Goal: Task Accomplishment & Management: Use online tool/utility

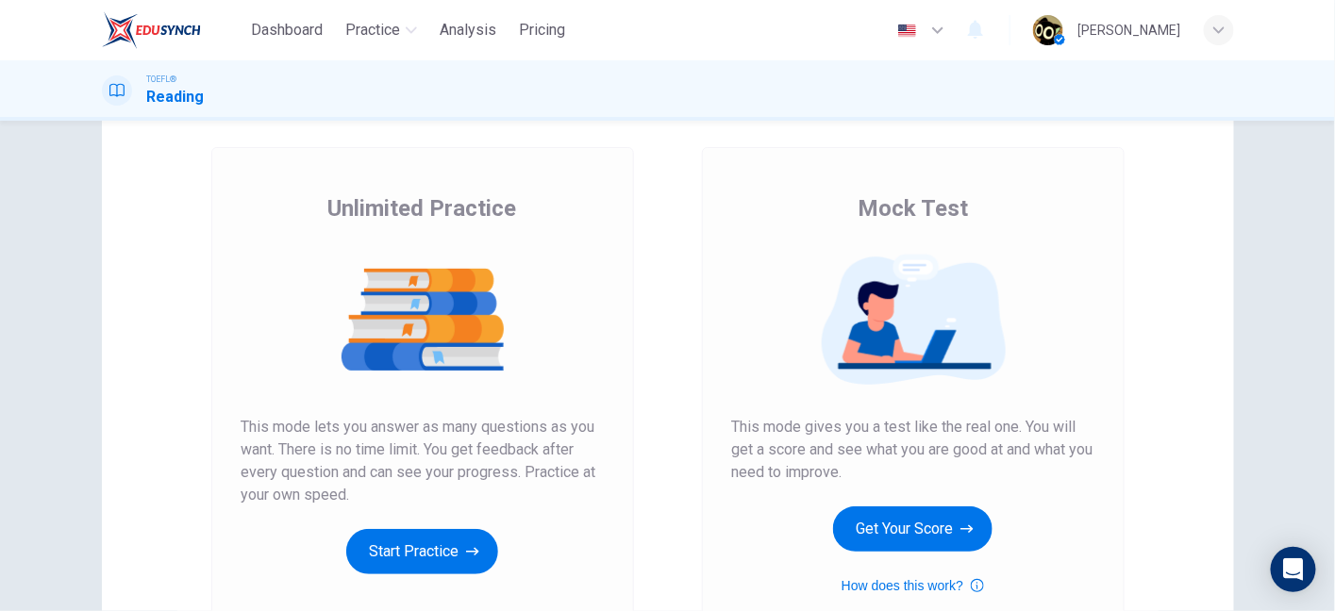
scroll to position [84, 0]
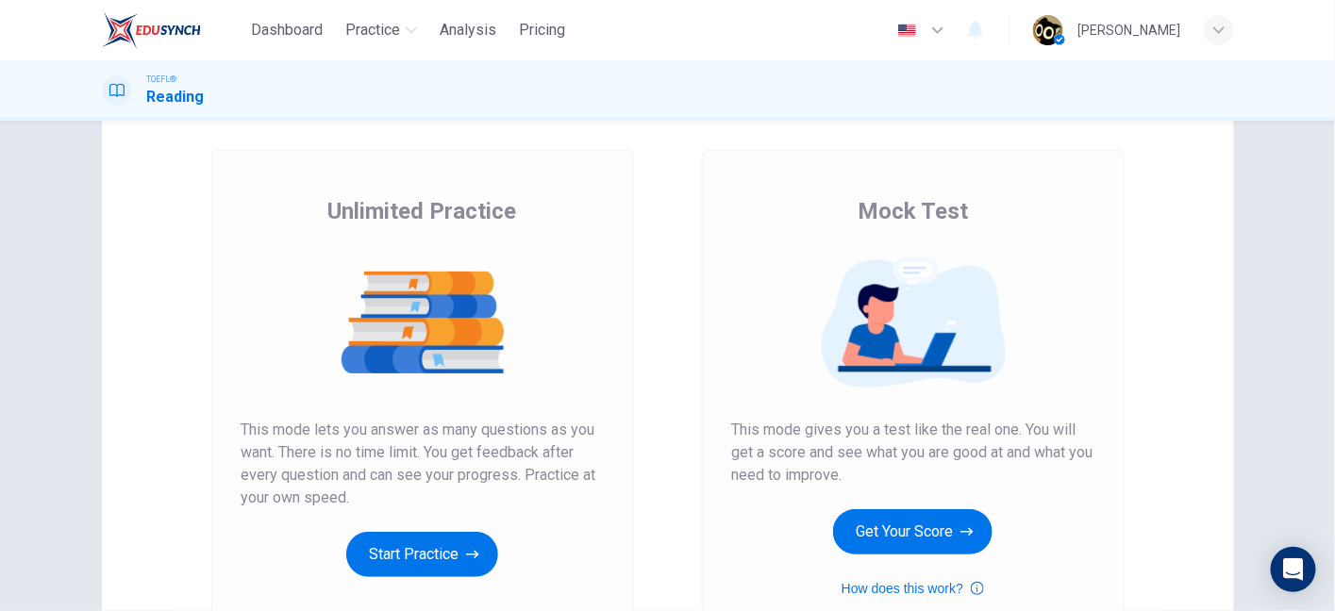
click at [194, 32] on img at bounding box center [151, 30] width 99 height 38
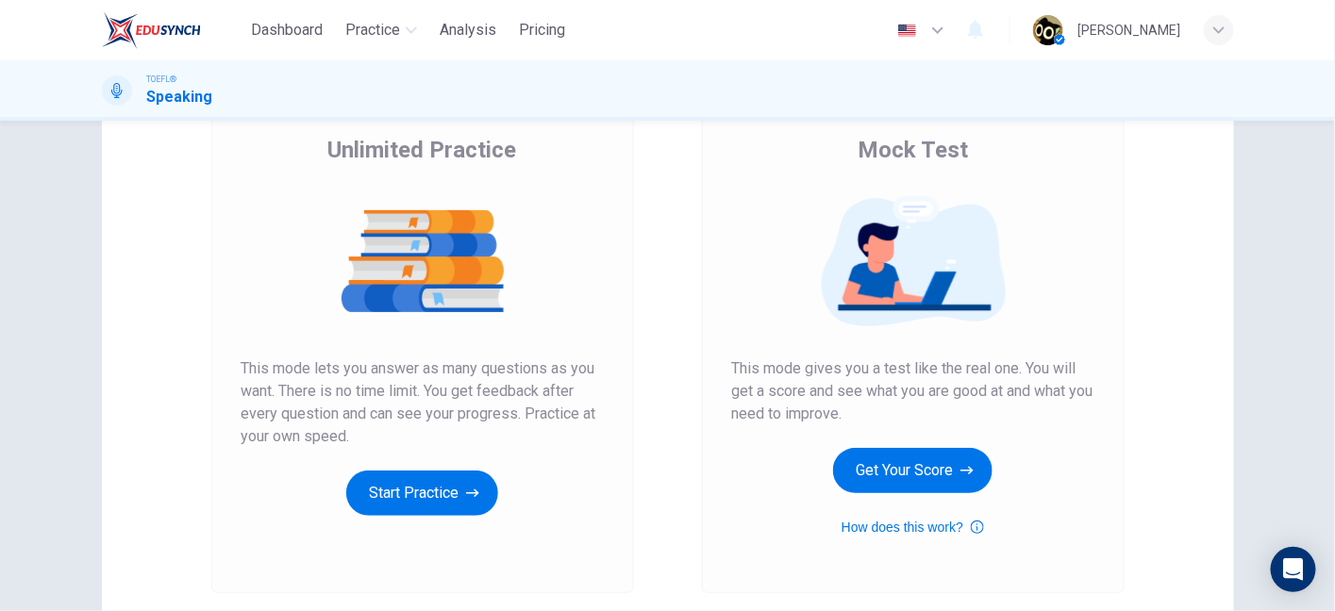
scroll to position [142, 0]
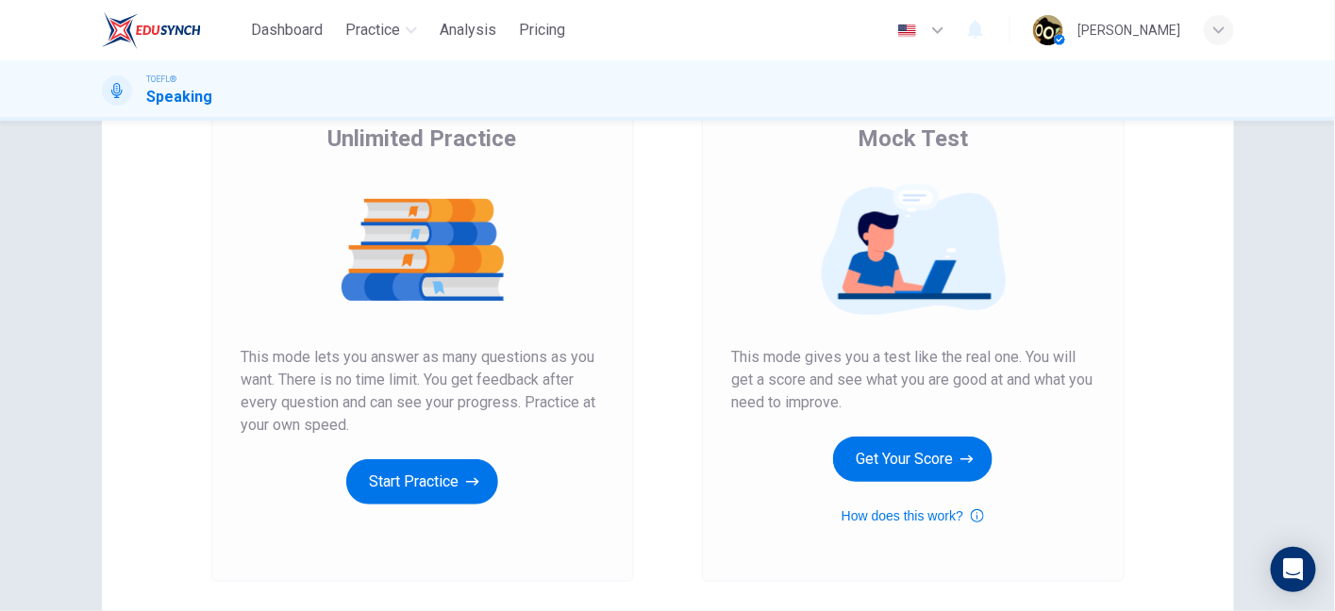
scroll to position [158, 0]
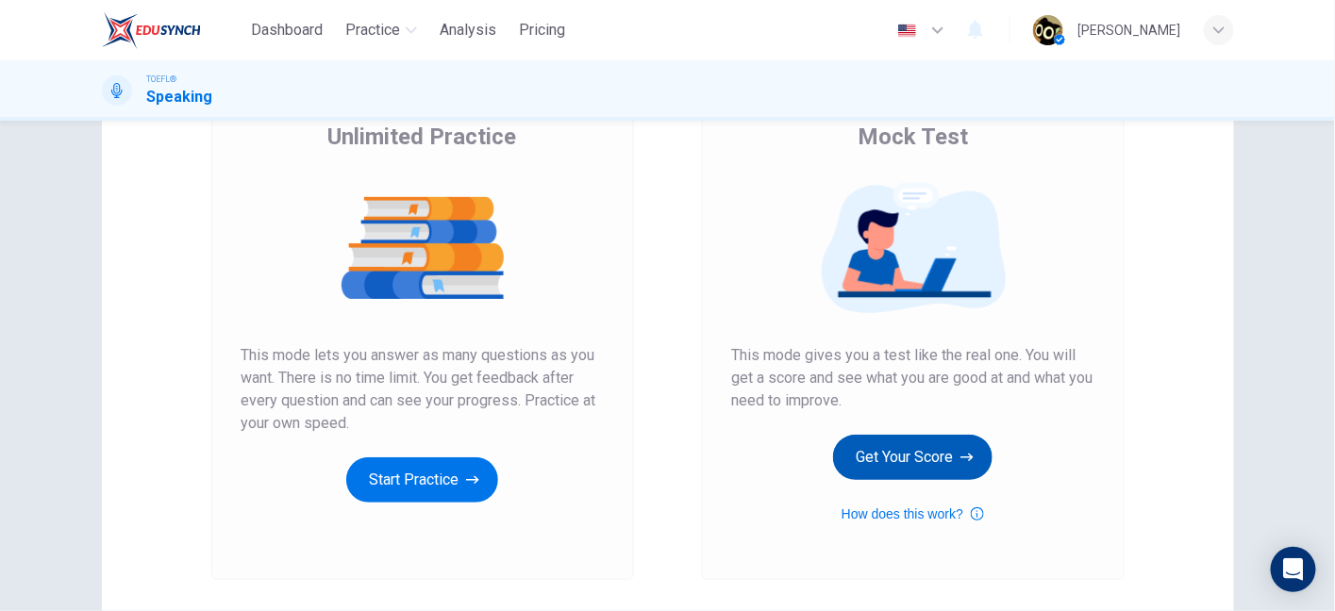
click at [906, 454] on button "Get Your Score" at bounding box center [912, 457] width 159 height 45
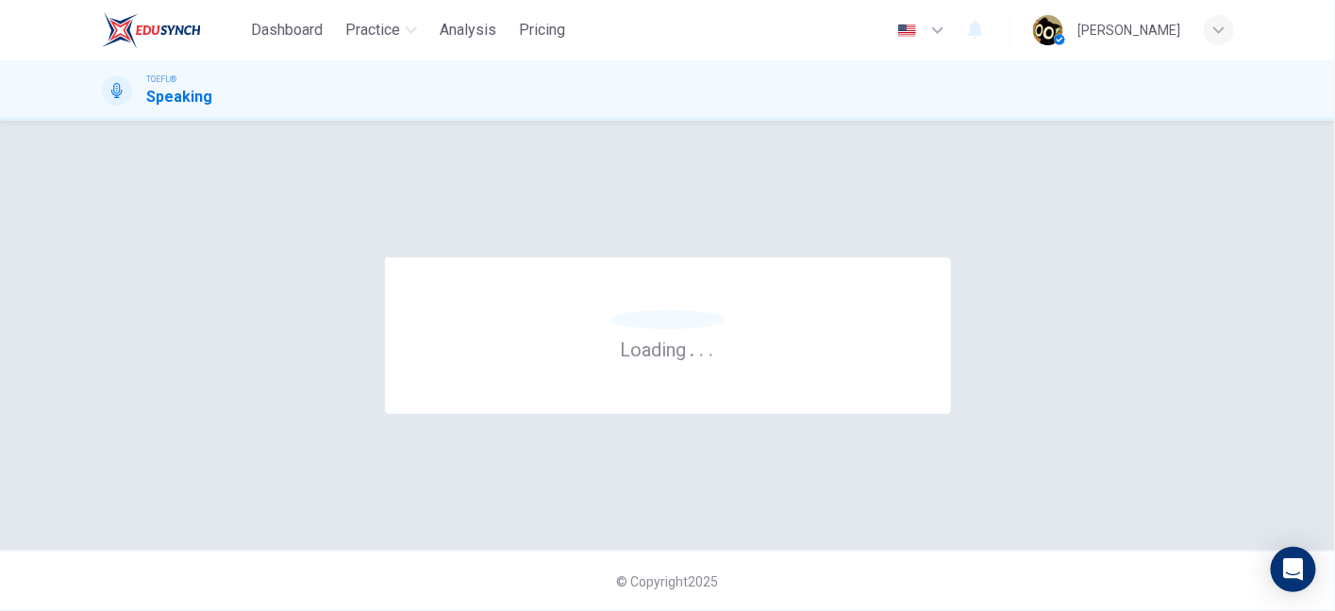
scroll to position [0, 0]
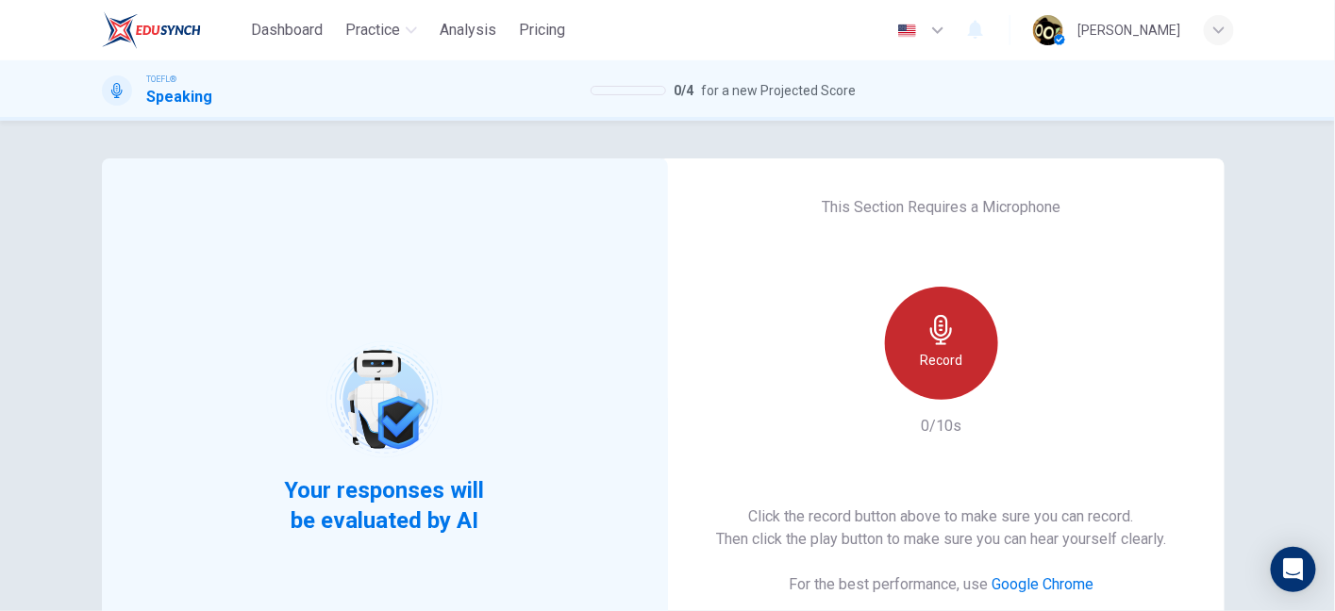
click at [965, 319] on div "Record" at bounding box center [941, 343] width 113 height 113
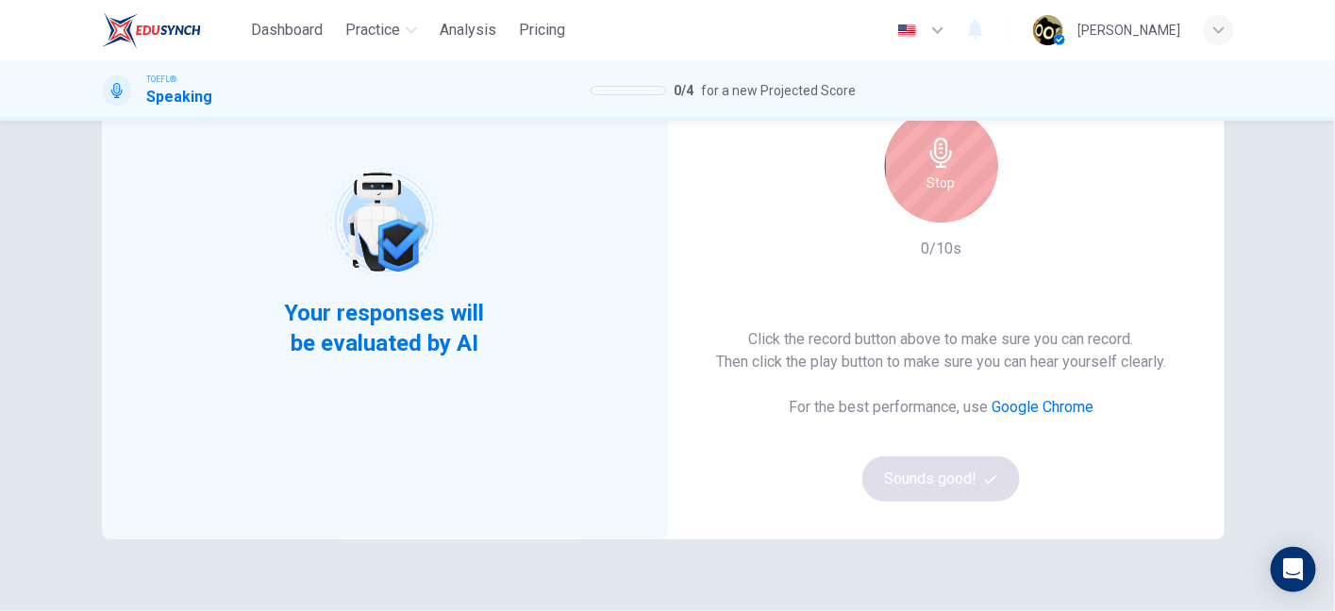
scroll to position [182, 0]
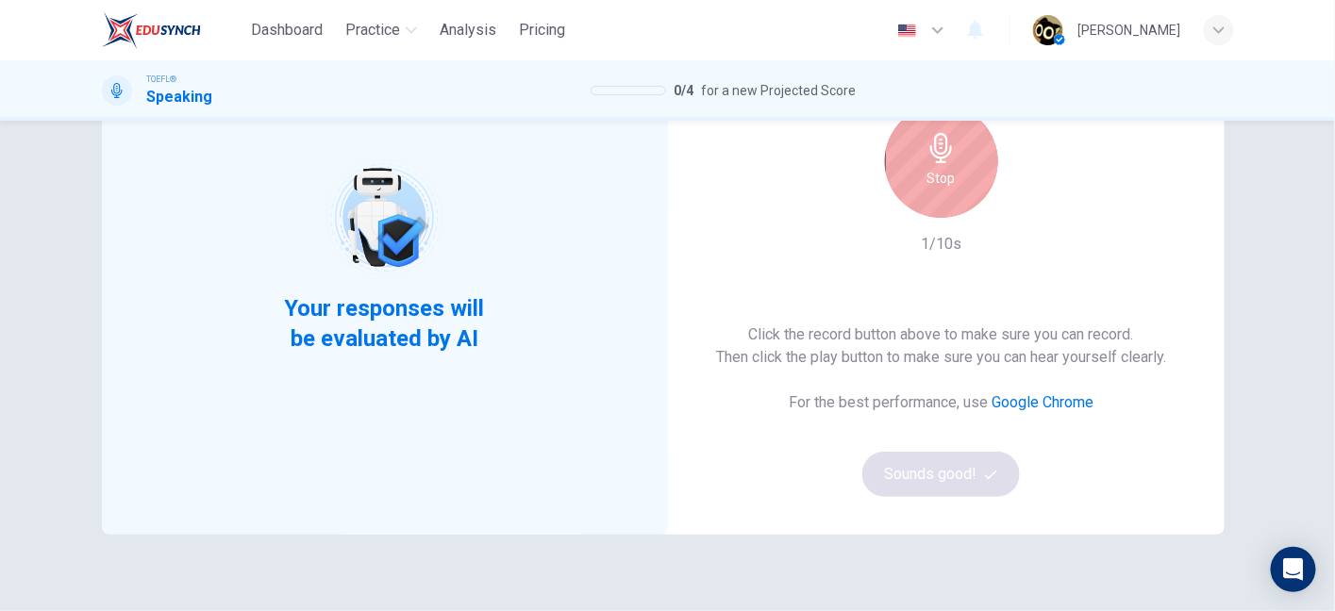
click at [937, 210] on div "Stop" at bounding box center [941, 161] width 113 height 113
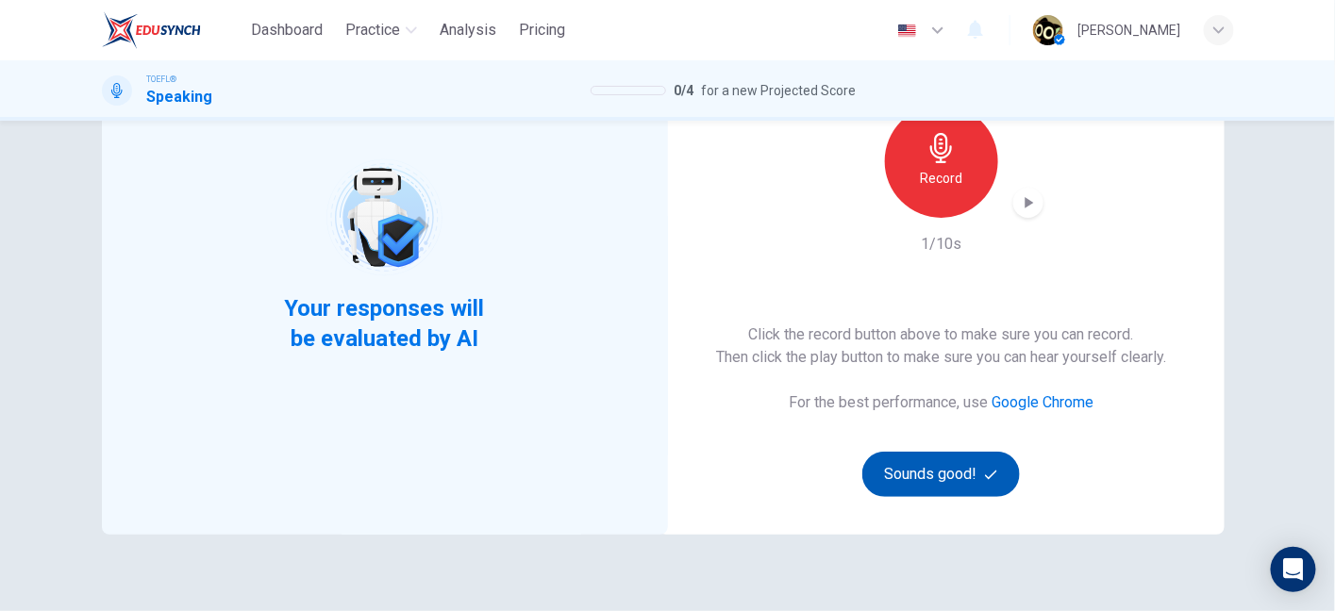
click at [925, 457] on button "Sounds good!" at bounding box center [941, 474] width 158 height 45
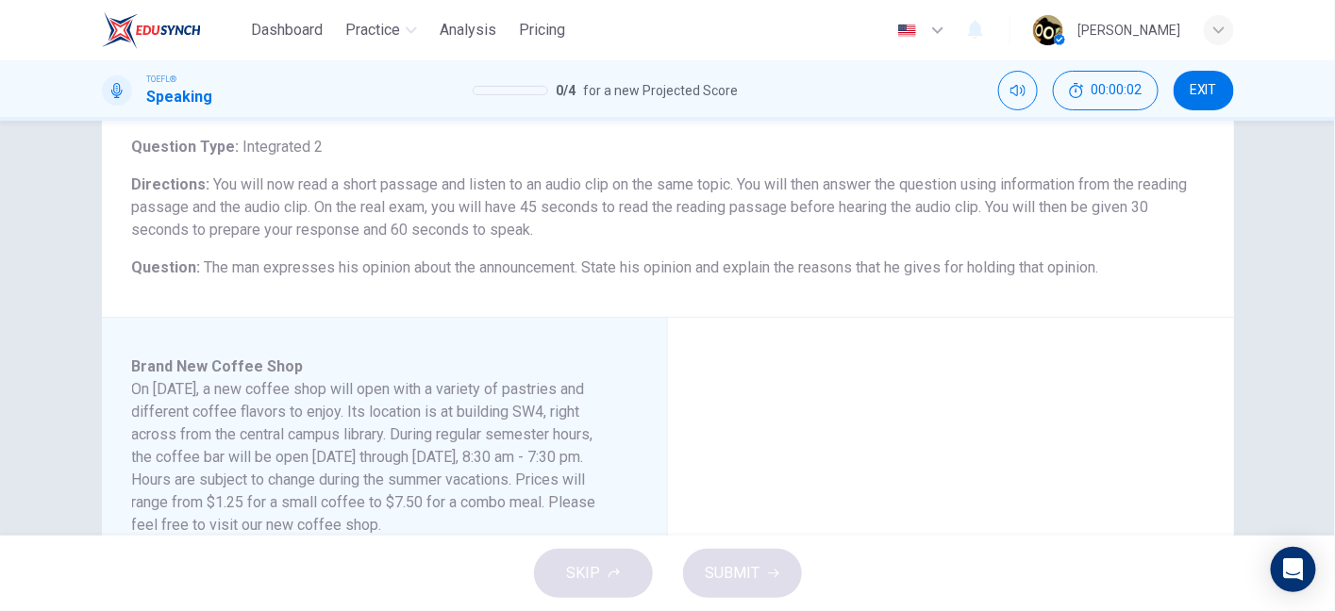
scroll to position [107, 0]
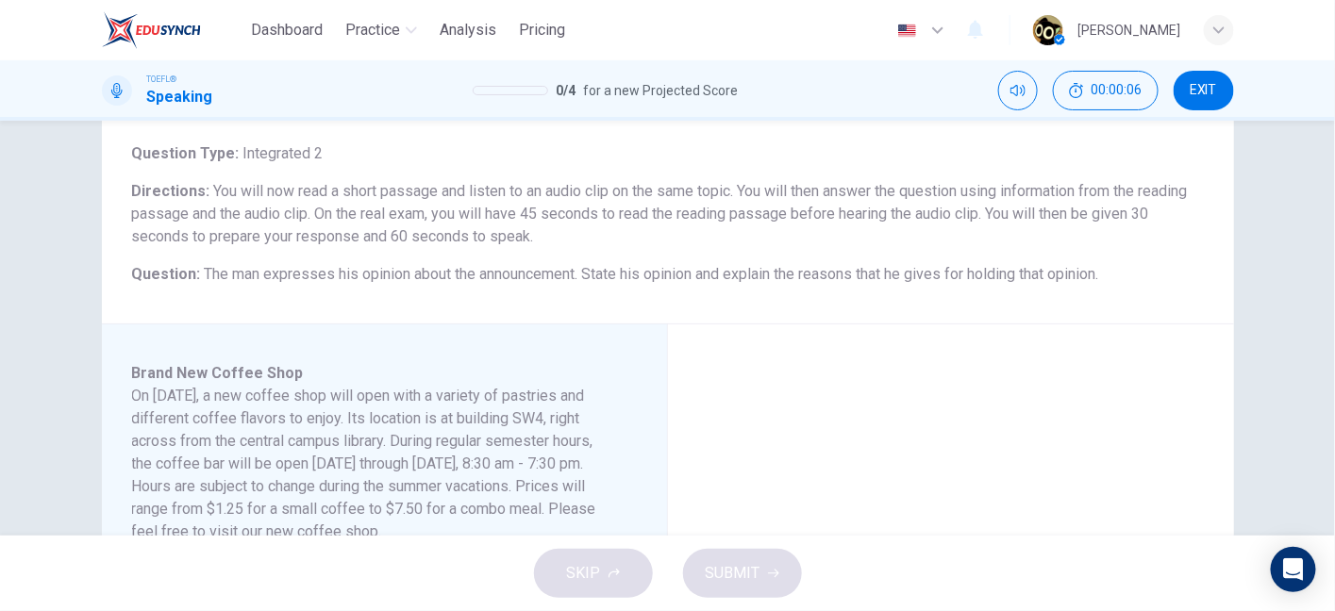
drag, startPoint x: 413, startPoint y: 236, endPoint x: 574, endPoint y: 233, distance: 161.3
click at [574, 233] on h6 "Directions : You will now read a short passage and listen to an audio clip on t…" at bounding box center [668, 214] width 1072 height 68
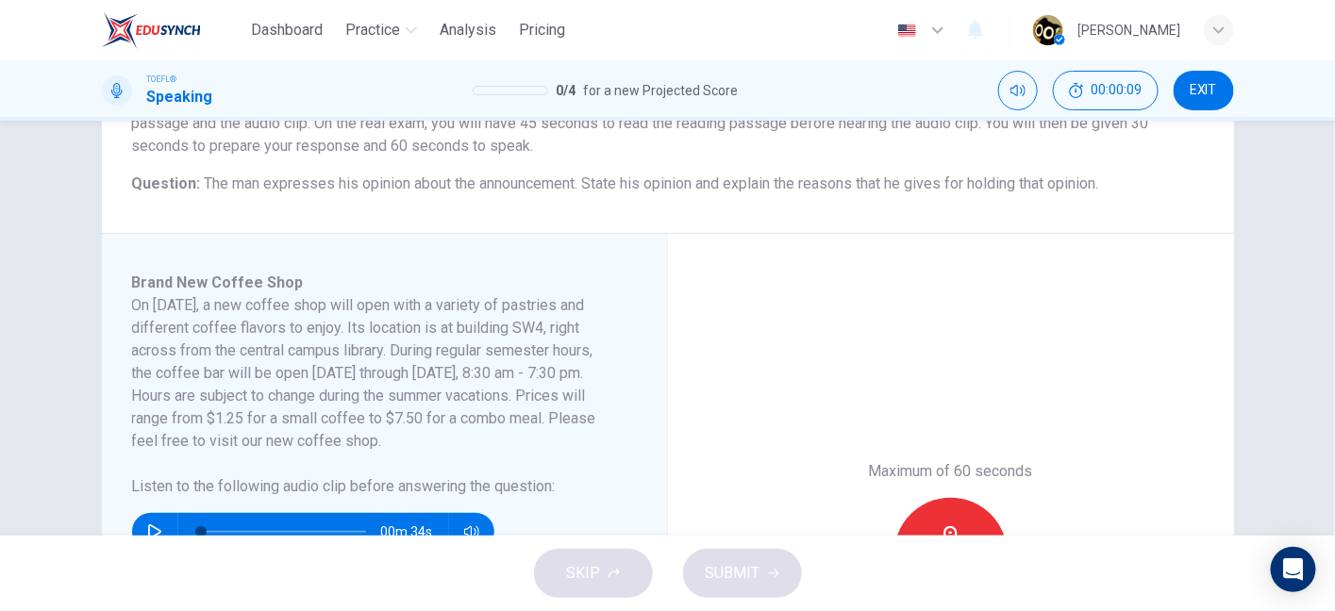
scroll to position [199, 0]
click at [317, 303] on h6 "On November 10, a new coffee shop will open with a variety of pastries and diff…" at bounding box center [373, 371] width 482 height 158
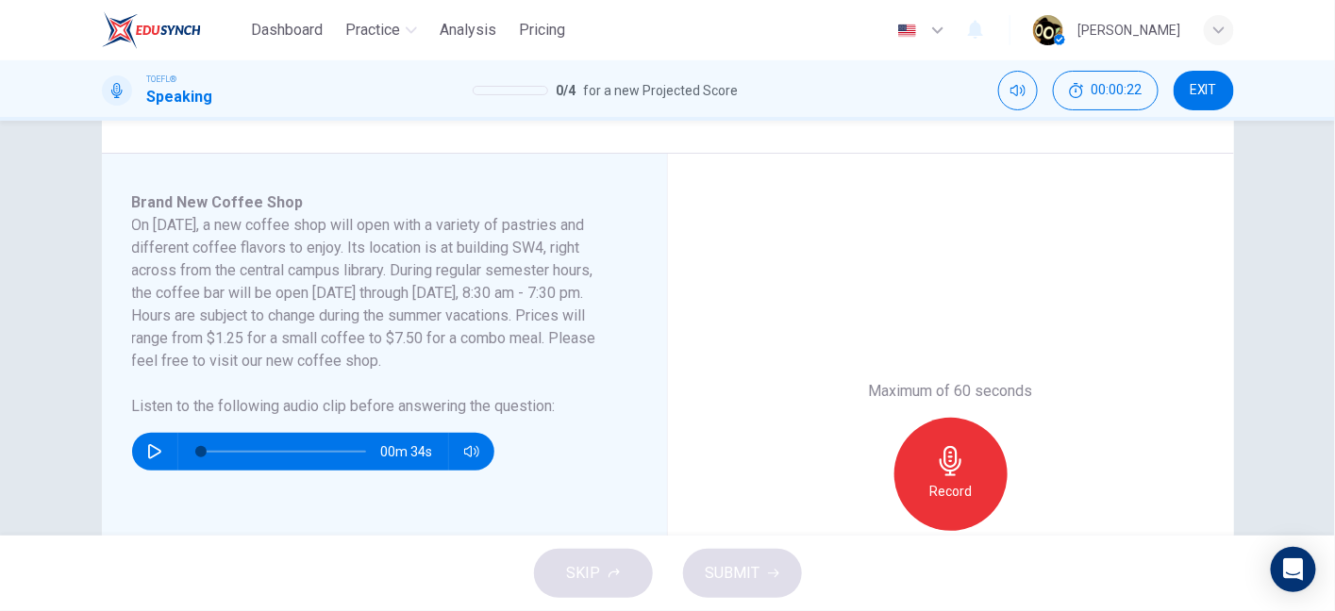
scroll to position [135, 0]
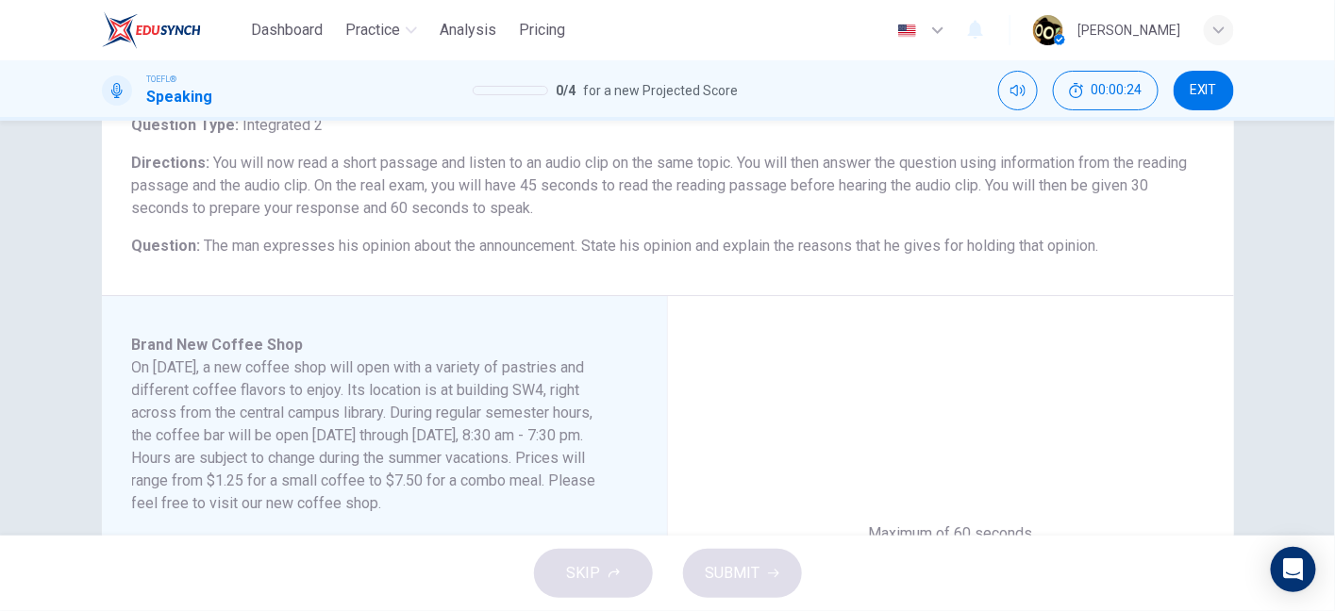
drag, startPoint x: 691, startPoint y: 240, endPoint x: 793, endPoint y: 247, distance: 102.2
click at [793, 247] on span "The man expresses his opinion about the announcement. State his opinion and exp…" at bounding box center [652, 246] width 894 height 18
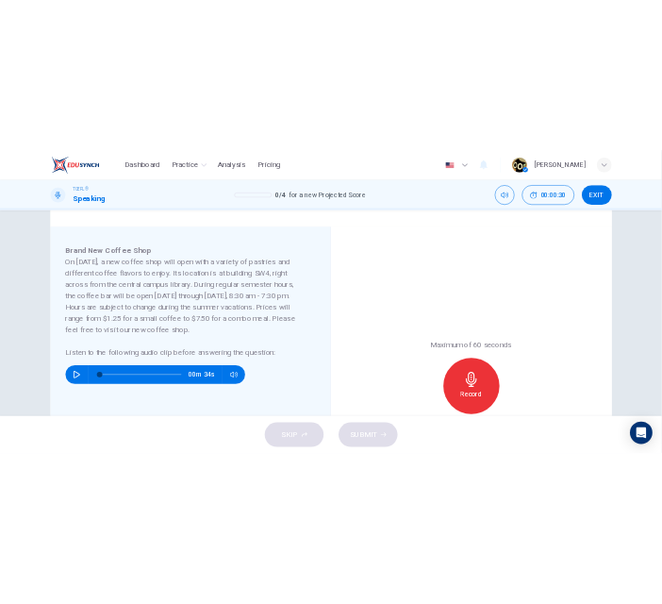
scroll to position [317, 0]
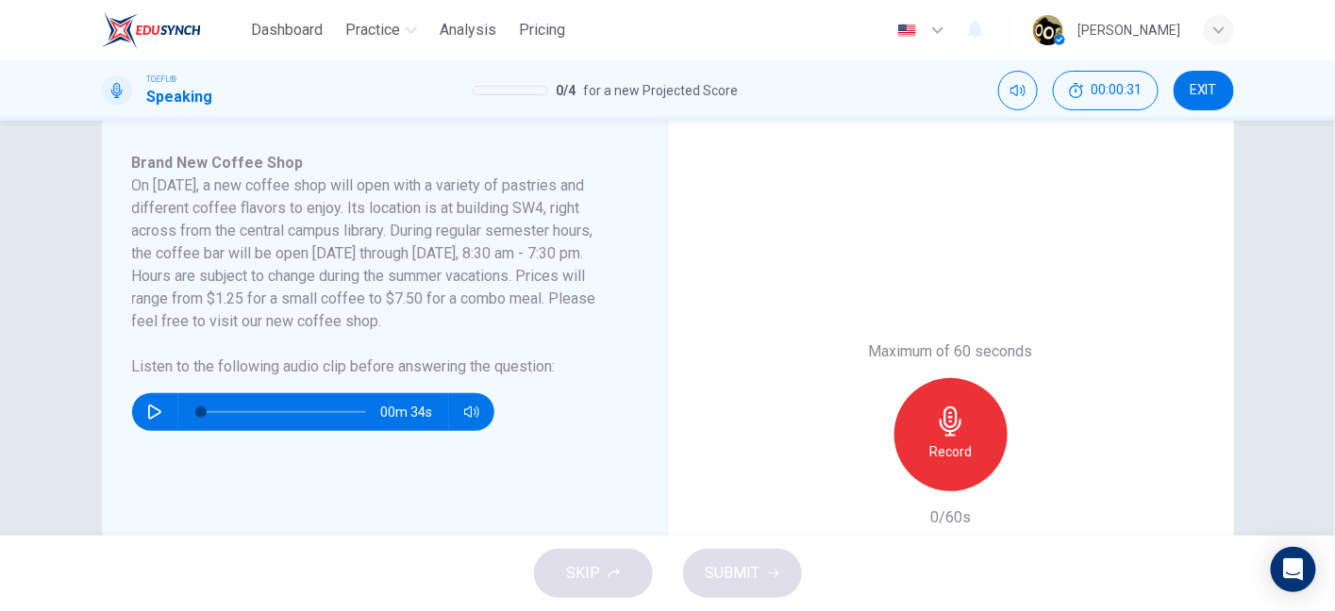
click at [147, 413] on icon "button" at bounding box center [154, 412] width 15 height 15
type input "23"
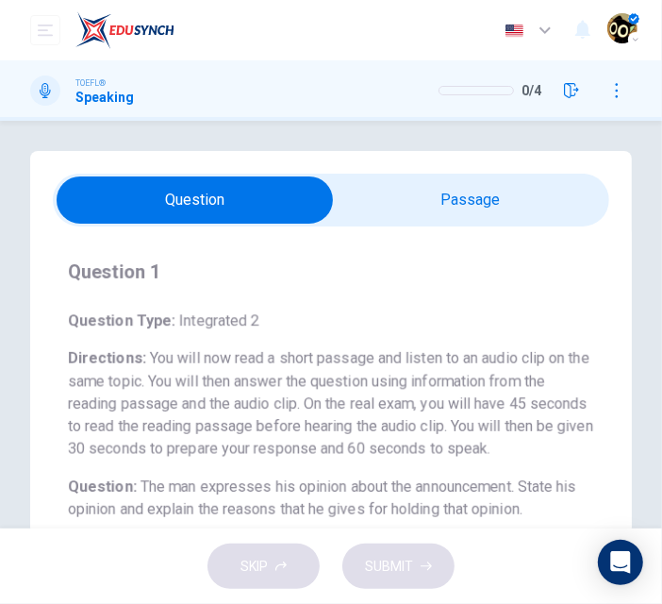
scroll to position [3, 0]
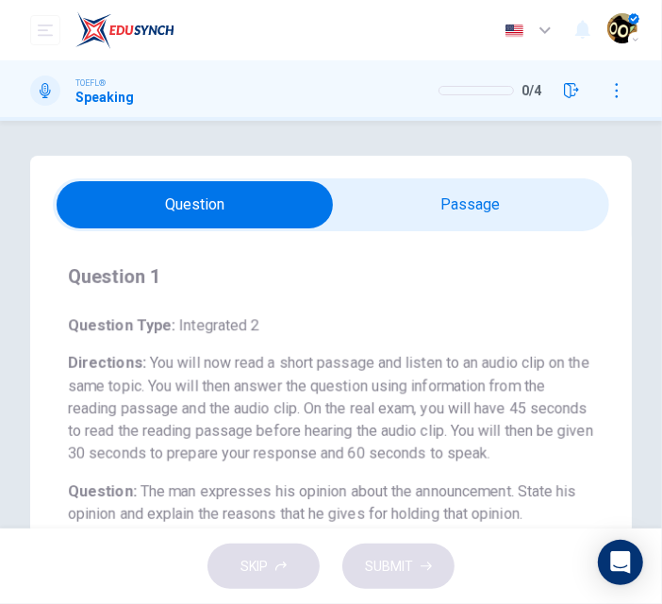
click at [472, 210] on input "checkbox" at bounding box center [194, 204] width 835 height 47
checkbox input "true"
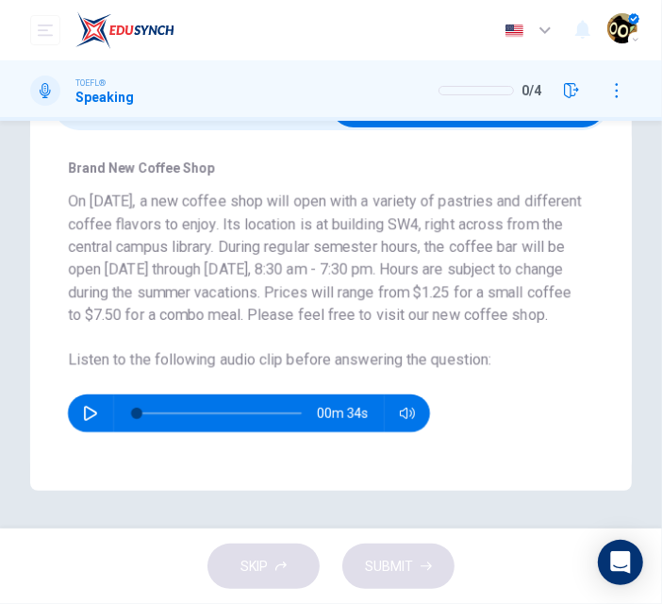
scroll to position [105, 0]
click at [88, 421] on icon "button" at bounding box center [90, 413] width 15 height 15
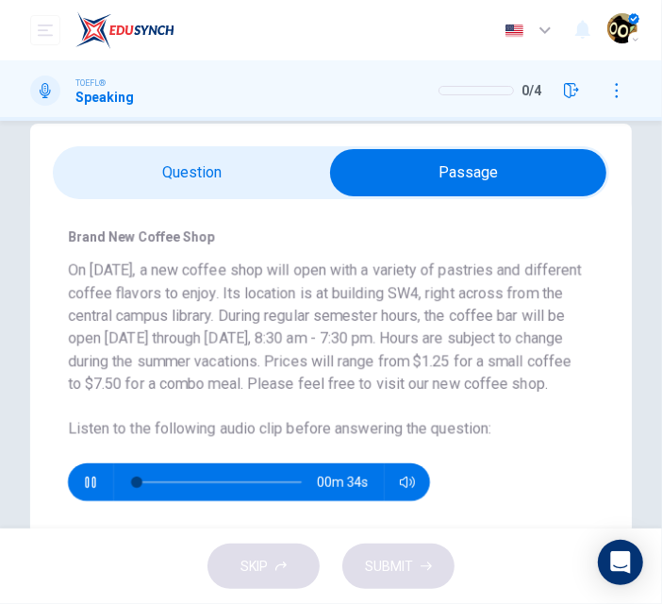
scroll to position [32, 0]
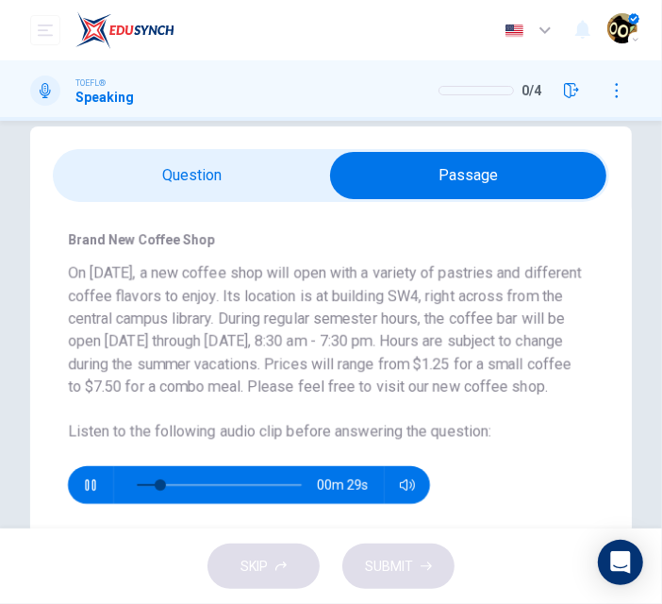
drag, startPoint x: 290, startPoint y: 348, endPoint x: 313, endPoint y: 348, distance: 23.6
click at [313, 348] on h6 "On November 10, a new coffee shop will open with a variety of pastries and diff…" at bounding box center [327, 330] width 519 height 136
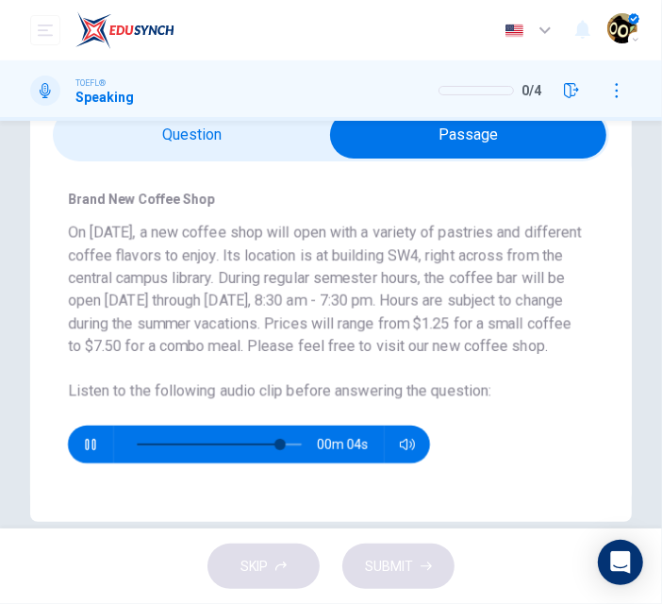
scroll to position [71, 0]
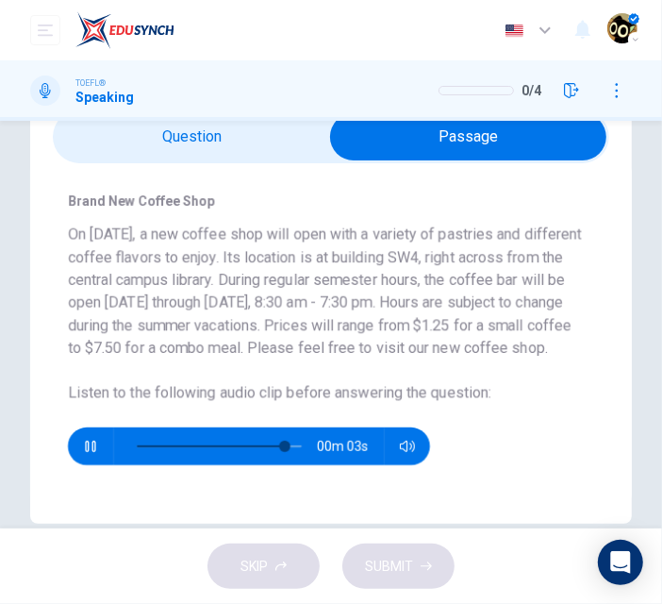
drag, startPoint x: 276, startPoint y: 308, endPoint x: 333, endPoint y: 356, distance: 74.3
click at [333, 356] on h6 "On November 10, a new coffee shop will open with a variety of pastries and diff…" at bounding box center [327, 292] width 519 height 136
type input "0"
click at [257, 128] on input "checkbox" at bounding box center [468, 136] width 835 height 47
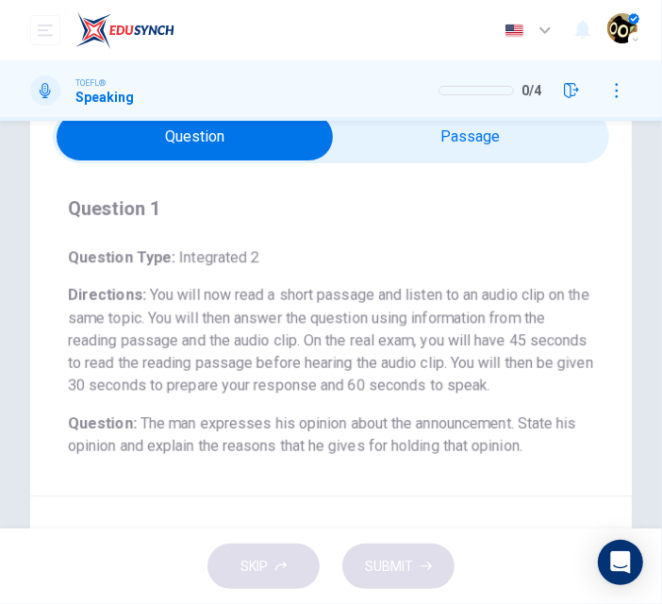
click at [437, 141] on input "checkbox" at bounding box center [194, 136] width 835 height 47
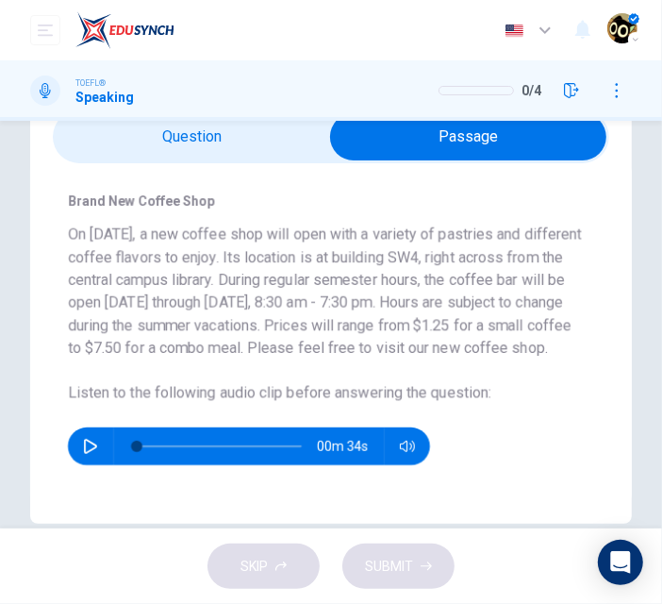
drag, startPoint x: 133, startPoint y: 227, endPoint x: 266, endPoint y: 224, distance: 133.1
click at [266, 224] on h6 "On November 10, a new coffee shop will open with a variety of pastries and diff…" at bounding box center [327, 292] width 519 height 136
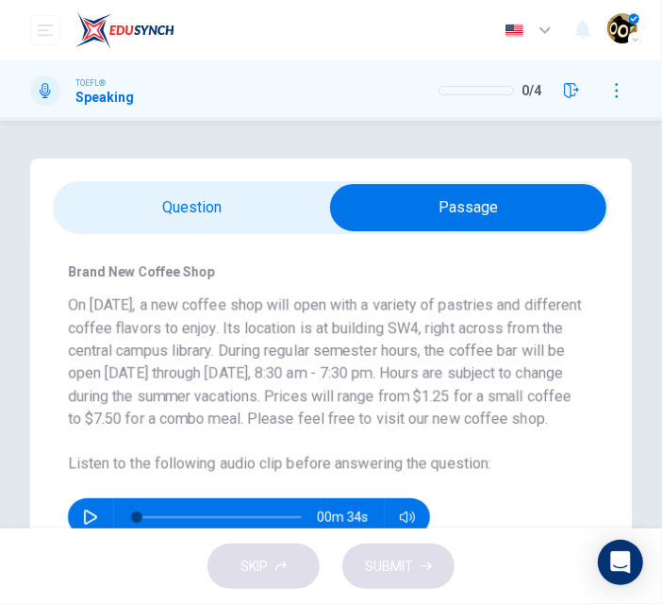
scroll to position [0, 0]
click at [269, 204] on input "checkbox" at bounding box center [468, 207] width 835 height 47
checkbox input "false"
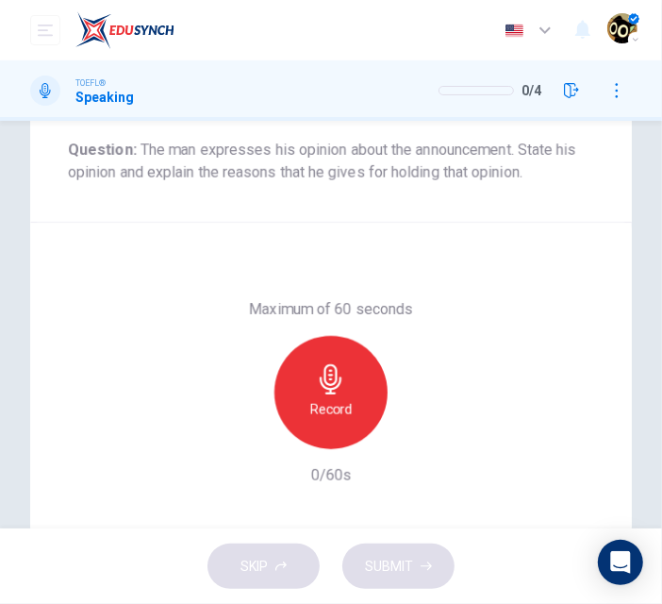
scroll to position [388, 0]
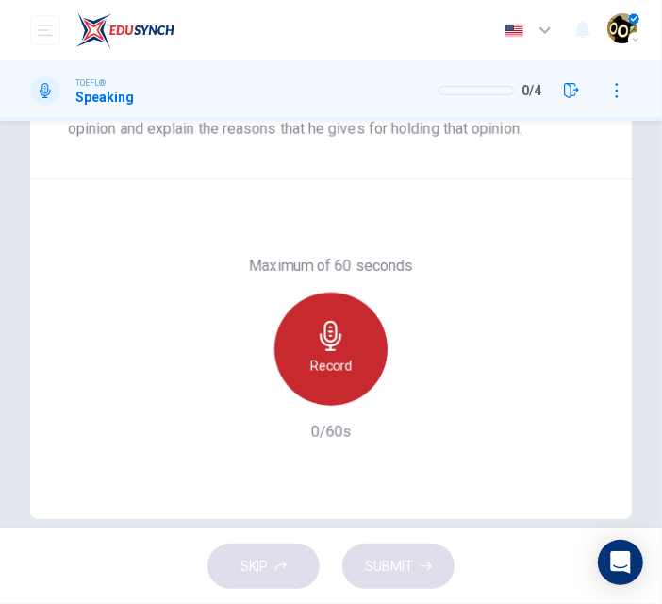
click at [358, 326] on div "Record" at bounding box center [331, 348] width 113 height 113
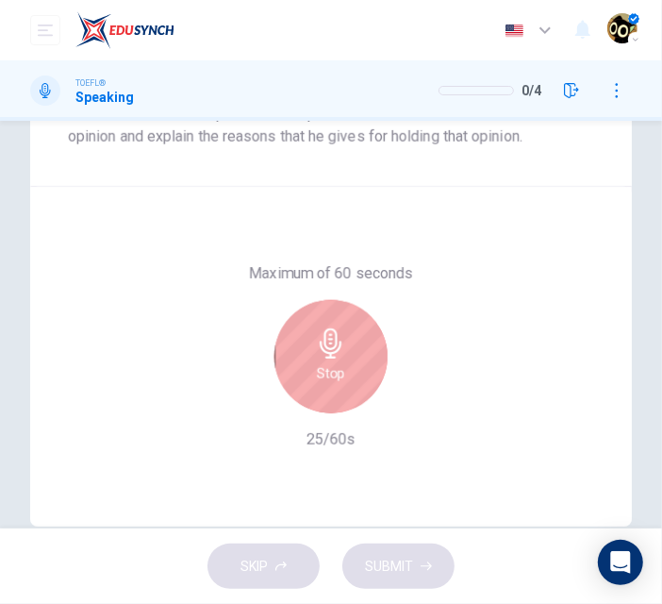
scroll to position [379, 0]
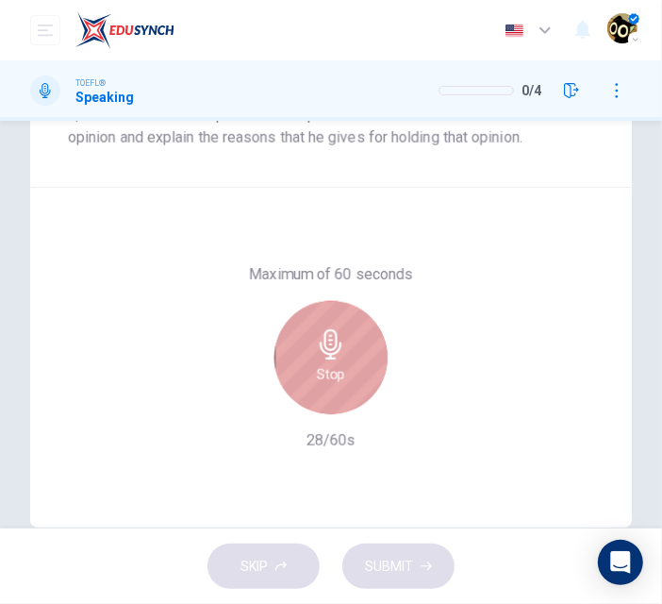
click at [318, 382] on h6 "Stop" at bounding box center [331, 374] width 28 height 23
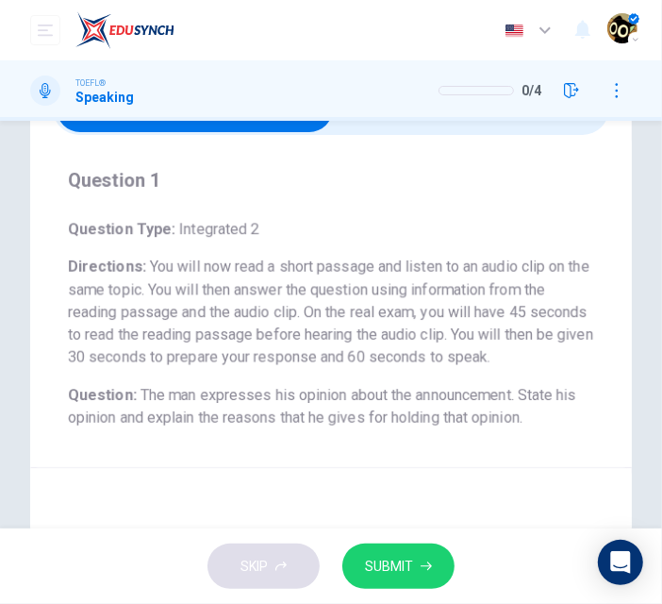
scroll to position [101, 0]
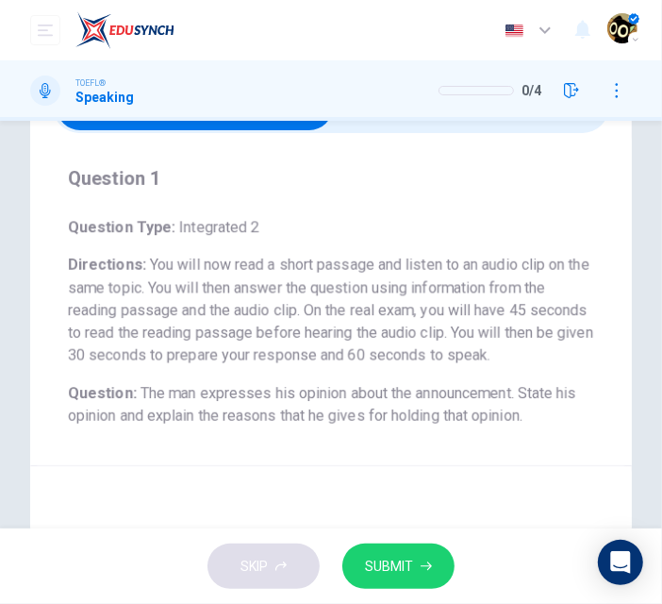
drag, startPoint x: 356, startPoint y: 299, endPoint x: 380, endPoint y: 306, distance: 25.4
click at [380, 306] on h6 "Directions : You will now read a short passage and listen to an audio clip on t…" at bounding box center [331, 310] width 526 height 113
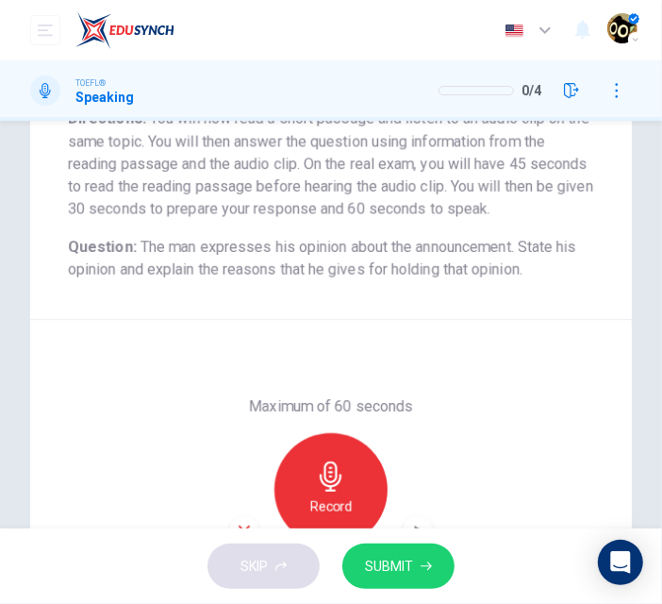
scroll to position [350, 0]
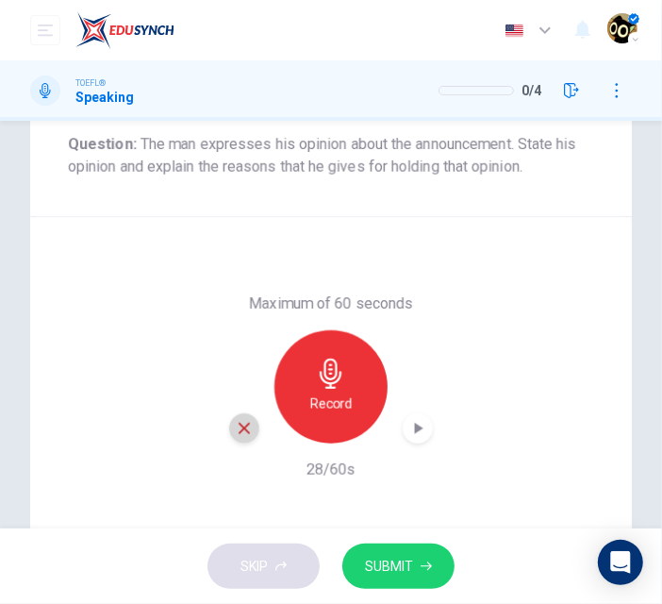
click at [239, 436] on icon "button" at bounding box center [244, 428] width 17 height 17
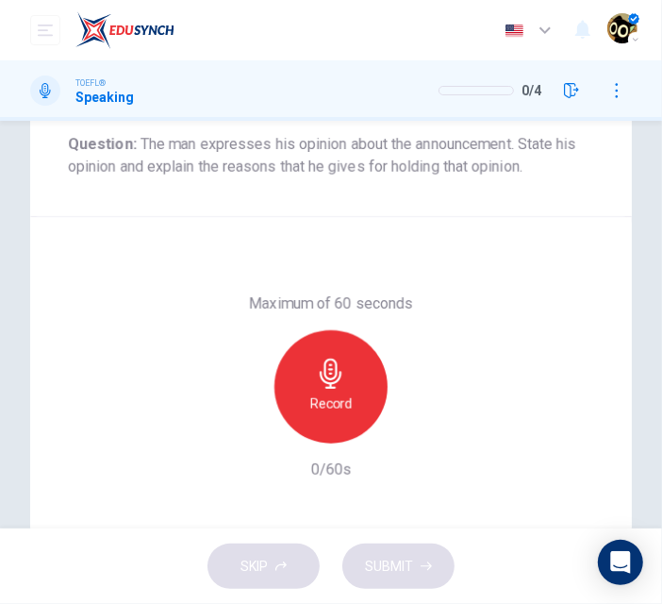
click at [343, 359] on div "Record" at bounding box center [331, 386] width 113 height 113
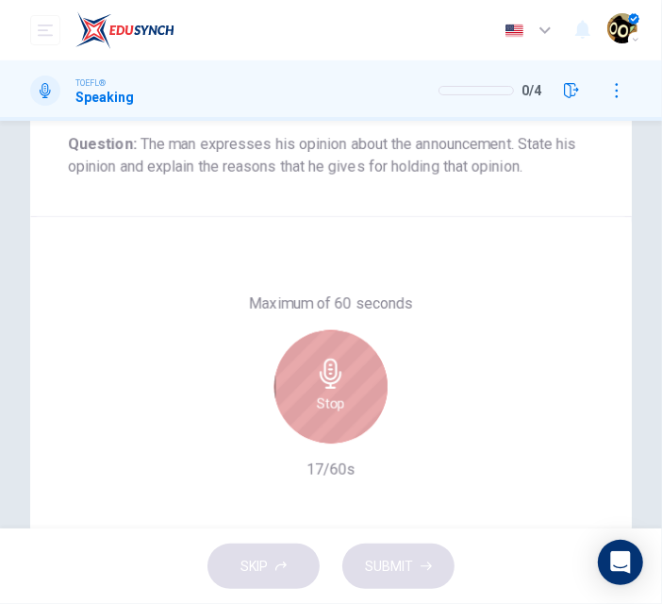
click at [312, 418] on div "Stop" at bounding box center [331, 386] width 113 height 113
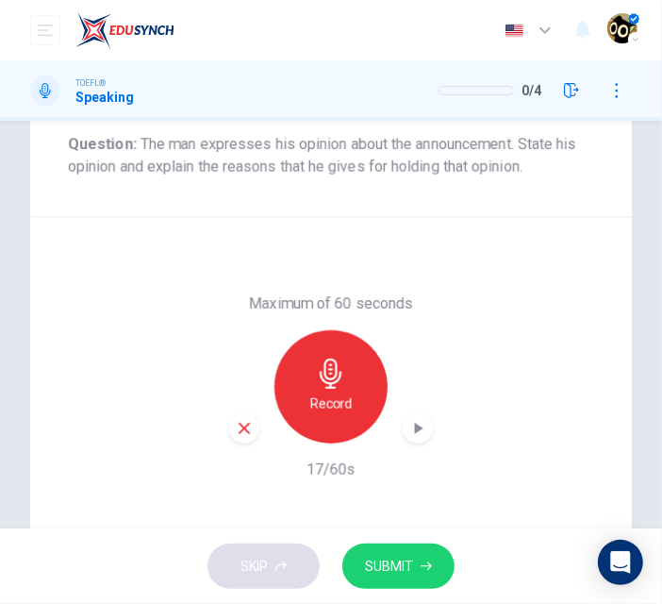
click at [231, 440] on div "button" at bounding box center [244, 428] width 30 height 30
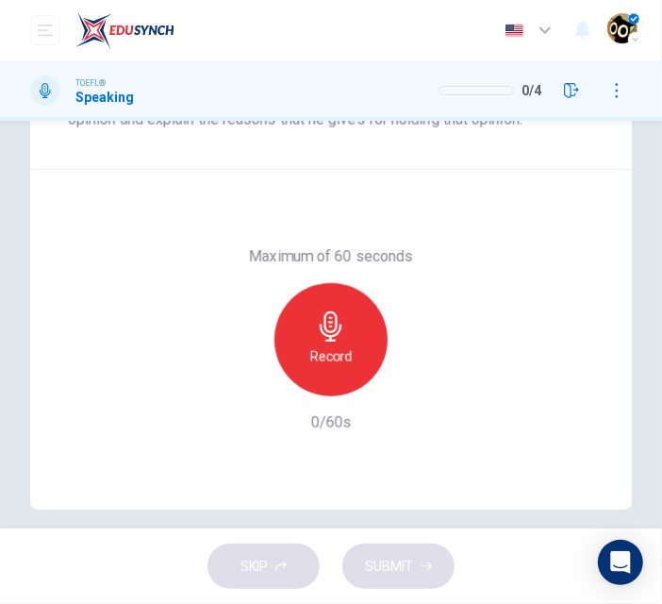
scroll to position [400, 0]
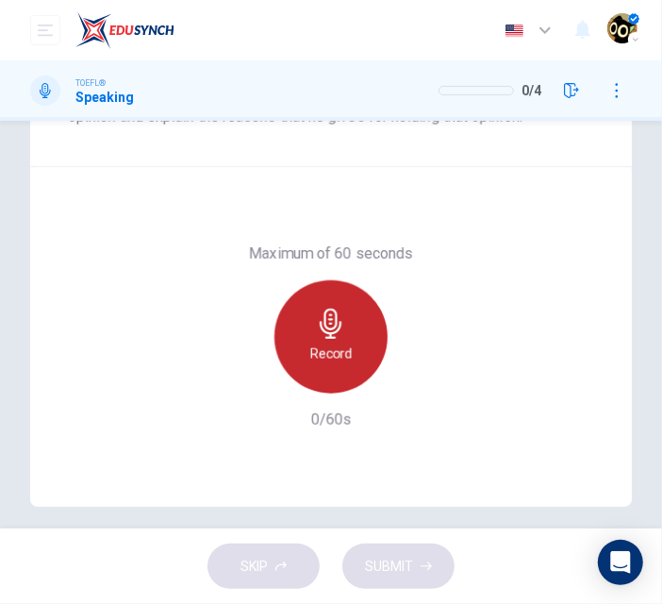
click at [318, 359] on h6 "Record" at bounding box center [331, 353] width 42 height 23
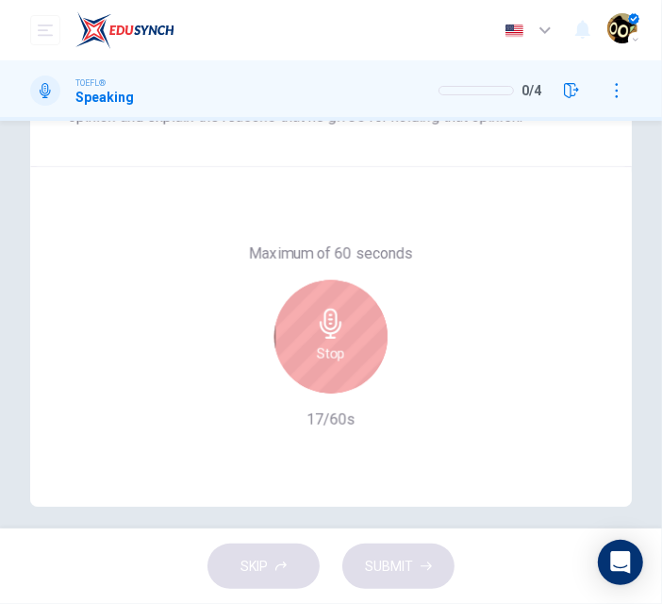
click at [319, 352] on h6 "Stop" at bounding box center [331, 353] width 28 height 23
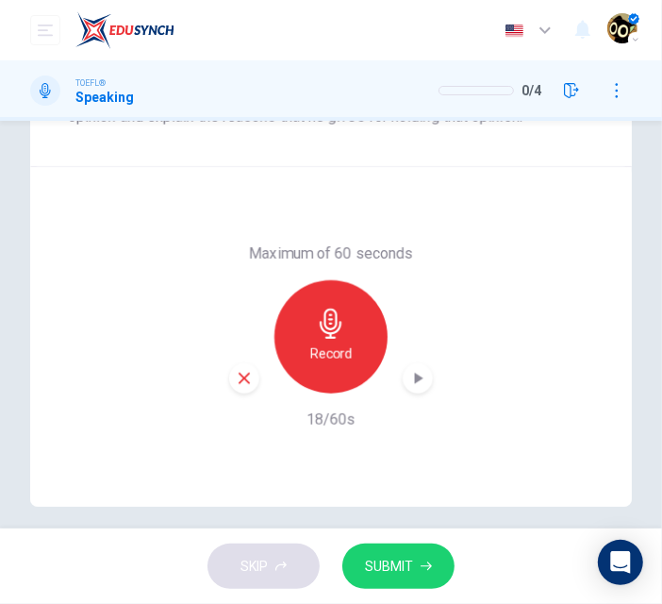
click at [240, 382] on icon "button" at bounding box center [244, 378] width 17 height 17
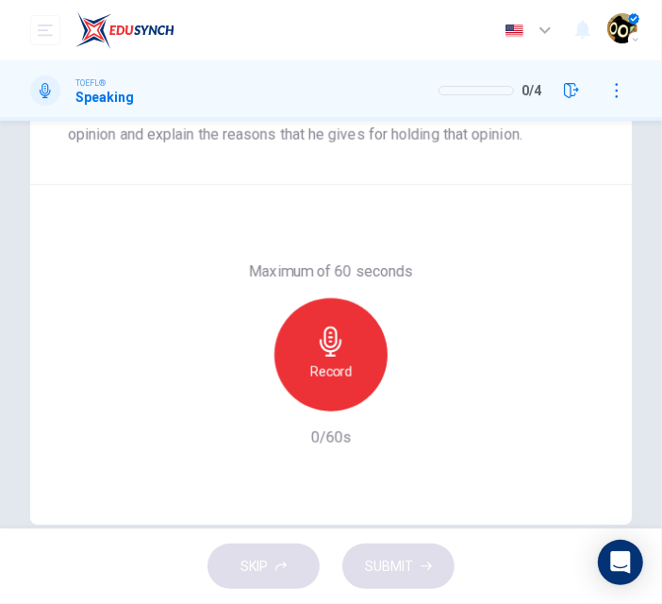
scroll to position [381, 0]
click at [349, 366] on div "Record" at bounding box center [331, 355] width 113 height 113
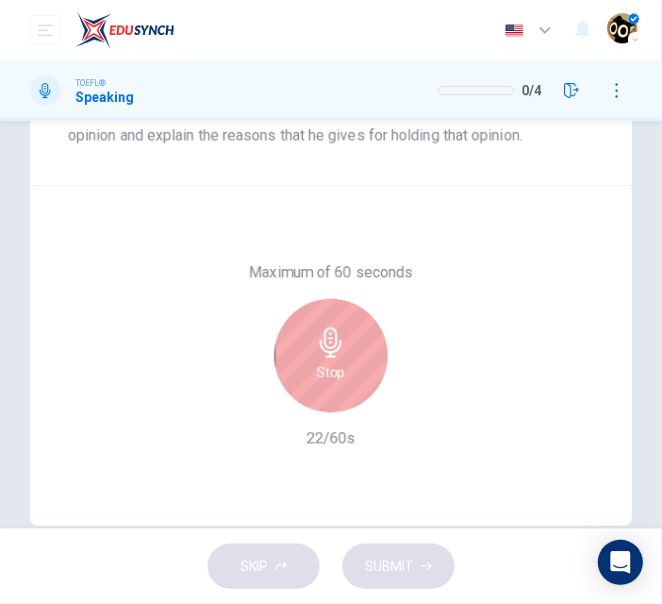
click at [324, 375] on h6 "Stop" at bounding box center [331, 372] width 28 height 23
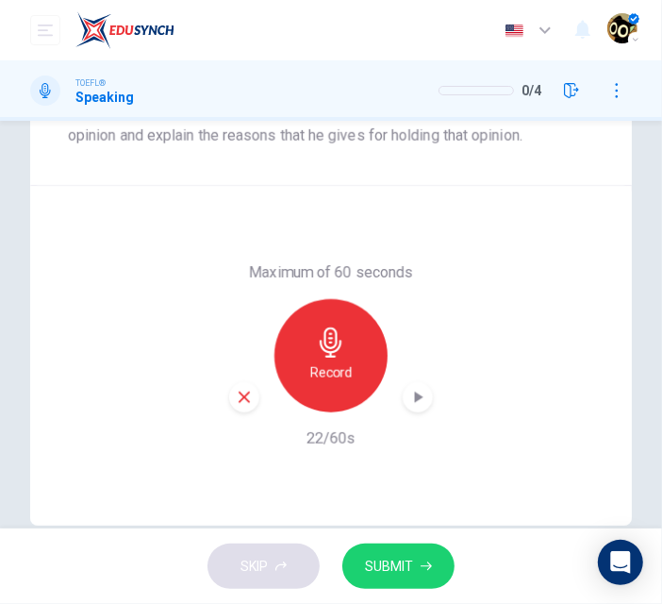
click at [222, 397] on div "Maximum of 60 seconds Record 22/60s" at bounding box center [331, 355] width 526 height 189
click at [229, 397] on div "button" at bounding box center [244, 397] width 30 height 30
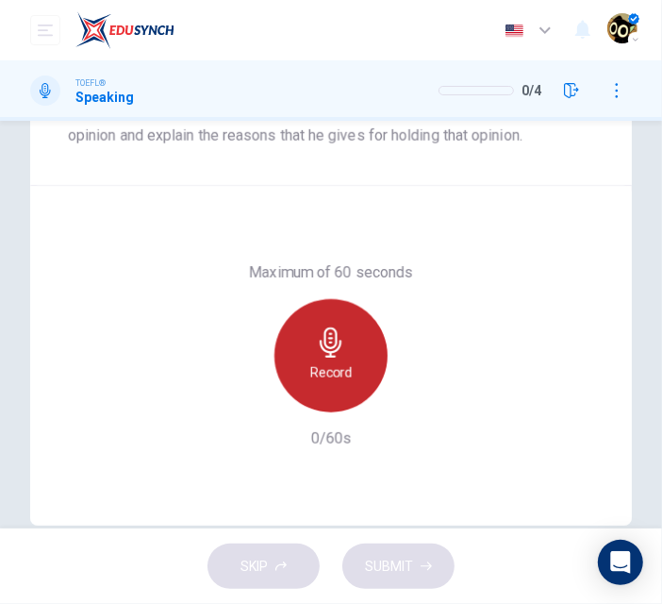
click at [375, 337] on div "Record" at bounding box center [331, 355] width 113 height 113
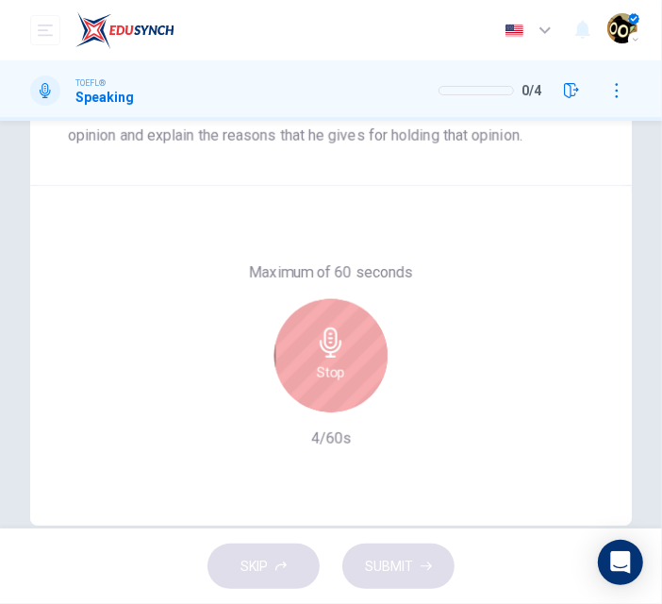
click at [317, 350] on icon "button" at bounding box center [331, 342] width 30 height 30
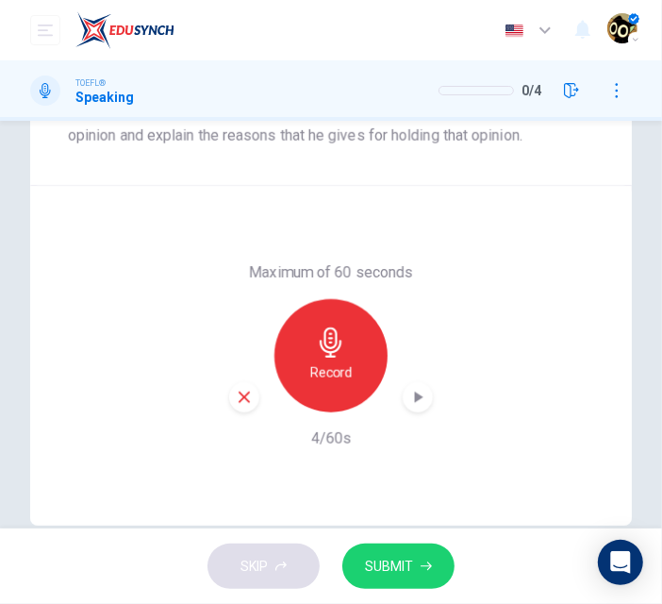
click at [236, 390] on icon "button" at bounding box center [244, 397] width 17 height 17
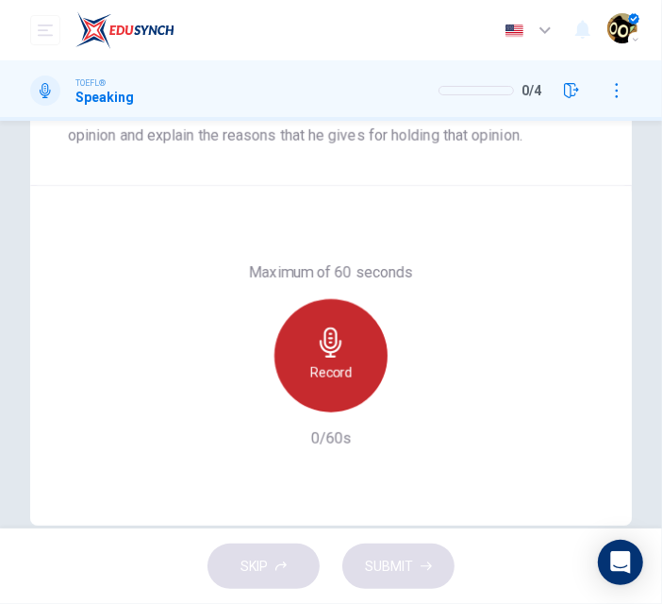
click at [371, 325] on div "Record" at bounding box center [331, 355] width 113 height 113
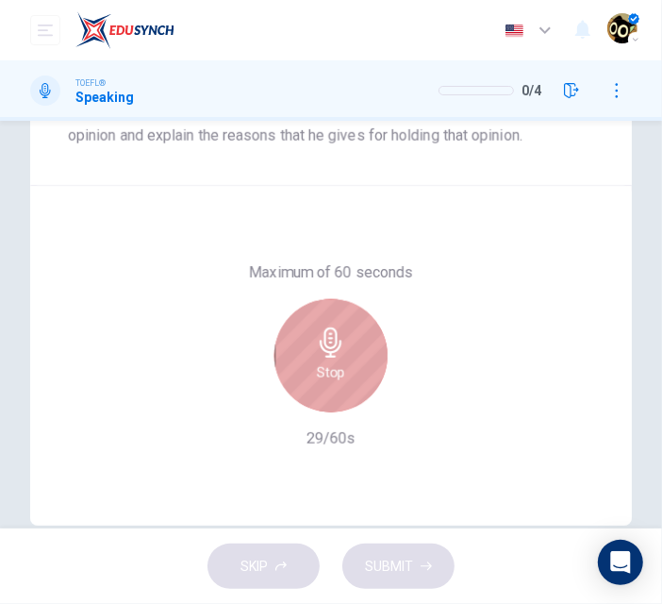
click at [351, 365] on div "Stop" at bounding box center [331, 355] width 113 height 113
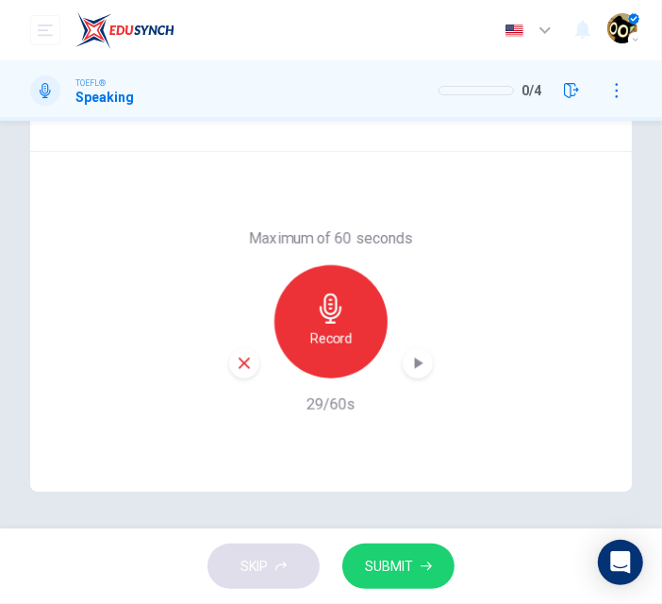
scroll to position [415, 0]
click at [397, 556] on span "SUBMIT" at bounding box center [389, 567] width 48 height 24
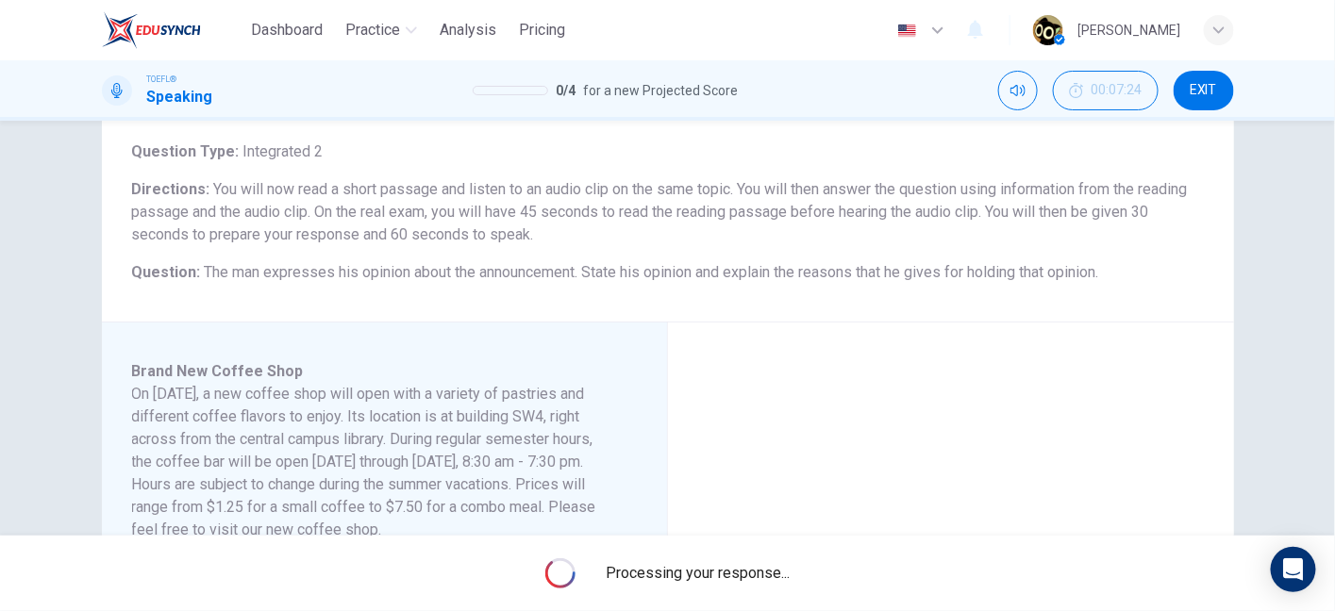
scroll to position [97, 0]
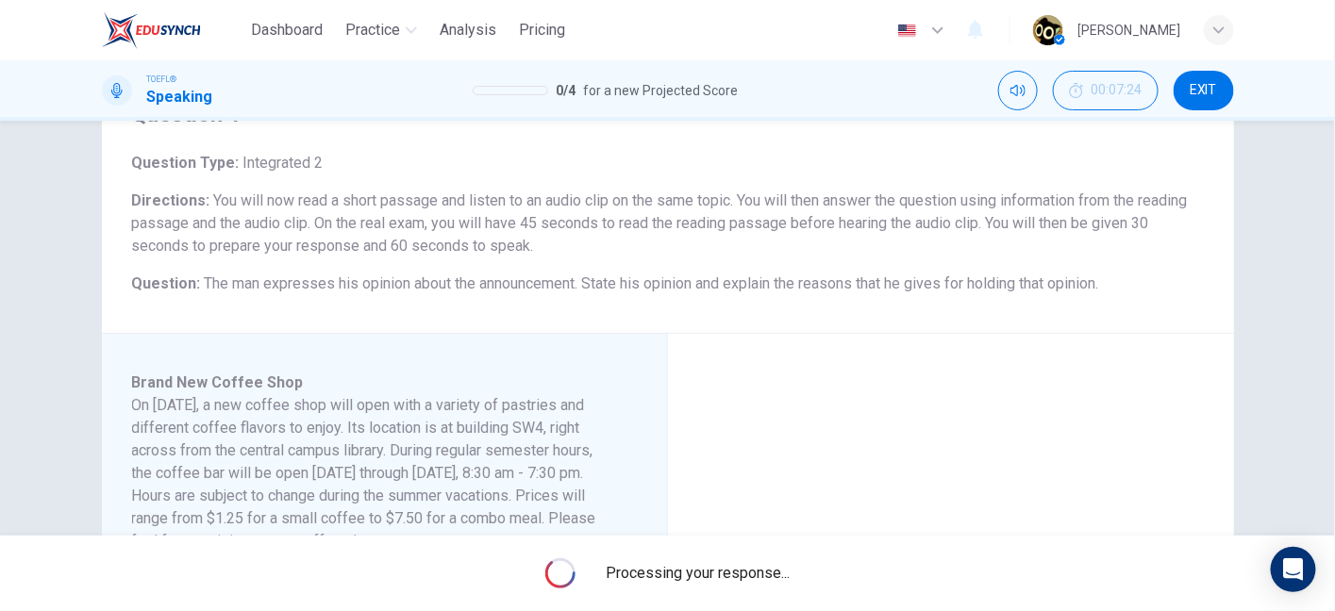
drag, startPoint x: 575, startPoint y: 225, endPoint x: 638, endPoint y: 224, distance: 62.3
click at [638, 224] on span "You will now read a short passage and listen to an audio clip on the same topic…" at bounding box center [660, 222] width 1056 height 63
drag, startPoint x: 734, startPoint y: 229, endPoint x: 840, endPoint y: 225, distance: 105.8
click at [840, 225] on span "You will now read a short passage and listen to an audio clip on the same topic…" at bounding box center [660, 222] width 1056 height 63
drag, startPoint x: 840, startPoint y: 225, endPoint x: 947, endPoint y: 214, distance: 108.0
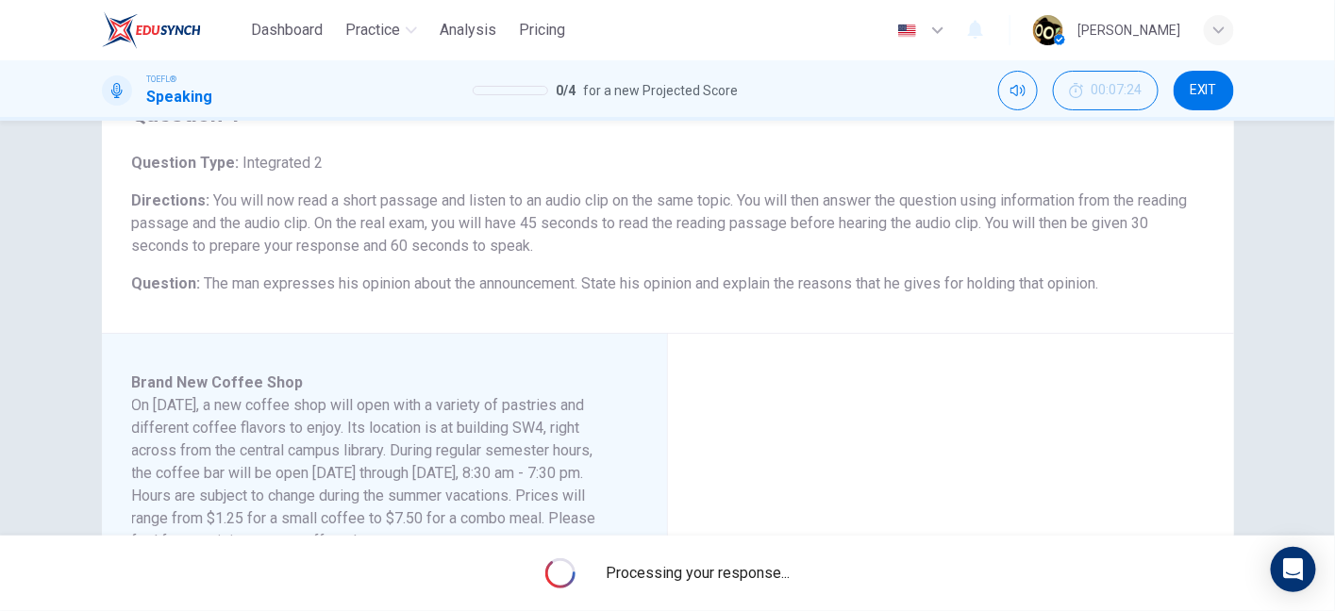
click at [947, 214] on span "You will now read a short passage and listen to an audio clip on the same topic…" at bounding box center [660, 222] width 1056 height 63
drag, startPoint x: 175, startPoint y: 243, endPoint x: 443, endPoint y: 291, distance: 272.0
click at [443, 291] on div "Question Type : Integrated 2 Directions : You will now read a short passage and…" at bounding box center [668, 223] width 1072 height 143
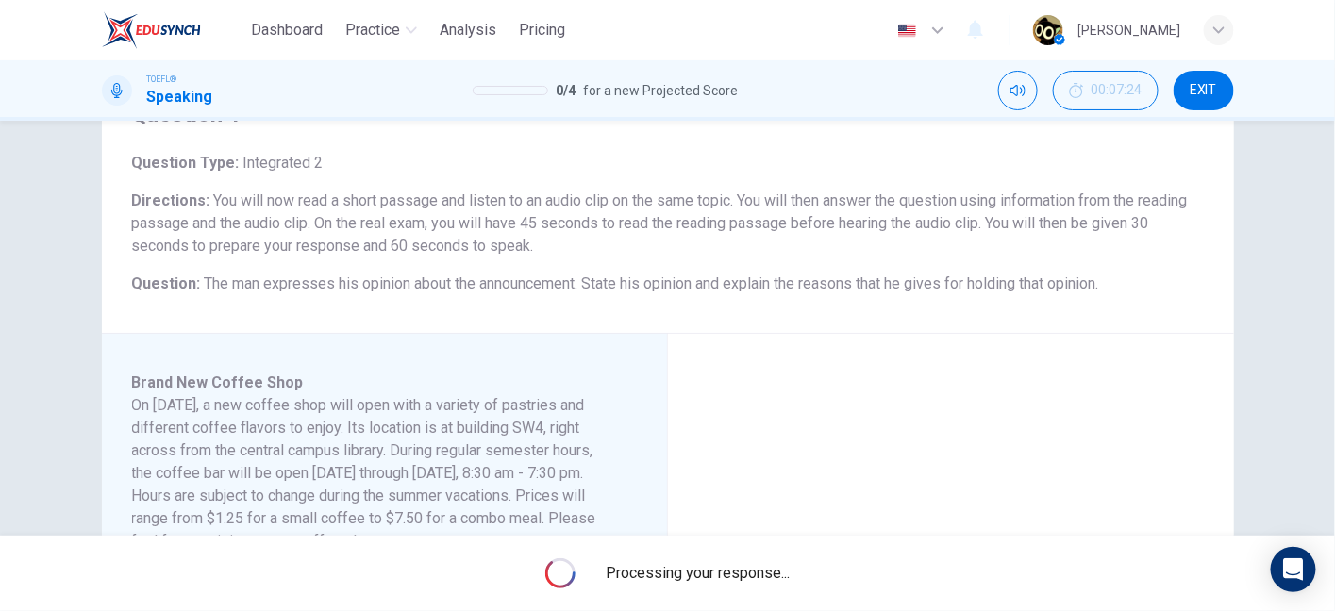
drag, startPoint x: 415, startPoint y: 252, endPoint x: 562, endPoint y: 241, distance: 147.5
click at [562, 241] on h6 "Directions : You will now read a short passage and listen to an audio clip on t…" at bounding box center [668, 224] width 1072 height 68
click at [596, 252] on h6 "Directions : You will now read a short passage and listen to an audio clip on t…" at bounding box center [668, 224] width 1072 height 68
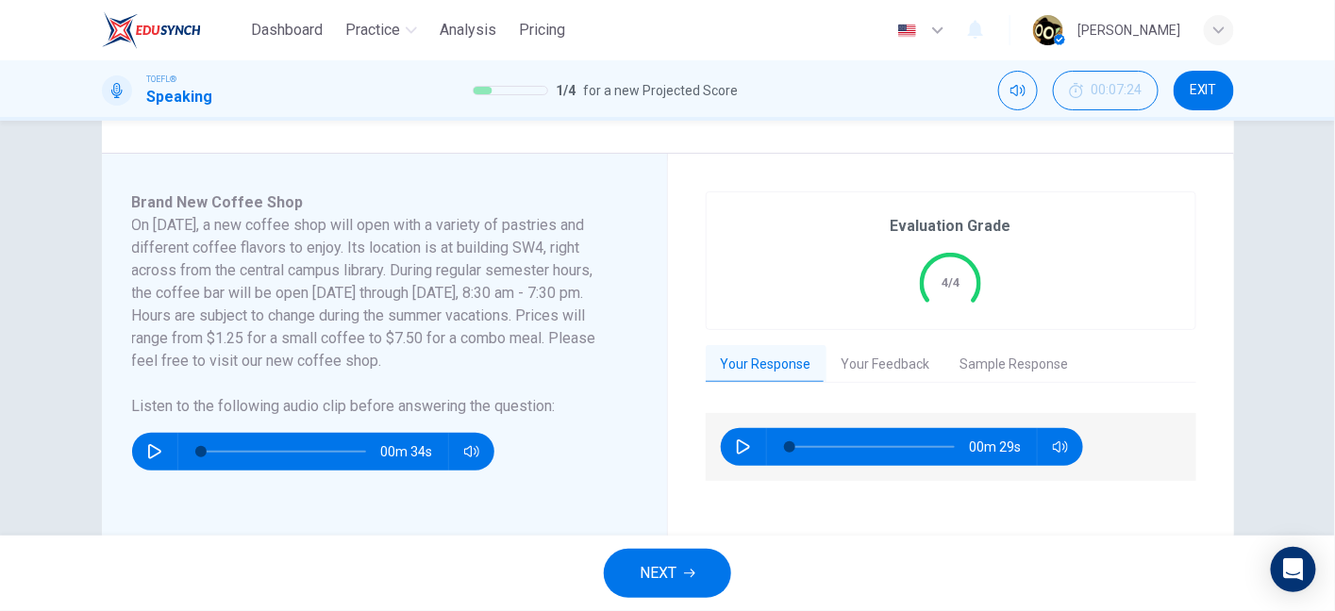
scroll to position [274, 0]
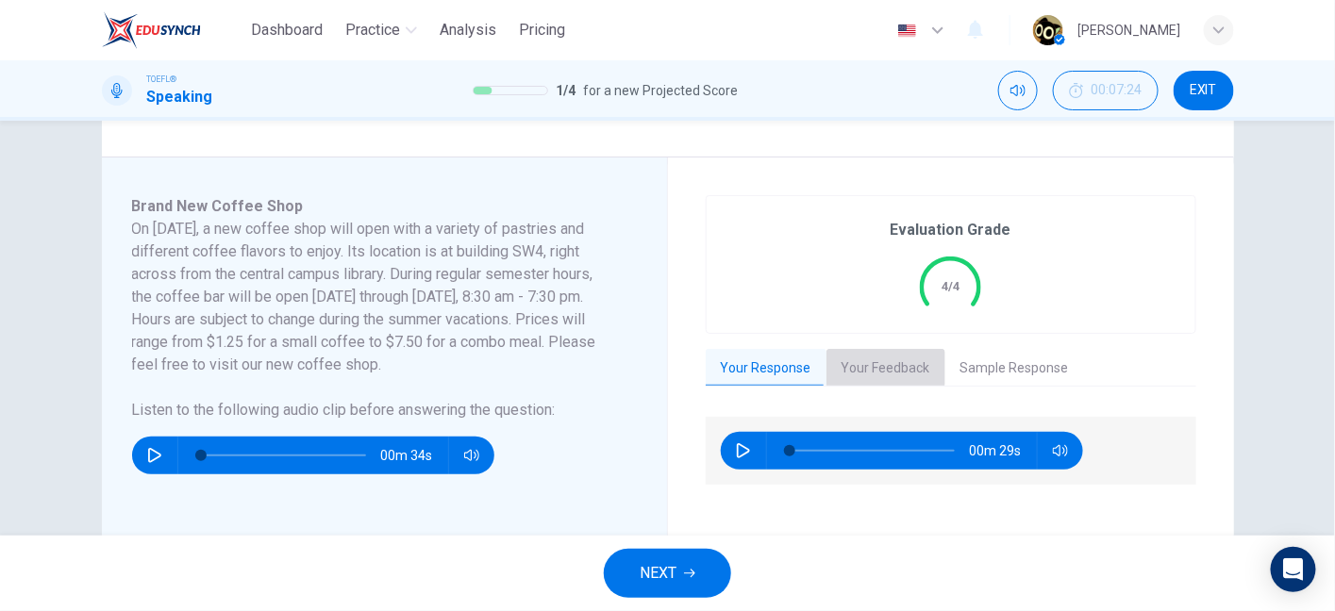
click at [858, 359] on button "Your Feedback" at bounding box center [885, 369] width 119 height 40
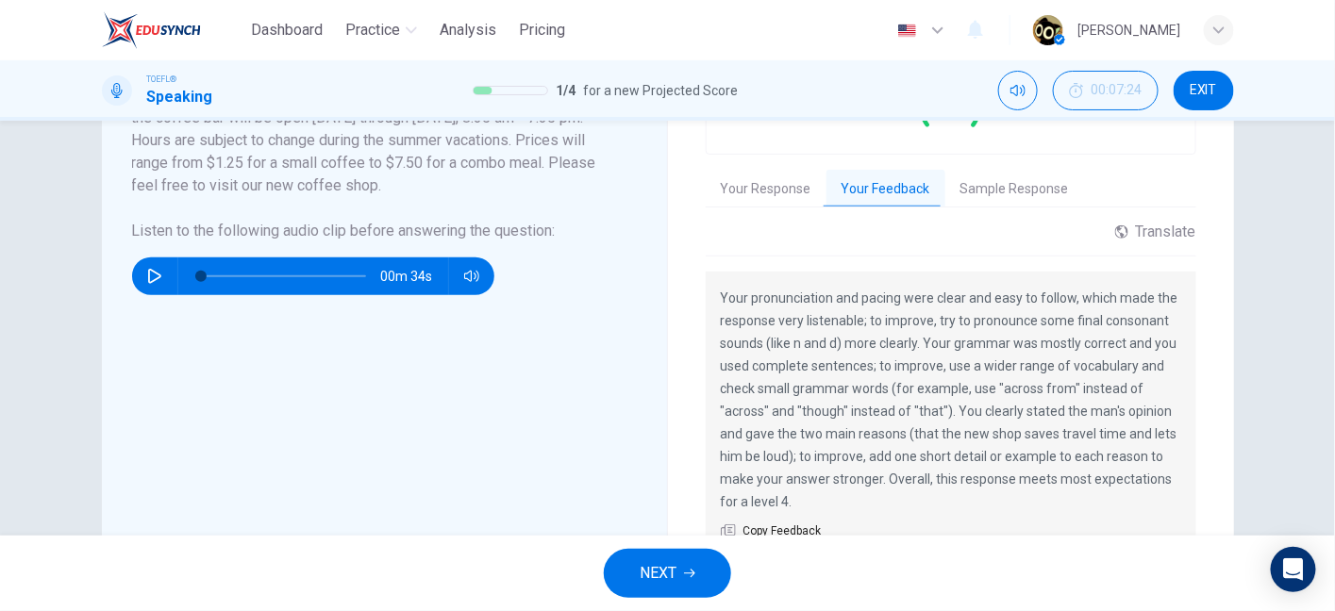
scroll to position [453, 0]
drag, startPoint x: 956, startPoint y: 303, endPoint x: 1003, endPoint y: 300, distance: 47.3
click at [1003, 300] on p "Your pronunciation and pacing were clear and easy to follow, which made the res…" at bounding box center [951, 400] width 460 height 226
drag, startPoint x: 858, startPoint y: 325, endPoint x: 874, endPoint y: 435, distance: 111.5
click at [874, 435] on p "Your pronunciation and pacing were clear and easy to follow, which made the res…" at bounding box center [951, 400] width 460 height 226
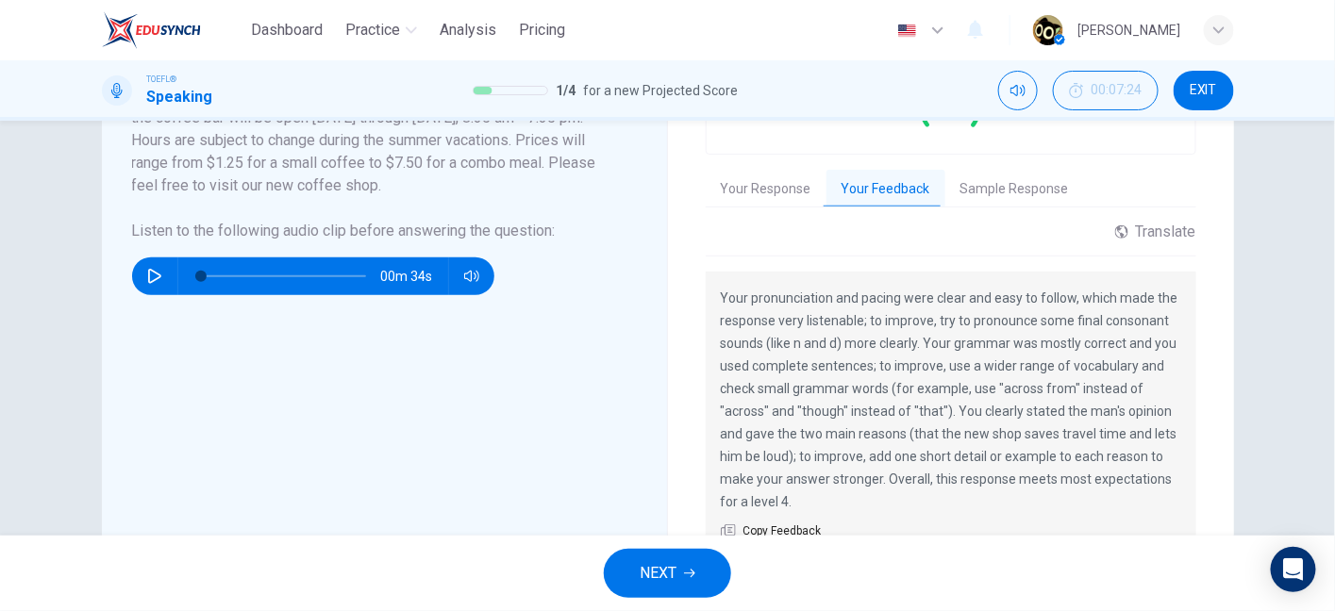
drag, startPoint x: 853, startPoint y: 342, endPoint x: 930, endPoint y: 336, distance: 77.6
click at [930, 336] on p "Your pronunciation and pacing were clear and easy to follow, which made the res…" at bounding box center [951, 400] width 460 height 226
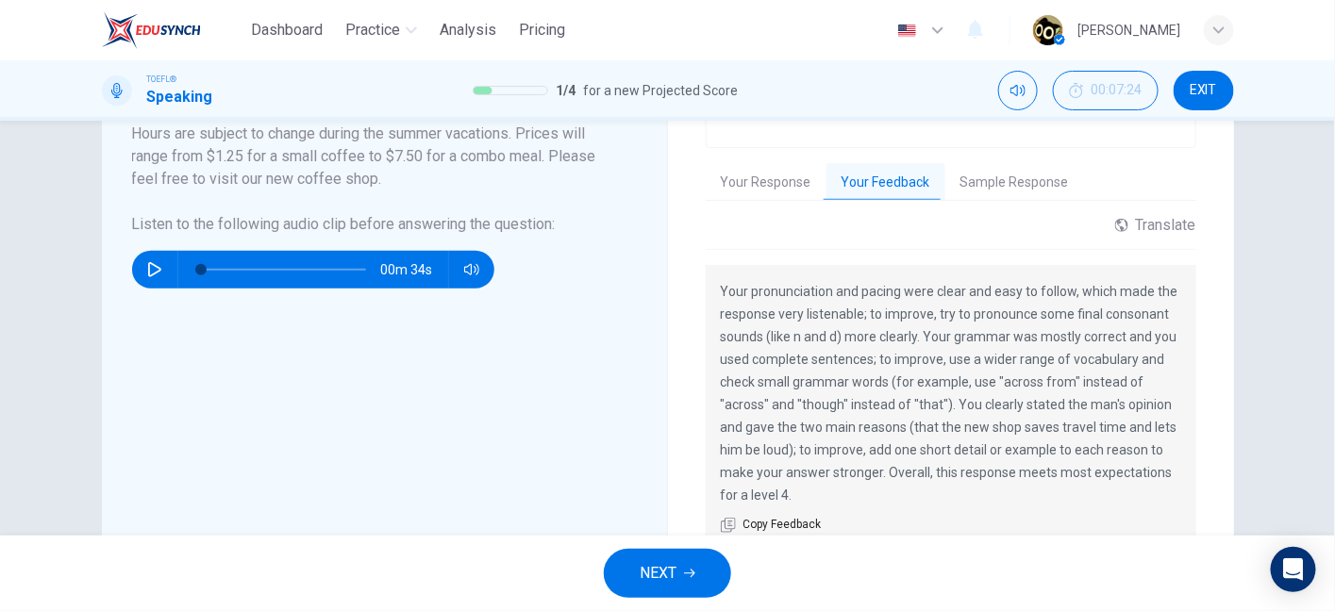
drag, startPoint x: 953, startPoint y: 352, endPoint x: 1046, endPoint y: 353, distance: 93.4
click at [1046, 353] on p "Your pronunciation and pacing were clear and easy to follow, which made the res…" at bounding box center [951, 393] width 460 height 226
drag, startPoint x: 816, startPoint y: 379, endPoint x: 950, endPoint y: 379, distance: 134.0
click at [950, 379] on p "Your pronunciation and pacing were clear and easy to follow, which made the res…" at bounding box center [951, 393] width 460 height 226
drag, startPoint x: 982, startPoint y: 379, endPoint x: 1017, endPoint y: 381, distance: 35.0
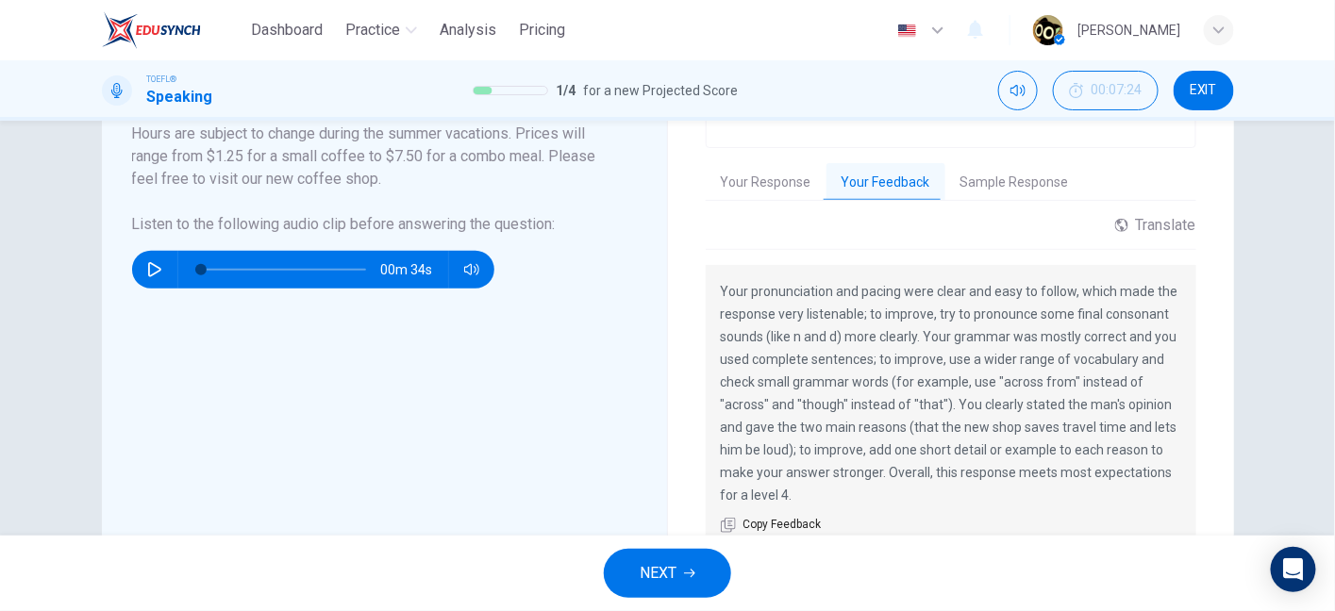
click at [1017, 381] on p "Your pronunciation and pacing were clear and easy to follow, which made the res…" at bounding box center [951, 393] width 460 height 226
click at [917, 408] on p "Your pronunciation and pacing were clear and easy to follow, which made the res…" at bounding box center [951, 393] width 460 height 226
drag, startPoint x: 946, startPoint y: 403, endPoint x: 1030, endPoint y: 447, distance: 94.9
click at [1030, 447] on p "Your pronunciation and pacing were clear and easy to follow, which made the res…" at bounding box center [951, 393] width 460 height 226
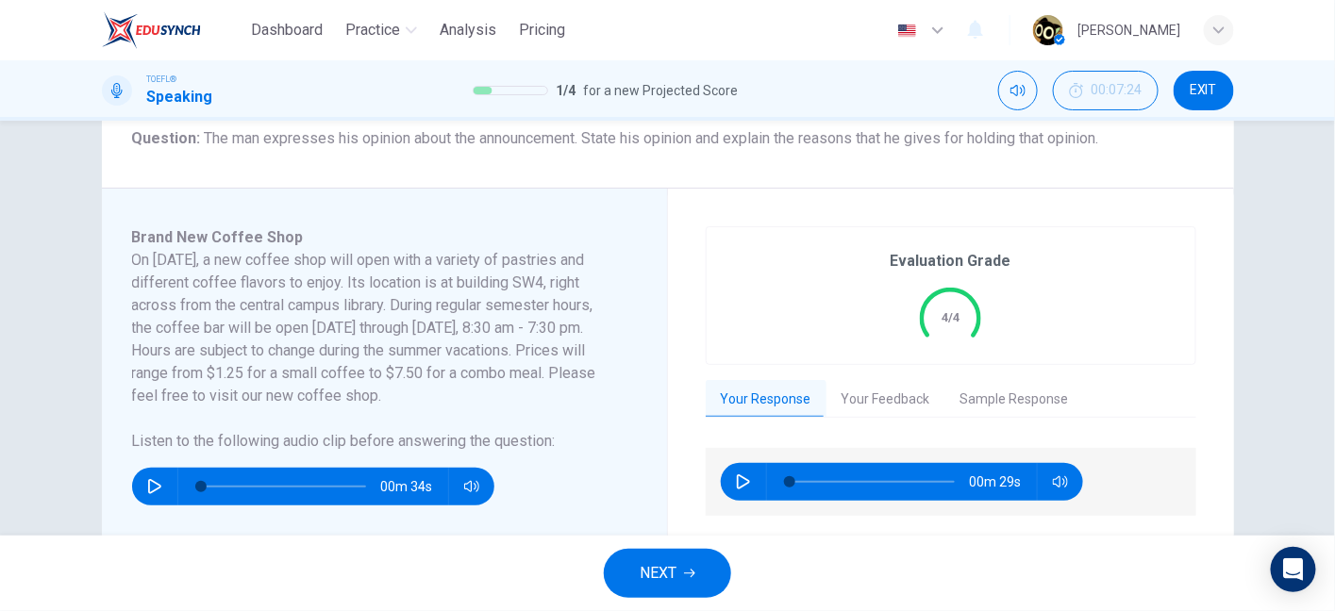
scroll to position [242, 0]
click at [889, 402] on button "Your Feedback" at bounding box center [885, 400] width 119 height 40
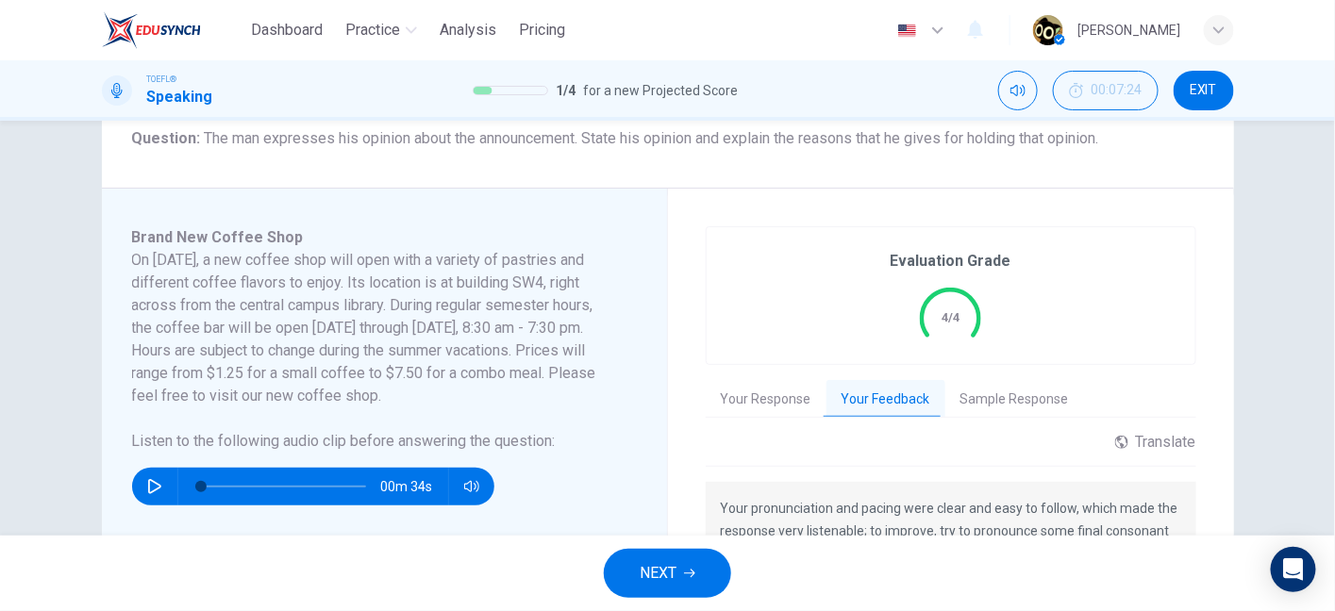
scroll to position [380, 0]
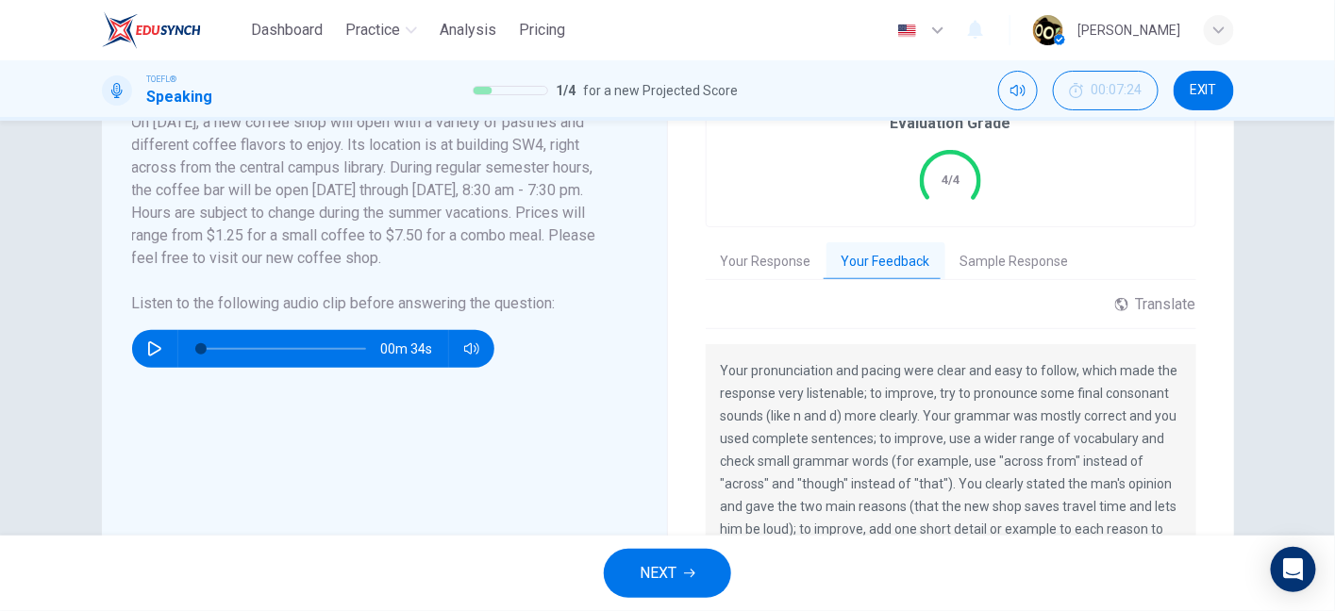
click at [986, 251] on button "Sample Response" at bounding box center [1014, 262] width 139 height 40
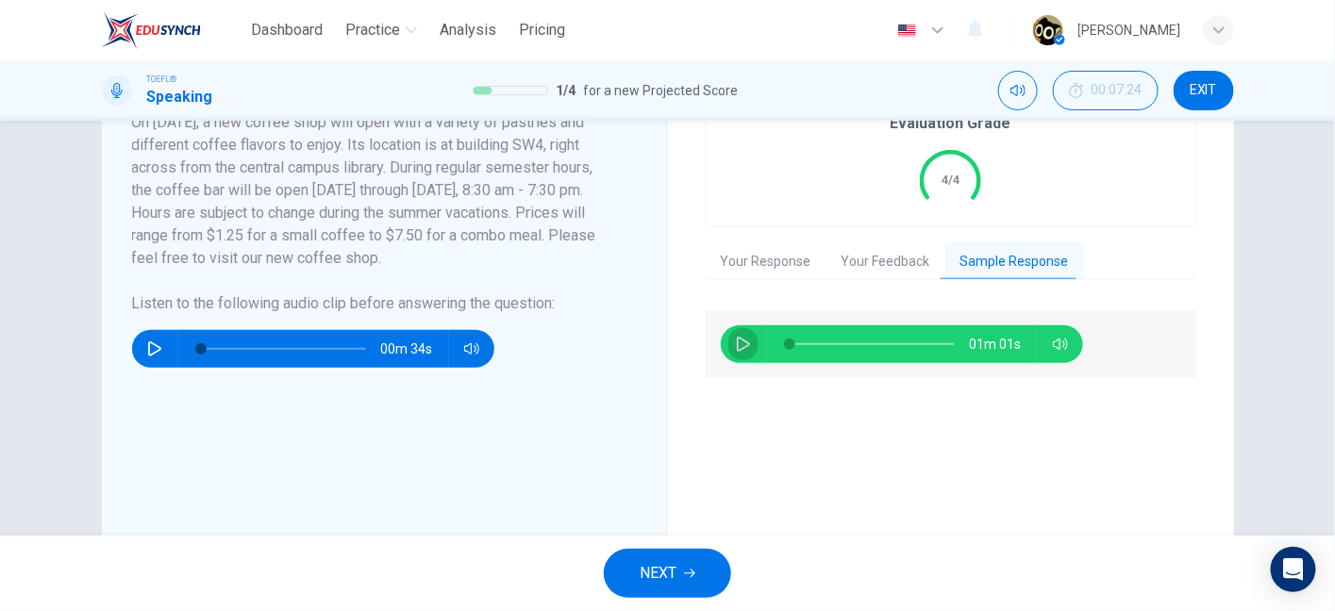
click at [740, 349] on icon "button" at bounding box center [743, 344] width 15 height 15
click at [876, 255] on button "Your Feedback" at bounding box center [885, 262] width 119 height 40
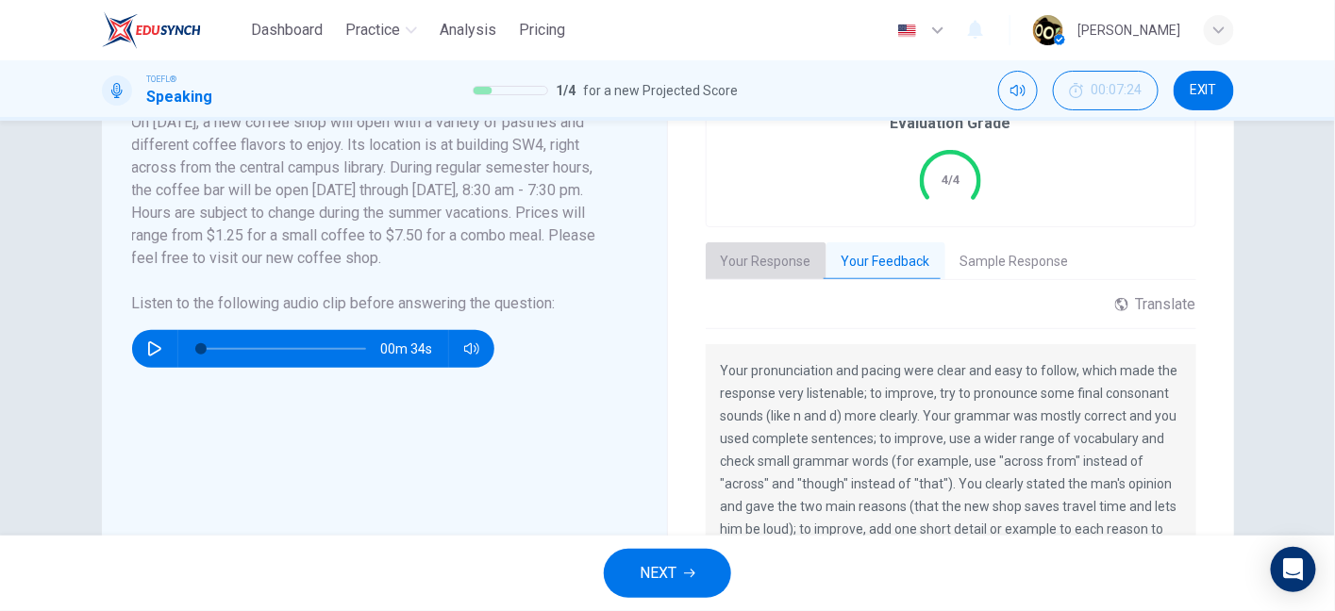
click at [764, 264] on button "Your Response" at bounding box center [766, 262] width 121 height 40
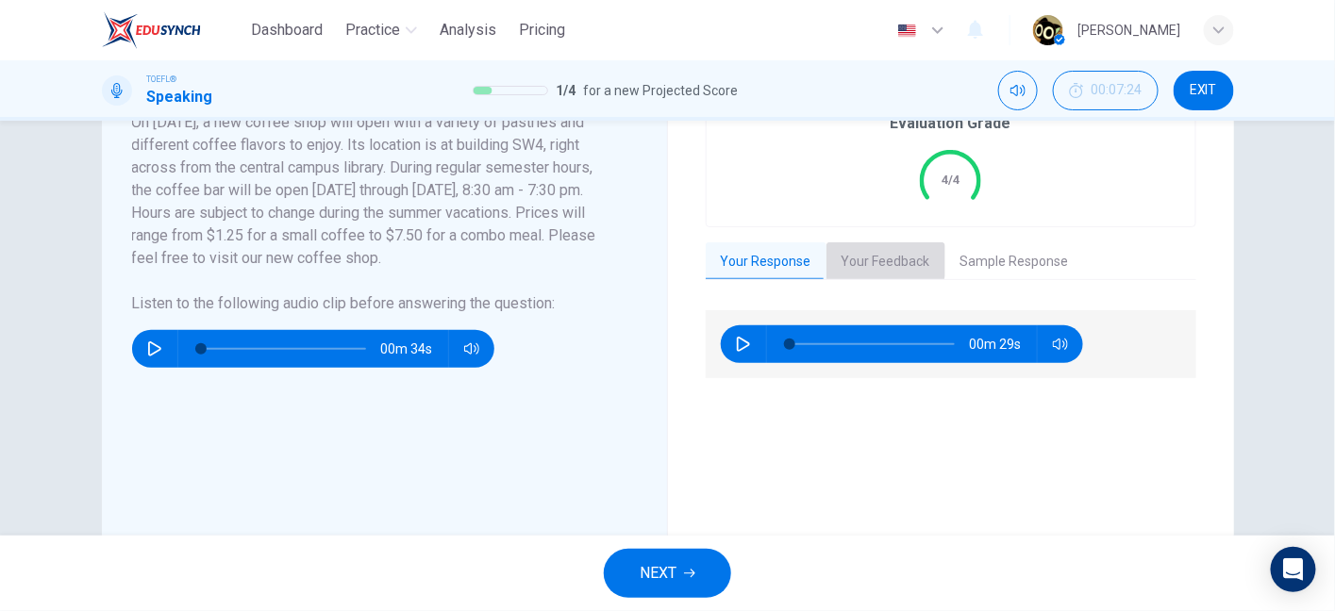
click at [844, 248] on button "Your Feedback" at bounding box center [885, 262] width 119 height 40
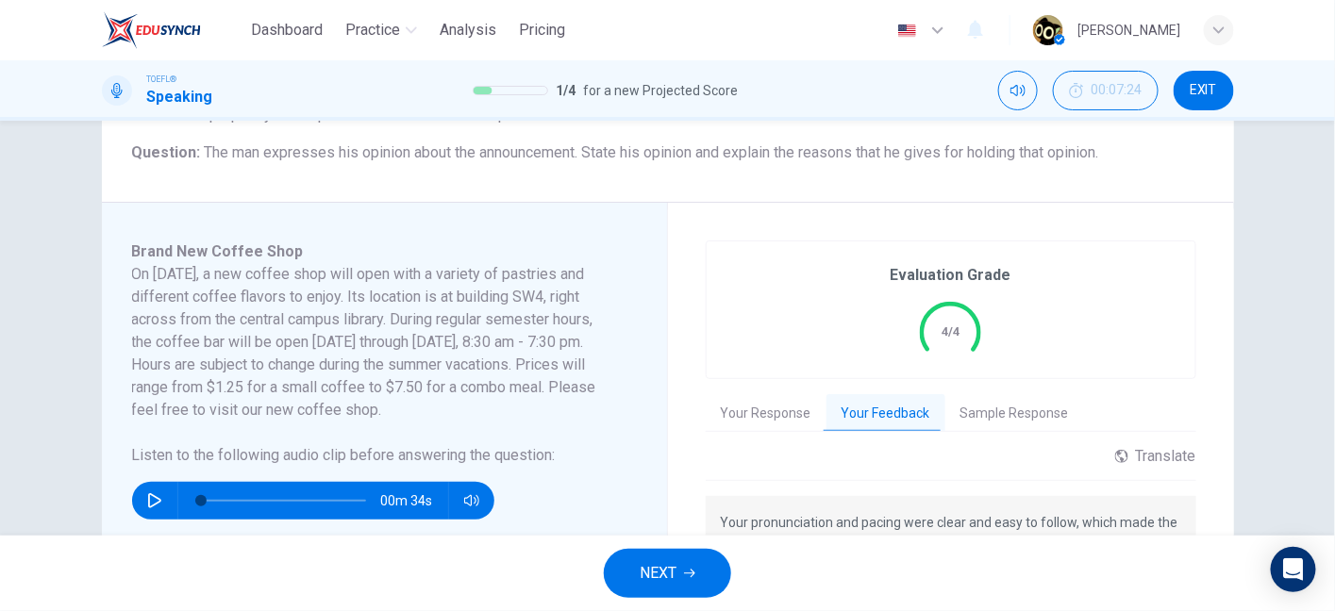
scroll to position [234, 0]
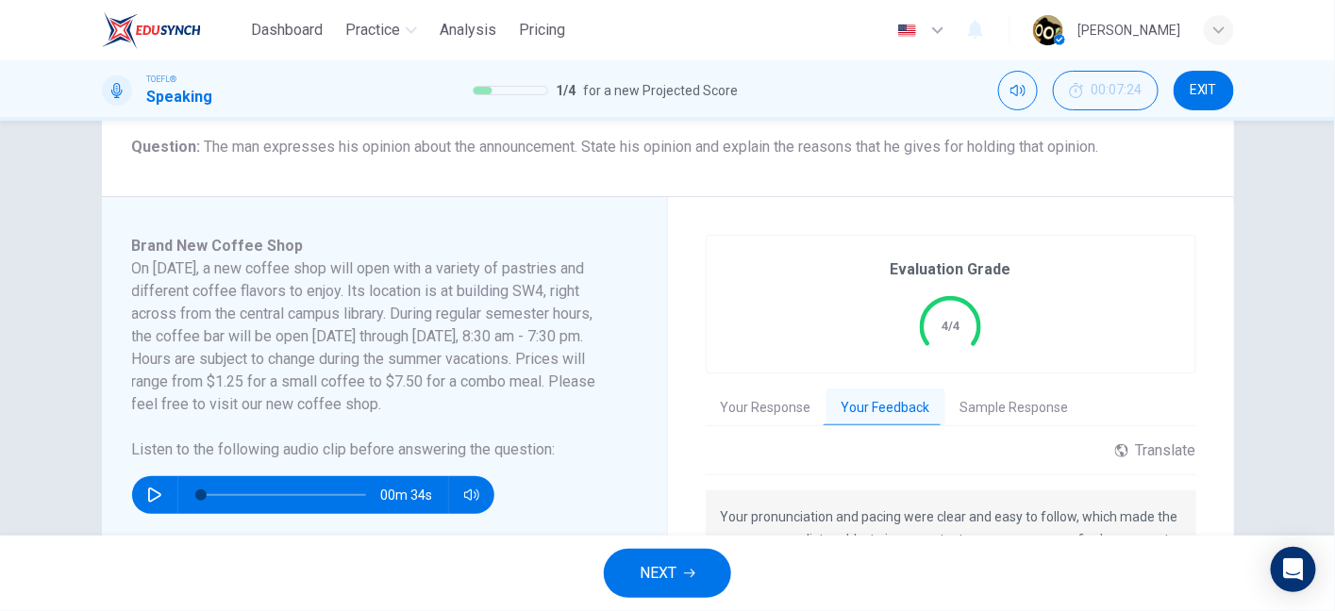
click at [979, 391] on button "Sample Response" at bounding box center [1014, 409] width 139 height 40
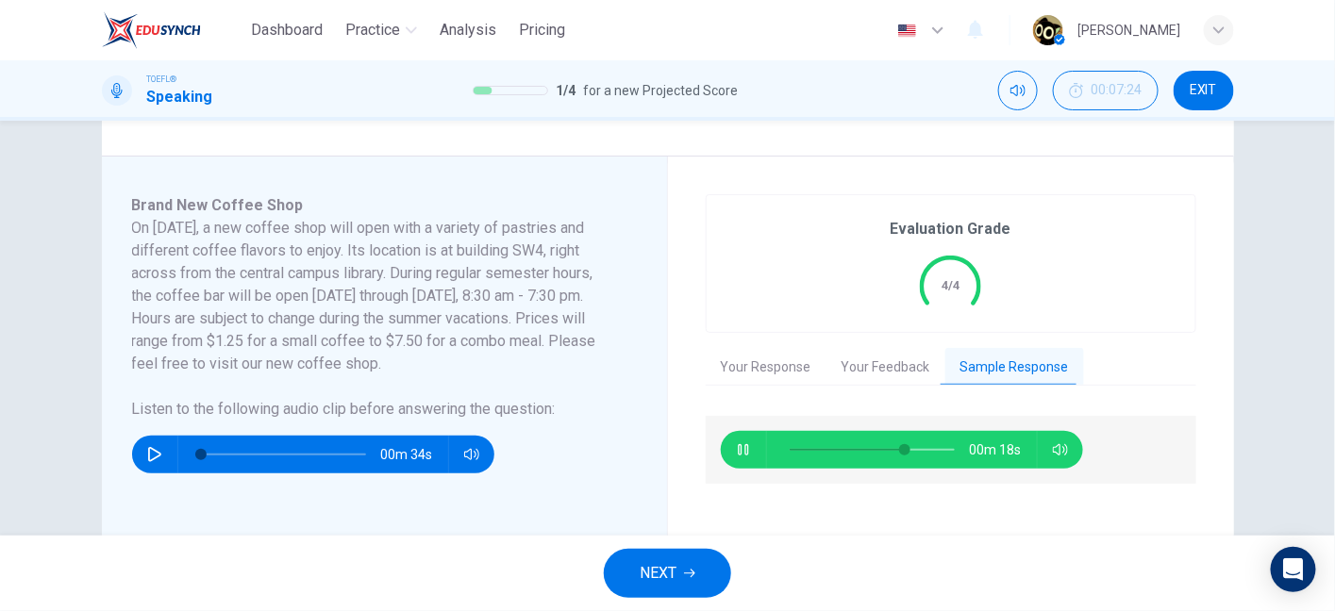
scroll to position [307, 0]
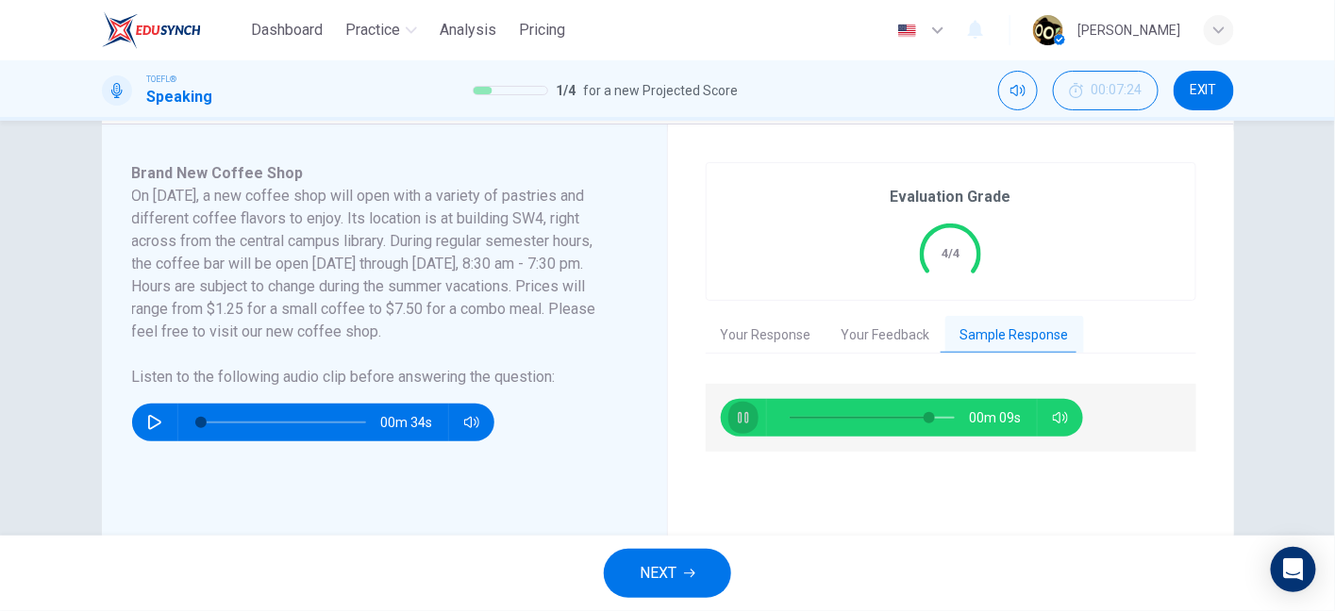
click at [744, 416] on icon "button" at bounding box center [743, 417] width 15 height 15
type input "85"
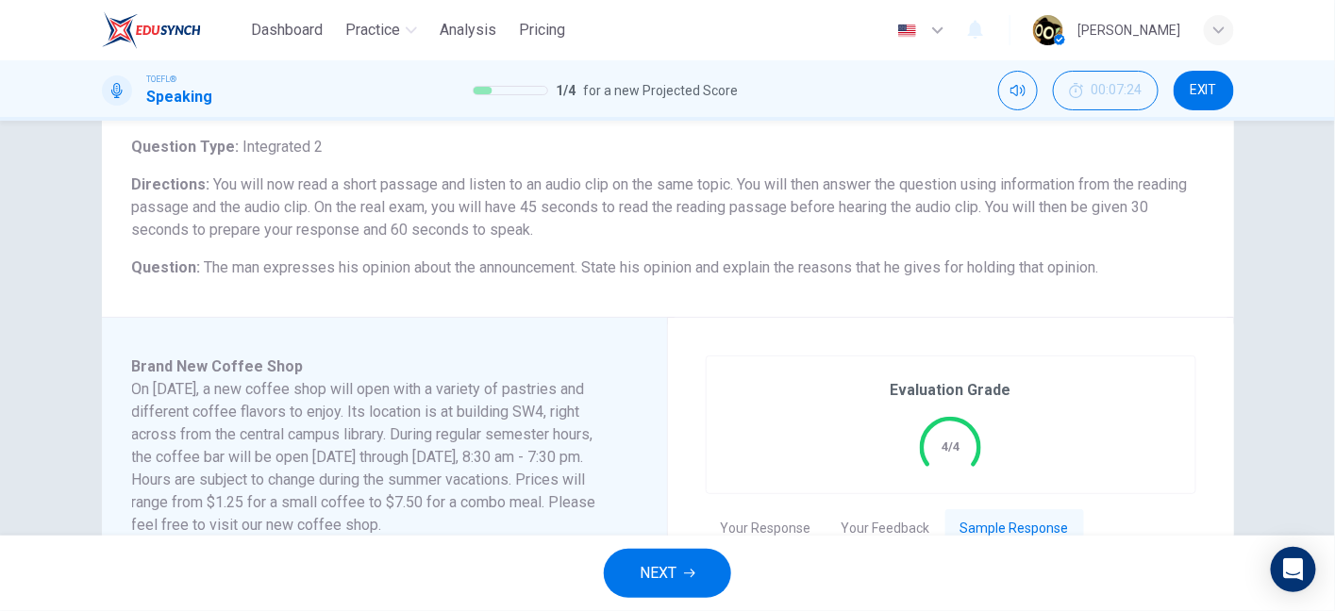
scroll to position [62, 0]
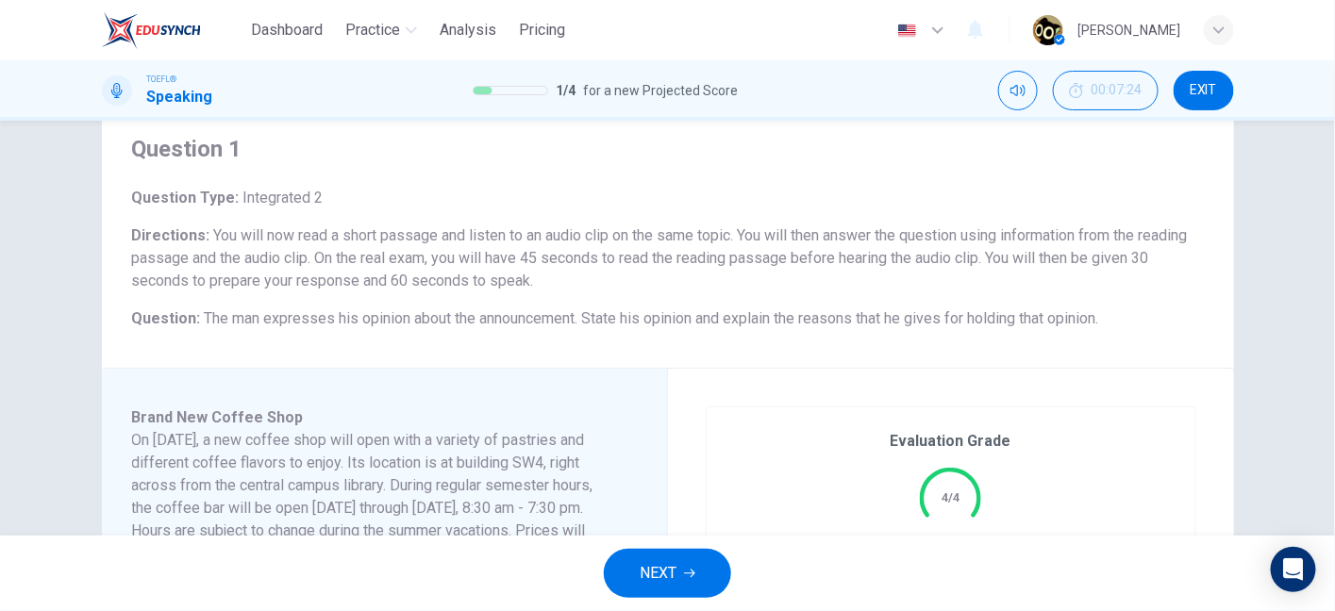
click at [599, 255] on span "You will now read a short passage and listen to an audio clip on the same topic…" at bounding box center [660, 257] width 1056 height 63
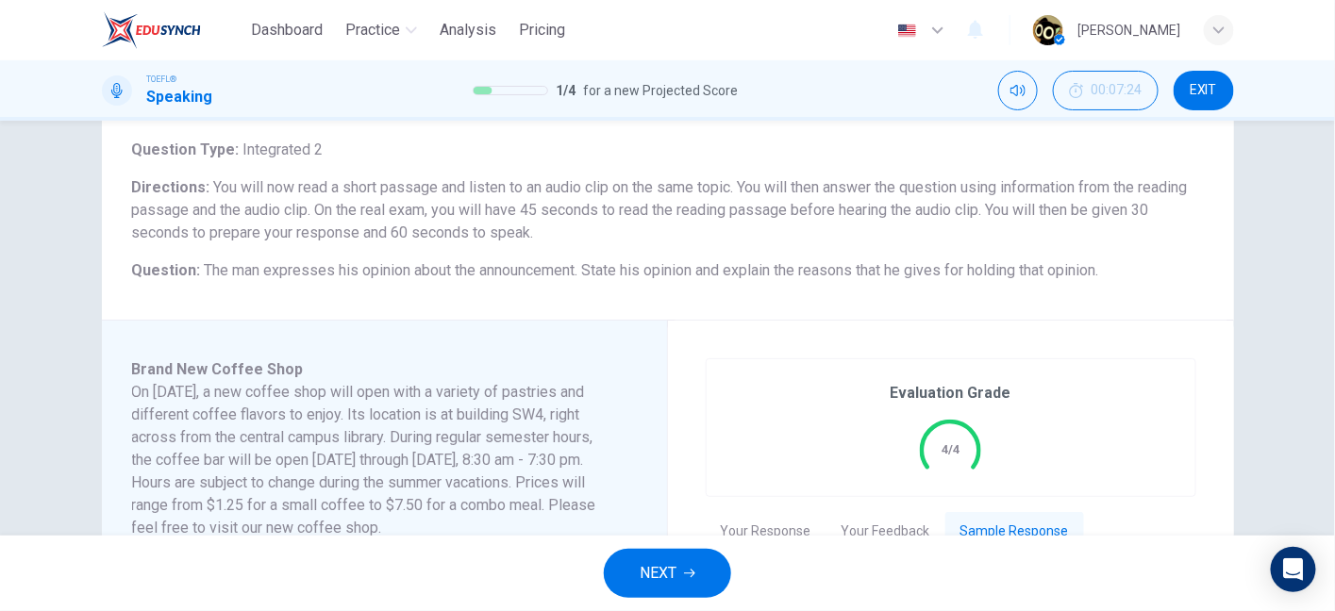
scroll to position [113, 0]
drag, startPoint x: 587, startPoint y: 289, endPoint x: 702, endPoint y: 263, distance: 117.9
click at [702, 263] on div "Question 1 Question Type : Integrated 2 Directions : You will now read a short …" at bounding box center [668, 181] width 1132 height 273
click at [702, 263] on span "The man expresses his opinion about the announcement. State his opinion and exp…" at bounding box center [652, 267] width 894 height 18
drag, startPoint x: 702, startPoint y: 263, endPoint x: 825, endPoint y: 267, distance: 123.6
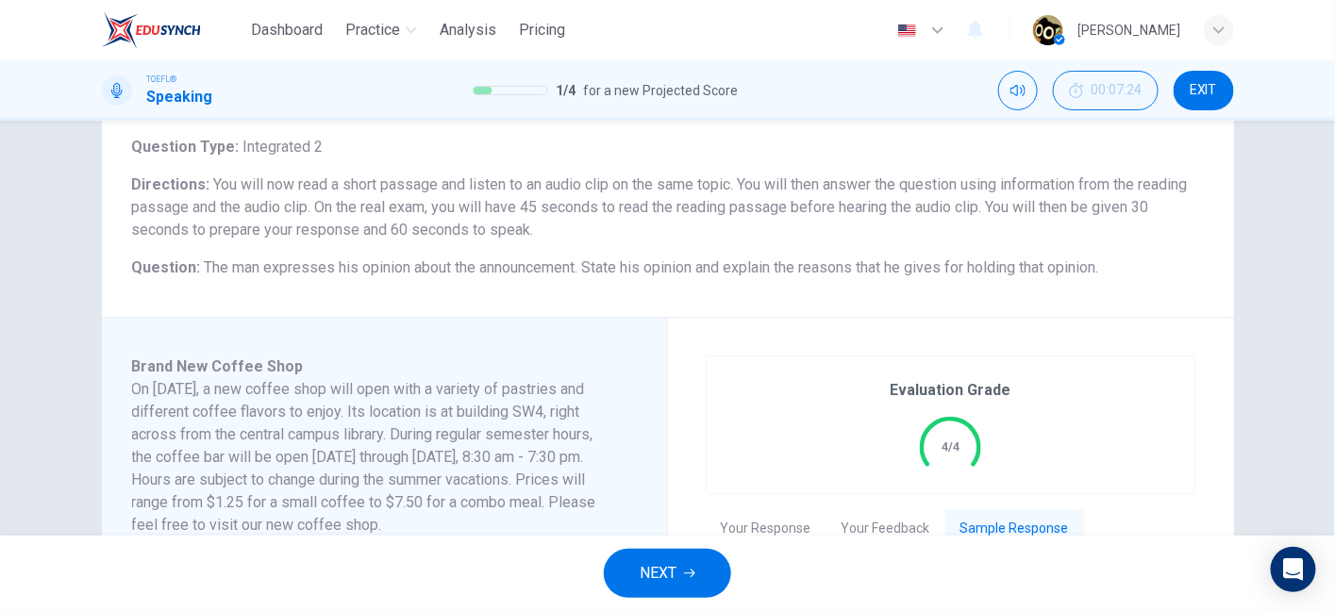
click at [825, 267] on span "The man expresses his opinion about the announcement. State his opinion and exp…" at bounding box center [652, 267] width 894 height 18
drag, startPoint x: 825, startPoint y: 267, endPoint x: 963, endPoint y: 265, distance: 137.7
click at [963, 265] on span "The man expresses his opinion about the announcement. State his opinion and exp…" at bounding box center [652, 267] width 894 height 18
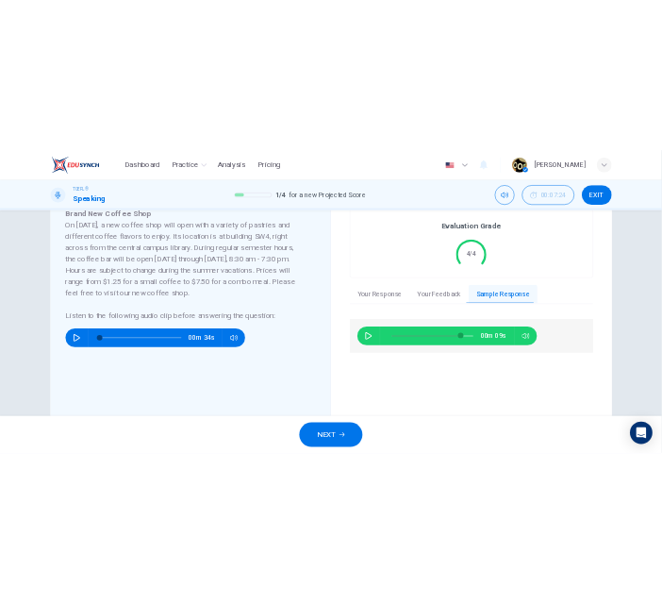
scroll to position [296, 0]
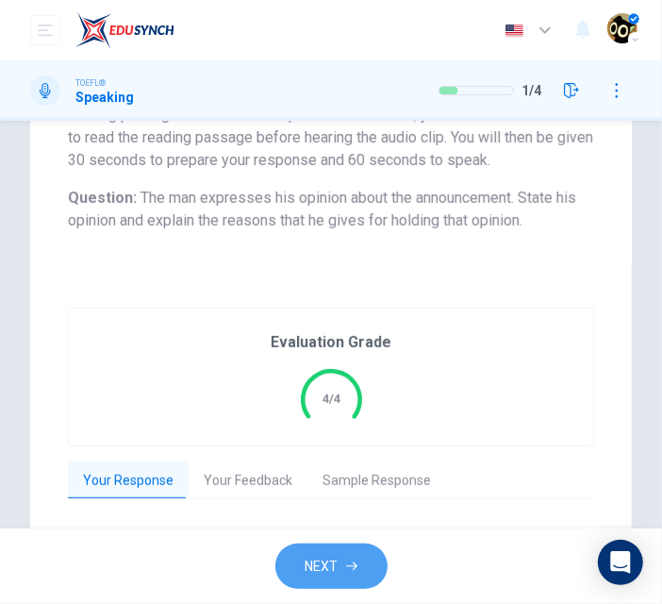
click at [350, 560] on icon "button" at bounding box center [351, 565] width 11 height 11
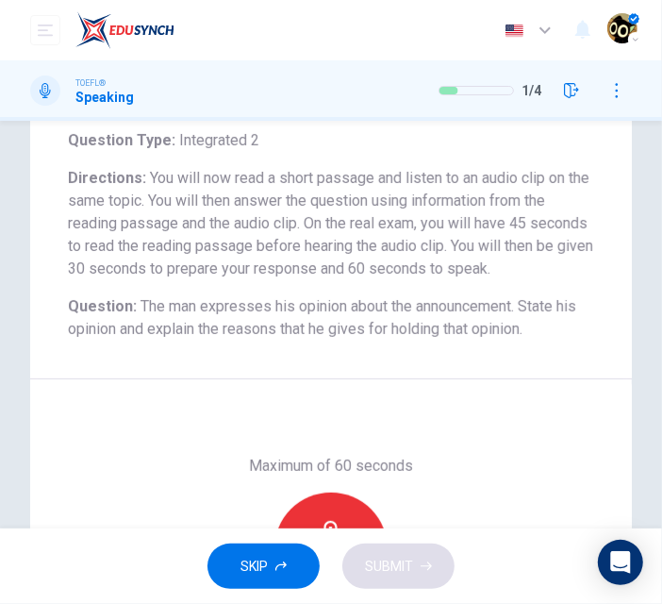
scroll to position [189, 0]
drag, startPoint x: 352, startPoint y: 184, endPoint x: 395, endPoint y: 189, distance: 43.6
click at [395, 189] on h6 "Directions : You will now read a short passage and listen to an audio clip on t…" at bounding box center [331, 222] width 526 height 113
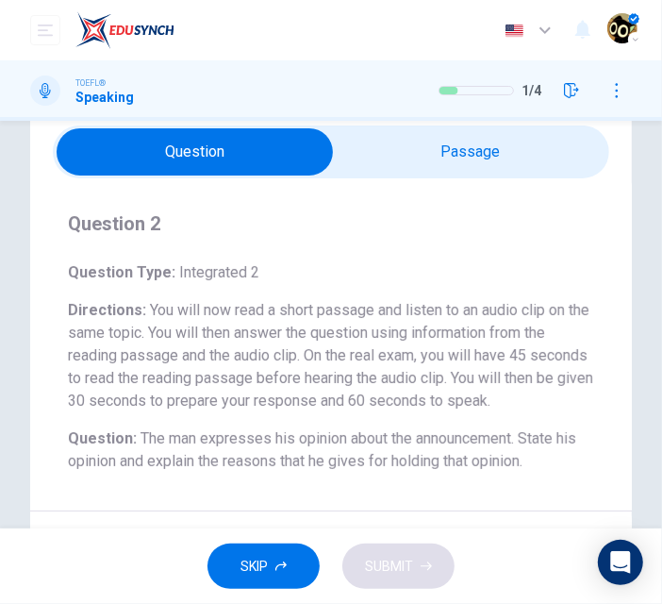
scroll to position [57, 0]
click at [422, 165] on input "checkbox" at bounding box center [194, 150] width 835 height 47
checkbox input "true"
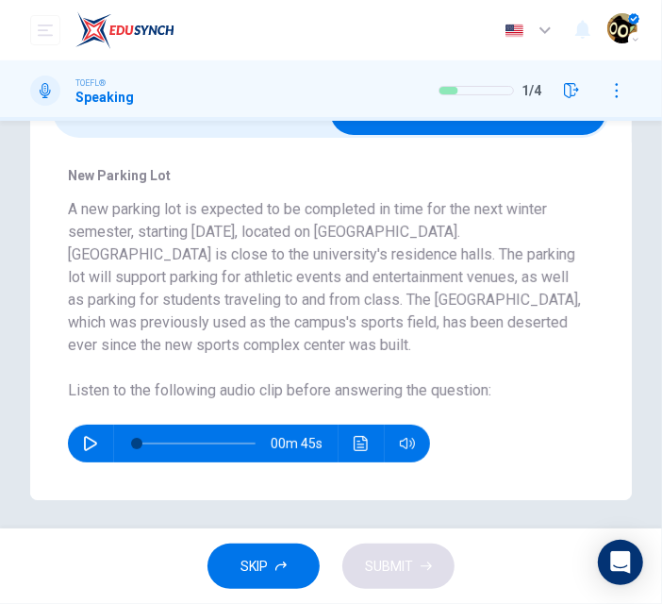
scroll to position [99, 0]
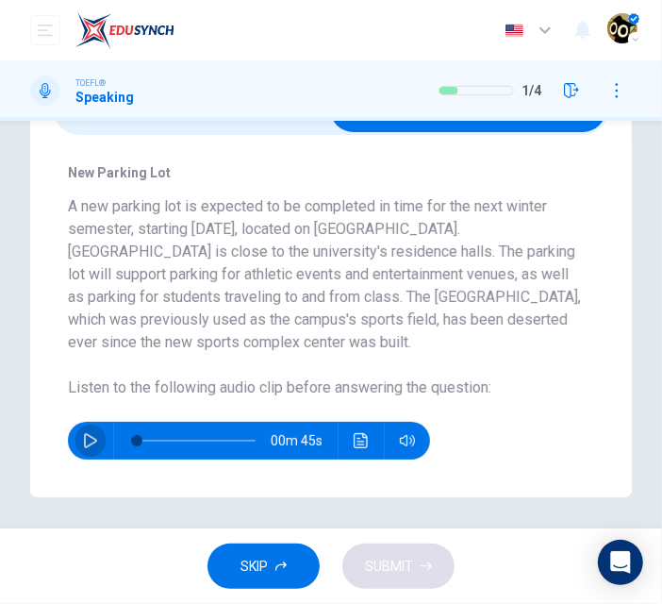
click at [84, 431] on button "button" at bounding box center [90, 441] width 30 height 38
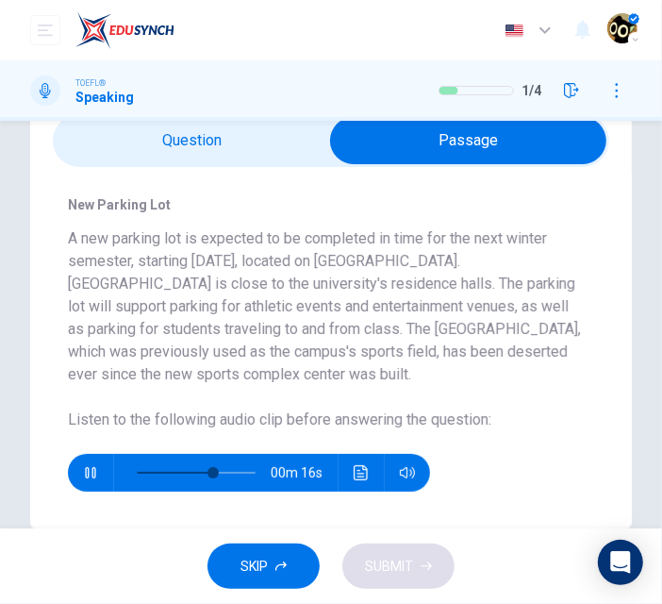
scroll to position [61, 0]
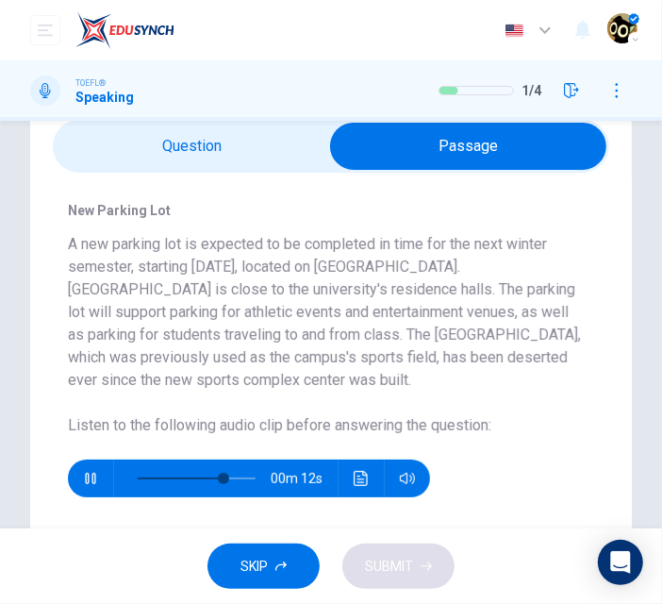
click at [442, 421] on h6 "Listen to the following audio clip before answering the question :" at bounding box center [327, 425] width 519 height 23
drag, startPoint x: 460, startPoint y: 317, endPoint x: 462, endPoint y: 366, distance: 49.1
click at [462, 366] on h6 "A new parking lot is expected to be completed in time for the next winter semes…" at bounding box center [327, 312] width 519 height 158
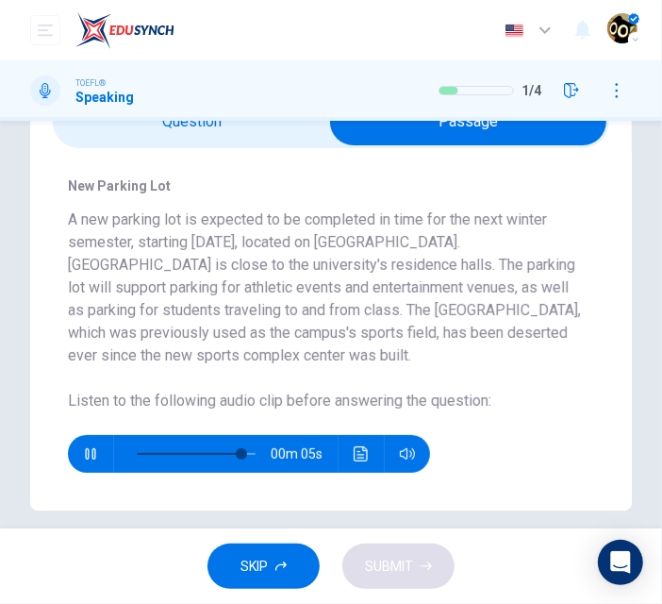
scroll to position [86, 0]
drag, startPoint x: 105, startPoint y: 234, endPoint x: 230, endPoint y: 235, distance: 125.5
click at [230, 235] on h6 "A new parking lot is expected to be completed in time for the next winter semes…" at bounding box center [327, 287] width 519 height 158
type input "0"
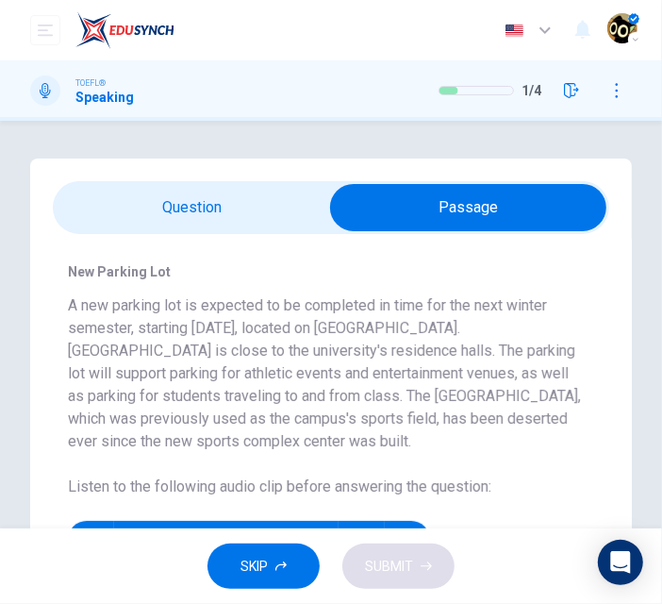
scroll to position [0, 0]
click at [283, 226] on input "checkbox" at bounding box center [468, 207] width 835 height 47
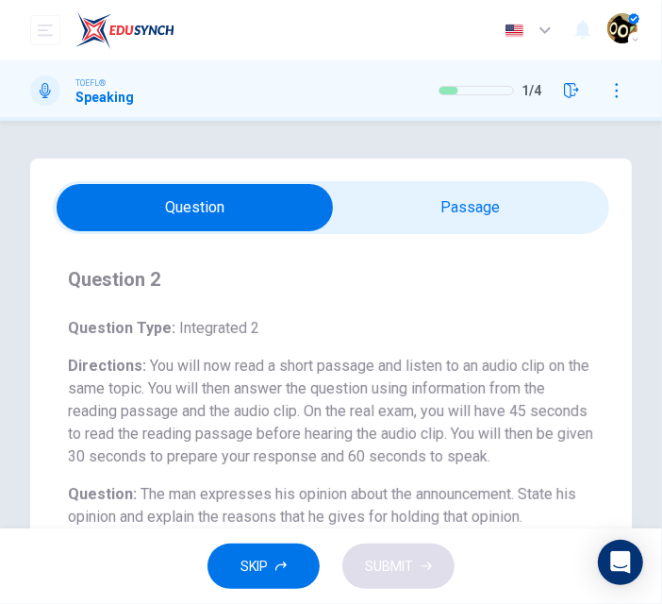
click at [453, 178] on div "Question 2 Question Type : Integrated 2 Directions : You will now read a short …" at bounding box center [331, 532] width 602 height 748
click at [451, 208] on input "checkbox" at bounding box center [194, 207] width 835 height 47
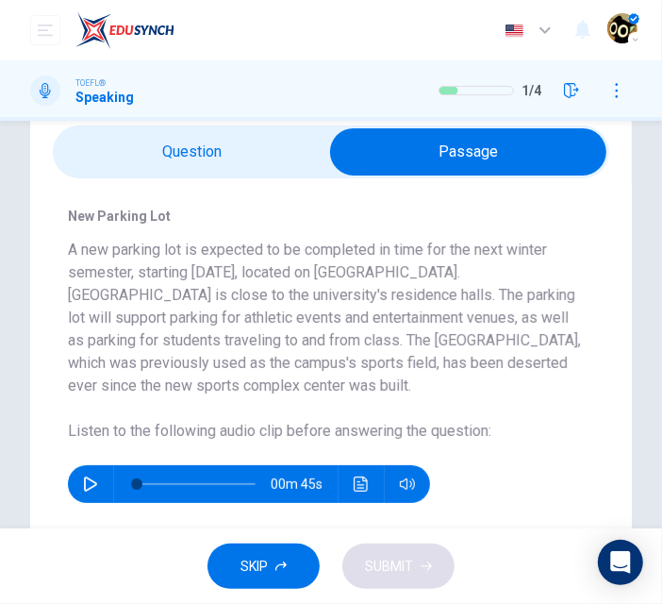
scroll to position [54, 0]
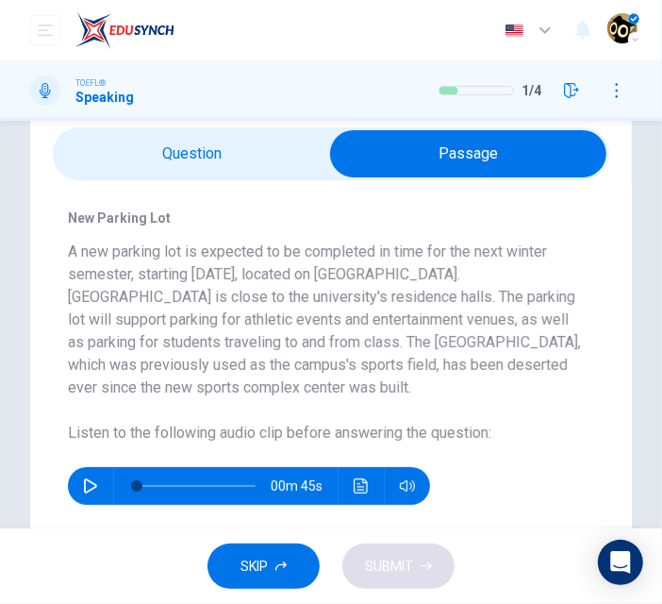
click at [231, 174] on input "checkbox" at bounding box center [468, 153] width 835 height 47
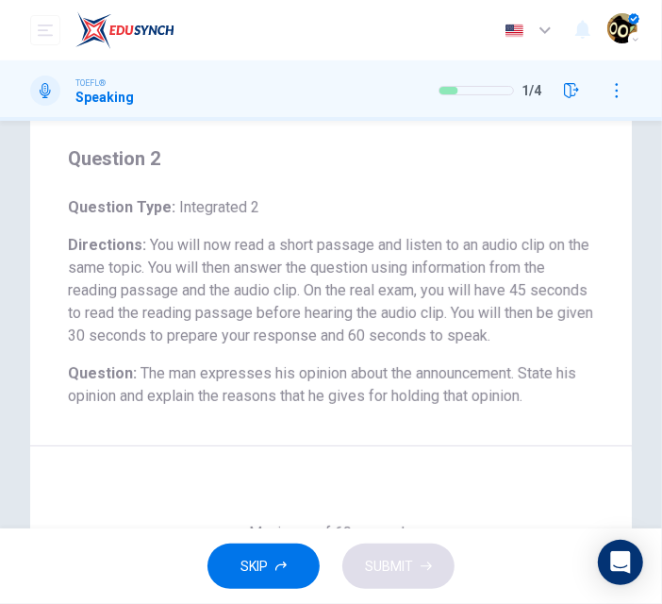
scroll to position [0, 0]
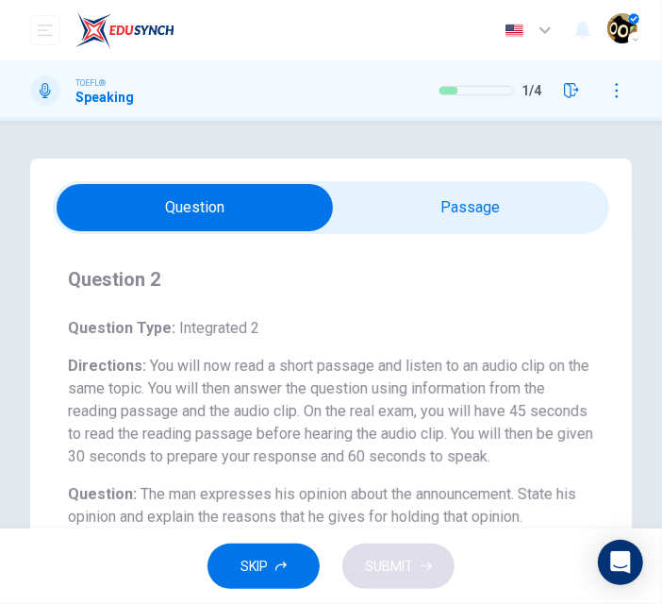
click at [448, 224] on input "checkbox" at bounding box center [194, 207] width 835 height 47
checkbox input "true"
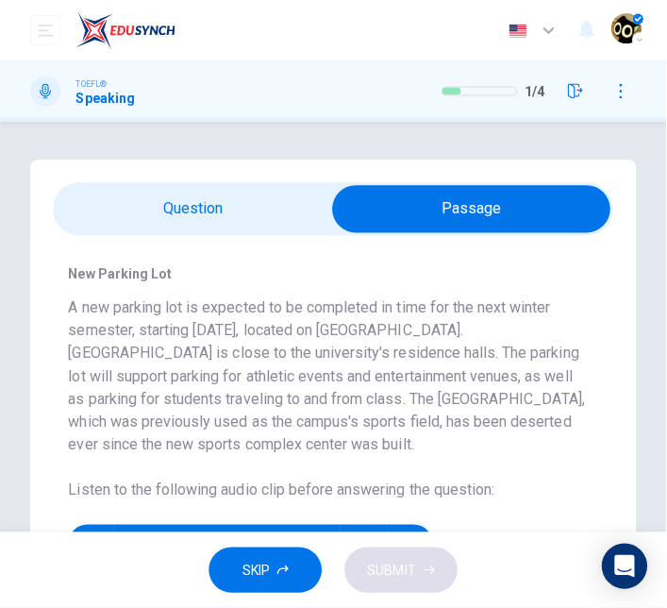
scroll to position [100, 0]
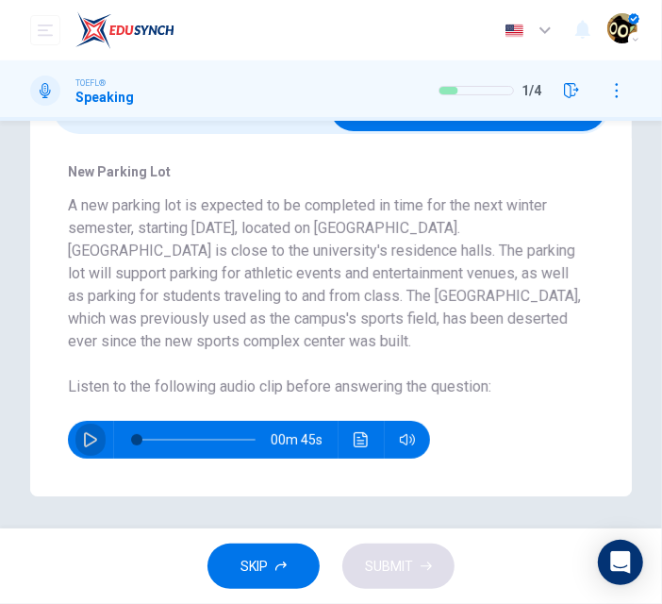
click at [98, 444] on button "button" at bounding box center [90, 440] width 30 height 38
drag, startPoint x: 186, startPoint y: 444, endPoint x: 4, endPoint y: 446, distance: 182.1
click at [4, 446] on div "Question 2 Question Type : Integrated 2 Directions : You will now read a short …" at bounding box center [331, 277] width 662 height 438
click at [79, 450] on button "button" at bounding box center [90, 440] width 30 height 38
click at [82, 450] on button "button" at bounding box center [90, 440] width 30 height 38
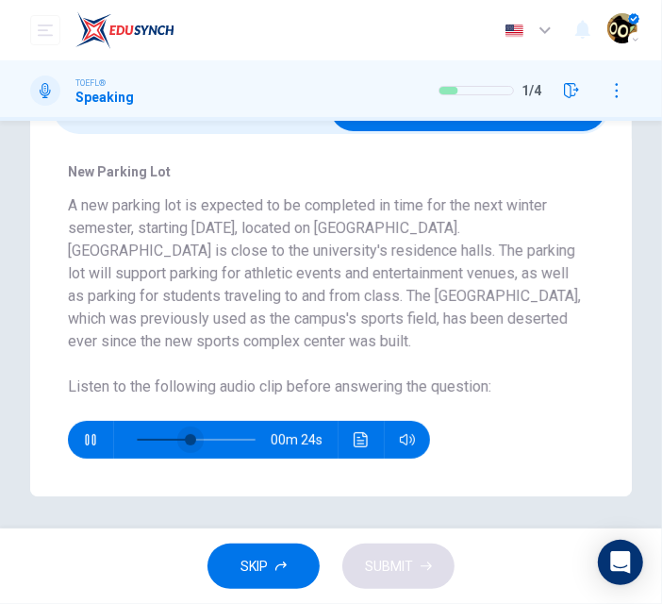
click at [185, 439] on span at bounding box center [190, 439] width 11 height 11
click at [368, 444] on icon "Click to see the audio transcription" at bounding box center [361, 439] width 15 height 15
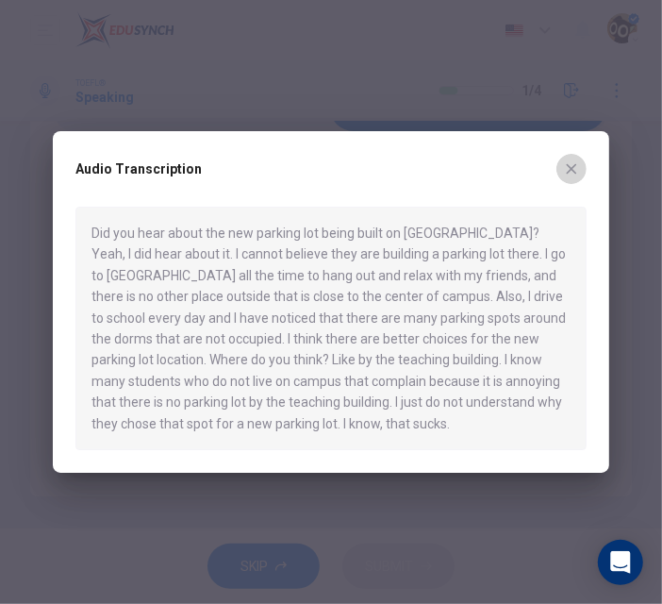
click at [577, 165] on icon "button" at bounding box center [571, 168] width 15 height 15
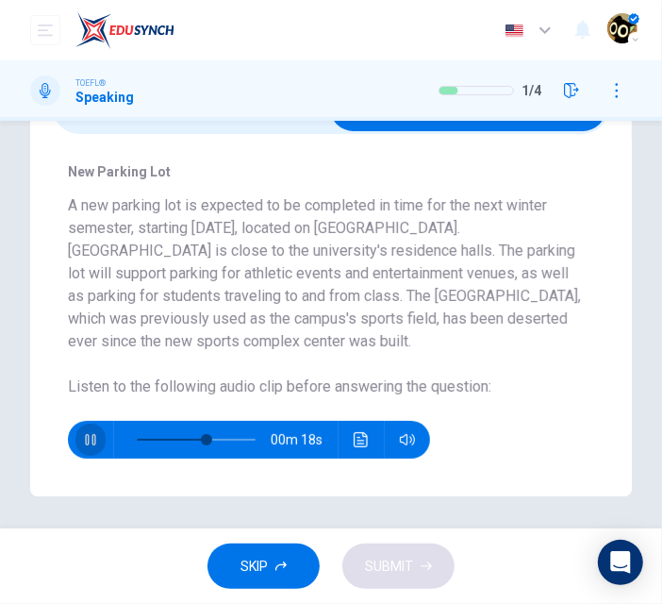
click at [100, 453] on button "button" at bounding box center [90, 440] width 30 height 38
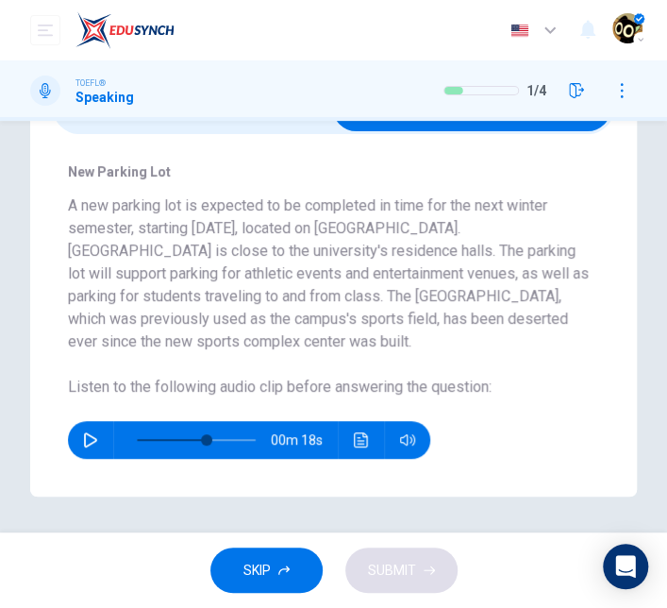
click at [72, 439] on div "00m 18s" at bounding box center [249, 440] width 362 height 38
click at [86, 441] on icon "button" at bounding box center [90, 439] width 15 height 15
click at [201, 439] on span at bounding box center [200, 439] width 11 height 11
type input "0"
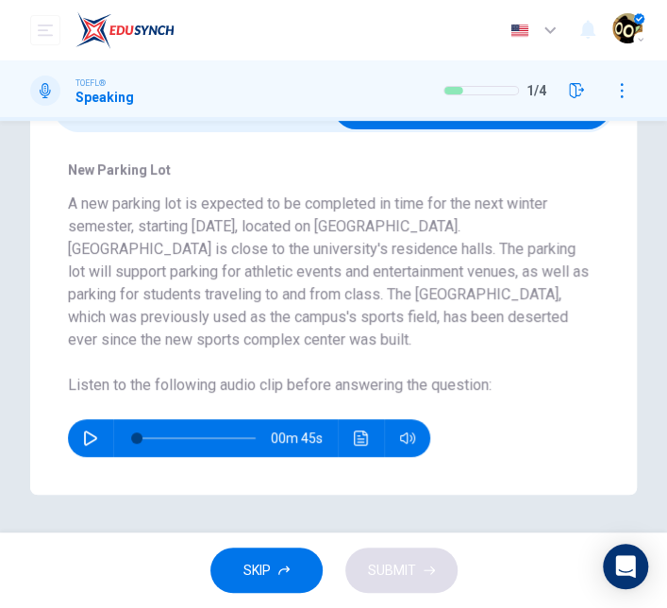
scroll to position [0, 0]
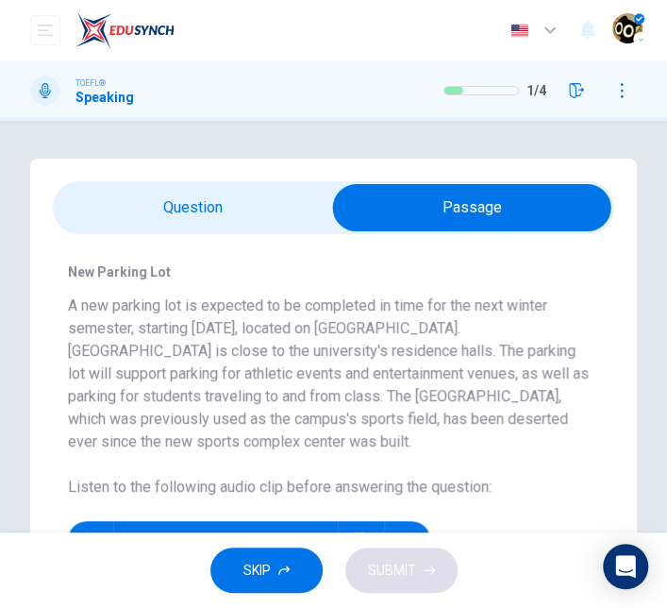
click at [236, 196] on input "checkbox" at bounding box center [472, 207] width 842 height 47
checkbox input "false"
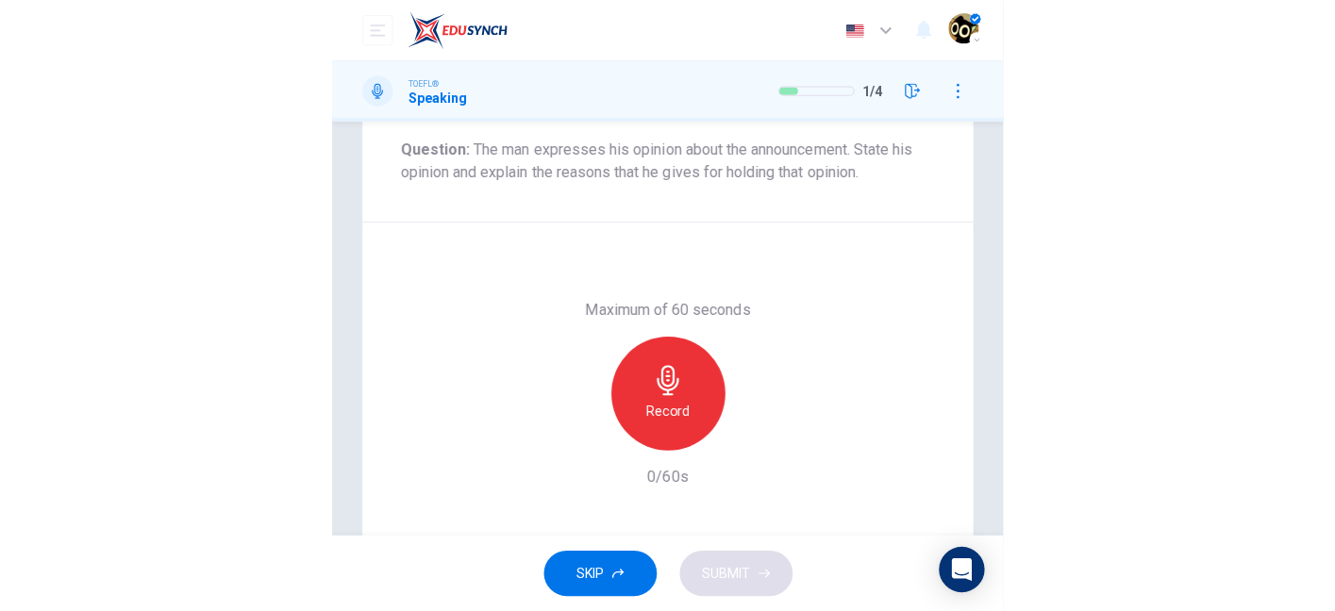
scroll to position [412, 0]
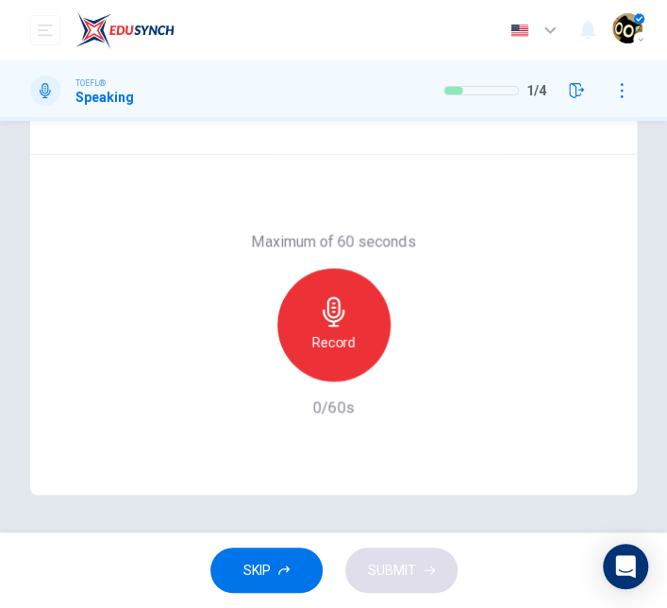
click at [355, 293] on div "Record" at bounding box center [333, 324] width 113 height 113
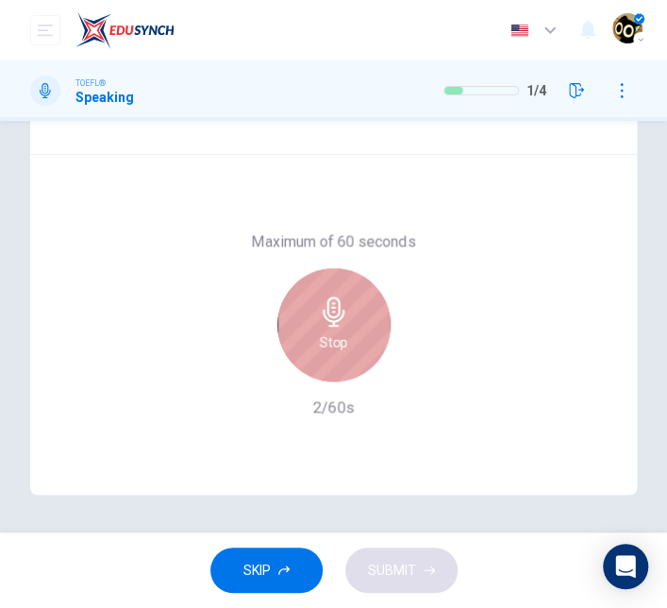
click at [338, 318] on icon "button" at bounding box center [334, 311] width 30 height 30
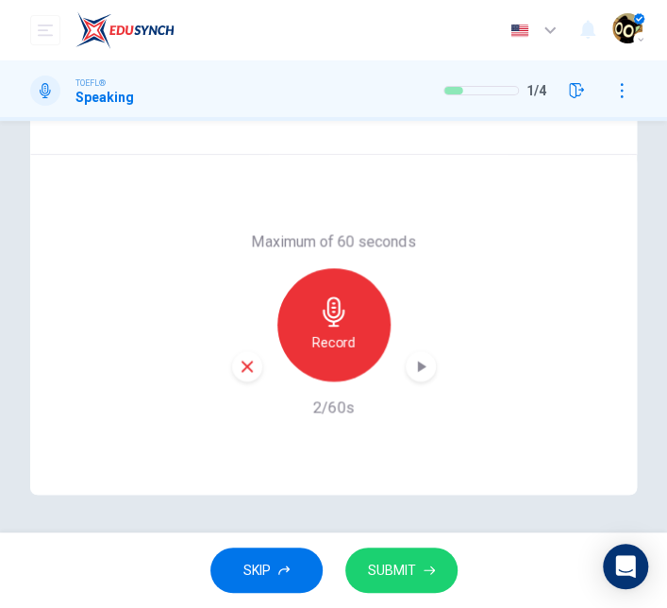
click at [244, 372] on icon "button" at bounding box center [247, 366] width 17 height 17
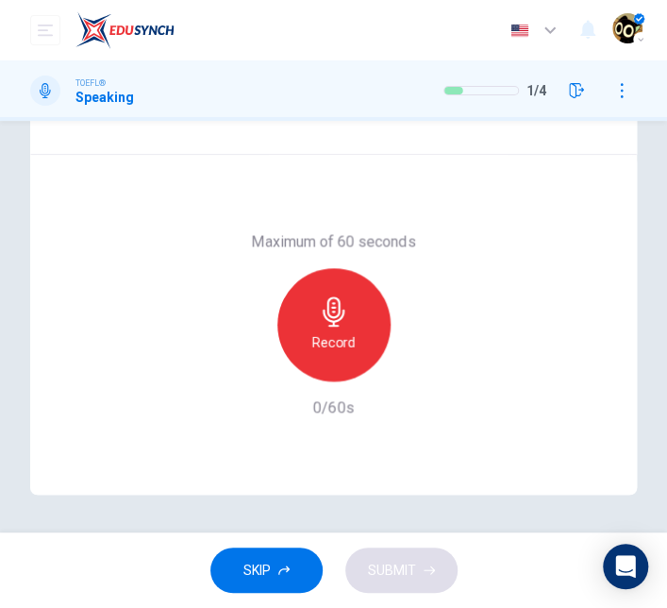
click at [323, 340] on h6 "Record" at bounding box center [333, 341] width 42 height 23
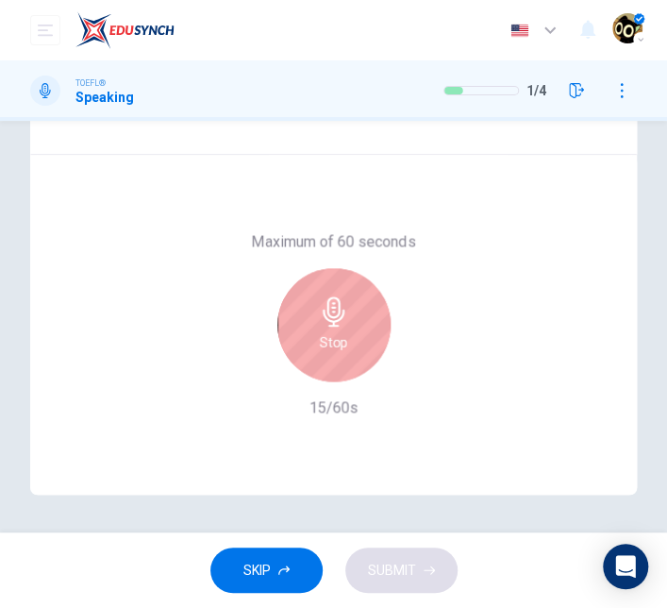
click at [275, 355] on div "Stop" at bounding box center [334, 324] width 204 height 113
click at [322, 342] on h6 "Stop" at bounding box center [334, 341] width 28 height 23
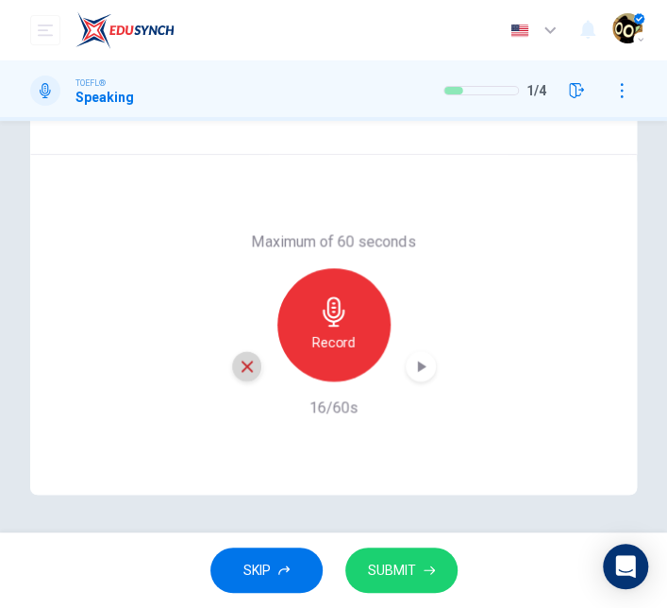
click at [243, 366] on icon "button" at bounding box center [247, 366] width 17 height 17
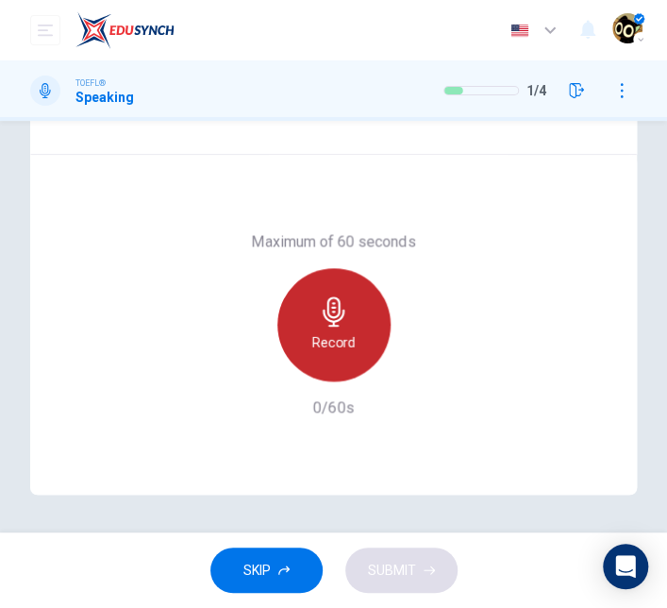
click at [342, 318] on icon "button" at bounding box center [334, 311] width 30 height 30
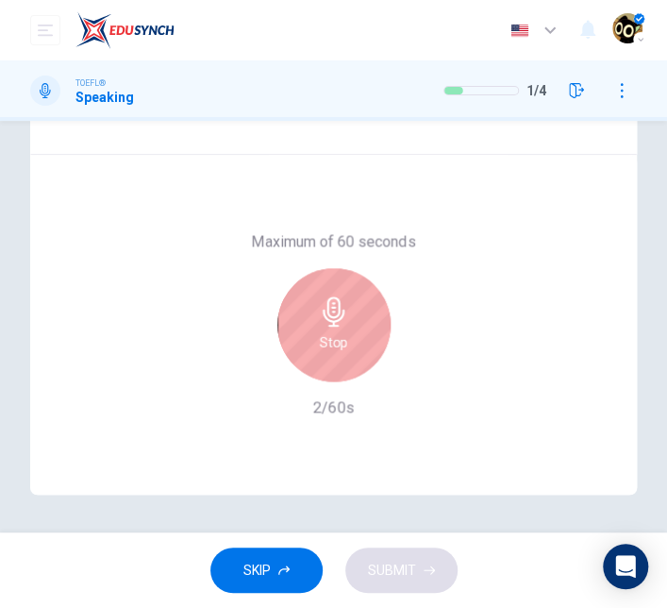
click at [325, 325] on icon "button" at bounding box center [334, 311] width 22 height 30
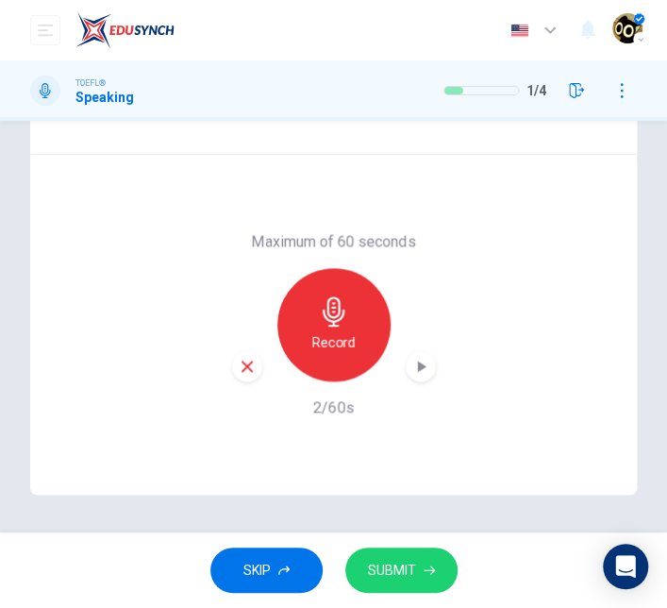
click at [239, 363] on icon "button" at bounding box center [247, 366] width 17 height 17
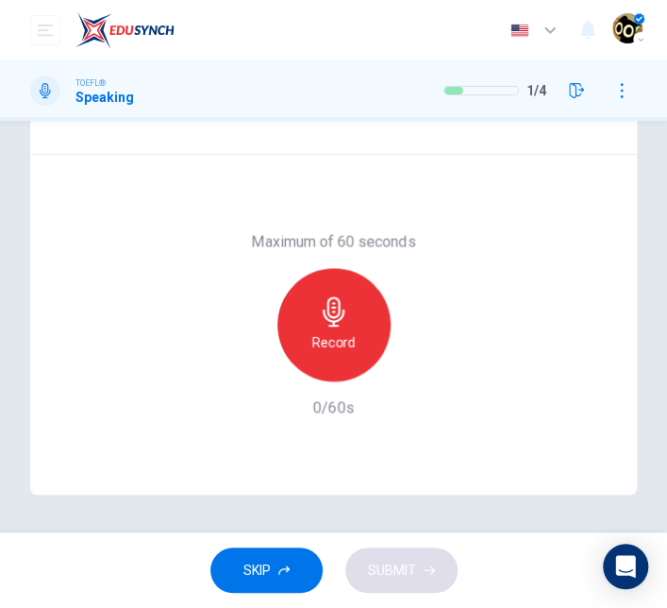
click at [329, 326] on div "Record" at bounding box center [333, 324] width 113 height 113
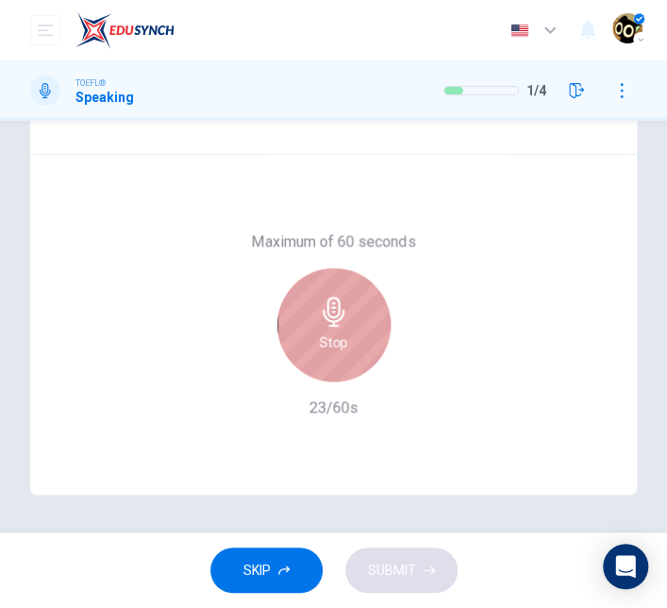
click at [349, 347] on div "Stop" at bounding box center [333, 324] width 113 height 113
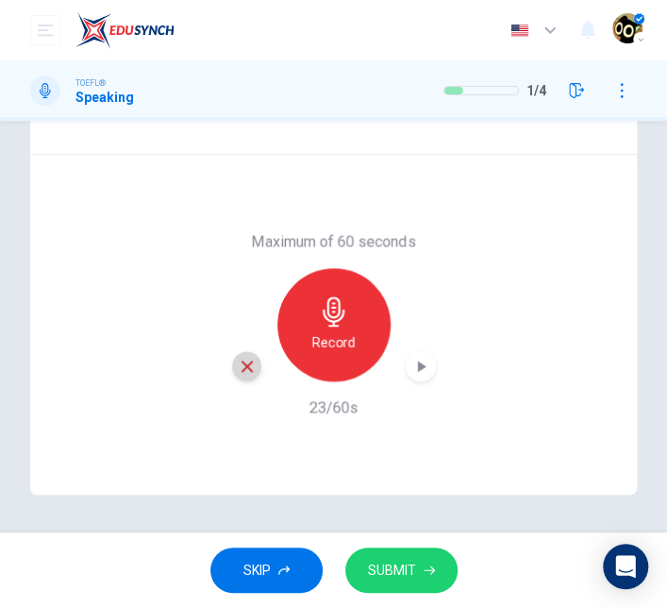
click at [239, 372] on icon "button" at bounding box center [247, 366] width 17 height 17
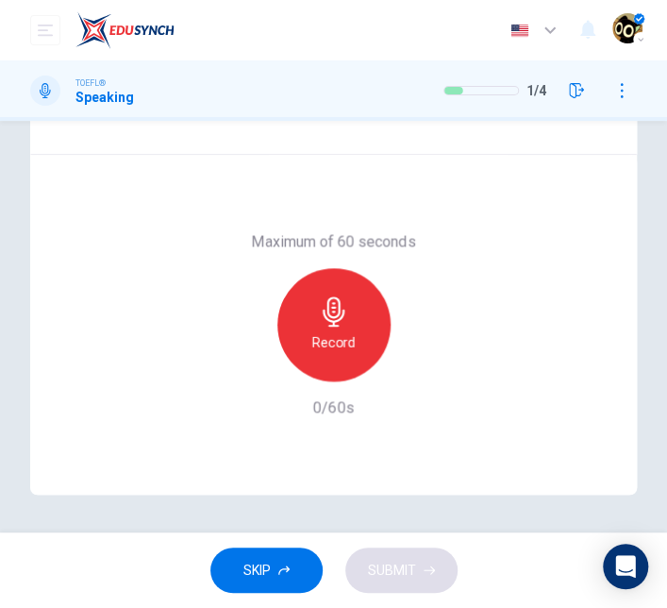
click at [338, 333] on h6 "Record" at bounding box center [333, 341] width 42 height 23
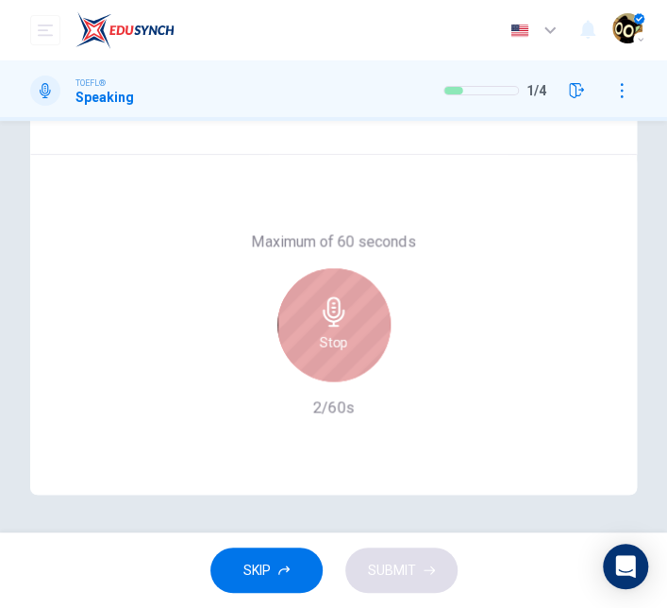
click at [338, 333] on h6 "Stop" at bounding box center [334, 341] width 28 height 23
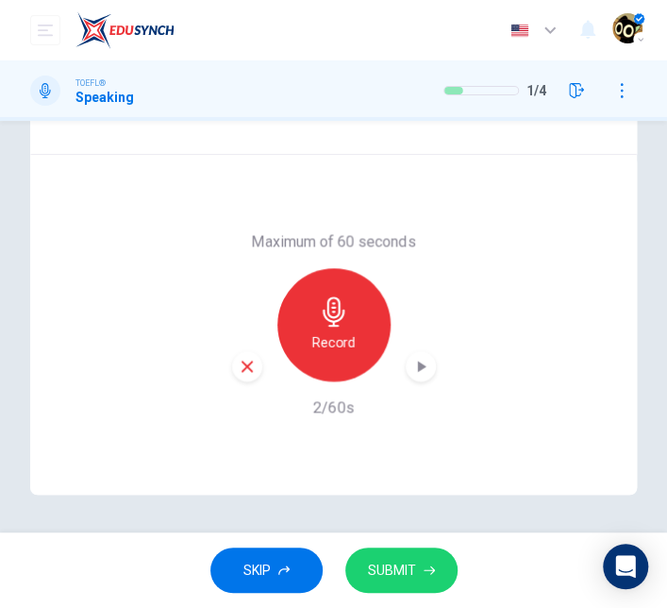
click at [232, 367] on div "button" at bounding box center [247, 366] width 30 height 30
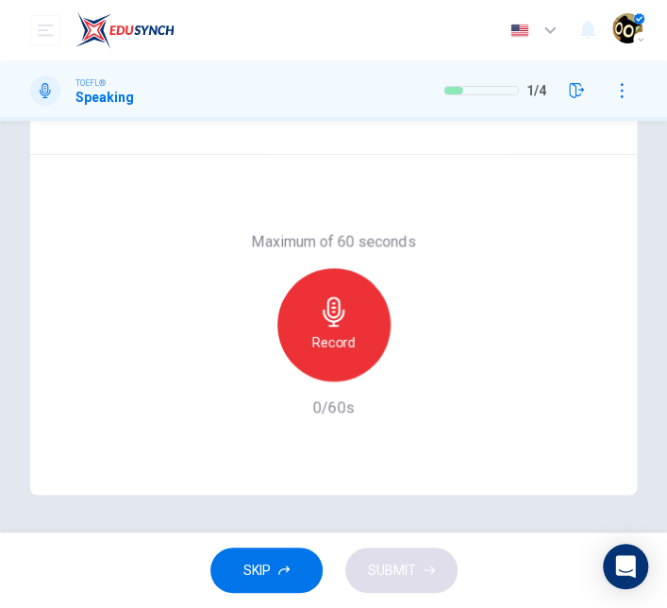
click at [317, 341] on h6 "Record" at bounding box center [333, 341] width 42 height 23
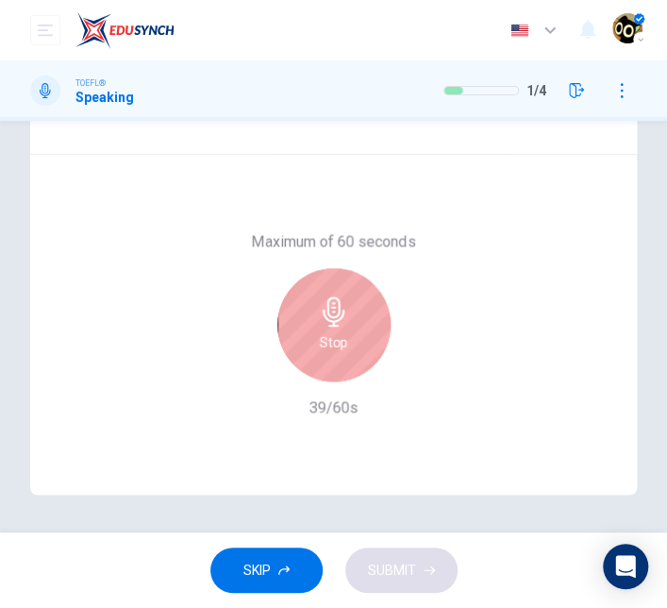
click at [320, 345] on h6 "Stop" at bounding box center [334, 341] width 28 height 23
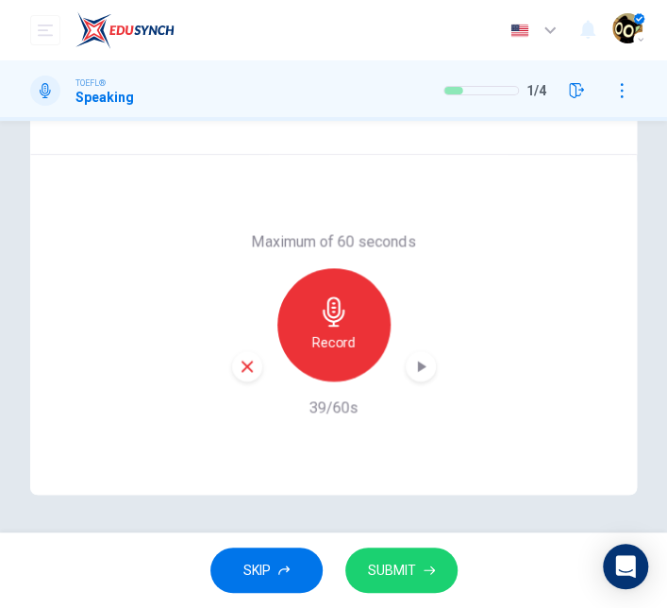
click at [383, 566] on span "SUBMIT" at bounding box center [392, 570] width 48 height 24
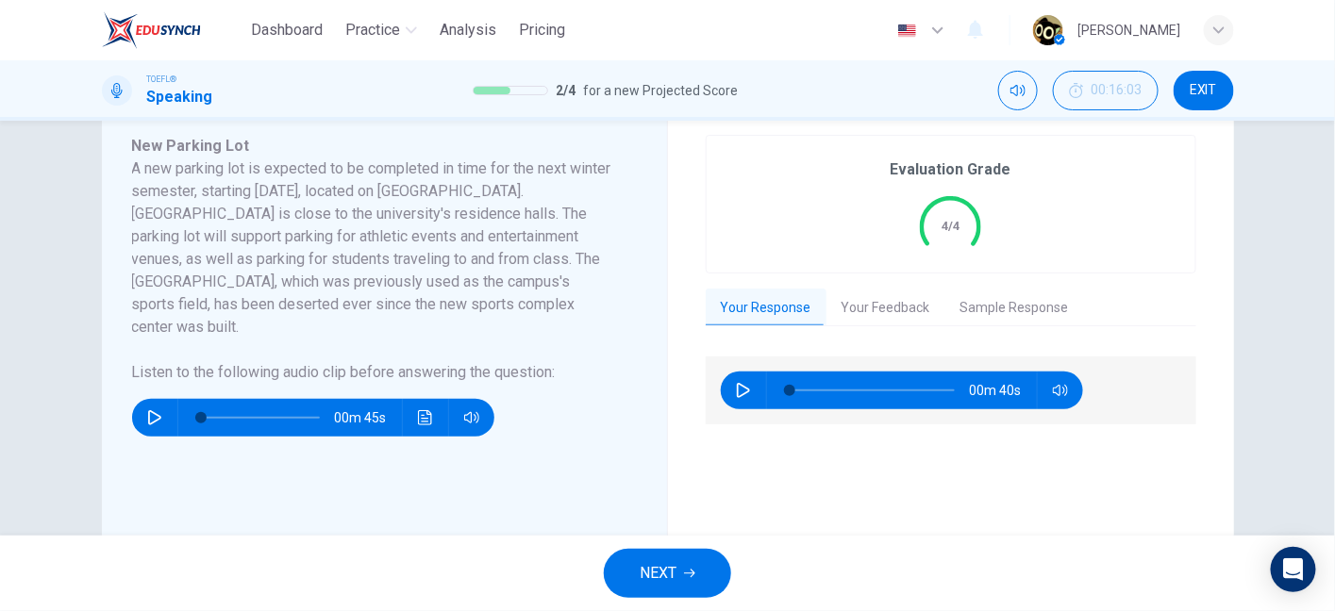
scroll to position [337, 0]
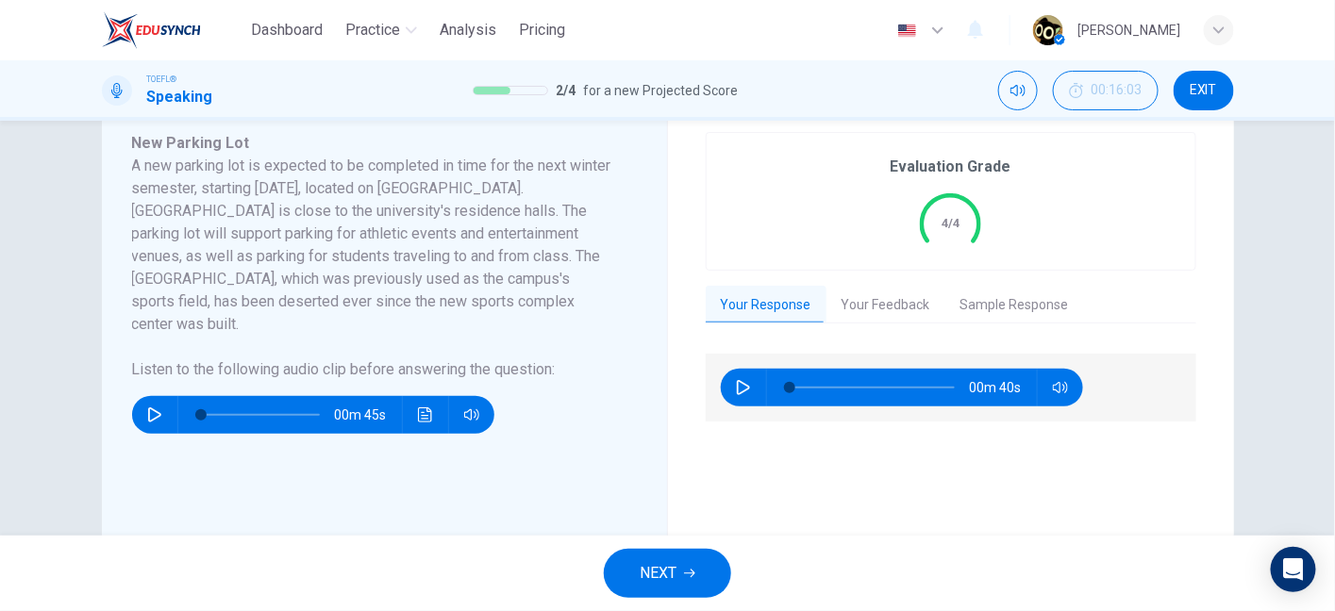
click at [888, 291] on button "Your Feedback" at bounding box center [885, 306] width 119 height 40
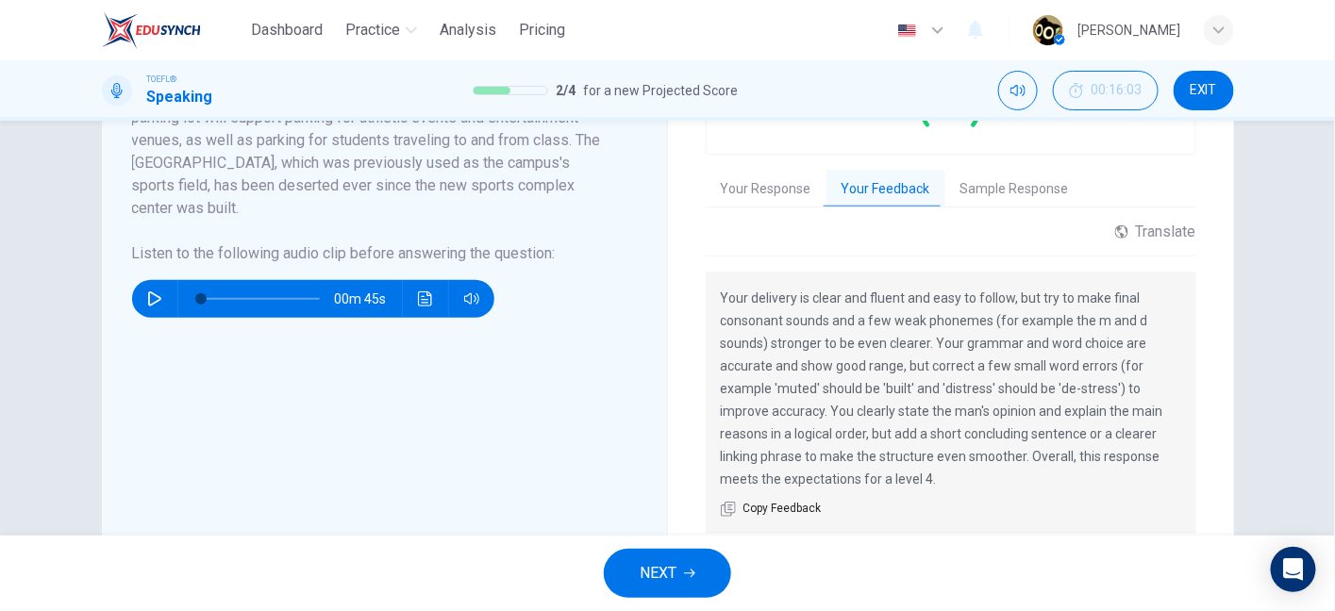
scroll to position [451, 0]
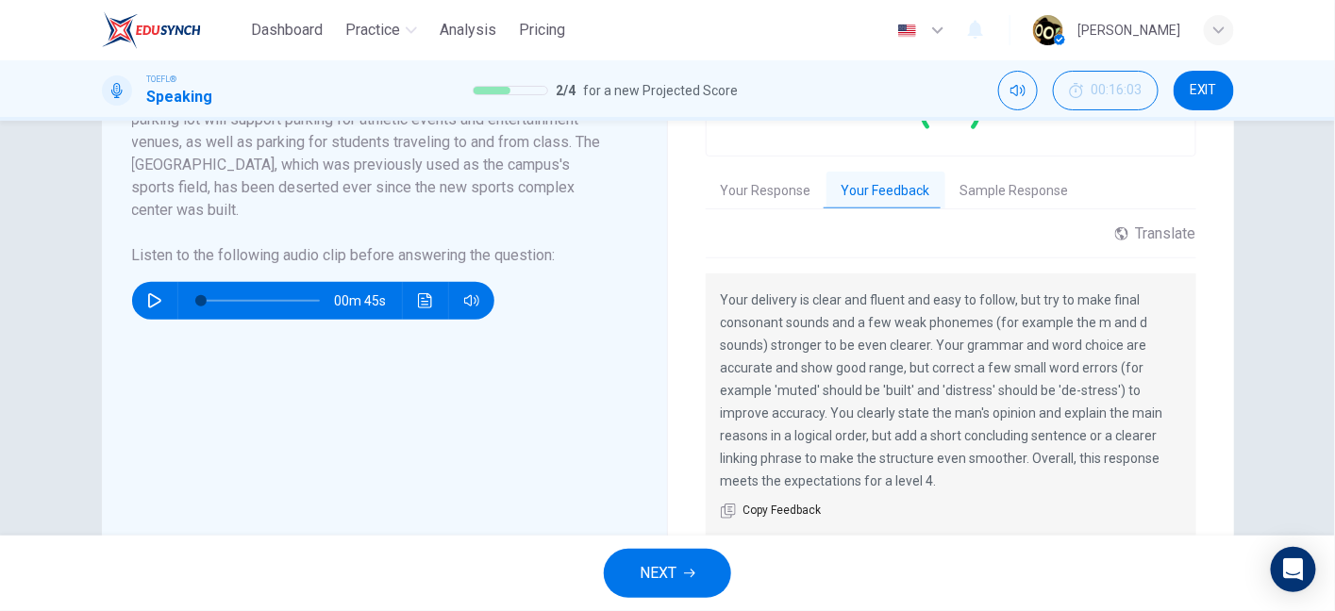
drag, startPoint x: 907, startPoint y: 304, endPoint x: 972, endPoint y: 300, distance: 65.2
click at [972, 300] on p "Your delivery is clear and fluent and easy to follow, but try to make final con…" at bounding box center [951, 391] width 460 height 204
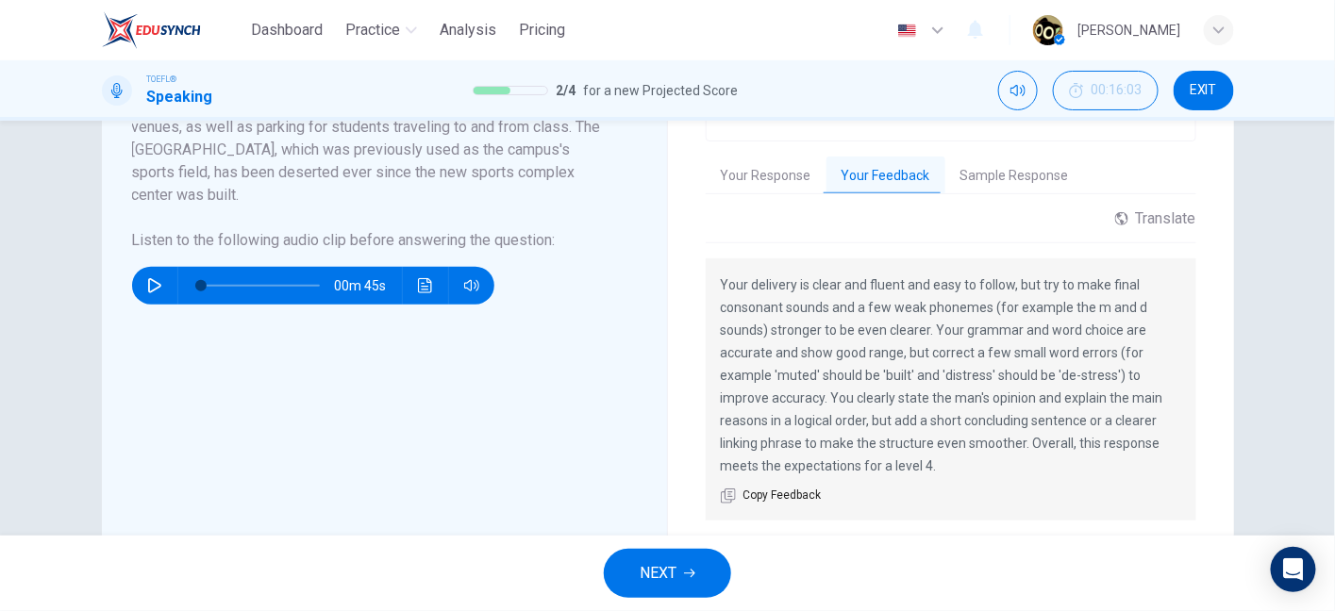
scroll to position [467, 0]
drag, startPoint x: 925, startPoint y: 309, endPoint x: 957, endPoint y: 373, distance: 70.5
click at [957, 373] on p "Your delivery is clear and fluent and easy to follow, but try to make final con…" at bounding box center [951, 375] width 460 height 204
drag, startPoint x: 934, startPoint y: 329, endPoint x: 958, endPoint y: 425, distance: 98.4
click at [958, 425] on p "Your delivery is clear and fluent and easy to follow, but try to make final con…" at bounding box center [951, 375] width 460 height 204
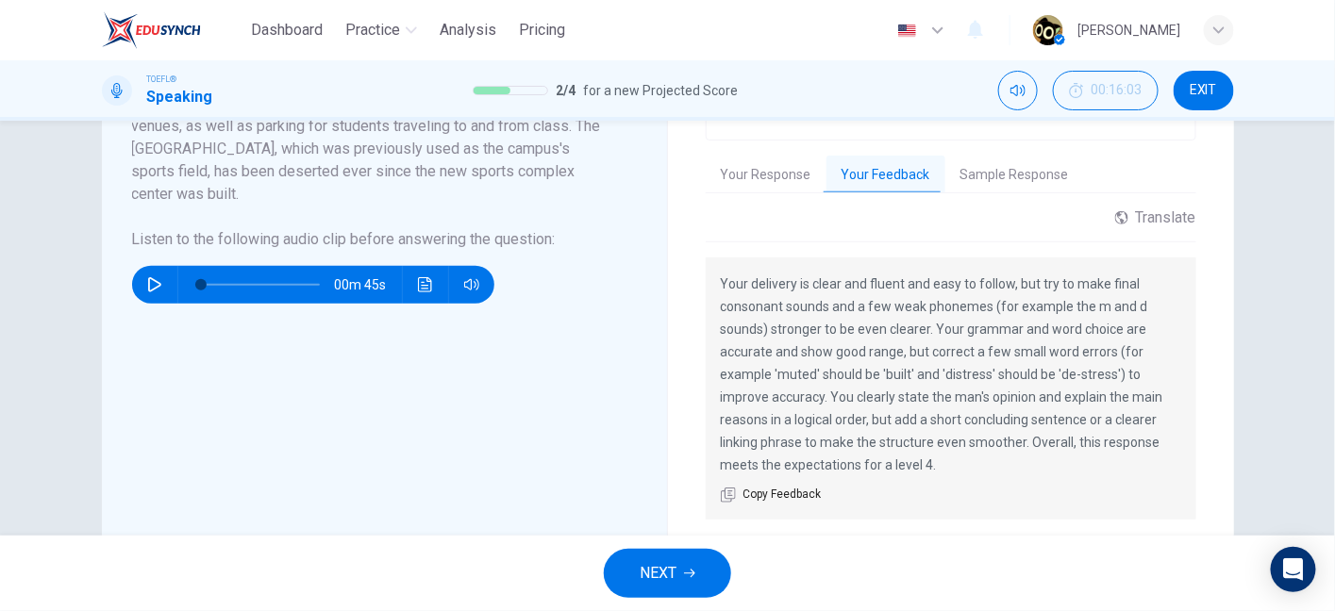
drag, startPoint x: 821, startPoint y: 374, endPoint x: 891, endPoint y: 384, distance: 70.6
click at [891, 384] on p "Your delivery is clear and fluent and easy to follow, but try to make final con…" at bounding box center [951, 375] width 460 height 204
drag, startPoint x: 784, startPoint y: 372, endPoint x: 821, endPoint y: 375, distance: 37.0
click at [821, 375] on p "Your delivery is clear and fluent and easy to follow, but try to make final con…" at bounding box center [951, 375] width 460 height 204
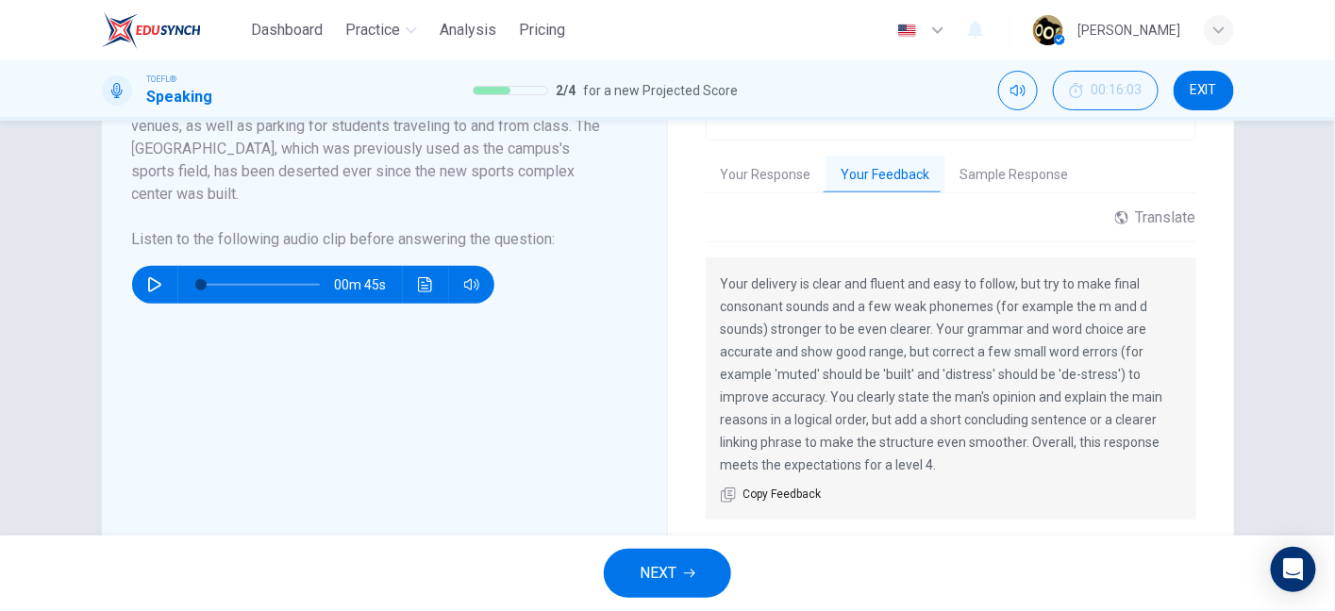
drag, startPoint x: 821, startPoint y: 375, endPoint x: 870, endPoint y: 375, distance: 49.1
click at [870, 375] on p "Your delivery is clear and fluent and easy to follow, but try to make final con…" at bounding box center [951, 375] width 460 height 204
drag, startPoint x: 907, startPoint y: 345, endPoint x: 932, endPoint y: 345, distance: 25.5
click at [932, 345] on p "Your delivery is clear and fluent and easy to follow, but try to make final con…" at bounding box center [951, 375] width 460 height 204
click at [678, 579] on button "NEXT" at bounding box center [667, 573] width 127 height 49
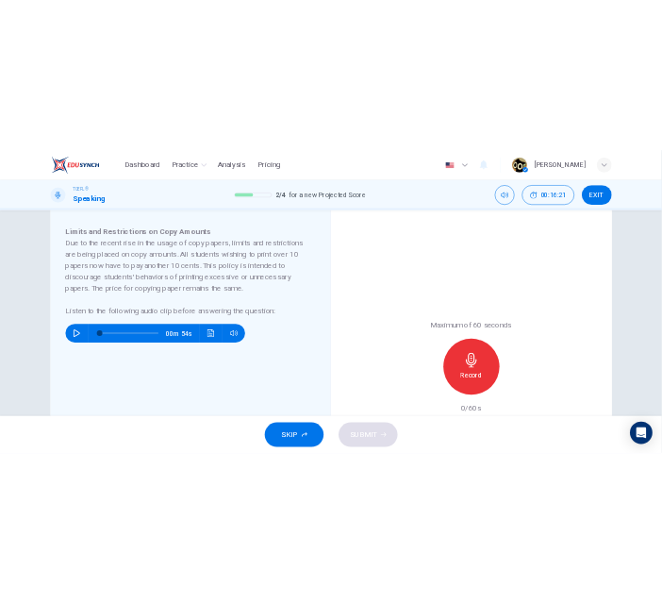
scroll to position [283, 0]
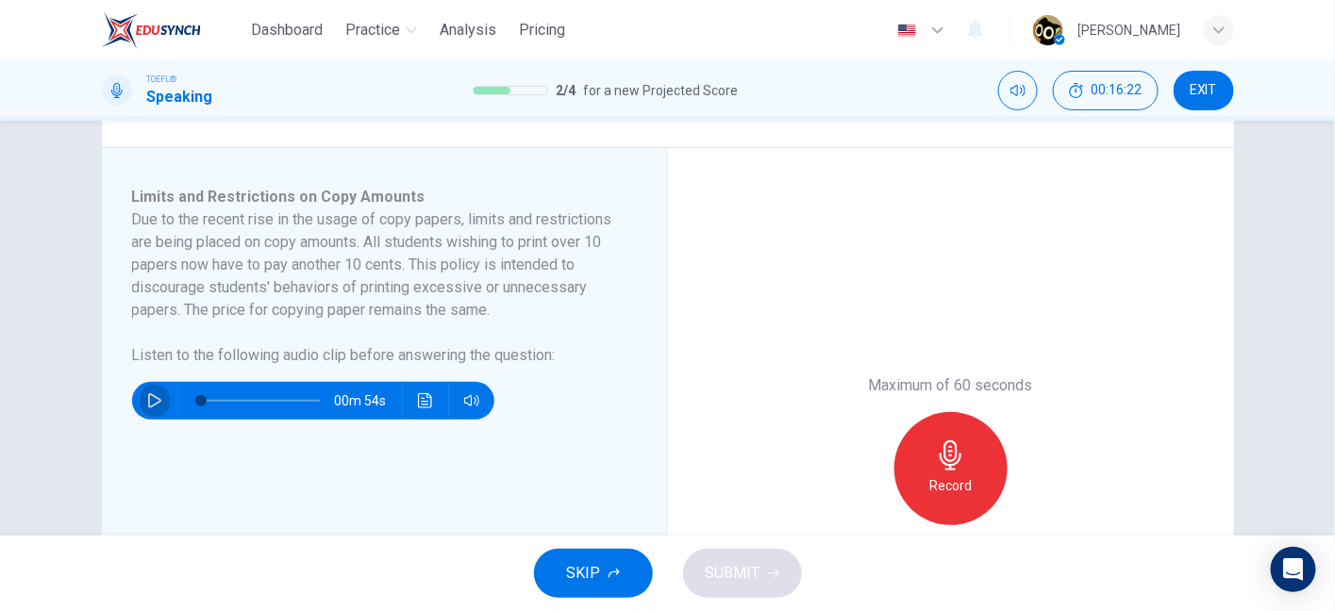
click at [155, 401] on icon "button" at bounding box center [154, 400] width 13 height 15
type input "2"
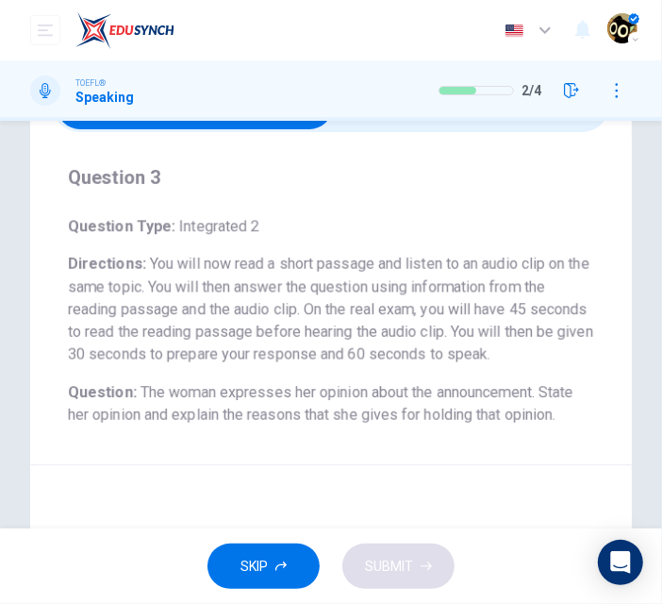
scroll to position [5, 0]
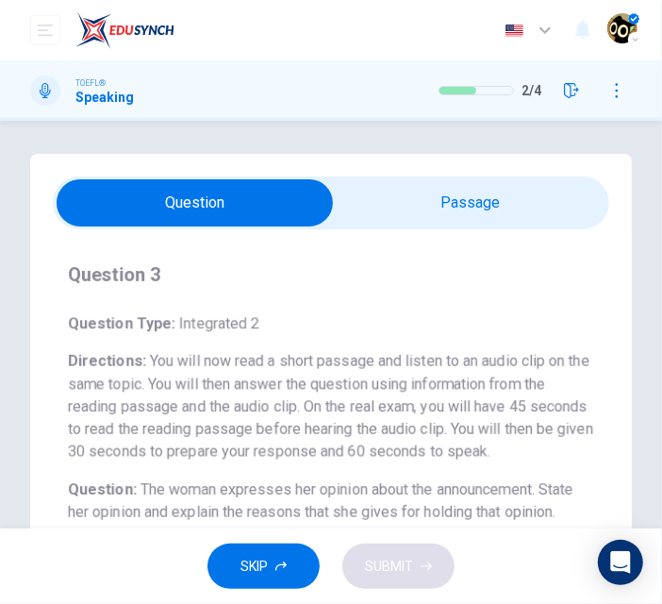
click at [432, 164] on div "Question 3 Question Type : Integrated 2 Directions : You will now read a short …" at bounding box center [331, 528] width 602 height 748
click at [447, 214] on input "checkbox" at bounding box center [194, 202] width 835 height 47
checkbox input "true"
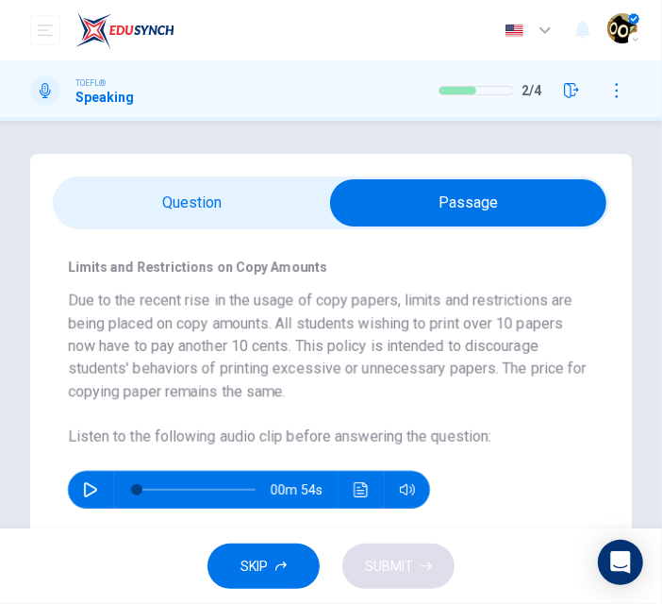
click at [98, 486] on button "button" at bounding box center [90, 490] width 30 height 38
drag, startPoint x: 157, startPoint y: 493, endPoint x: 63, endPoint y: 496, distance: 93.4
click at [63, 496] on div "Limits and Restrictions on Copy Amounts Due to the recent rise in the usage of …" at bounding box center [331, 387] width 602 height 317
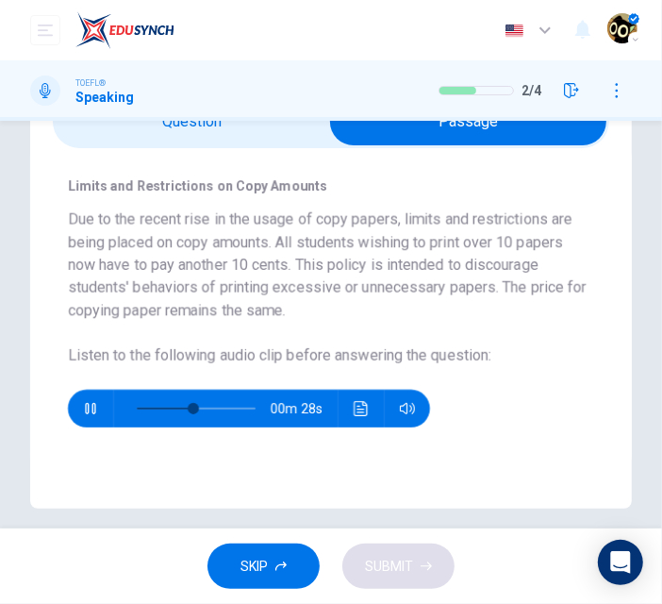
scroll to position [84, 0]
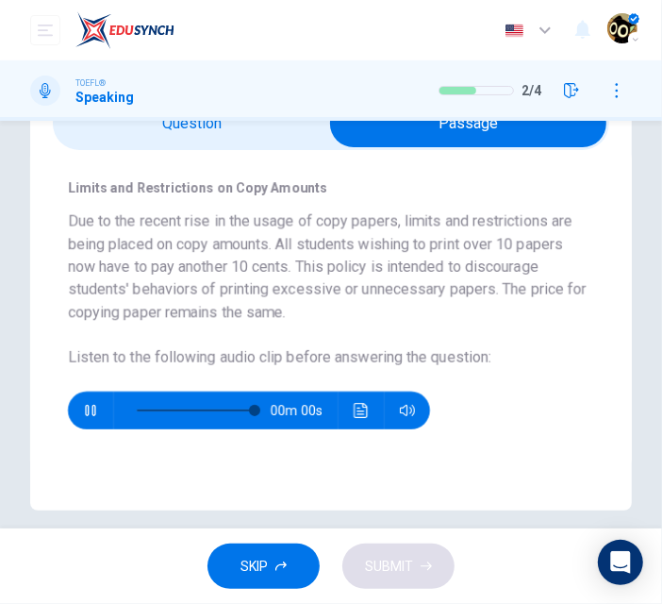
type input "0"
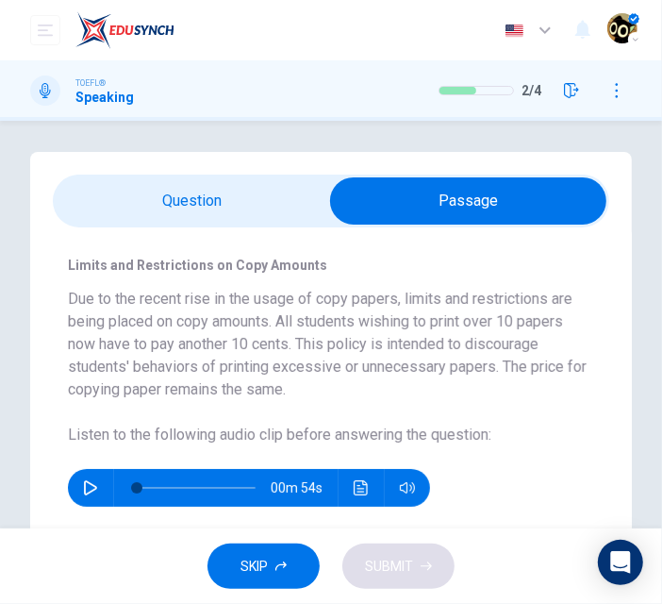
scroll to position [6, 0]
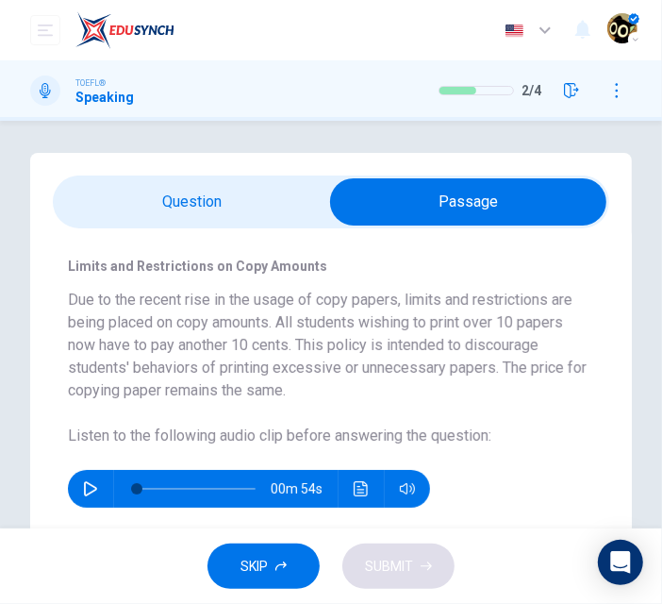
drag, startPoint x: 207, startPoint y: 311, endPoint x: 338, endPoint y: 316, distance: 131.2
click at [338, 316] on h6 "Due to the recent rise in the usage of copy papers, limits and restrictions are…" at bounding box center [327, 345] width 519 height 113
click at [239, 183] on input "checkbox" at bounding box center [468, 201] width 835 height 47
checkbox input "false"
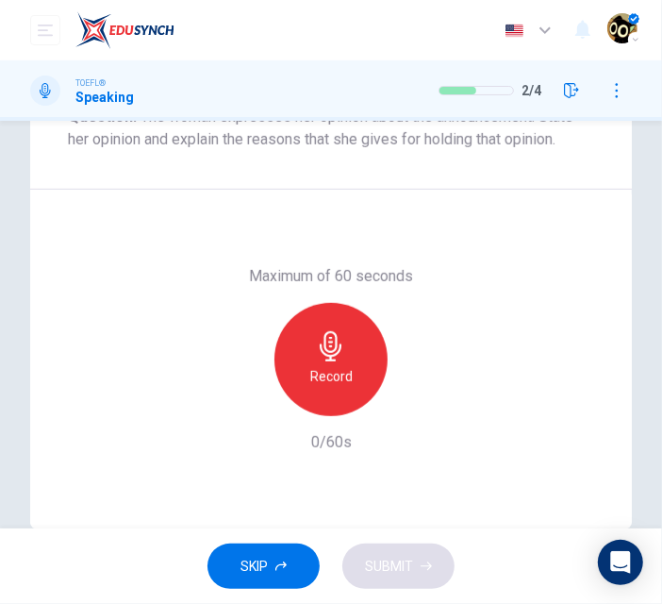
scroll to position [375, 0]
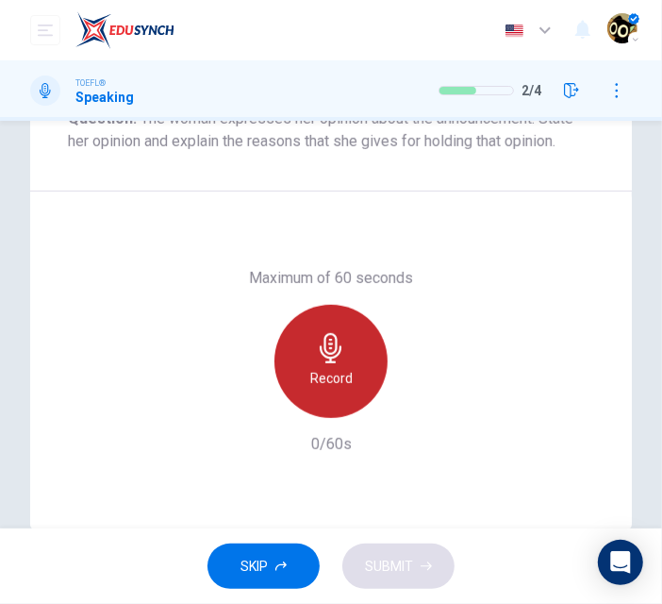
click at [319, 378] on h6 "Record" at bounding box center [331, 378] width 42 height 23
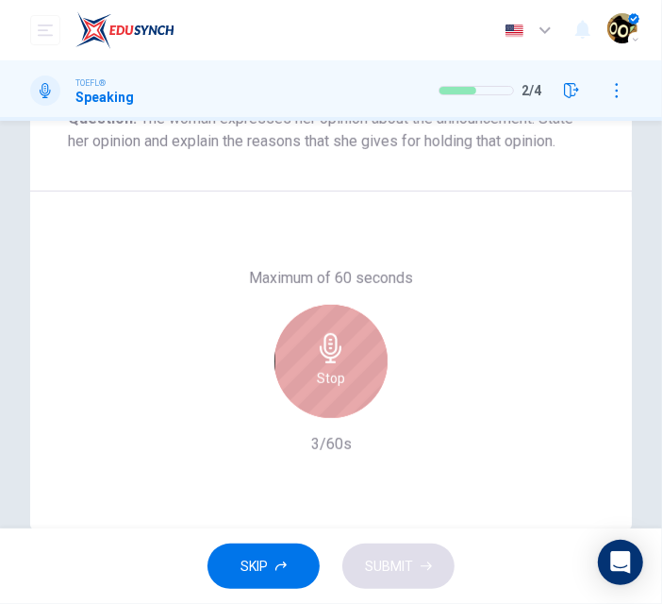
click at [317, 377] on h6 "Stop" at bounding box center [331, 378] width 28 height 23
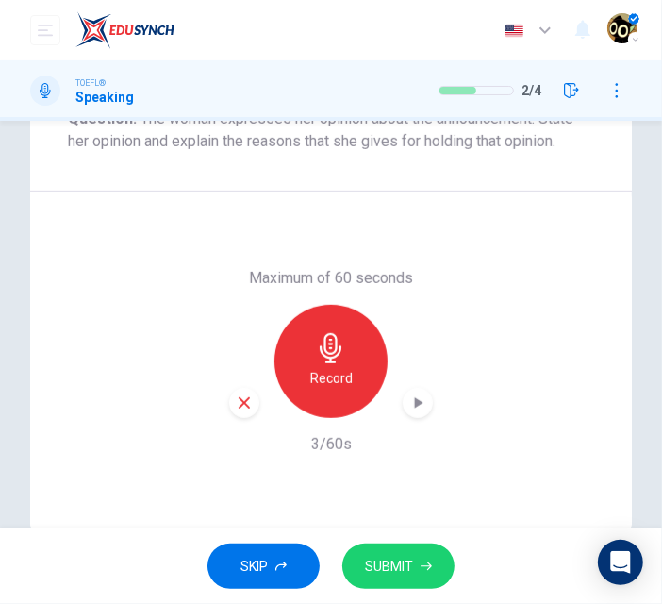
click at [229, 409] on div "Record" at bounding box center [331, 361] width 204 height 113
click at [229, 407] on div "button" at bounding box center [244, 403] width 30 height 30
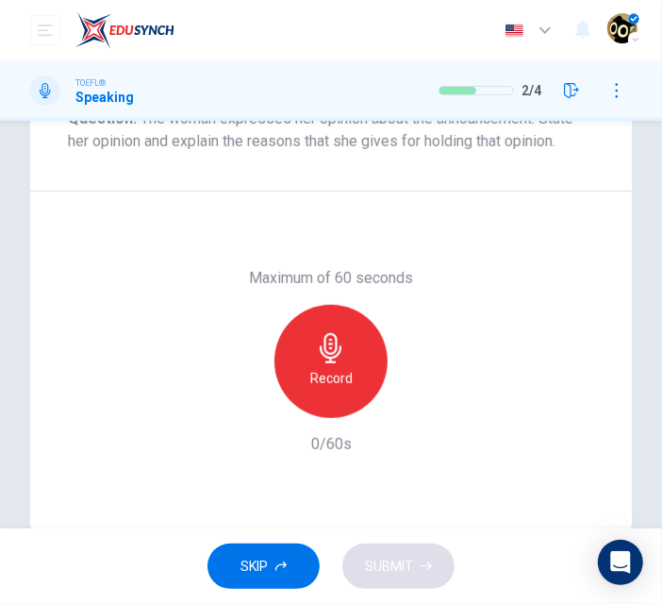
click at [331, 350] on icon "button" at bounding box center [331, 348] width 22 height 30
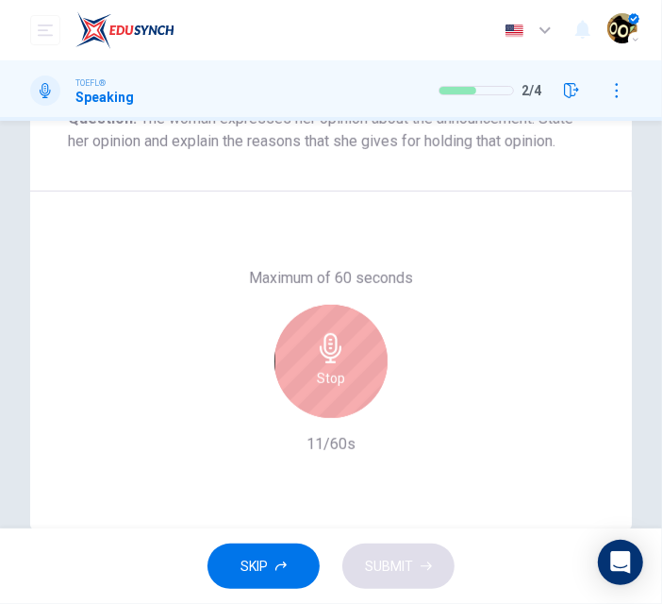
click at [311, 391] on div "Stop" at bounding box center [331, 361] width 113 height 113
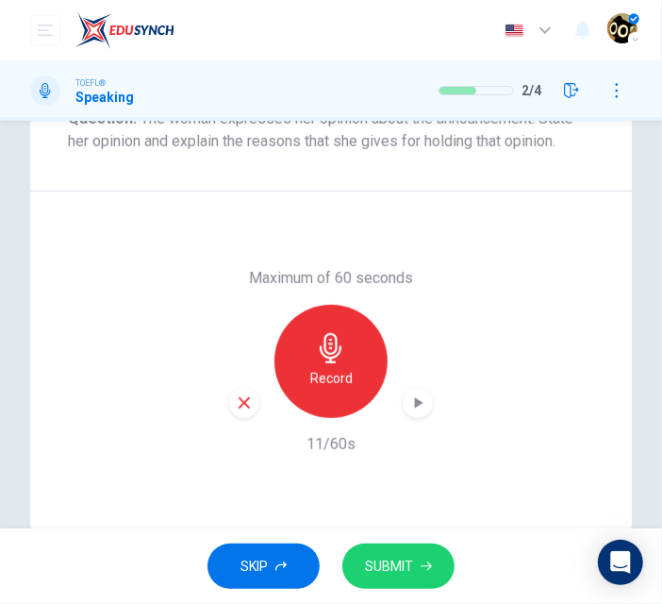
click at [236, 409] on icon "button" at bounding box center [244, 402] width 17 height 17
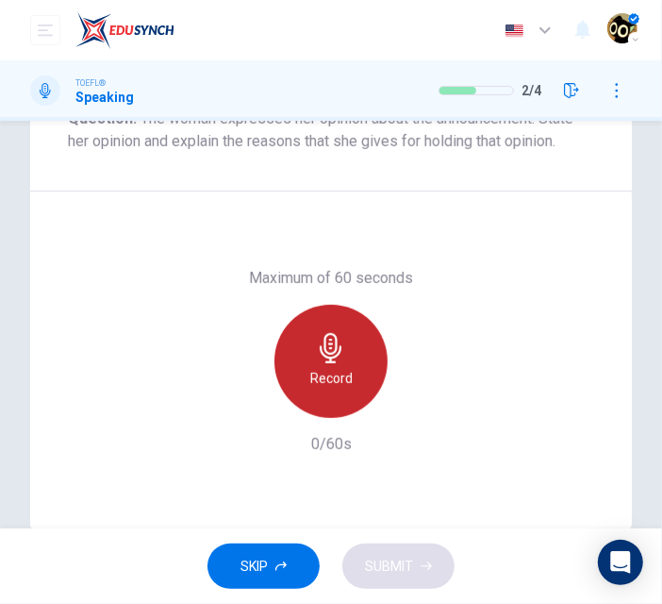
click at [338, 326] on div "Record" at bounding box center [331, 361] width 113 height 113
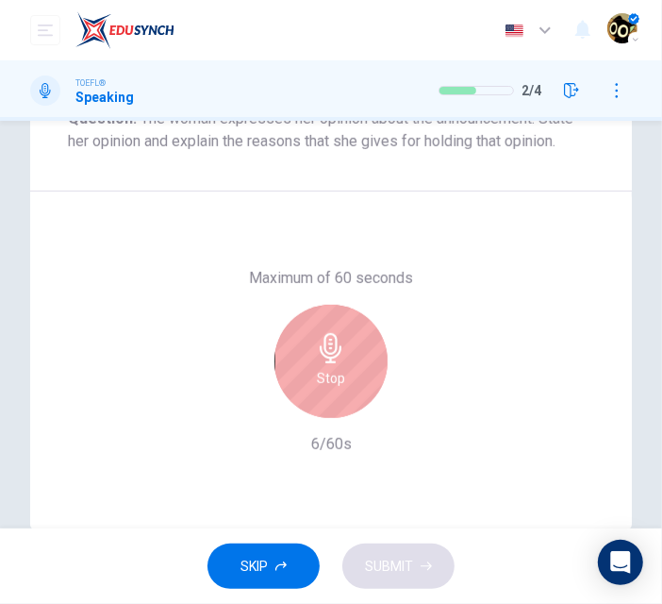
click at [413, 258] on div "Maximum of 60 seconds Stop 6/60s" at bounding box center [331, 361] width 602 height 340
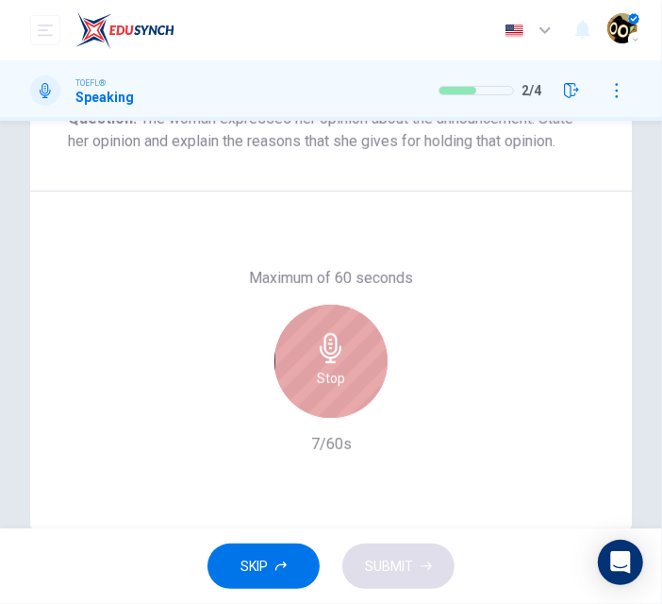
click at [327, 373] on h6 "Stop" at bounding box center [331, 378] width 28 height 23
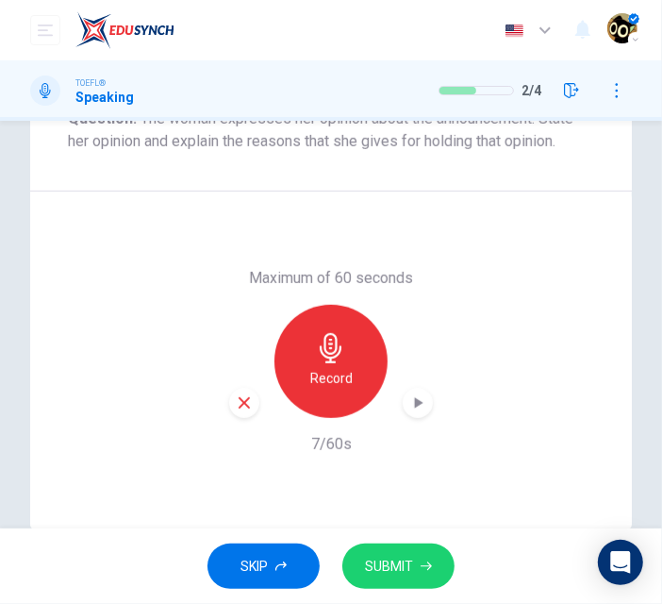
click at [223, 400] on div "Maximum of 60 seconds Record 7/60s" at bounding box center [331, 361] width 526 height 189
click at [244, 406] on icon "button" at bounding box center [244, 402] width 17 height 17
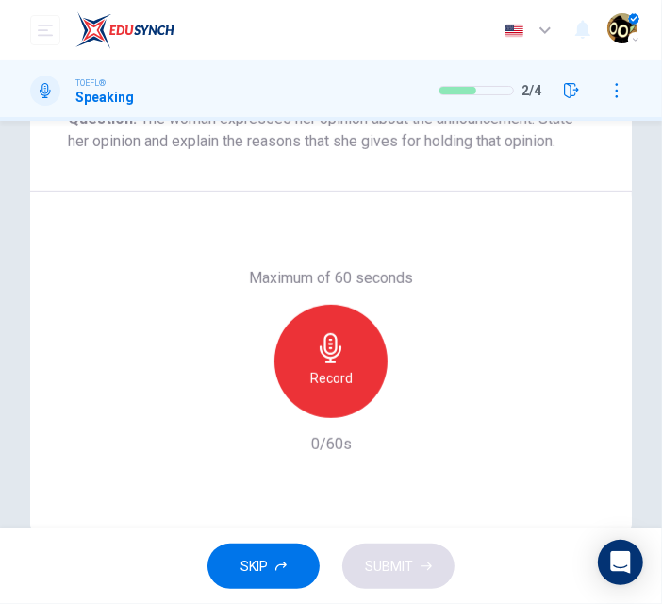
click at [331, 346] on icon "button" at bounding box center [331, 348] width 22 height 30
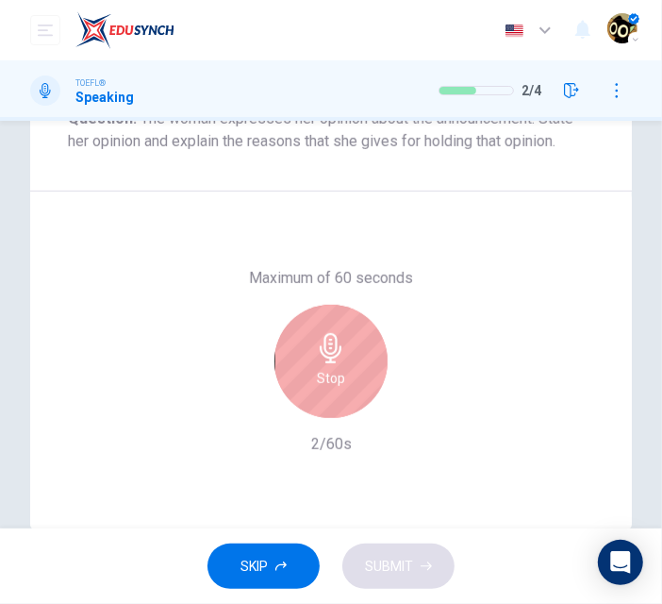
click at [325, 379] on h6 "Stop" at bounding box center [331, 378] width 28 height 23
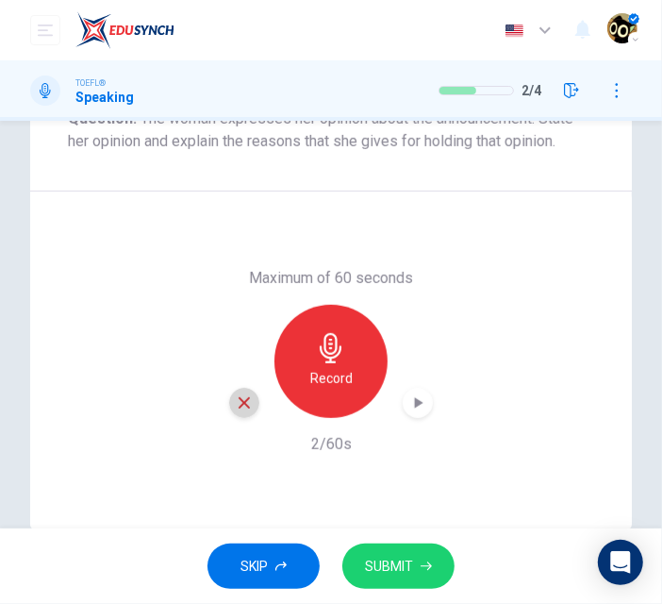
click at [251, 396] on div "button" at bounding box center [244, 403] width 30 height 30
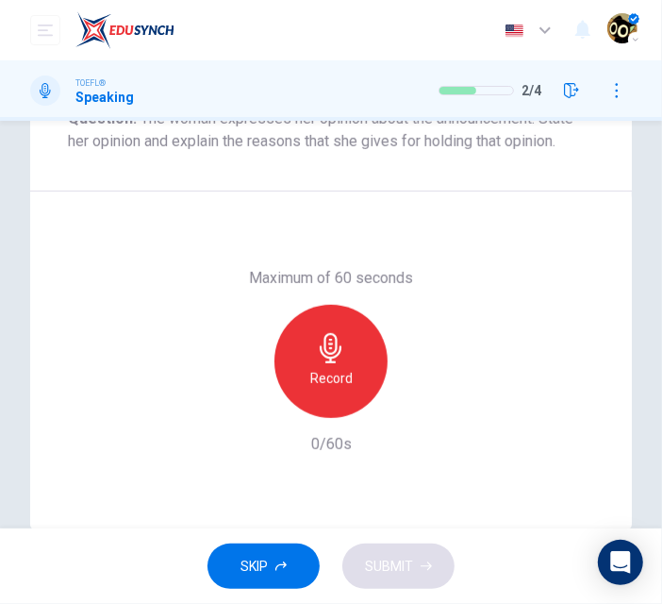
click at [330, 375] on h6 "Record" at bounding box center [331, 378] width 42 height 23
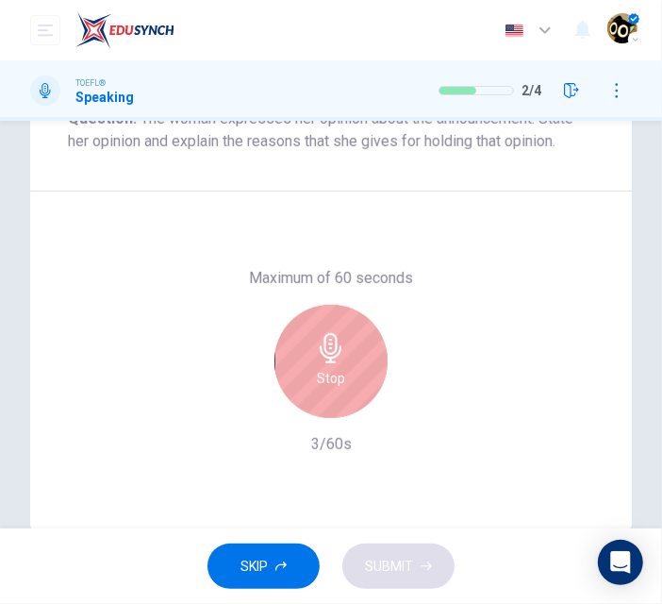
click at [330, 375] on h6 "Stop" at bounding box center [331, 378] width 28 height 23
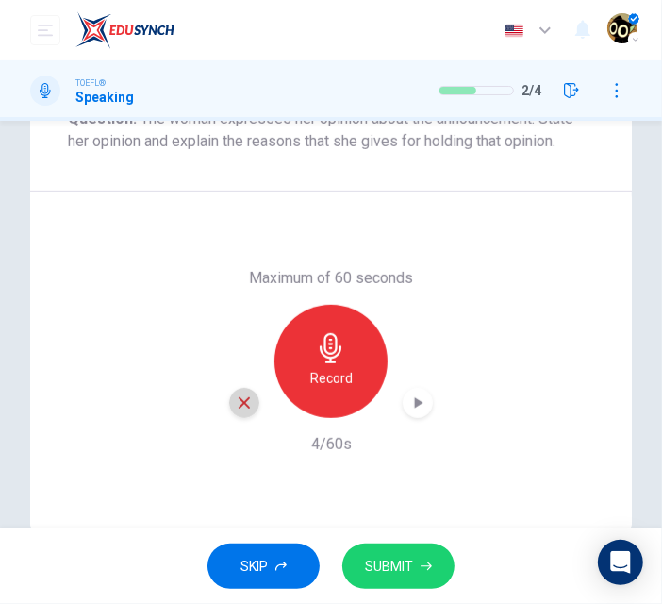
click at [249, 405] on div "button" at bounding box center [244, 403] width 30 height 30
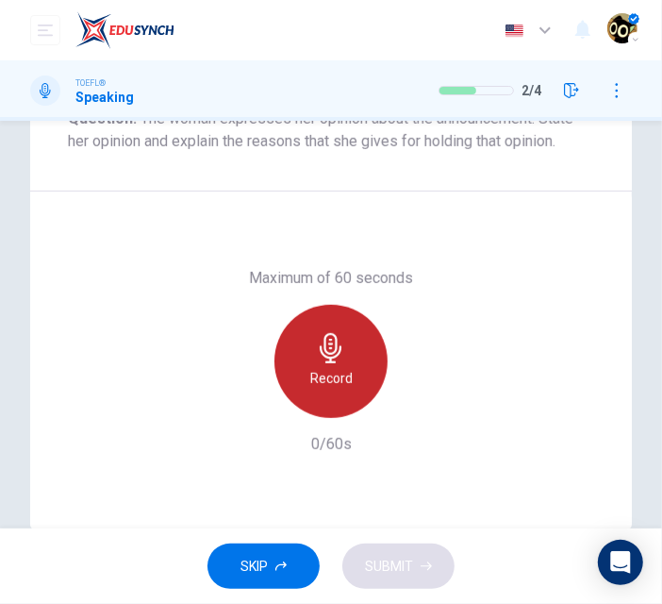
click at [328, 367] on h6 "Record" at bounding box center [331, 378] width 42 height 23
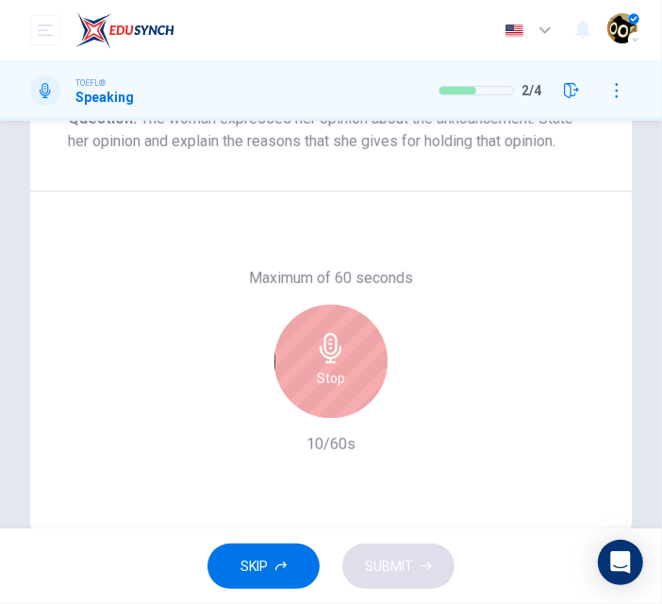
click at [427, 297] on div "Maximum of 60 seconds Stop 10/60s" at bounding box center [331, 361] width 526 height 189
click at [325, 367] on h6 "Stop" at bounding box center [331, 378] width 28 height 23
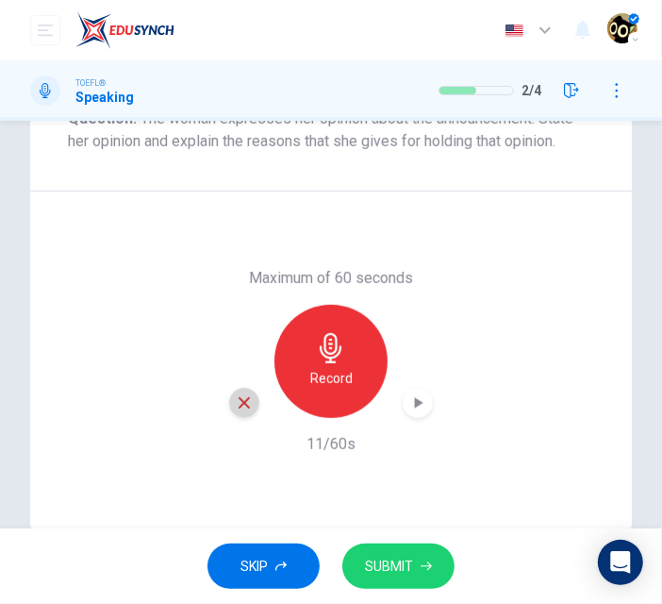
click at [242, 402] on icon "button" at bounding box center [244, 402] width 17 height 17
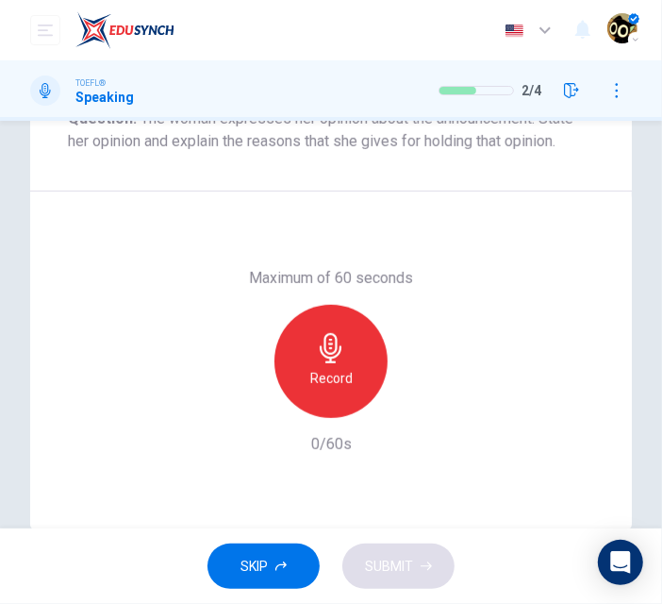
click at [351, 385] on div "Record" at bounding box center [331, 361] width 113 height 113
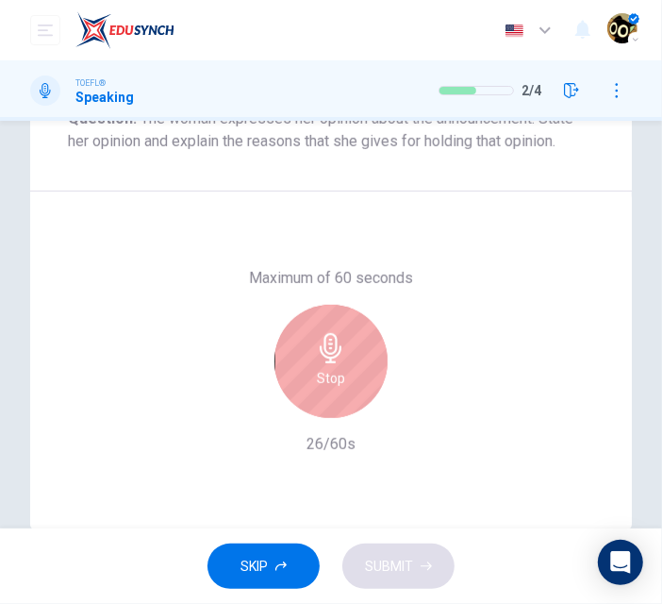
click at [323, 350] on icon "button" at bounding box center [331, 348] width 30 height 30
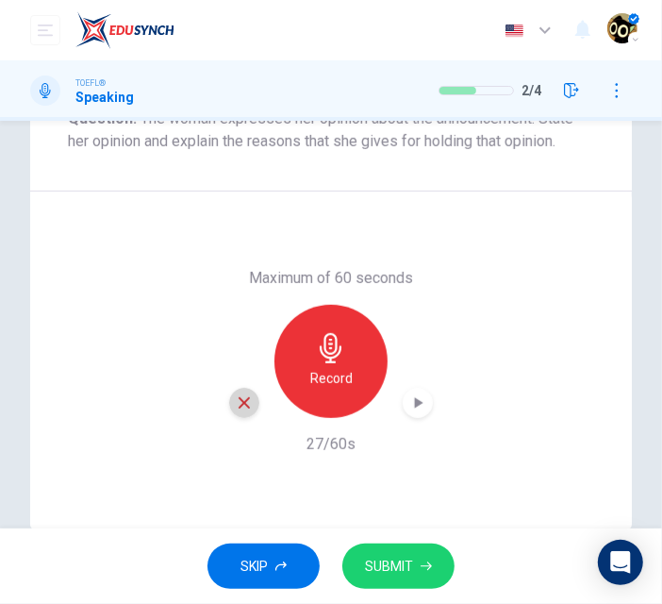
click at [242, 396] on icon "button" at bounding box center [244, 402] width 17 height 17
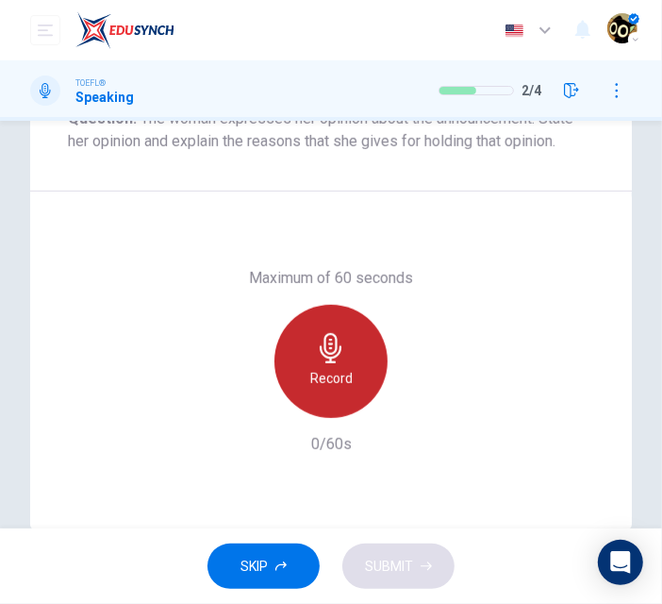
click at [333, 390] on div "Record" at bounding box center [331, 361] width 113 height 113
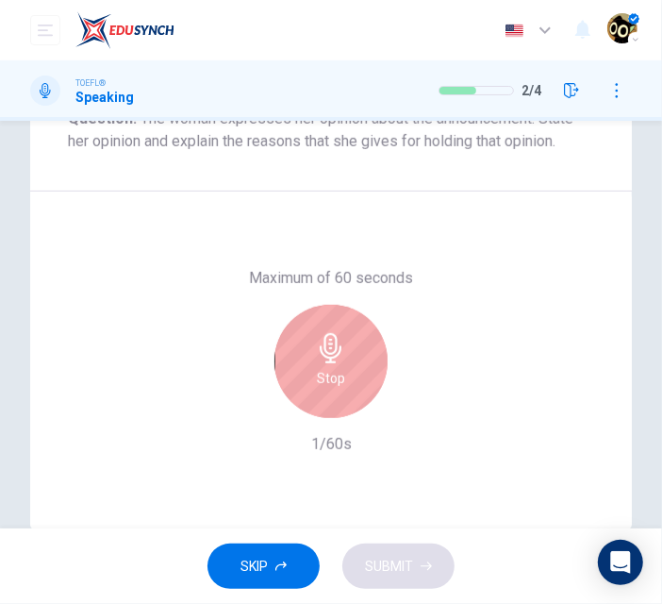
click at [345, 359] on div "Stop" at bounding box center [331, 361] width 113 height 113
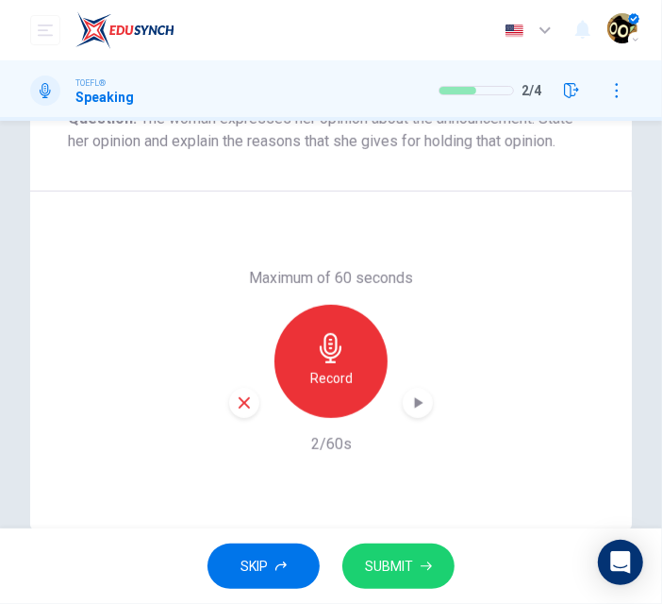
click at [254, 391] on div "Record" at bounding box center [331, 361] width 204 height 113
click at [241, 400] on icon "button" at bounding box center [244, 402] width 11 height 11
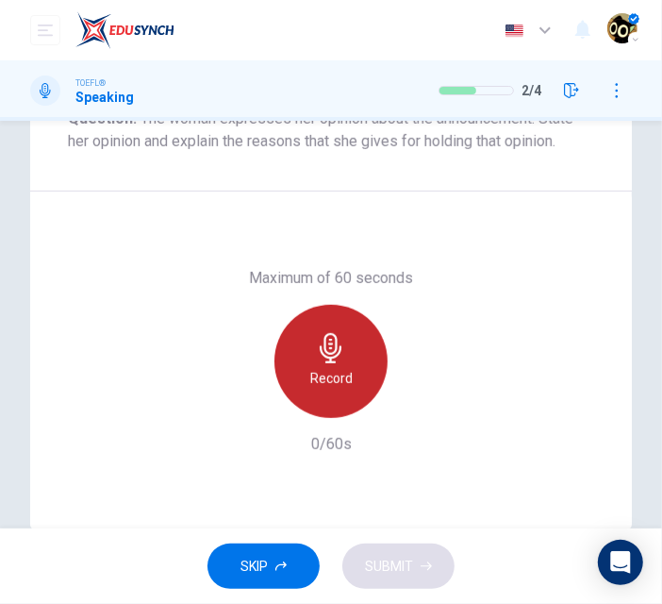
click at [316, 374] on h6 "Record" at bounding box center [331, 378] width 42 height 23
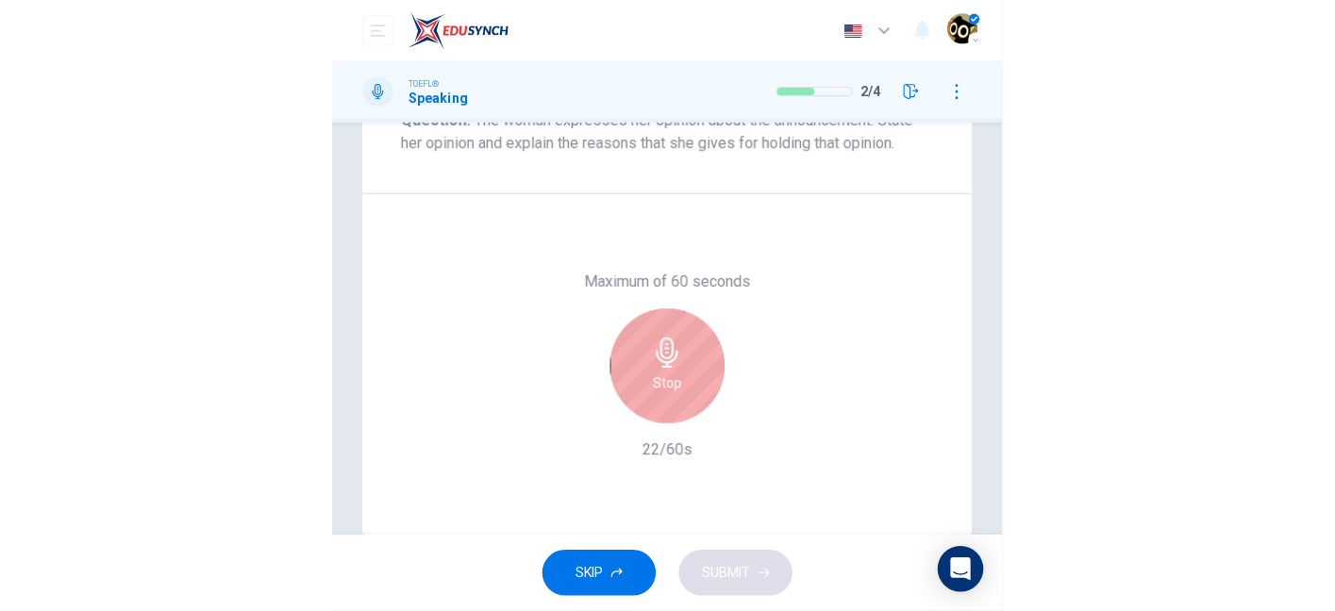
scroll to position [385, 0]
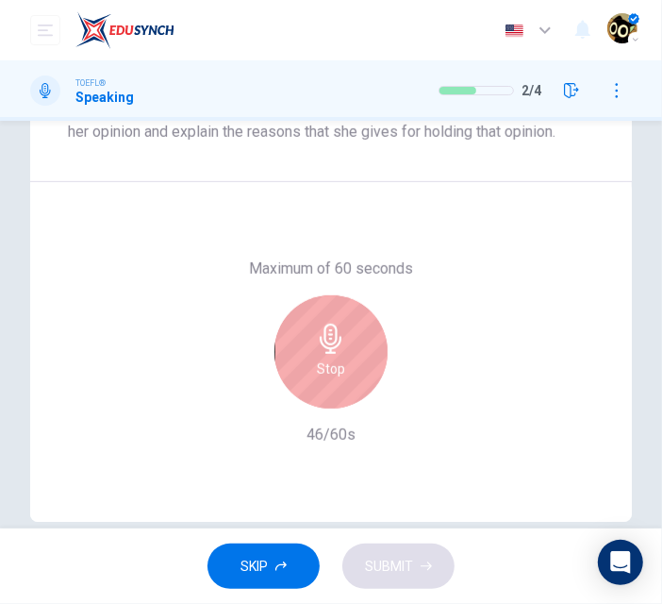
click at [358, 369] on div "Stop" at bounding box center [331, 351] width 113 height 113
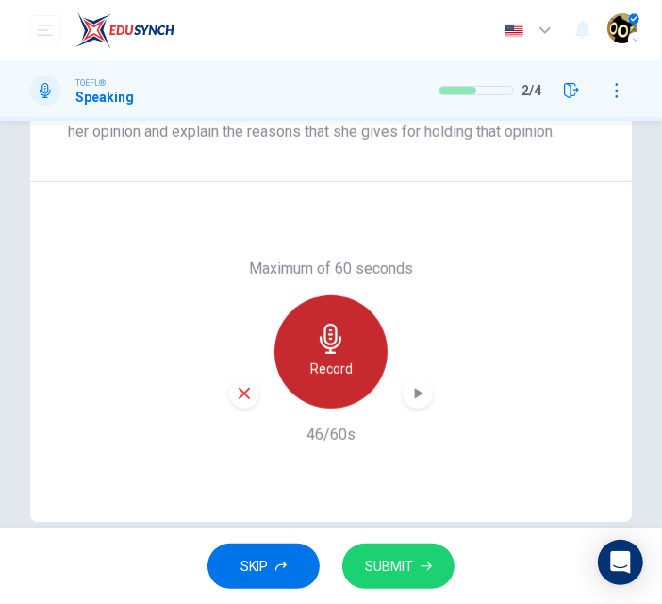
click at [356, 343] on div "Record" at bounding box center [331, 351] width 113 height 113
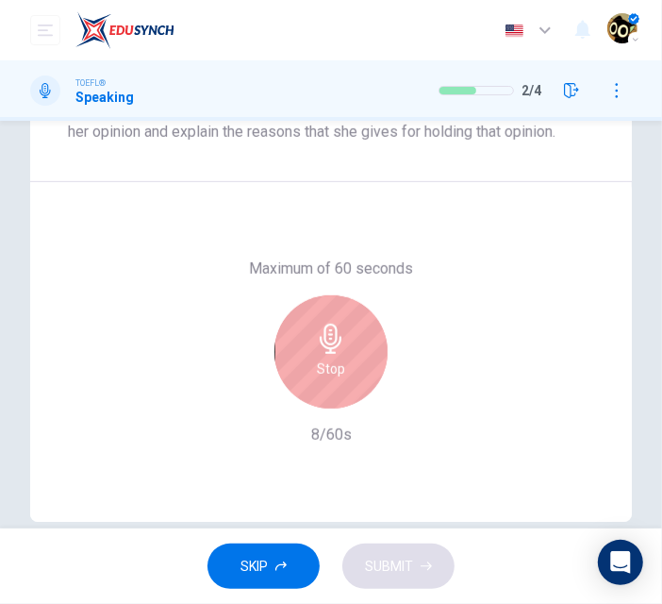
click at [355, 345] on div "Stop" at bounding box center [331, 351] width 113 height 113
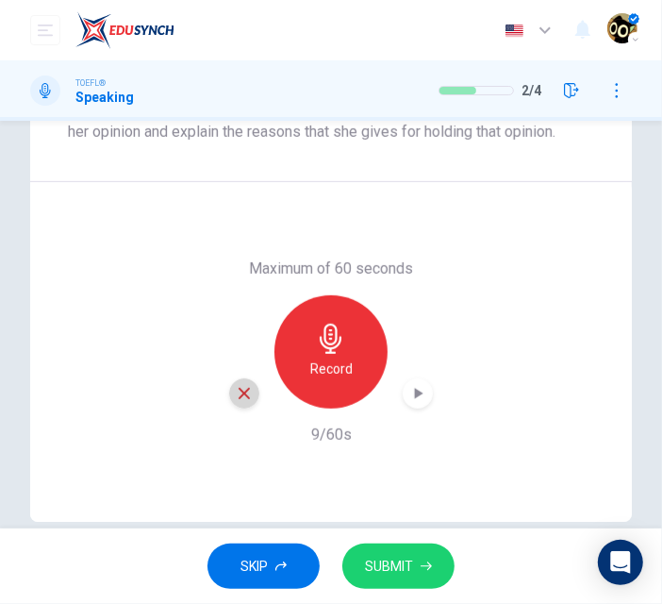
click at [236, 389] on icon "button" at bounding box center [244, 393] width 17 height 17
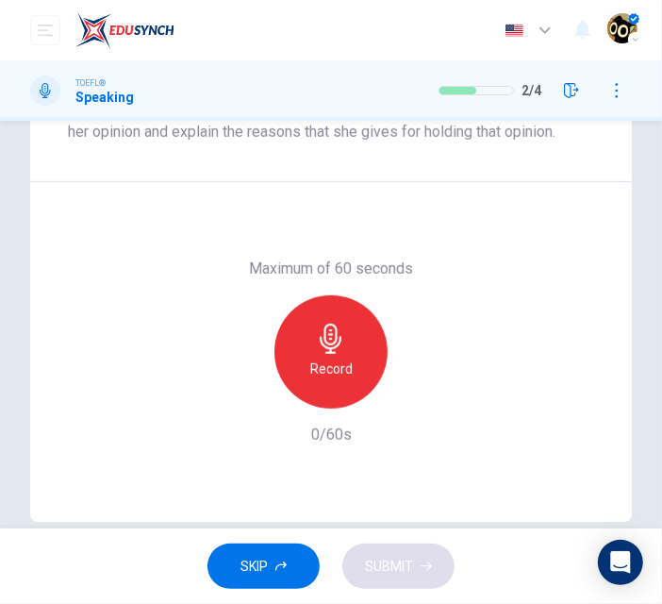
click at [312, 372] on h6 "Record" at bounding box center [331, 369] width 42 height 23
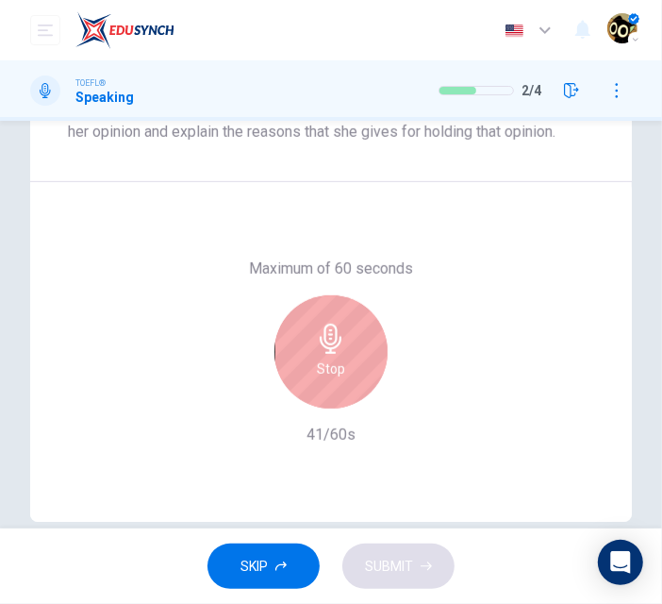
click at [355, 334] on div "Stop" at bounding box center [331, 351] width 113 height 113
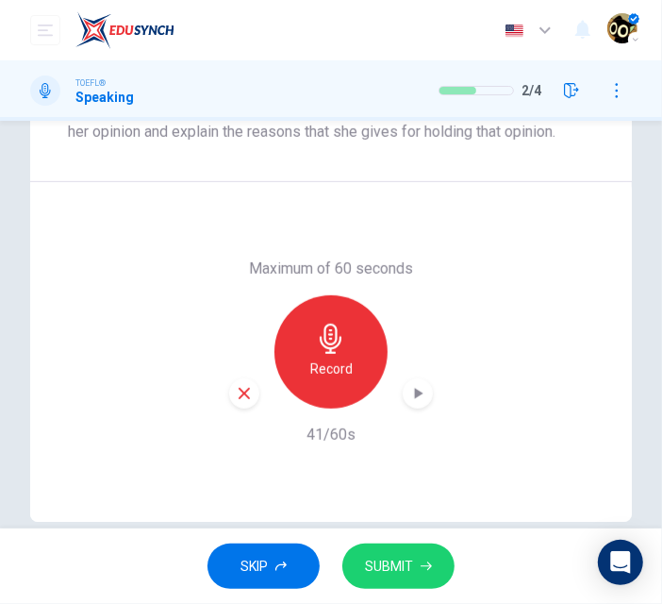
click at [239, 383] on div "button" at bounding box center [244, 393] width 30 height 30
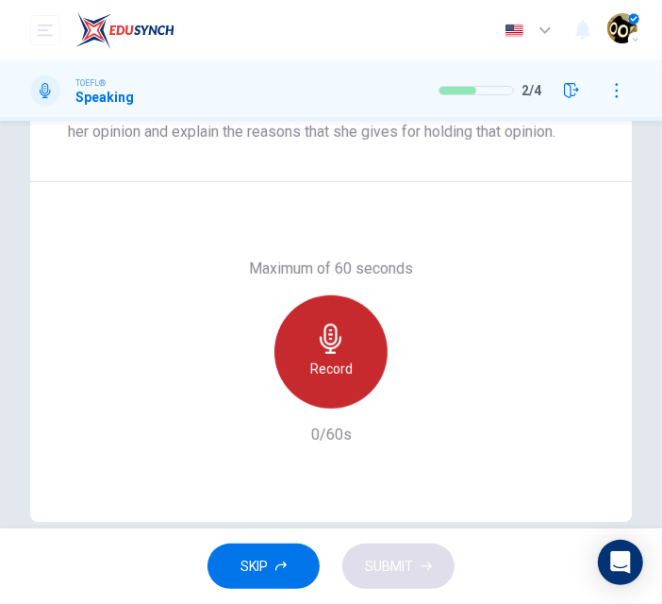
click at [346, 356] on div "Record" at bounding box center [331, 351] width 113 height 113
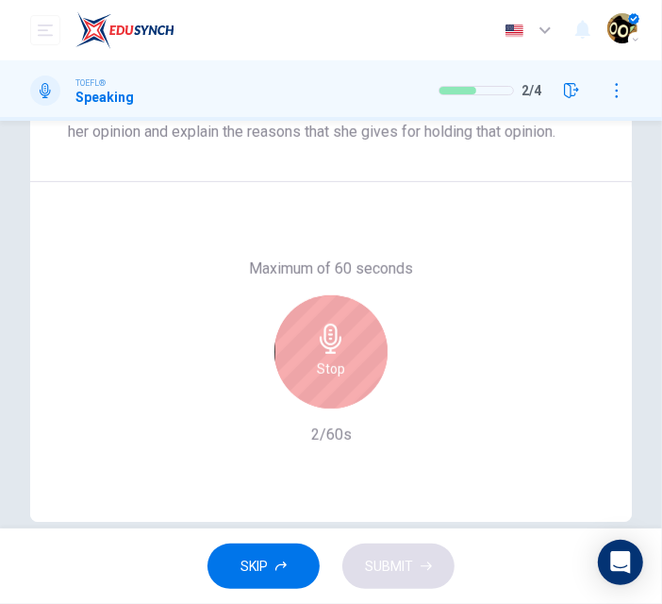
click at [324, 359] on h6 "Stop" at bounding box center [331, 369] width 28 height 23
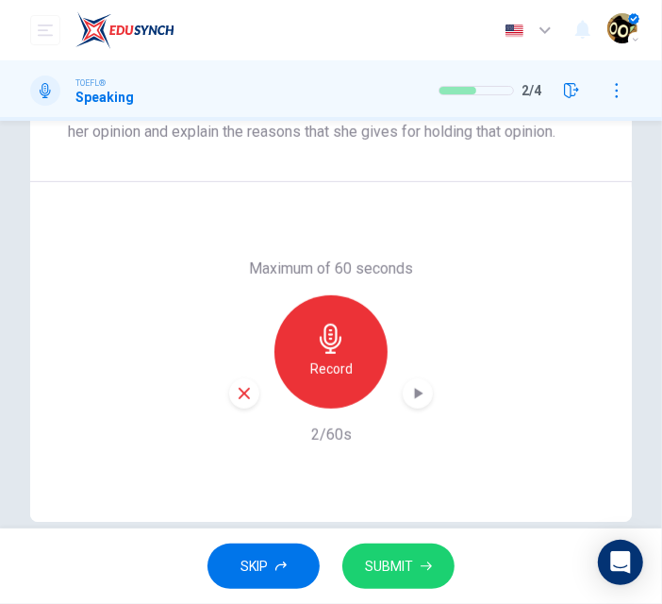
click at [236, 407] on div "Record" at bounding box center [331, 351] width 204 height 113
click at [242, 393] on icon "button" at bounding box center [244, 393] width 17 height 17
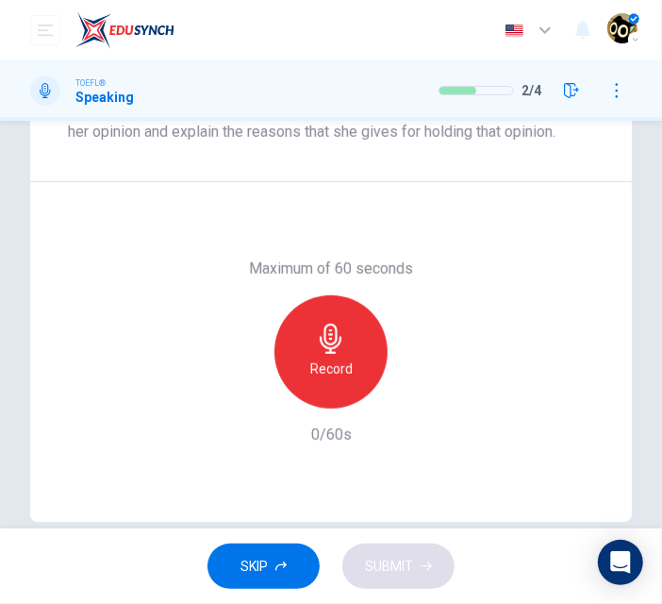
click at [320, 383] on div "Record" at bounding box center [331, 351] width 113 height 113
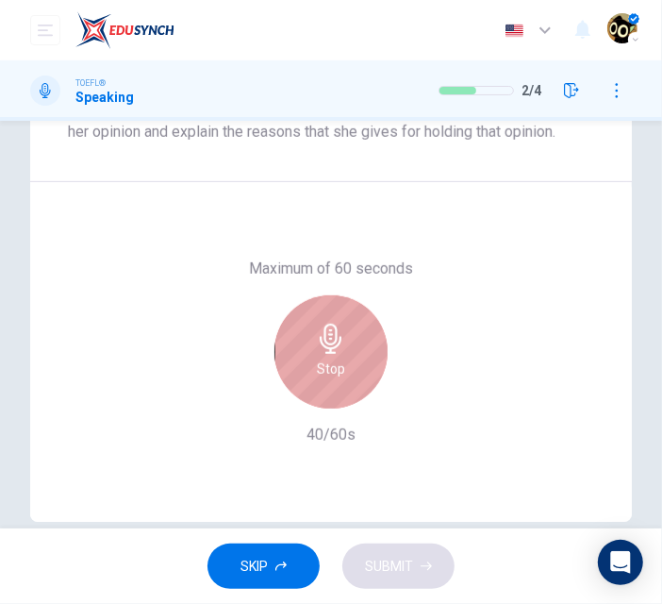
click at [346, 347] on div "Stop" at bounding box center [331, 351] width 113 height 113
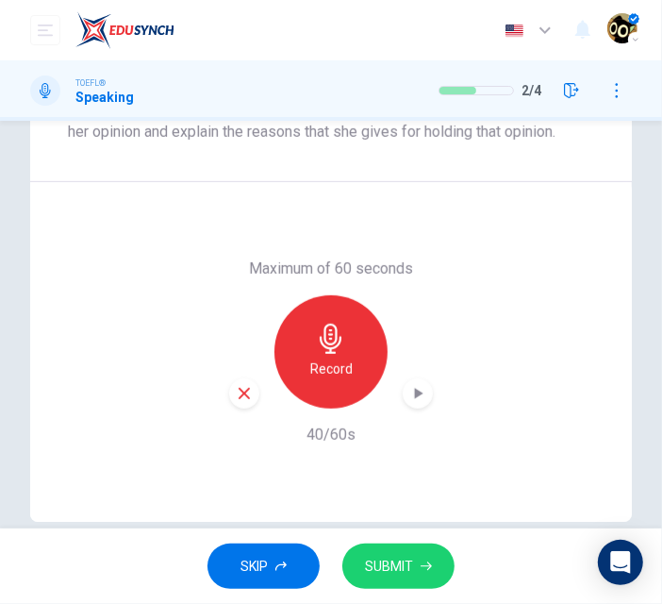
click at [241, 398] on icon "button" at bounding box center [244, 393] width 17 height 17
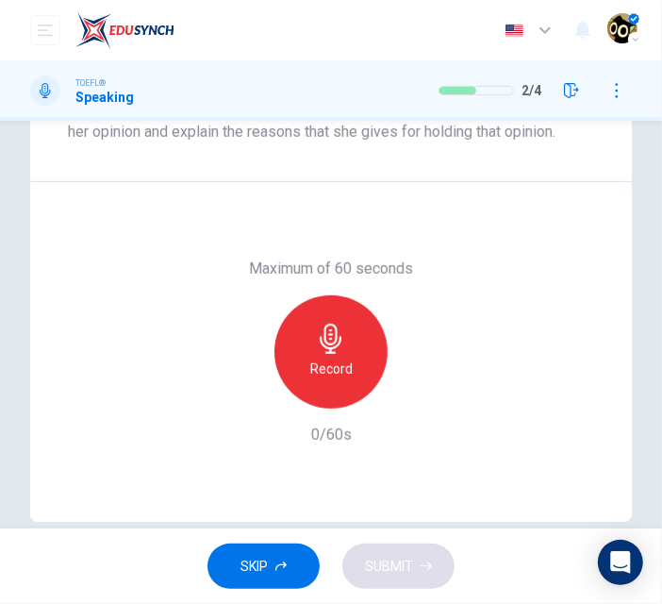
click at [325, 350] on icon "button" at bounding box center [331, 339] width 22 height 30
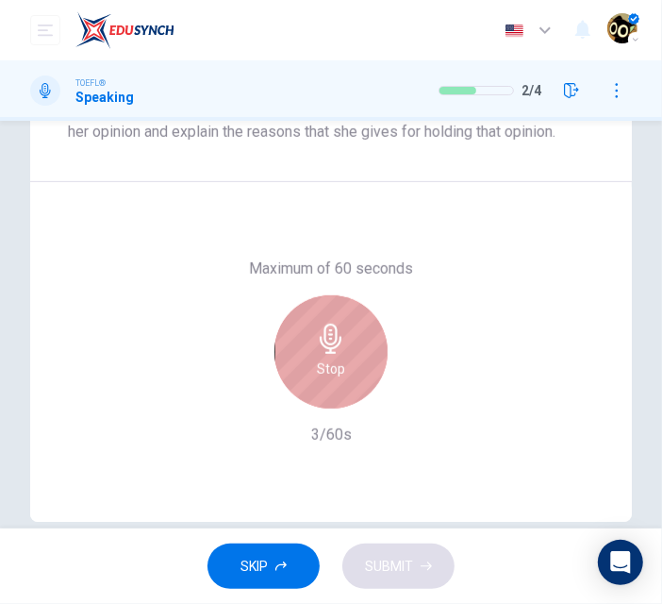
click at [325, 350] on icon "button" at bounding box center [331, 339] width 22 height 30
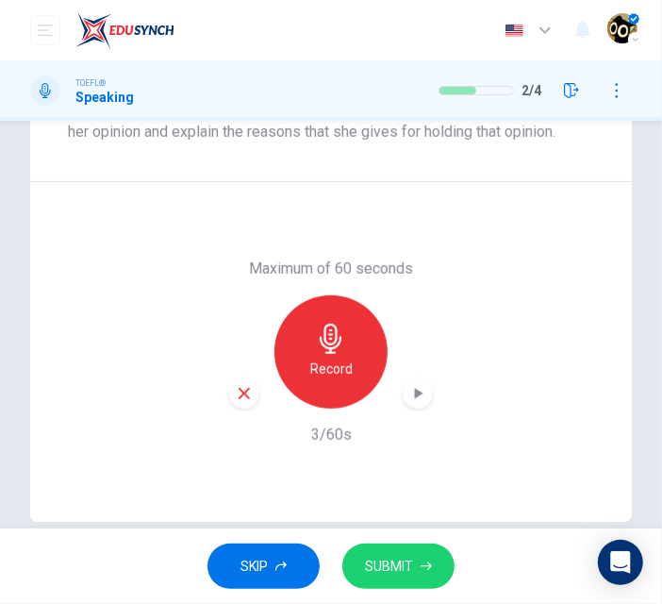
click at [239, 393] on icon "button" at bounding box center [244, 393] width 11 height 11
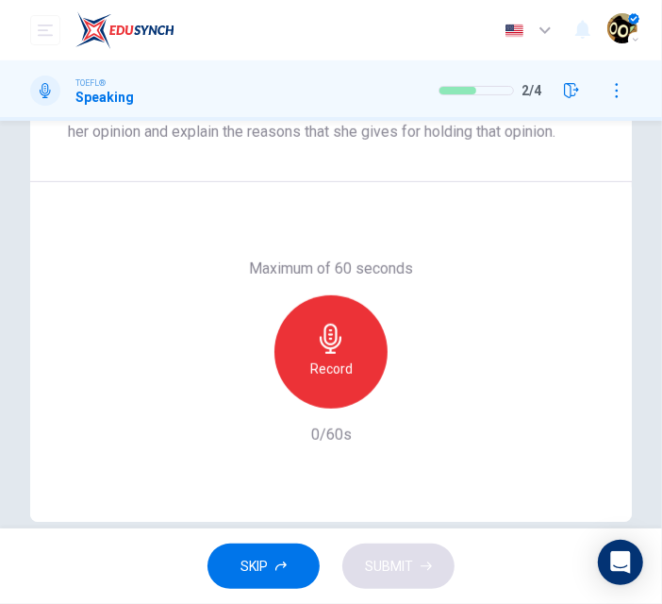
click at [316, 348] on icon "button" at bounding box center [331, 339] width 30 height 30
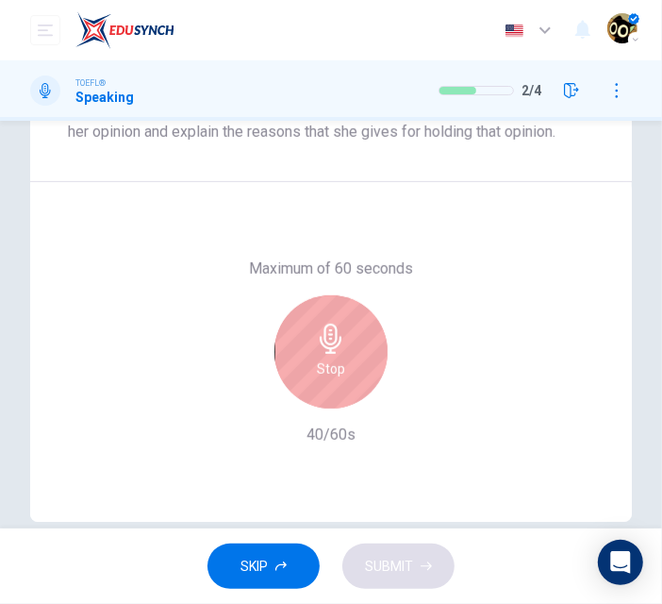
drag, startPoint x: 371, startPoint y: 259, endPoint x: 428, endPoint y: 252, distance: 58.0
click at [428, 252] on div "Maximum of 60 seconds Stop 40/60s" at bounding box center [331, 352] width 602 height 340
click at [350, 370] on div "Stop" at bounding box center [331, 351] width 113 height 113
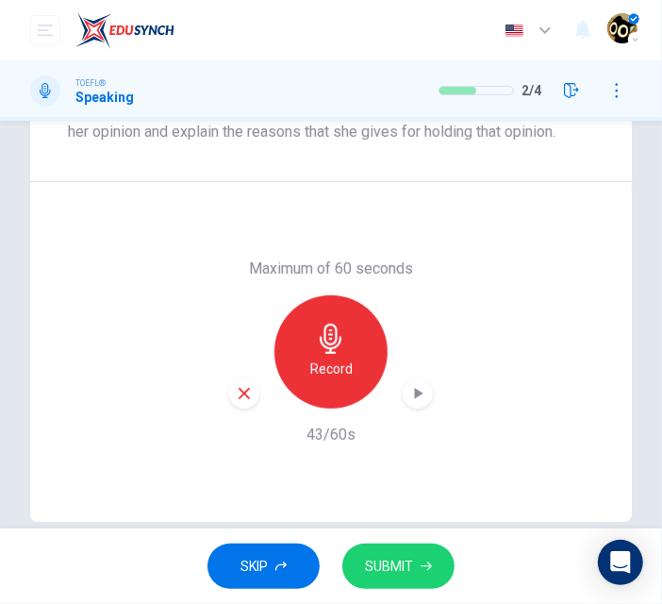
click at [416, 561] on button "SUBMIT" at bounding box center [398, 566] width 112 height 46
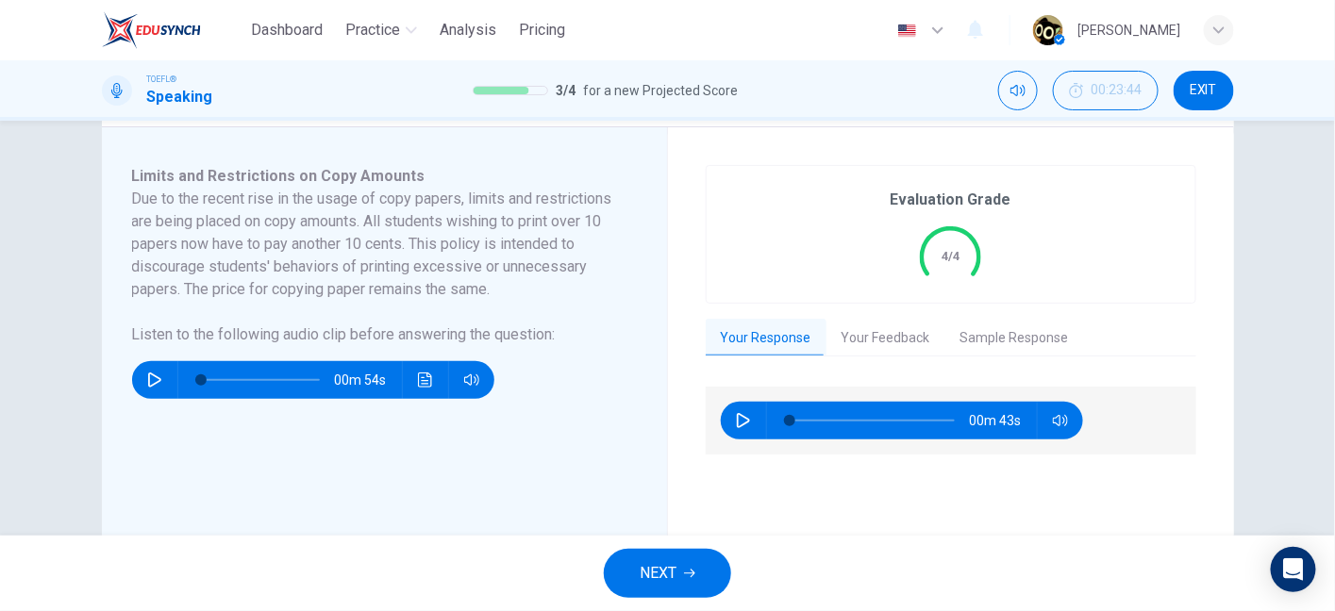
scroll to position [401, 0]
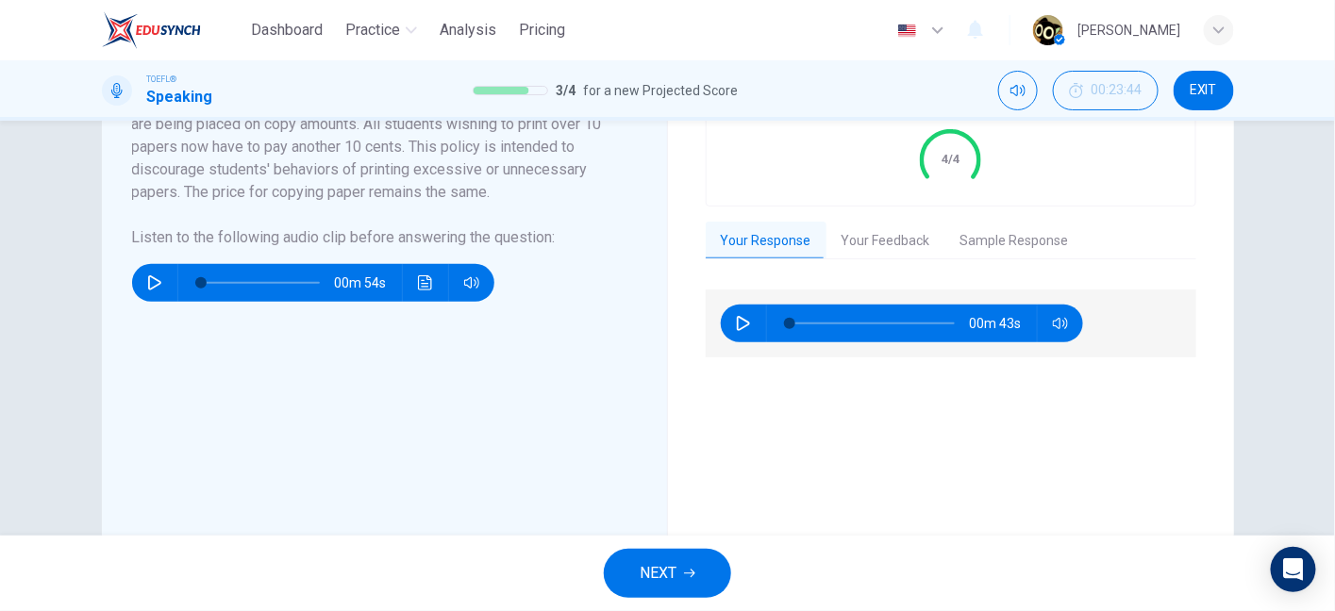
click at [871, 243] on button "Your Feedback" at bounding box center [885, 242] width 119 height 40
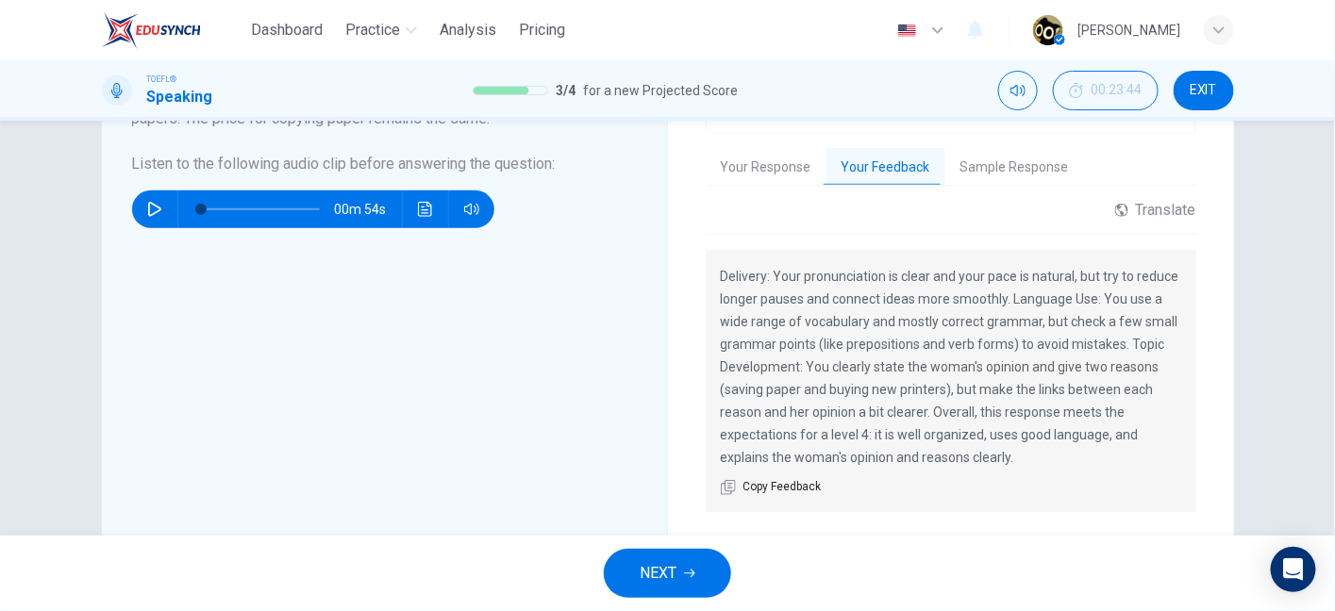
scroll to position [464, 0]
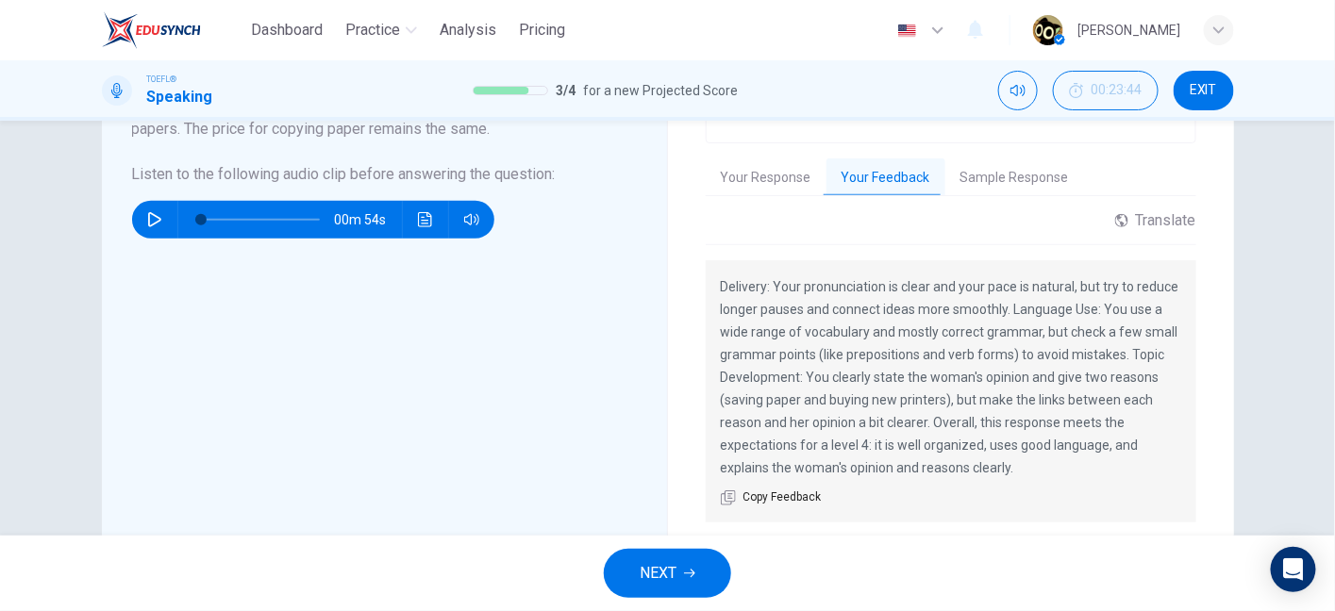
drag, startPoint x: 792, startPoint y: 276, endPoint x: 874, endPoint y: 313, distance: 89.9
click at [874, 313] on p "Delivery: Your pronunciation is clear and your pace is natural, but try to redu…" at bounding box center [951, 377] width 460 height 204
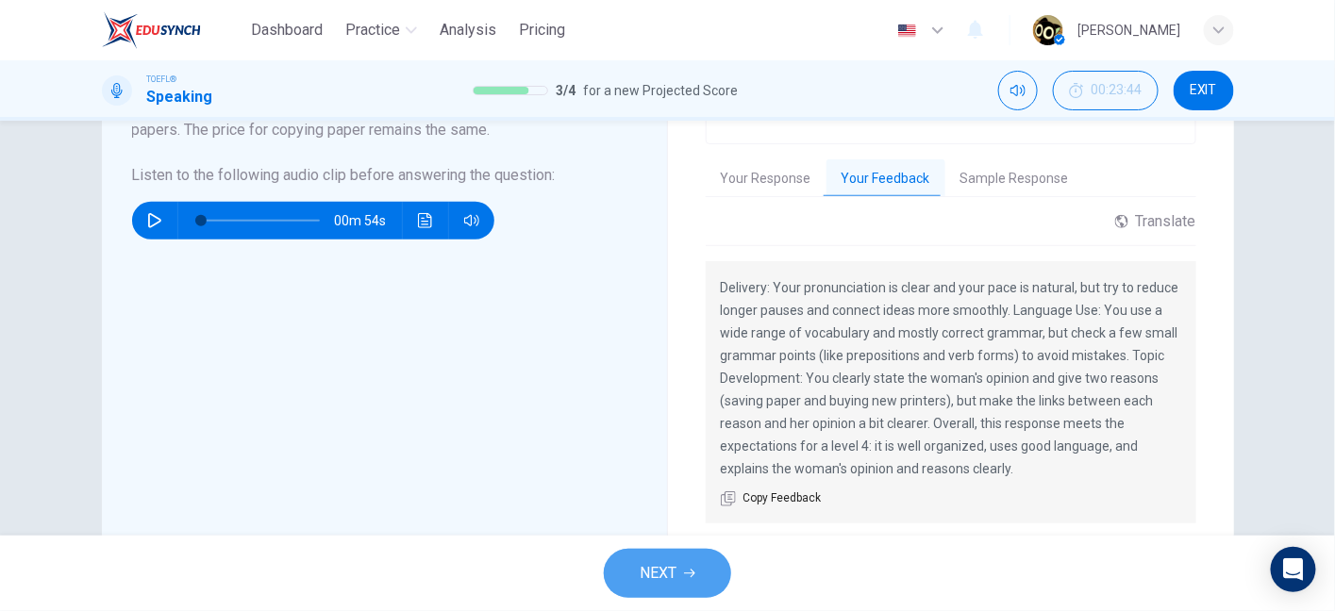
click at [678, 574] on button "NEXT" at bounding box center [667, 573] width 127 height 49
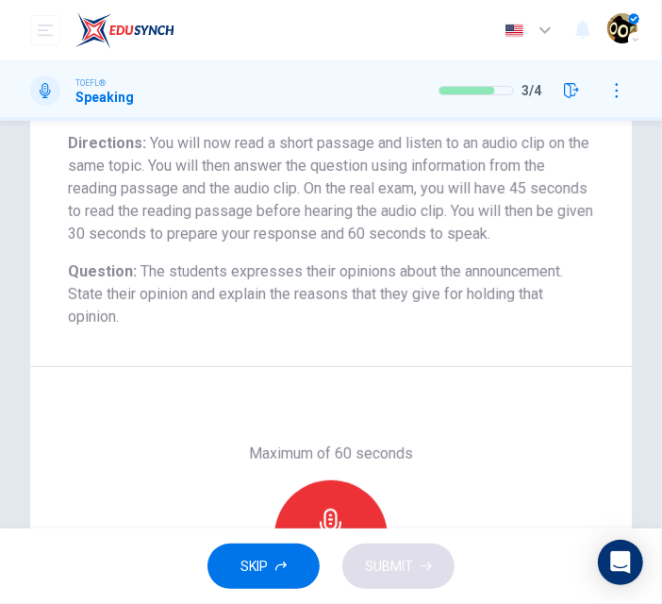
scroll to position [0, 0]
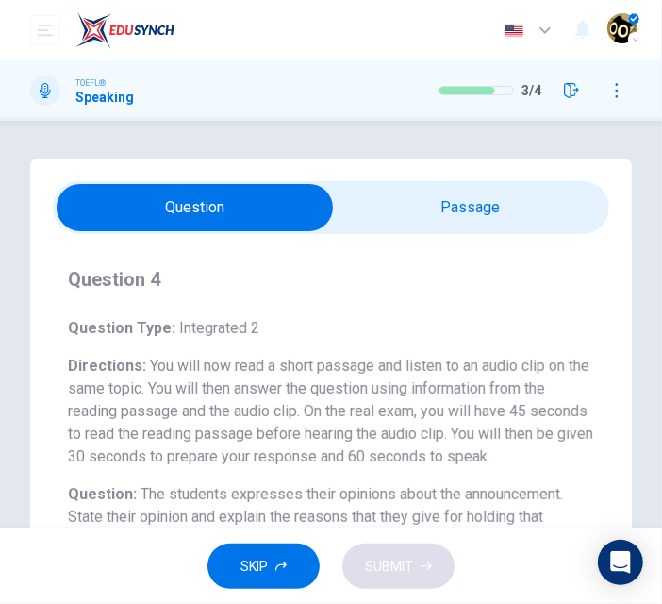
click at [458, 194] on input "checkbox" at bounding box center [194, 207] width 835 height 47
checkbox input "true"
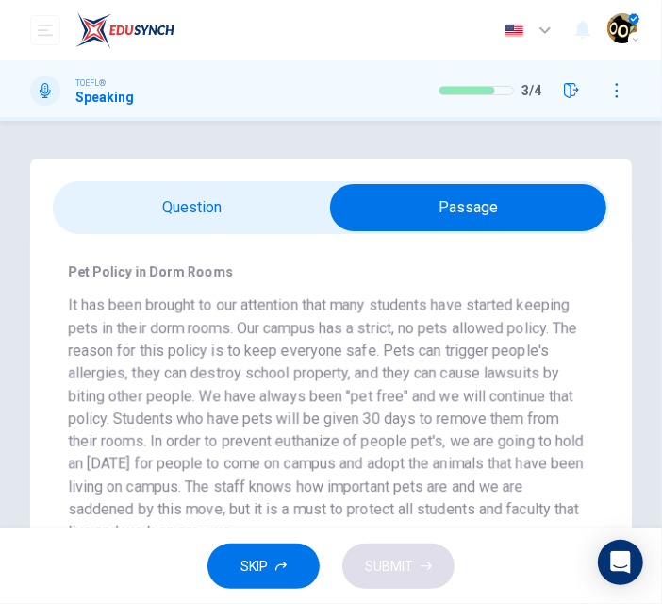
scroll to position [196, 0]
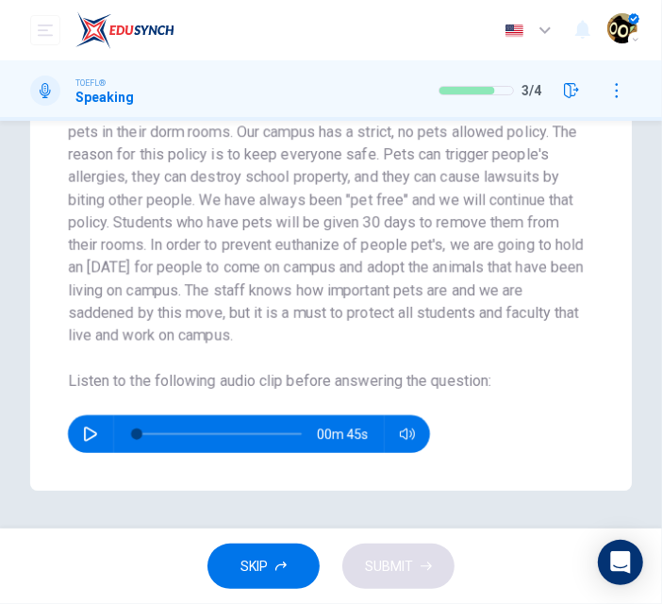
click at [88, 428] on icon "button" at bounding box center [90, 433] width 13 height 15
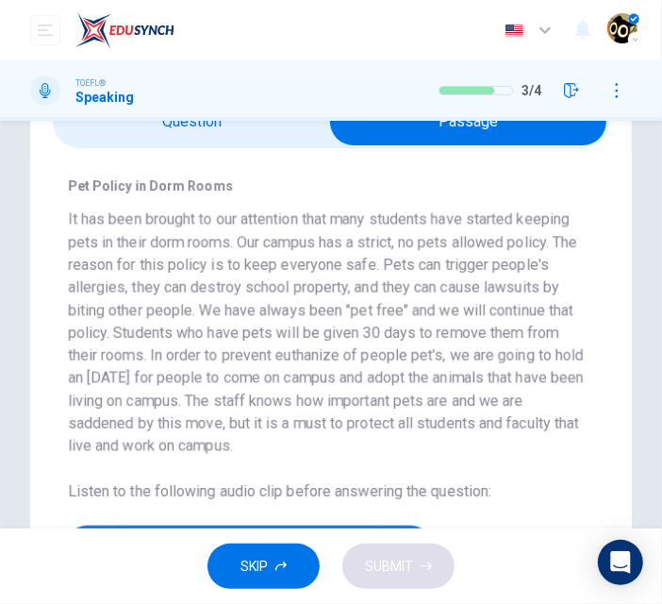
scroll to position [89, 0]
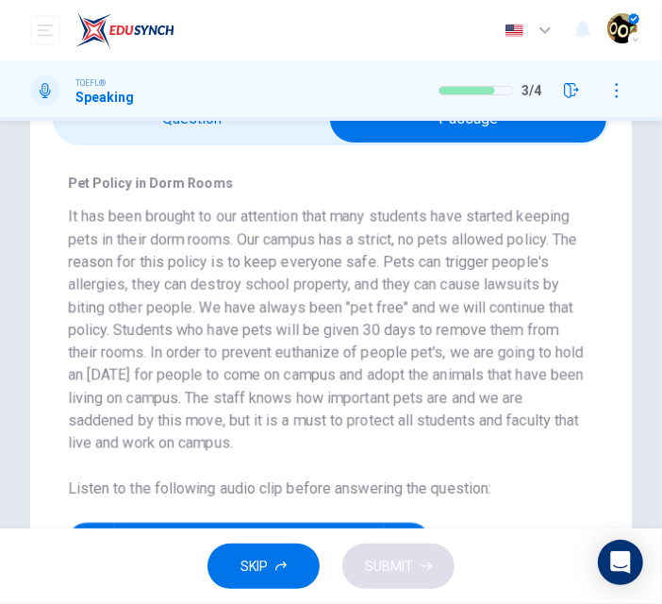
type input "59"
drag, startPoint x: 227, startPoint y: 119, endPoint x: 255, endPoint y: 141, distance: 34.9
click at [255, 141] on div "Dashboard Practice Analysis Pricing English en ​ Fernanda Milanez Brugnari TOEF…" at bounding box center [331, 302] width 662 height 604
click at [255, 141] on input "checkbox" at bounding box center [468, 118] width 835 height 47
checkbox input "false"
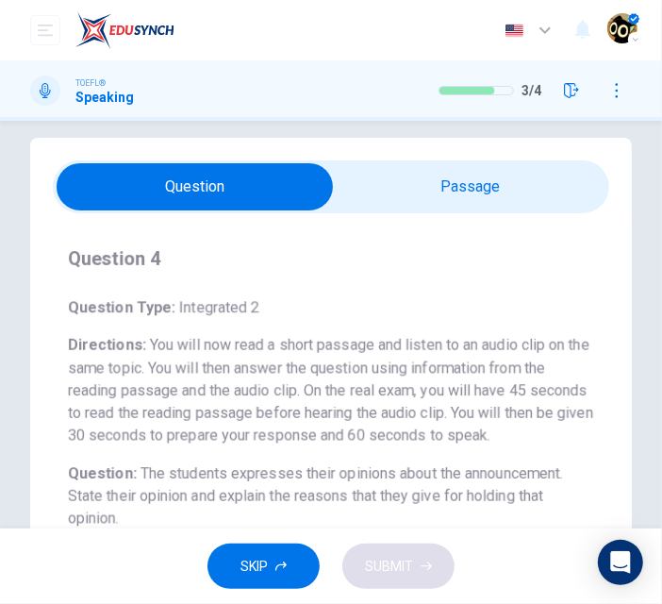
scroll to position [13, 0]
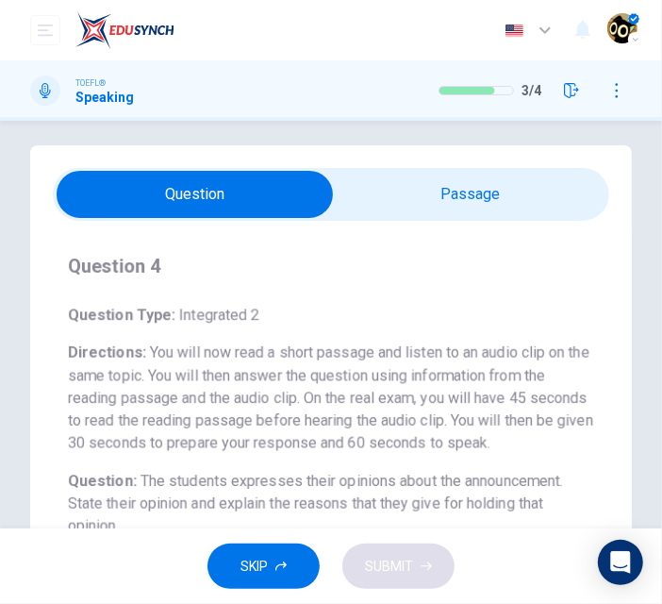
type input "70"
click at [475, 192] on input "checkbox" at bounding box center [194, 194] width 835 height 47
checkbox input "true"
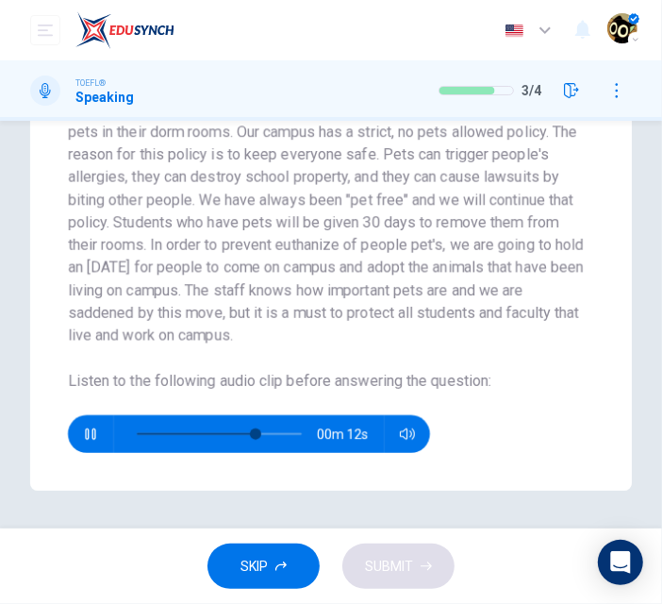
scroll to position [195, 0]
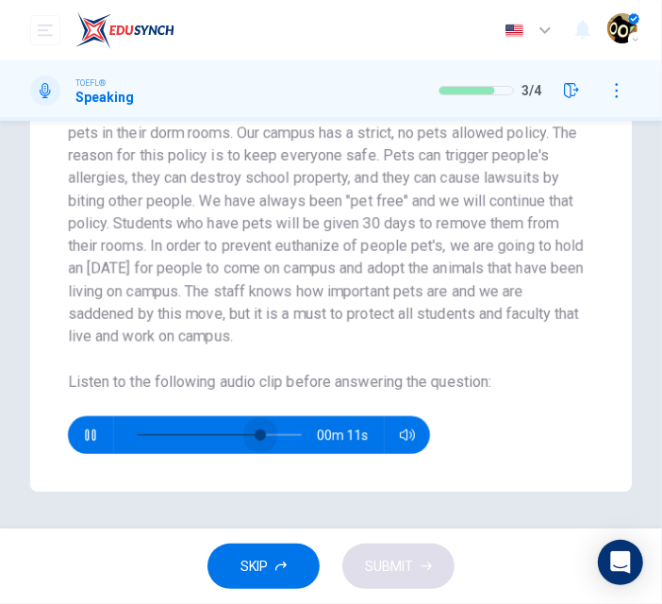
drag, startPoint x: 260, startPoint y: 432, endPoint x: 73, endPoint y: 435, distance: 187.7
click at [73, 435] on div "00m 11s" at bounding box center [249, 435] width 362 height 38
click at [114, 440] on div at bounding box center [215, 435] width 203 height 38
click at [79, 439] on button "button" at bounding box center [90, 435] width 30 height 38
click at [204, 435] on span at bounding box center [219, 435] width 165 height 2
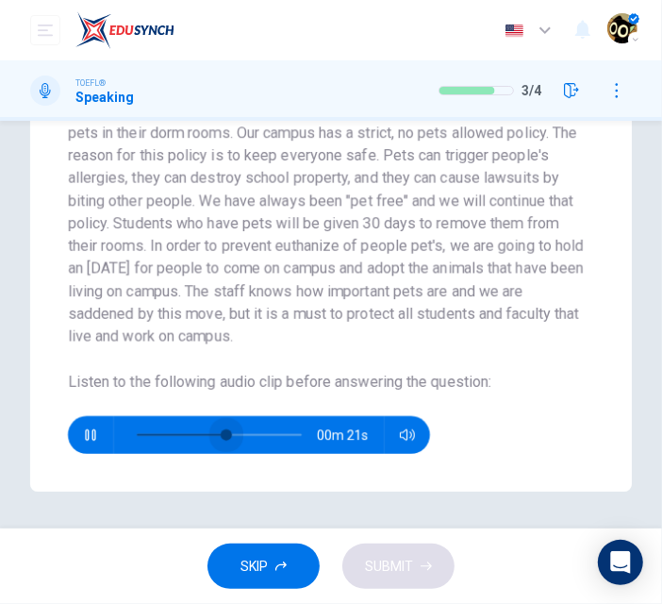
click at [225, 437] on span at bounding box center [226, 434] width 11 height 11
click at [111, 431] on div "00m 10s" at bounding box center [249, 435] width 362 height 38
click at [83, 431] on icon "button" at bounding box center [90, 434] width 15 height 15
type input "77"
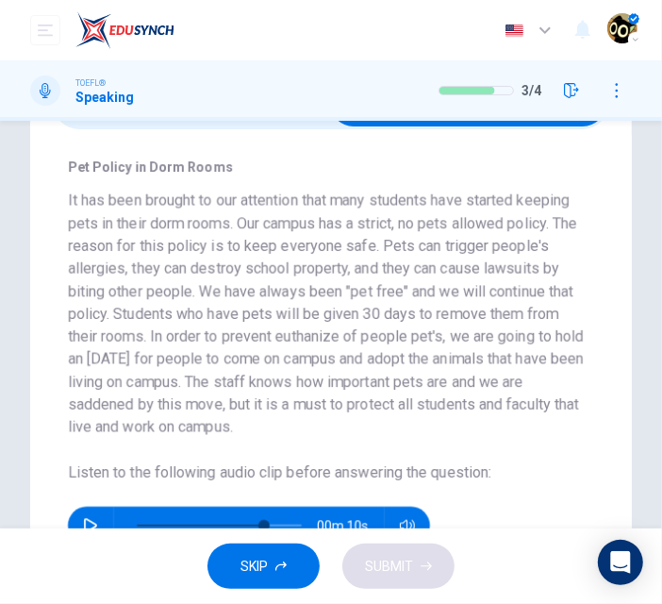
scroll to position [99, 0]
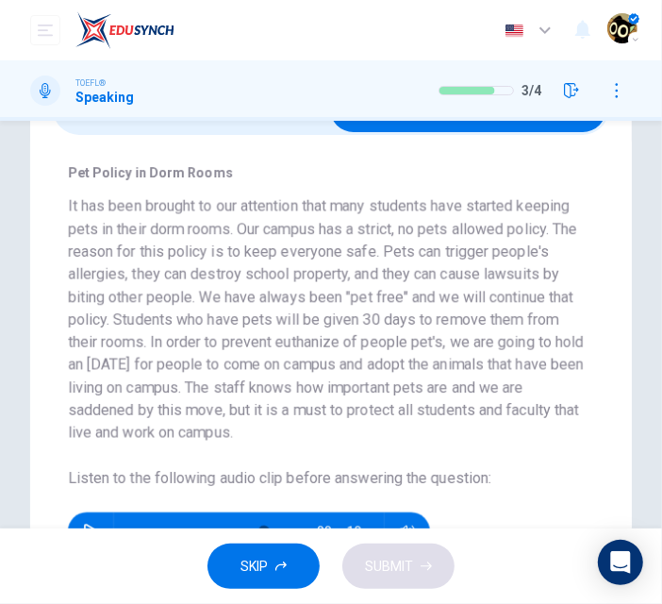
drag, startPoint x: 72, startPoint y: 202, endPoint x: 207, endPoint y: 207, distance: 135.0
click at [207, 207] on h6 "It has been brought to our attention that many students have started keeping pe…" at bounding box center [327, 319] width 519 height 249
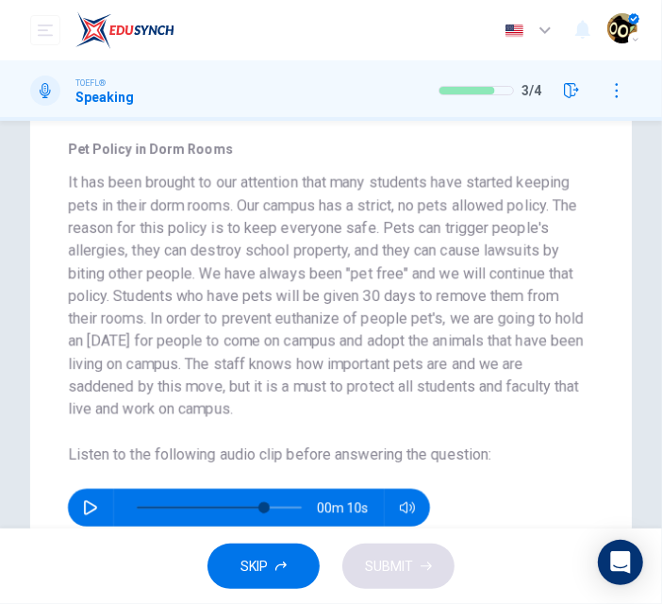
scroll to position [114, 0]
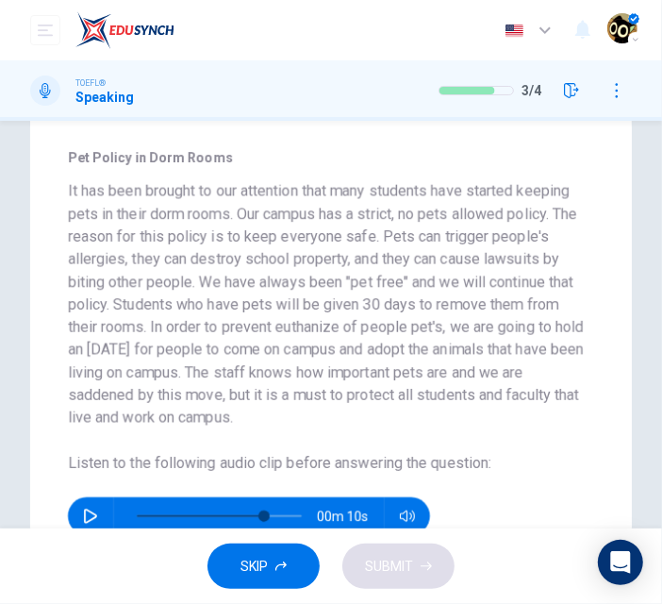
click at [443, 282] on h6 "It has been brought to our attention that many students have started keeping pe…" at bounding box center [327, 304] width 519 height 249
drag, startPoint x: 203, startPoint y: 303, endPoint x: 376, endPoint y: 299, distance: 173.6
click at [376, 299] on h6 "It has been brought to our attention that many students have started keeping pe…" at bounding box center [327, 304] width 519 height 249
drag, startPoint x: 84, startPoint y: 325, endPoint x: 319, endPoint y: 315, distance: 235.1
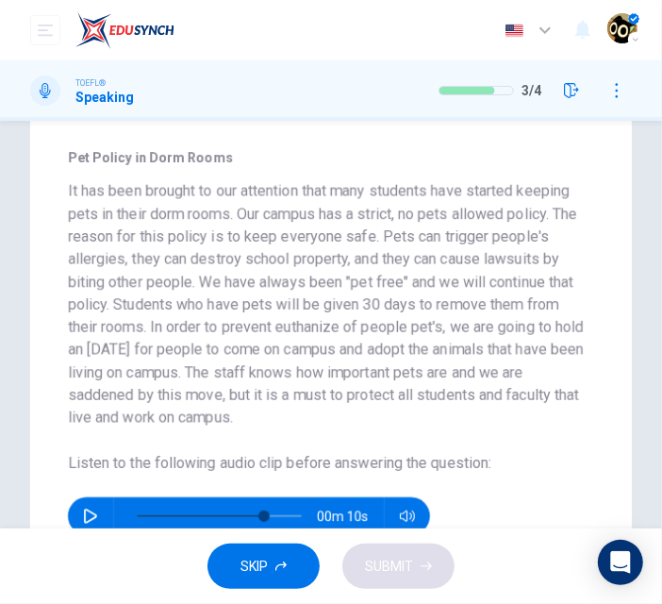
click at [319, 315] on h6 "It has been brought to our attention that many students have started keeping pe…" at bounding box center [327, 304] width 519 height 249
drag, startPoint x: 291, startPoint y: 326, endPoint x: 435, endPoint y: 315, distance: 143.8
click at [435, 315] on h6 "It has been brought to our attention that many students have started keeping pe…" at bounding box center [327, 304] width 519 height 249
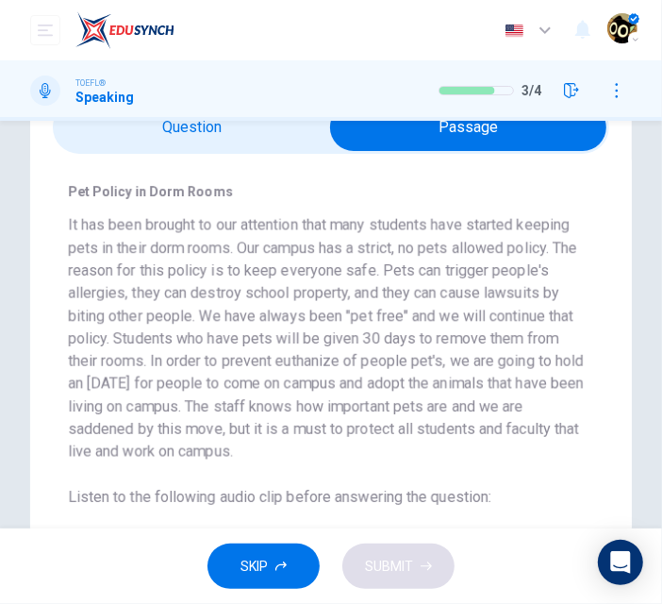
scroll to position [79, 0]
click at [276, 135] on input "checkbox" at bounding box center [468, 128] width 835 height 47
checkbox input "false"
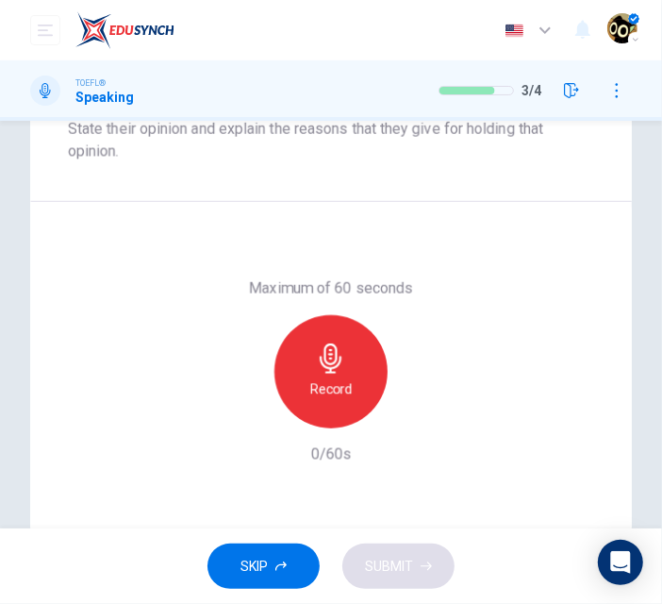
scroll to position [425, 0]
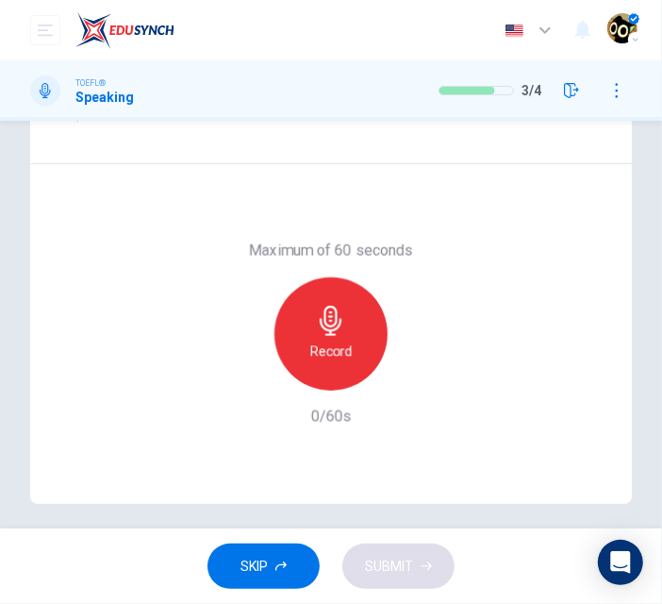
click at [341, 345] on h6 "Record" at bounding box center [331, 351] width 42 height 23
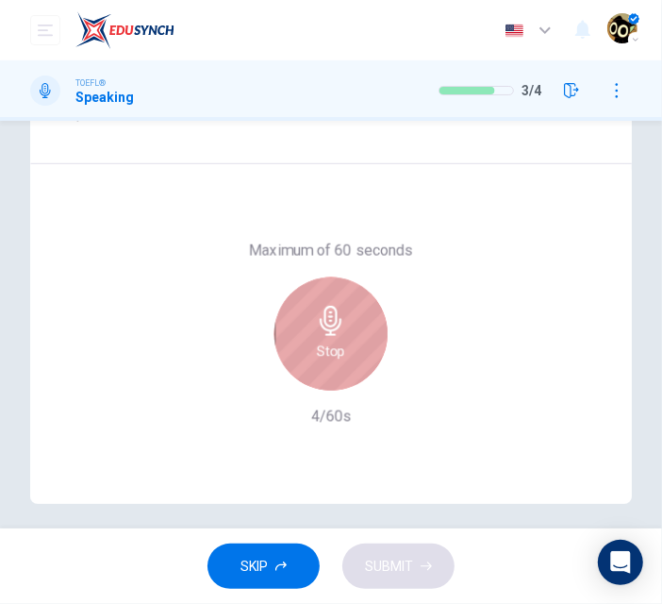
click at [364, 299] on div "Stop" at bounding box center [331, 333] width 113 height 113
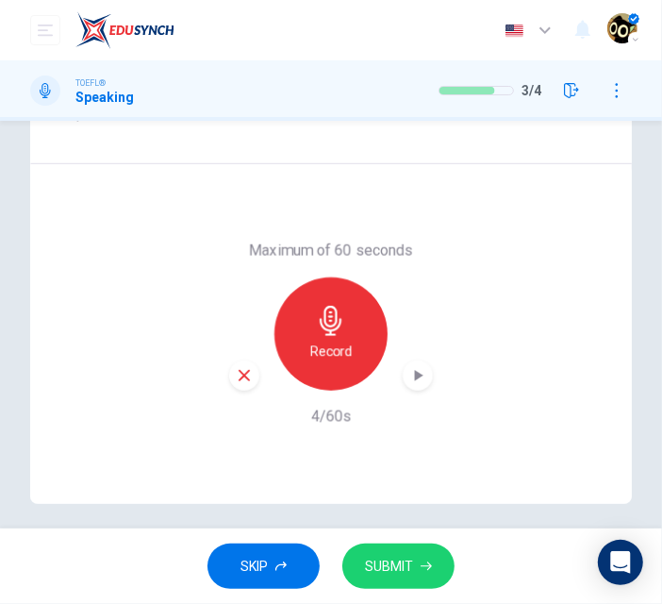
click at [236, 364] on div "button" at bounding box center [244, 375] width 30 height 30
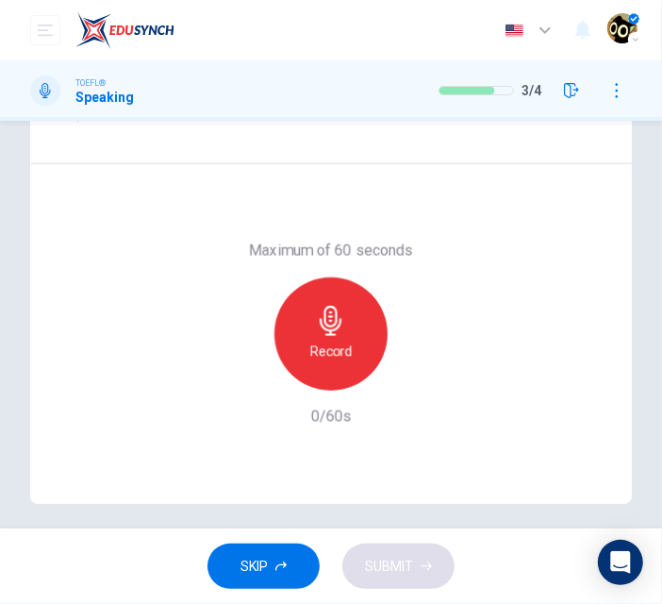
click at [310, 340] on h6 "Record" at bounding box center [331, 351] width 42 height 23
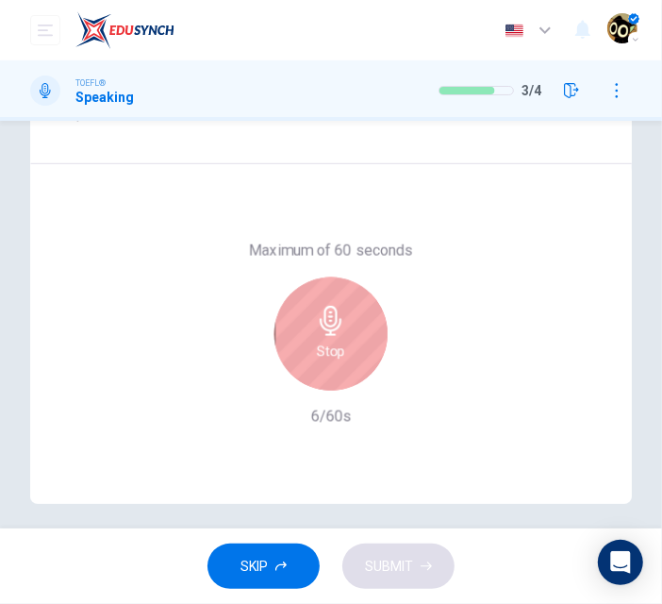
click at [317, 317] on icon "button" at bounding box center [331, 321] width 30 height 30
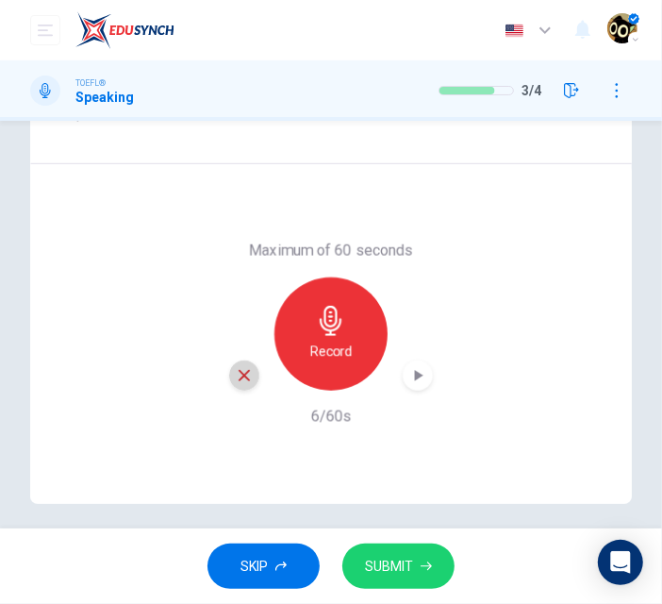
click at [243, 363] on div "button" at bounding box center [244, 375] width 30 height 30
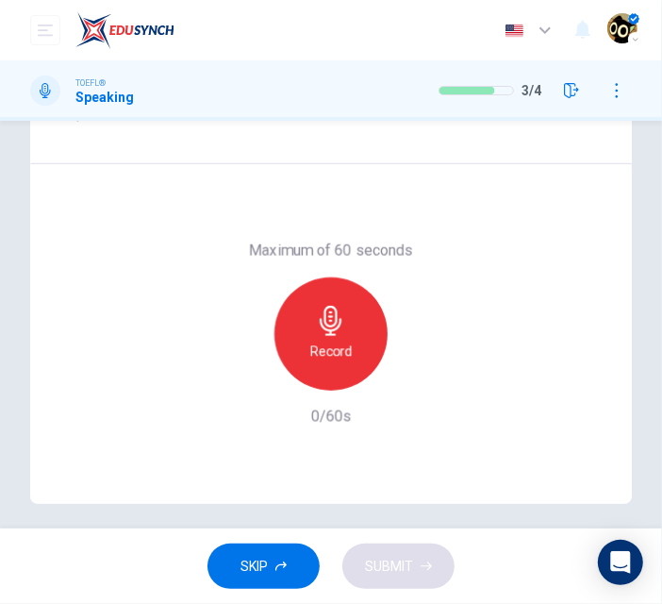
click at [320, 328] on icon "button" at bounding box center [331, 321] width 22 height 30
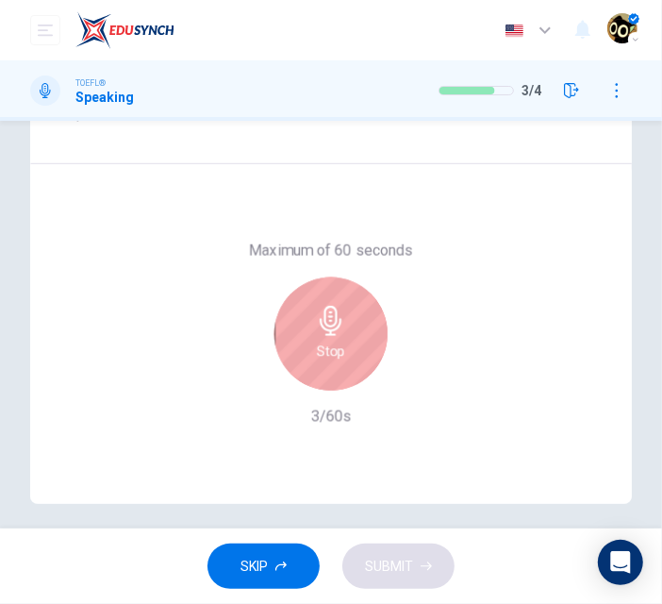
click at [316, 319] on icon "button" at bounding box center [331, 321] width 30 height 30
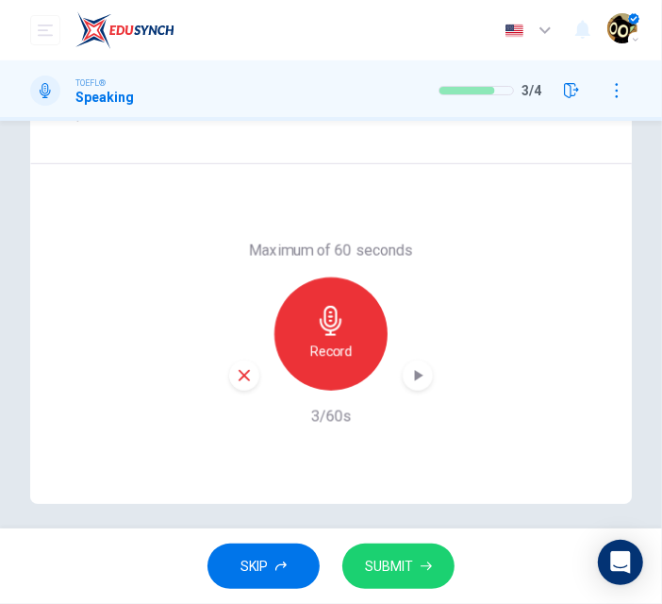
click at [229, 375] on div "button" at bounding box center [244, 375] width 30 height 30
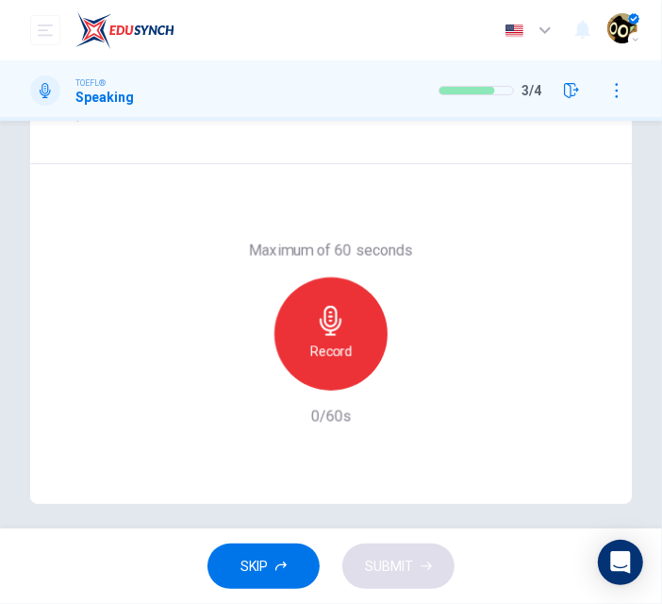
click at [313, 351] on h6 "Record" at bounding box center [331, 351] width 42 height 23
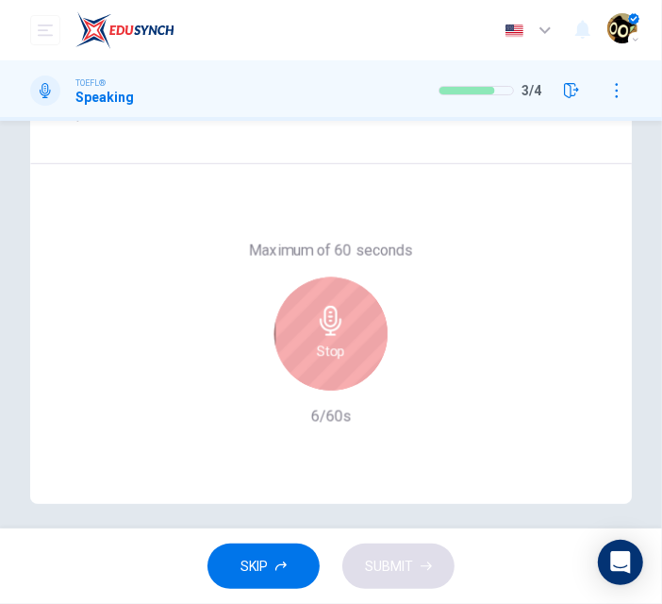
click at [360, 328] on div "Stop" at bounding box center [331, 333] width 113 height 113
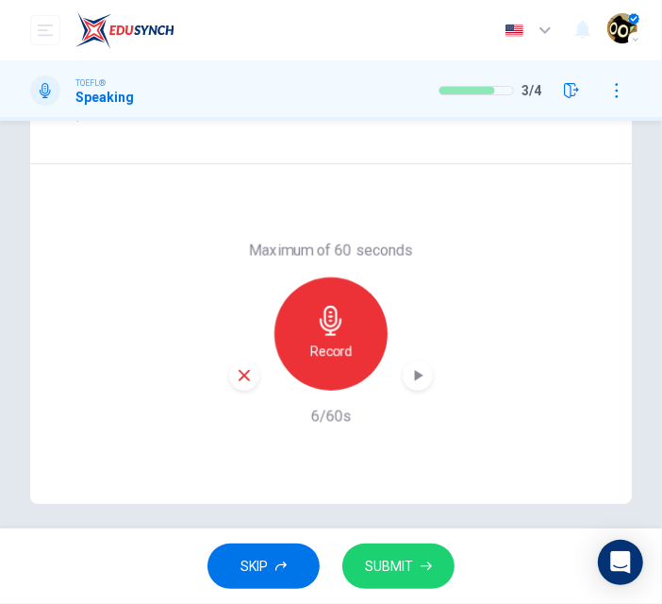
click at [238, 380] on icon "button" at bounding box center [244, 375] width 17 height 17
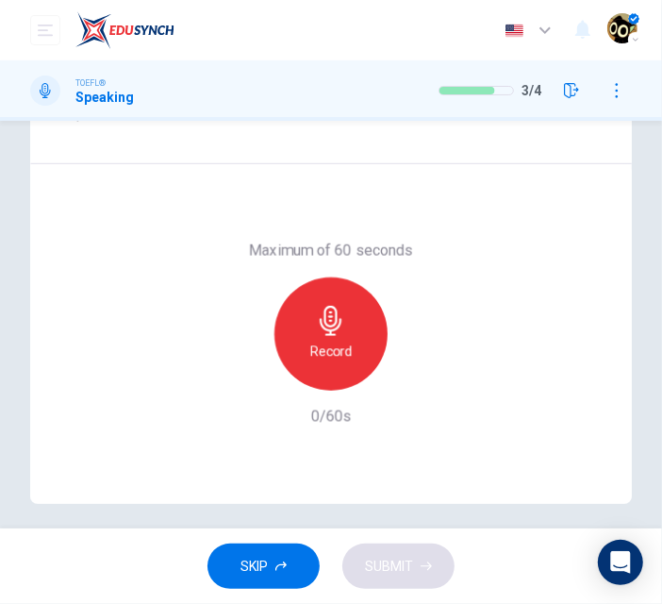
click at [346, 363] on div "Record" at bounding box center [331, 333] width 113 height 113
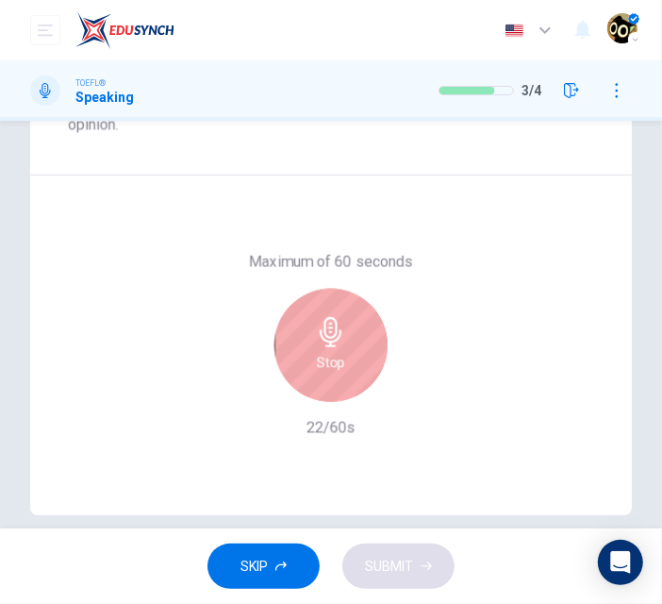
scroll to position [413, 0]
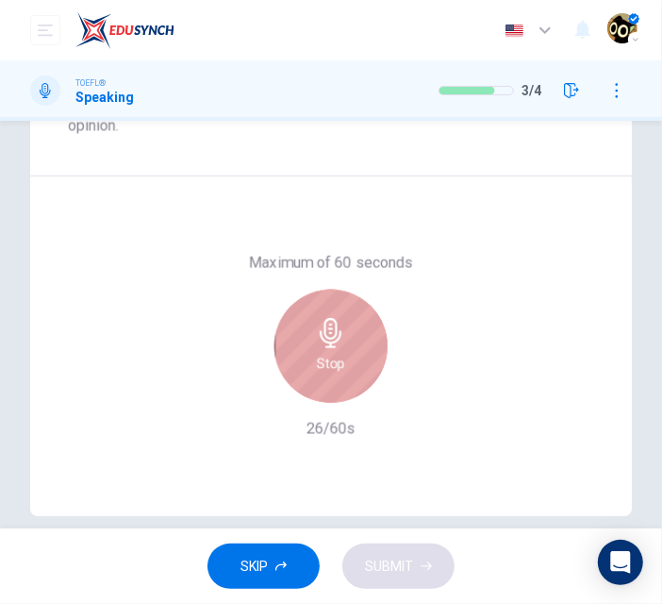
click at [359, 324] on div "Stop" at bounding box center [331, 346] width 113 height 113
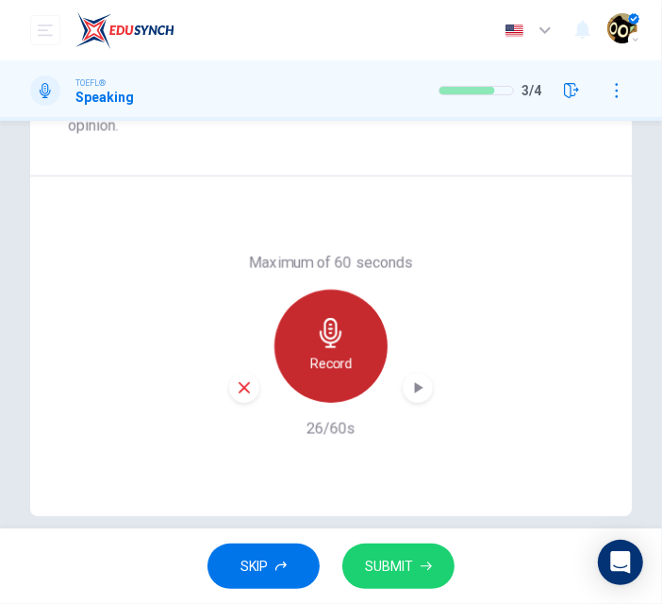
click at [352, 373] on div "Record" at bounding box center [331, 346] width 113 height 113
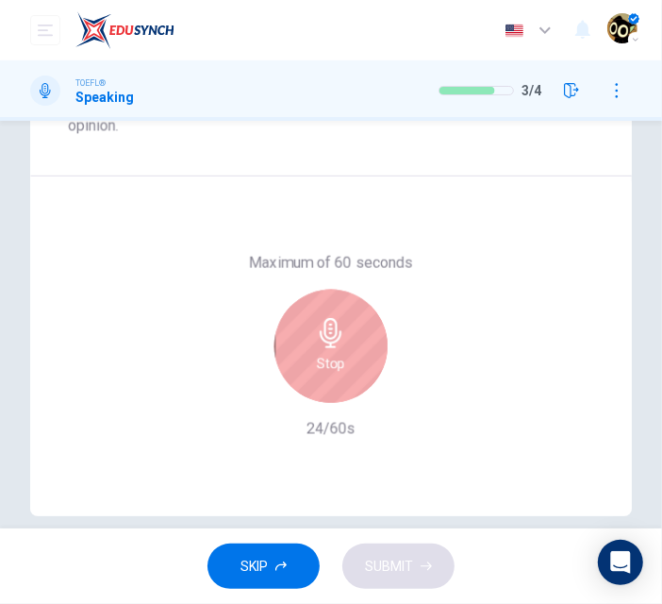
click at [317, 369] on h6 "Stop" at bounding box center [331, 363] width 28 height 23
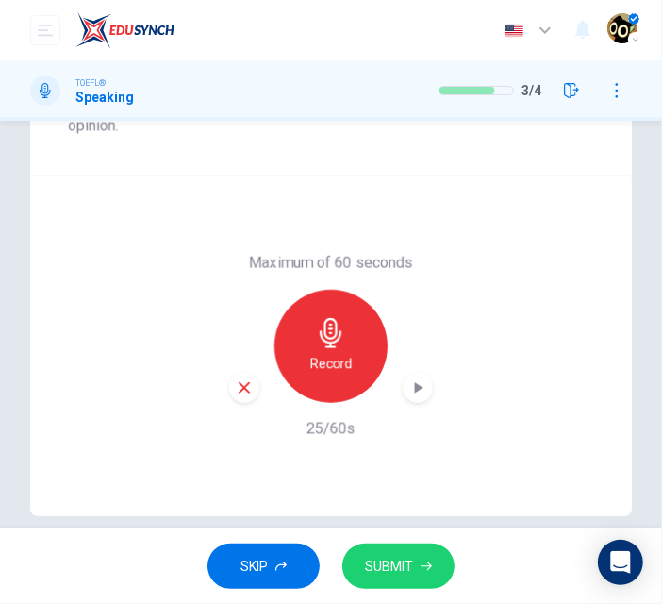
click at [236, 392] on icon "button" at bounding box center [244, 387] width 17 height 17
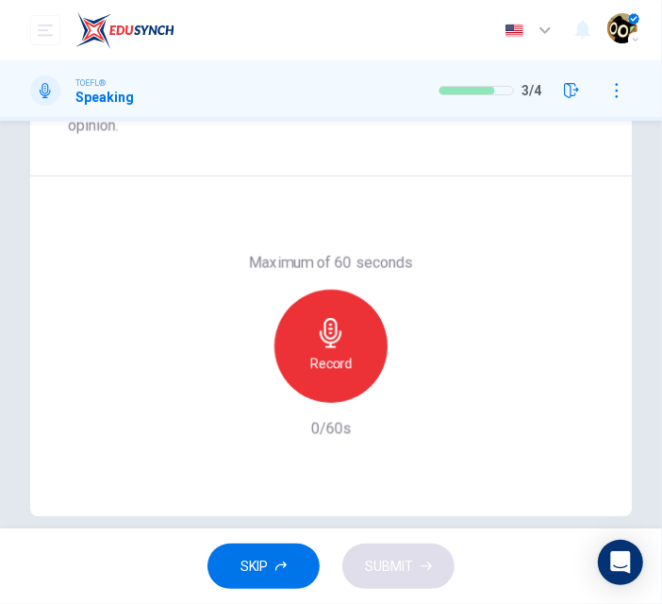
click at [322, 336] on icon "button" at bounding box center [331, 333] width 22 height 30
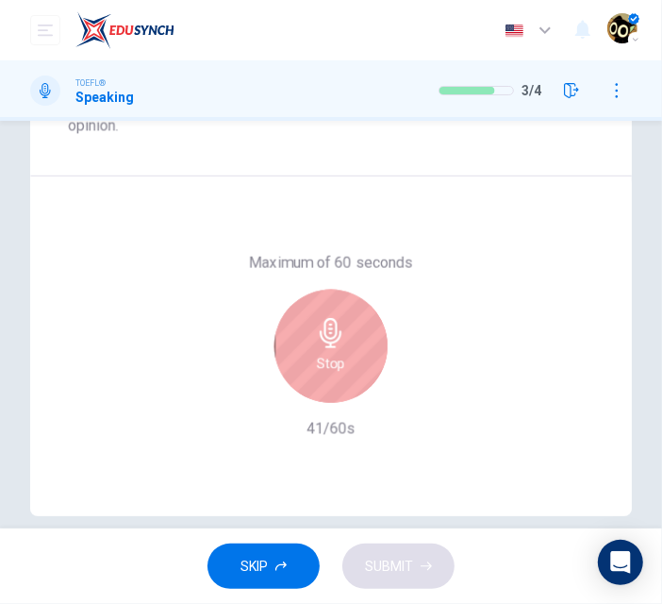
click at [338, 359] on h6 "Stop" at bounding box center [331, 363] width 28 height 23
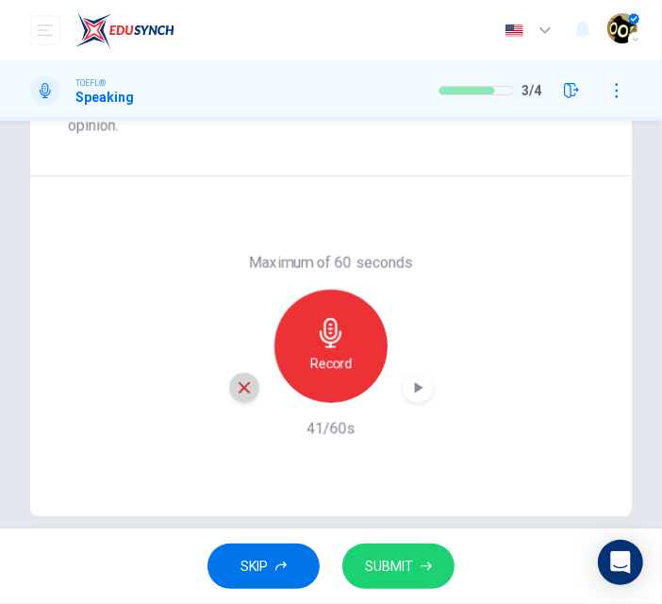
click at [229, 383] on div "button" at bounding box center [244, 388] width 30 height 30
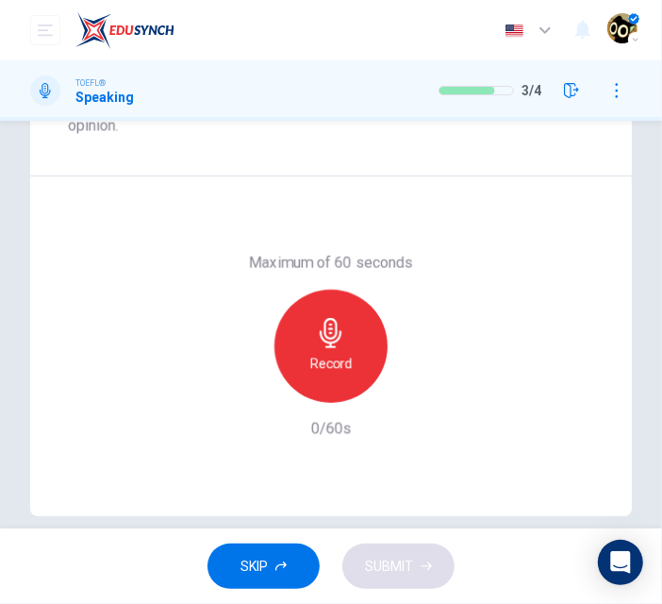
click at [322, 323] on icon "button" at bounding box center [331, 333] width 30 height 30
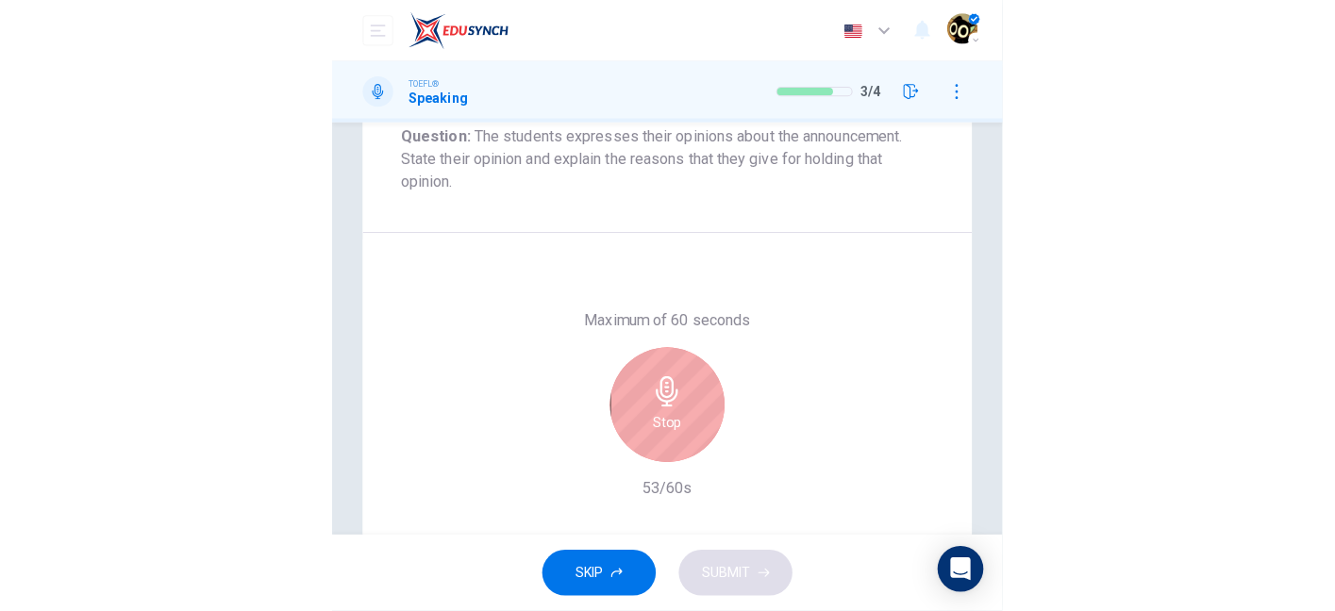
scroll to position [379, 0]
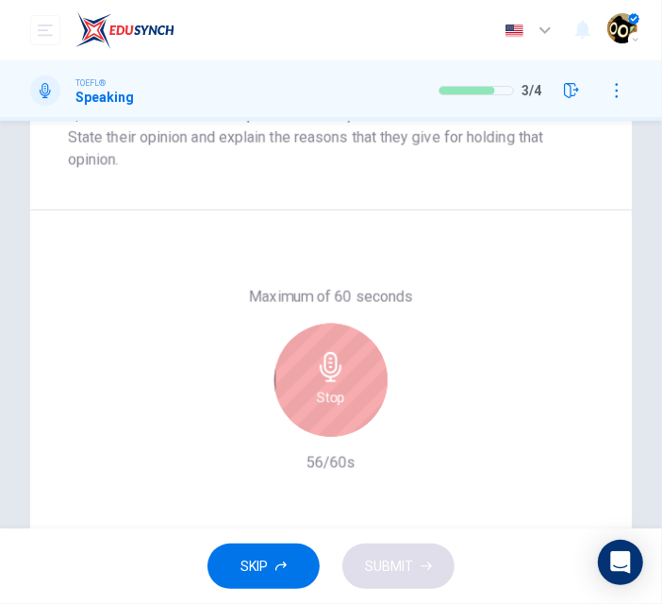
click at [344, 373] on div "Stop" at bounding box center [331, 380] width 113 height 113
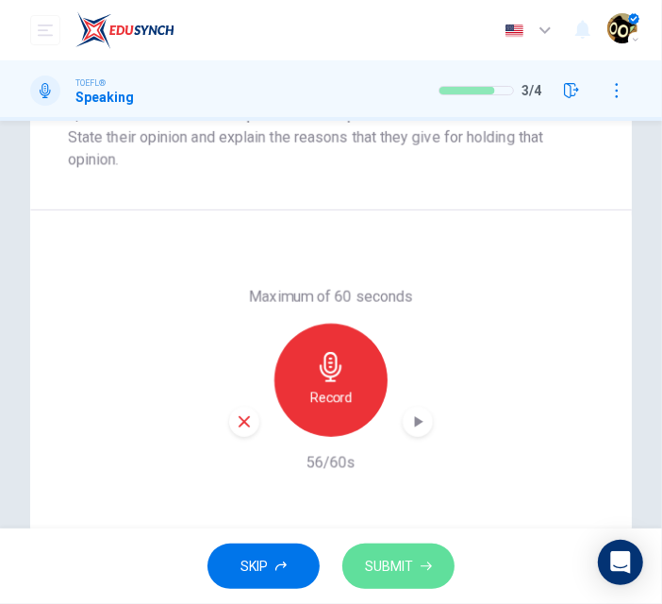
click at [378, 561] on span "SUBMIT" at bounding box center [389, 567] width 48 height 24
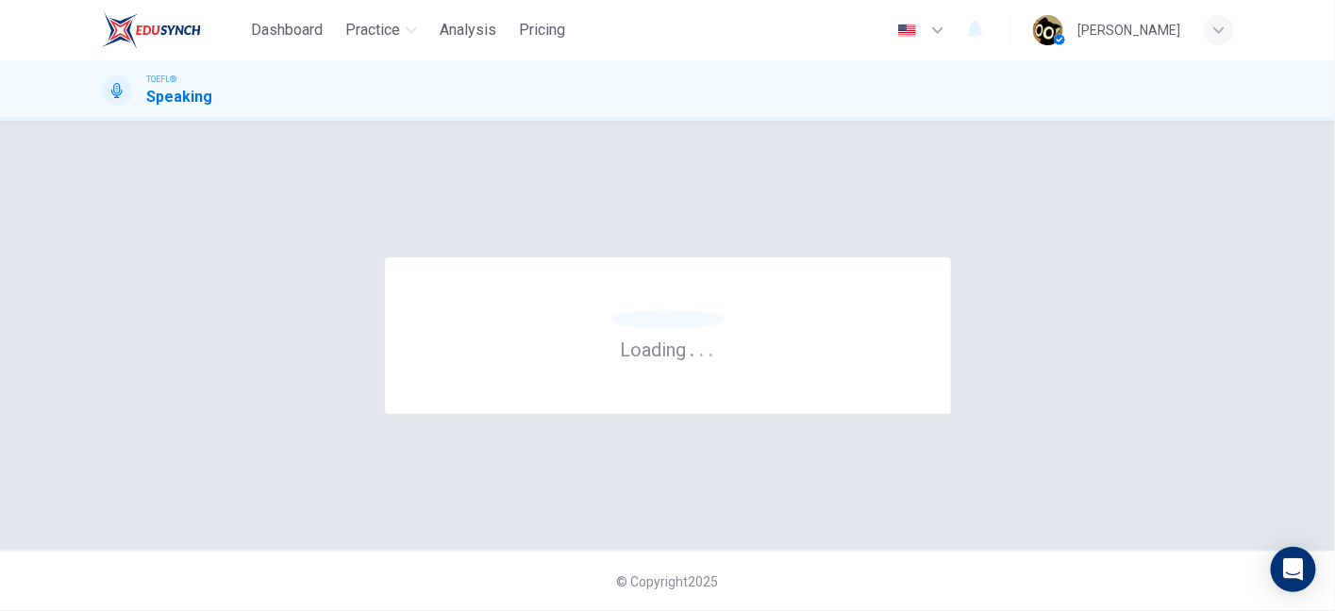
scroll to position [0, 0]
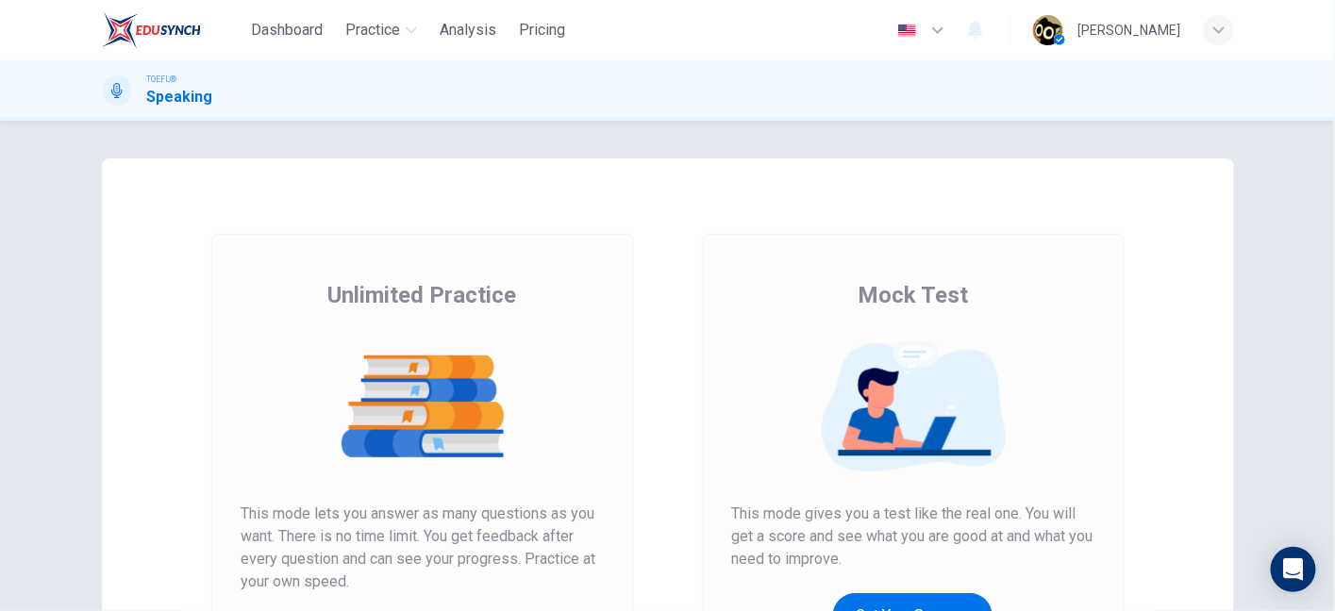
scroll to position [115, 0]
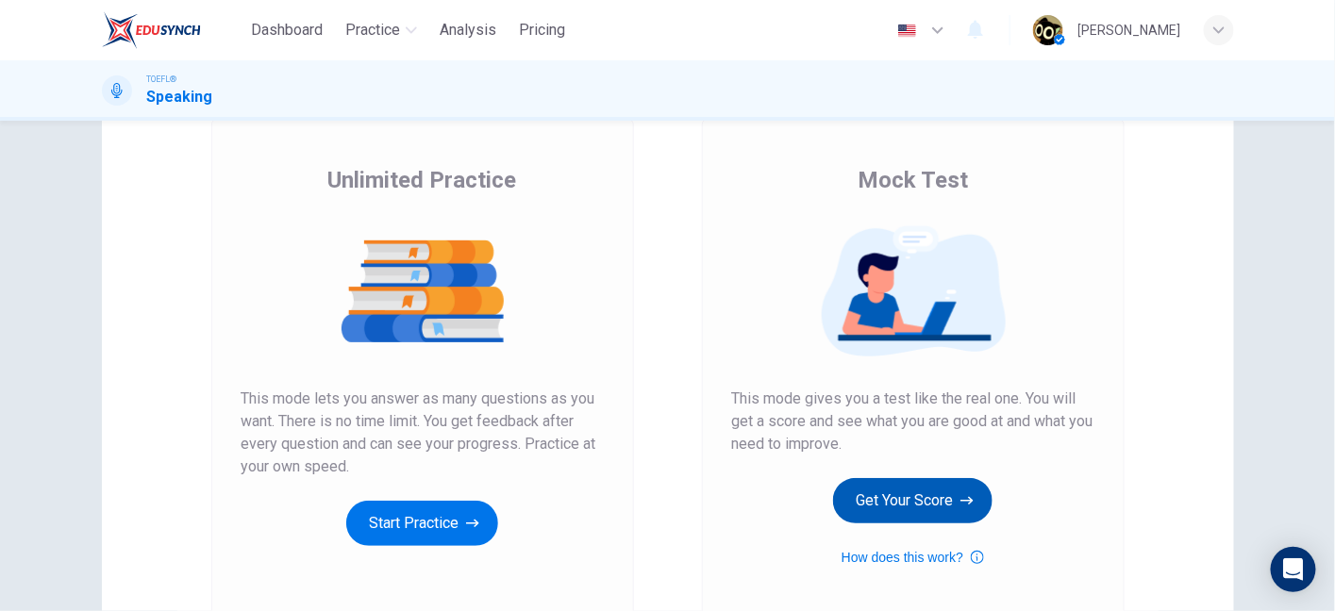
click at [899, 495] on button "Get Your Score" at bounding box center [912, 500] width 159 height 45
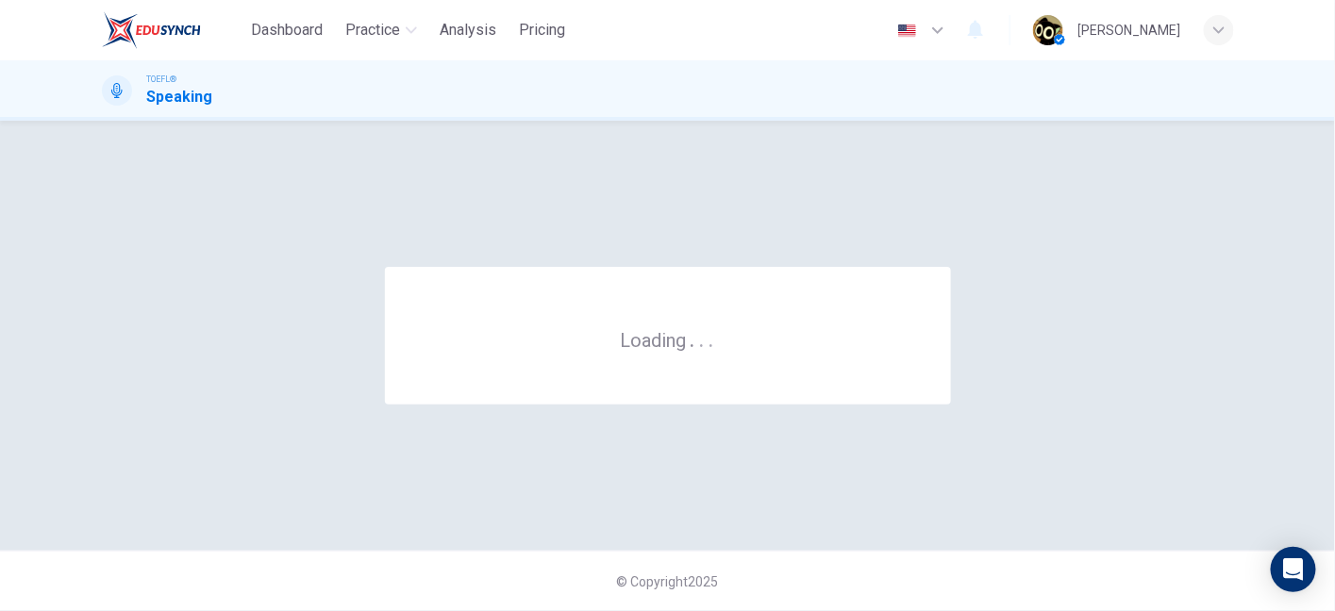
scroll to position [0, 0]
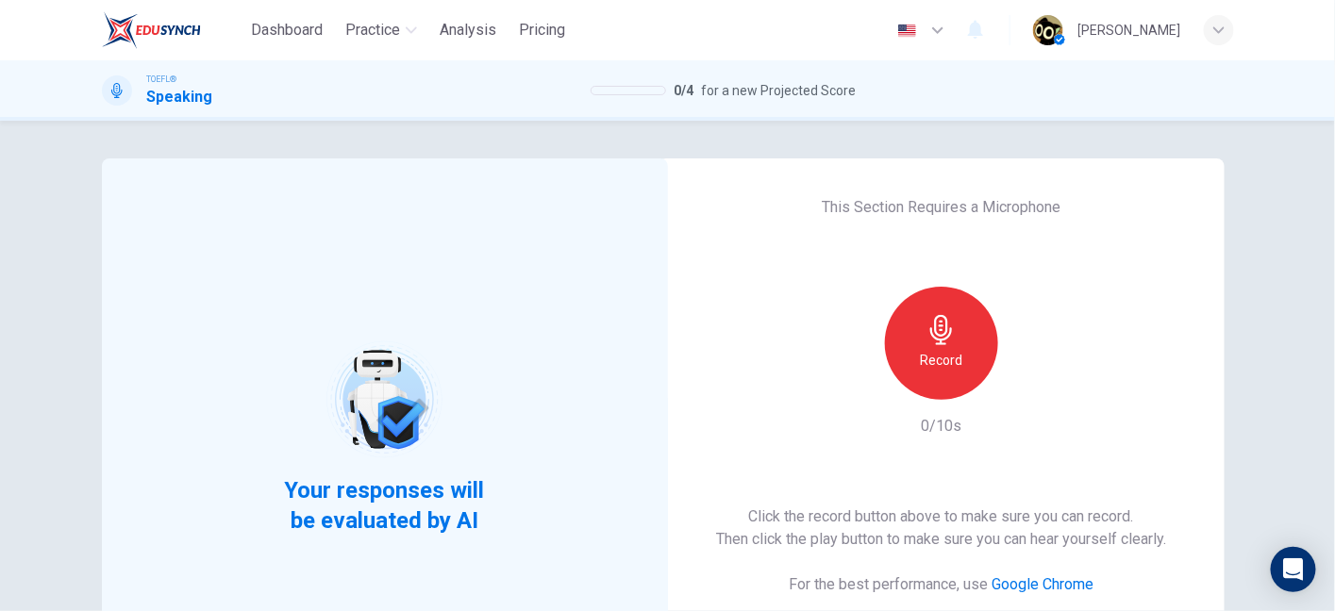
click at [904, 365] on div "Record" at bounding box center [941, 343] width 113 height 113
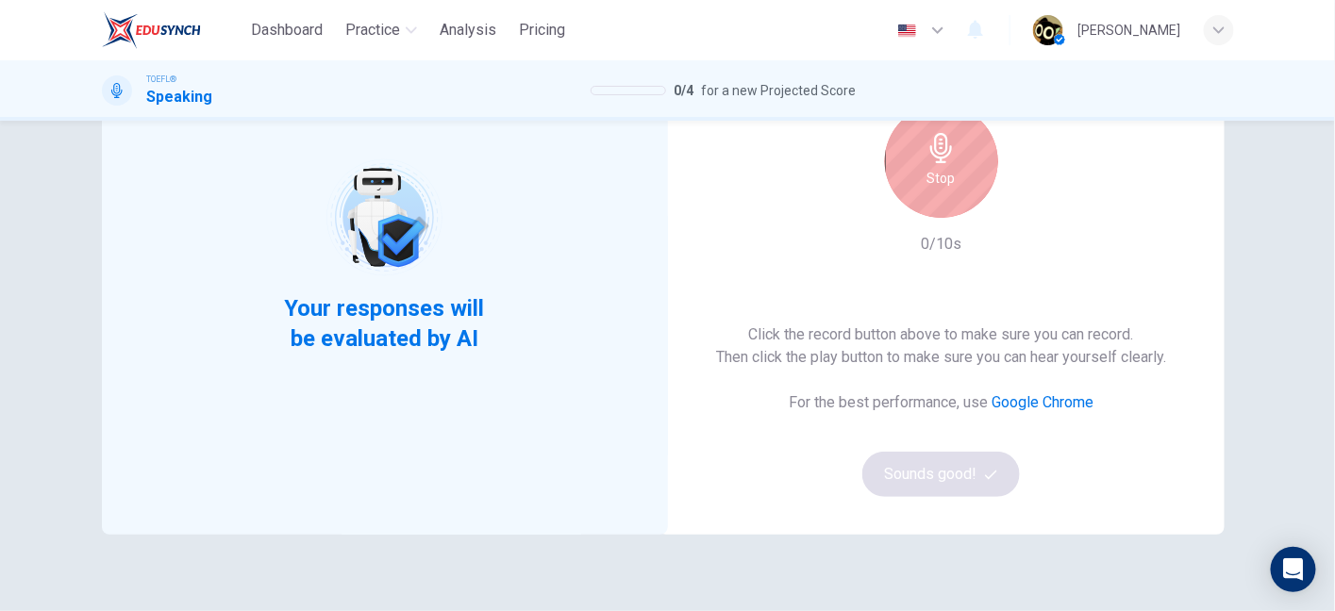
scroll to position [186, 0]
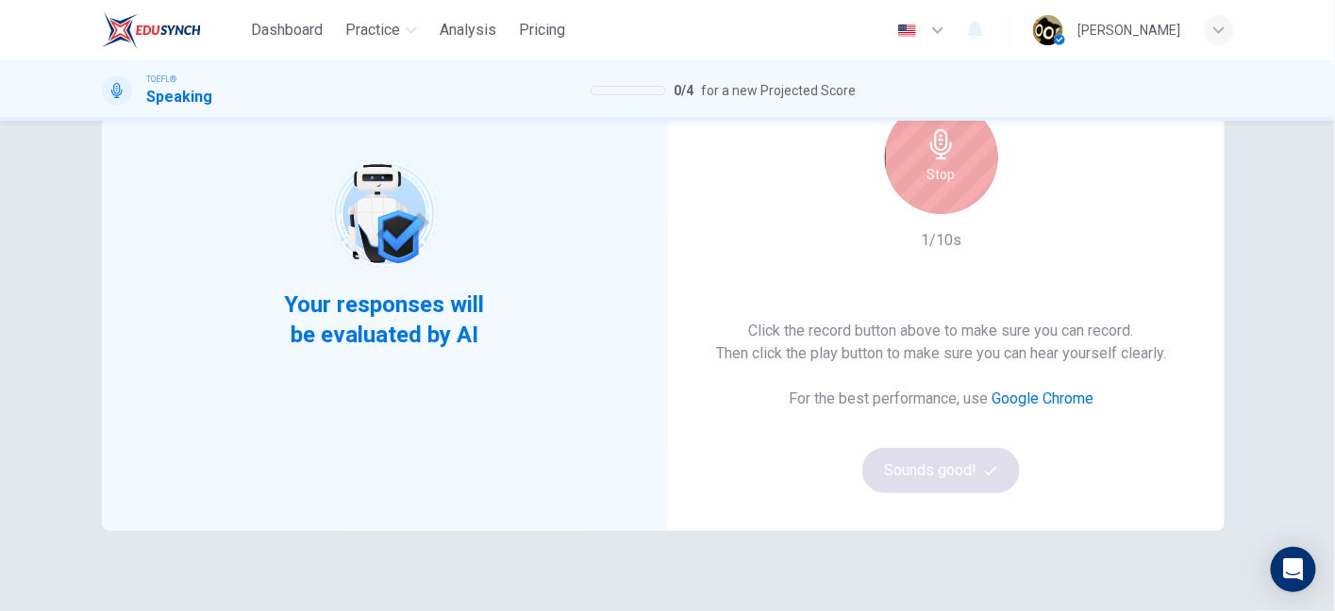
click at [963, 155] on div "Stop" at bounding box center [941, 157] width 113 height 113
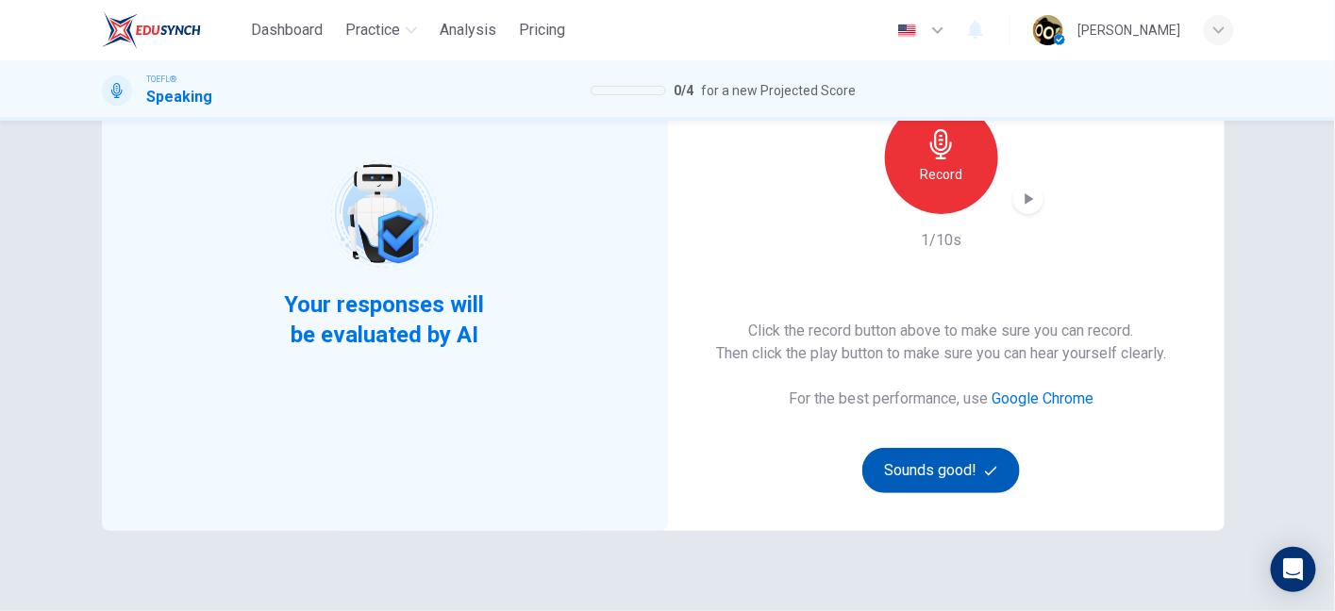
click at [925, 460] on button "Sounds good!" at bounding box center [941, 470] width 158 height 45
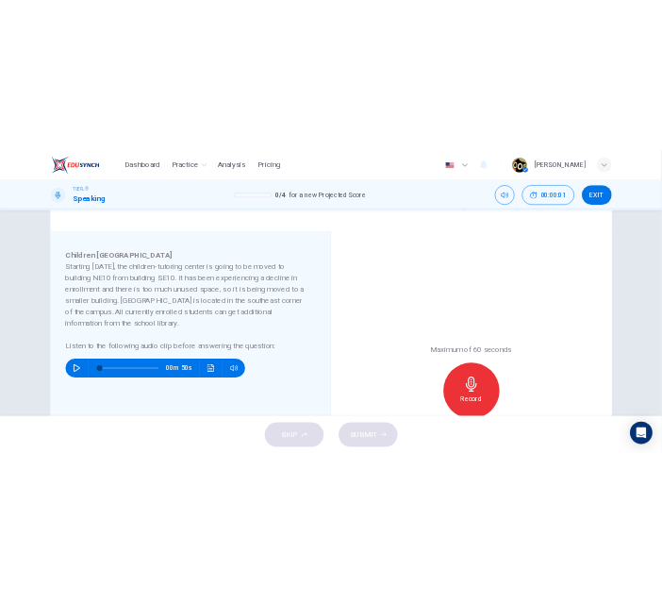
scroll to position [269, 0]
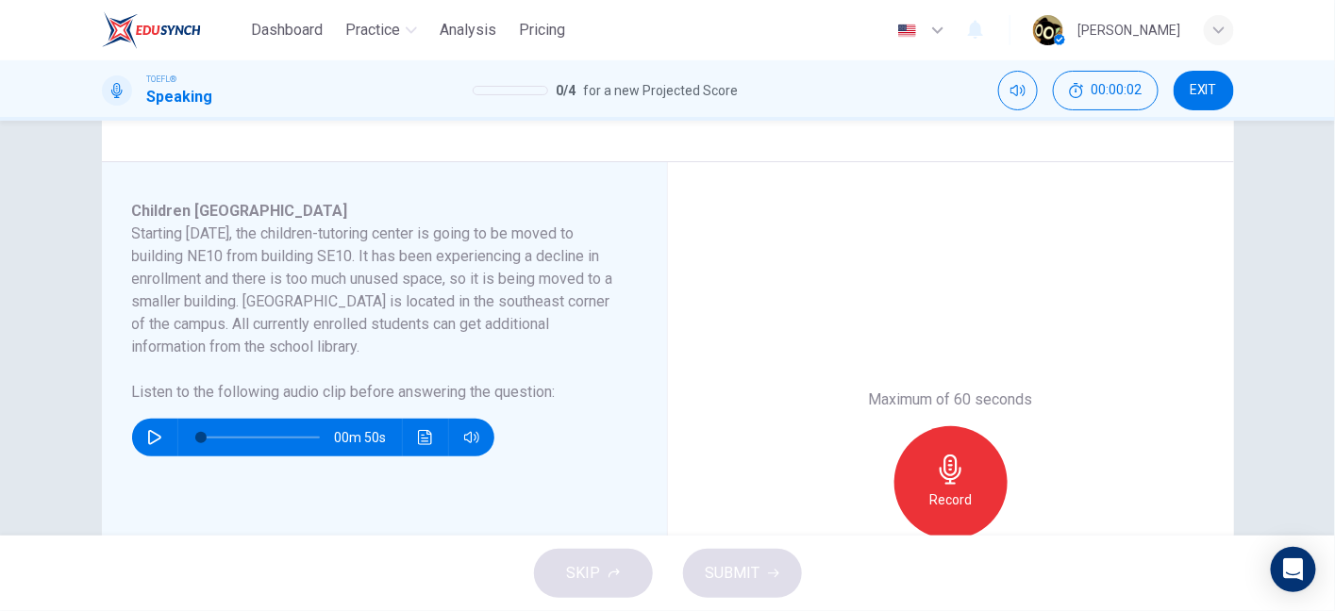
click at [148, 440] on icon "button" at bounding box center [154, 437] width 15 height 15
type input "2"
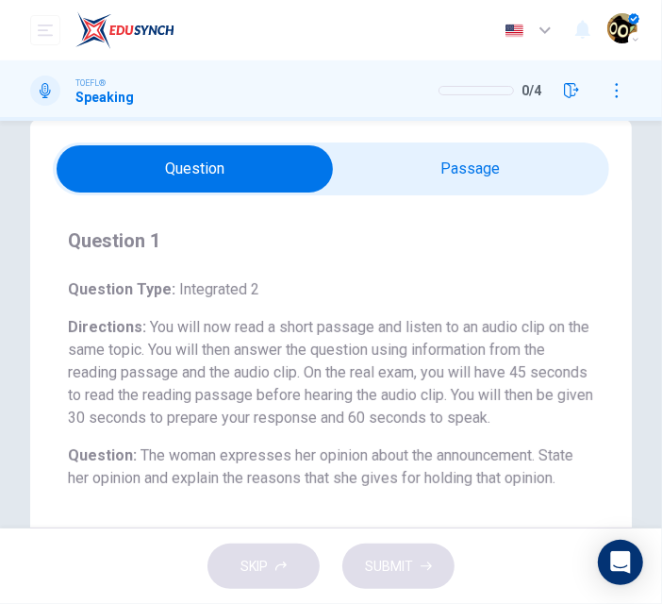
click at [484, 158] on input "checkbox" at bounding box center [194, 168] width 835 height 47
checkbox input "true"
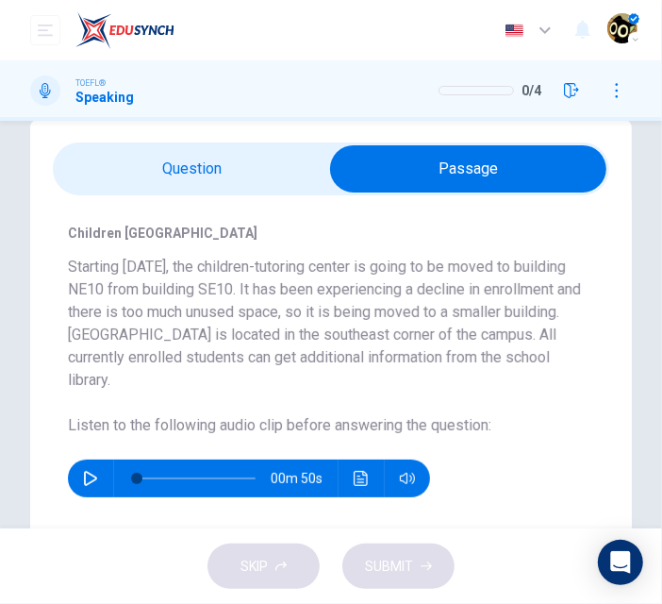
scroll to position [103, 0]
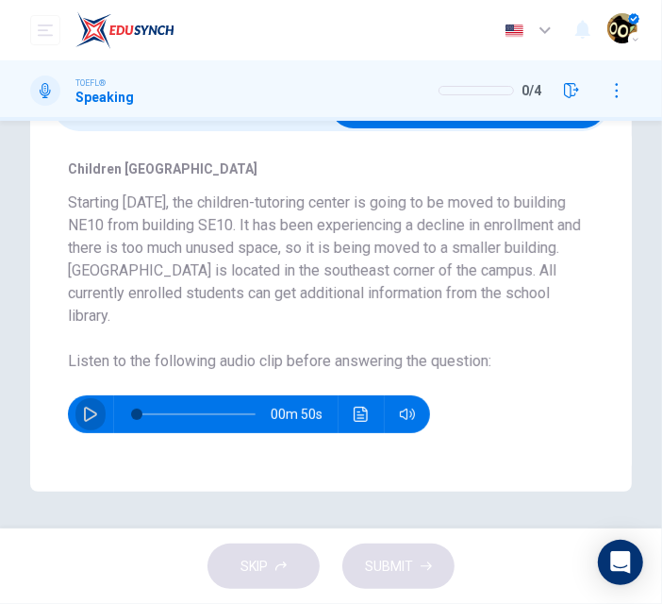
click at [94, 412] on icon "button" at bounding box center [90, 414] width 13 height 15
type input "0"
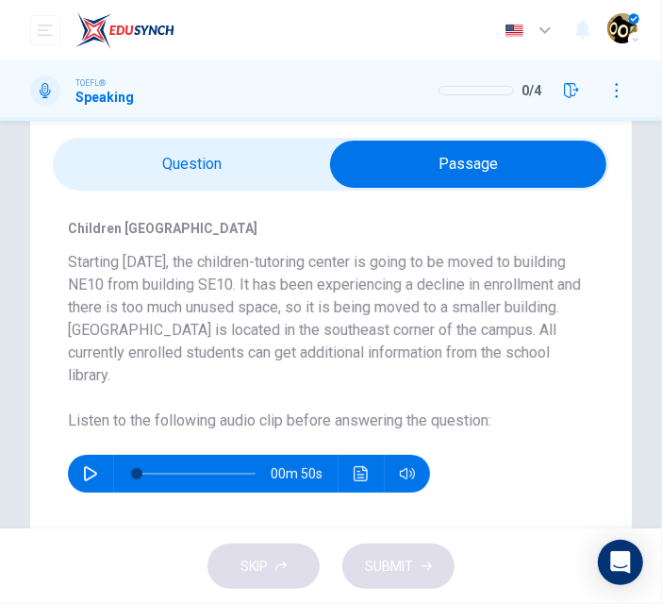
scroll to position [50, 0]
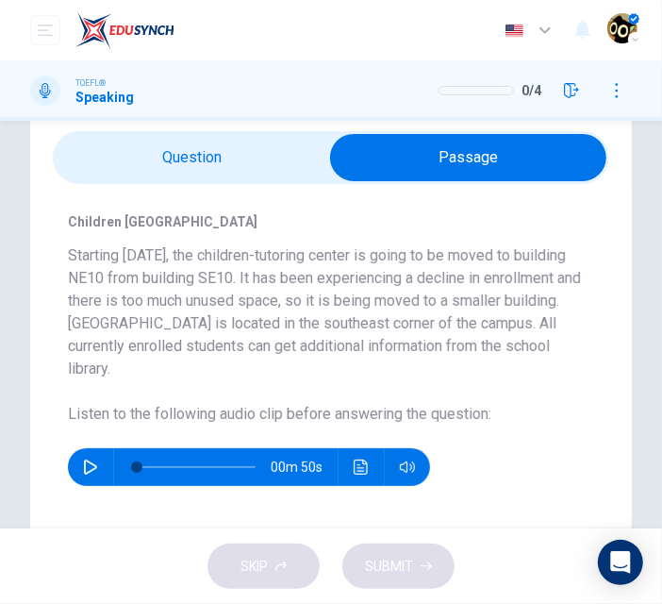
click at [206, 159] on input "checkbox" at bounding box center [468, 157] width 835 height 47
checkbox input "false"
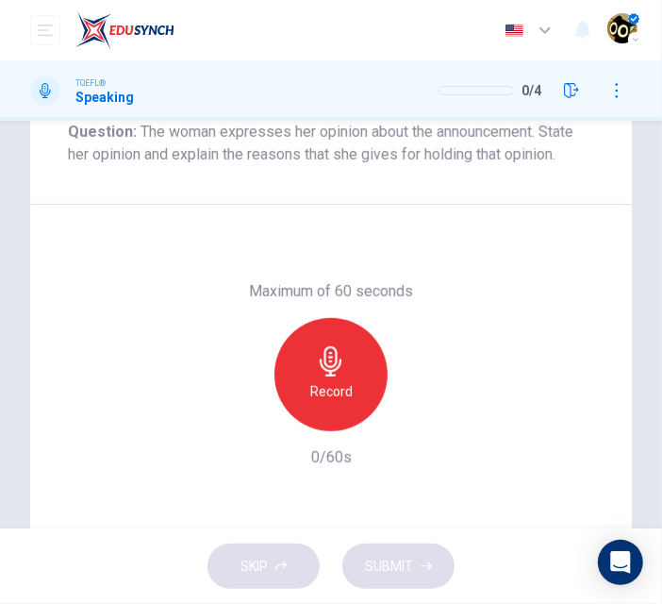
scroll to position [393, 0]
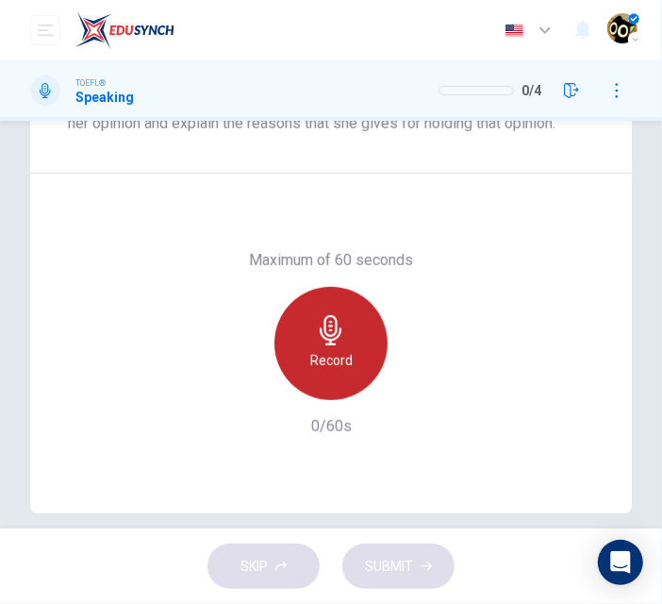
click at [326, 361] on h6 "Record" at bounding box center [331, 360] width 42 height 23
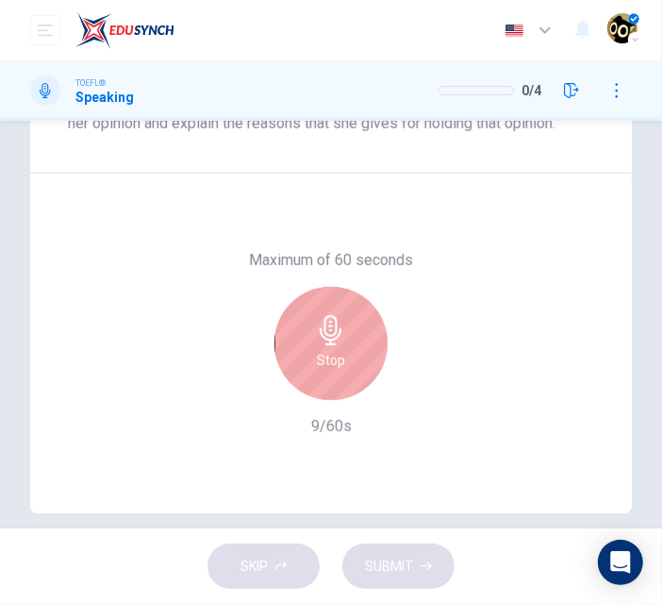
click at [357, 341] on div "Stop" at bounding box center [331, 343] width 113 height 113
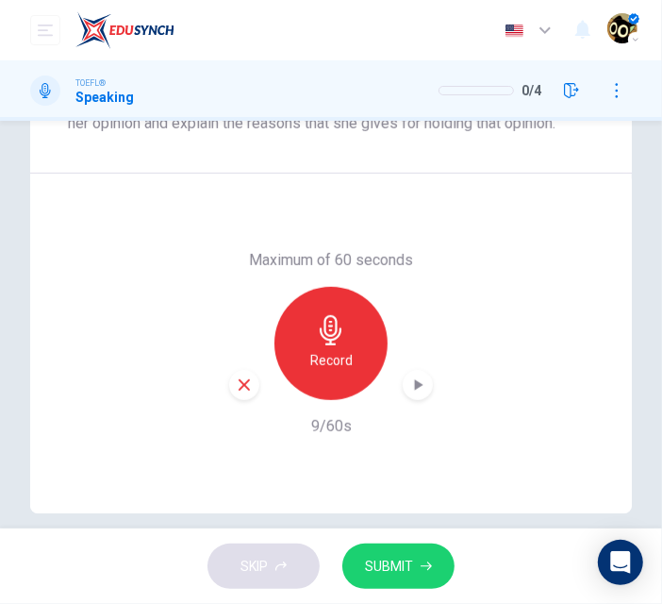
click at [243, 389] on icon "button" at bounding box center [244, 384] width 11 height 11
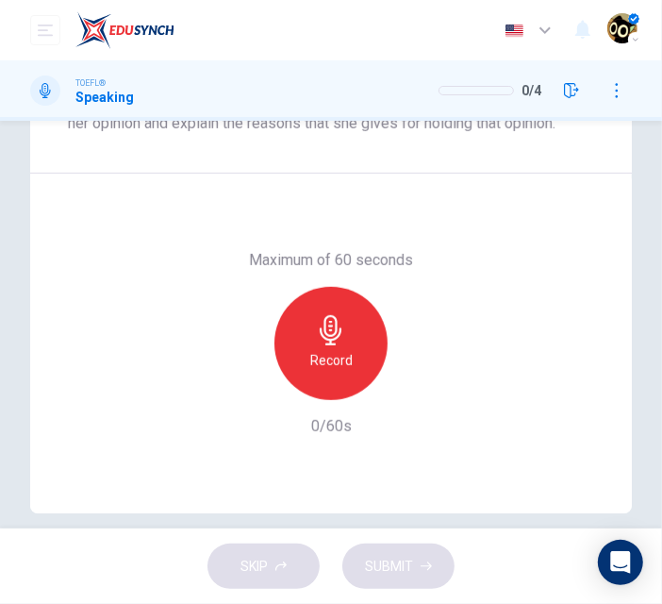
click at [321, 353] on h6 "Record" at bounding box center [331, 360] width 42 height 23
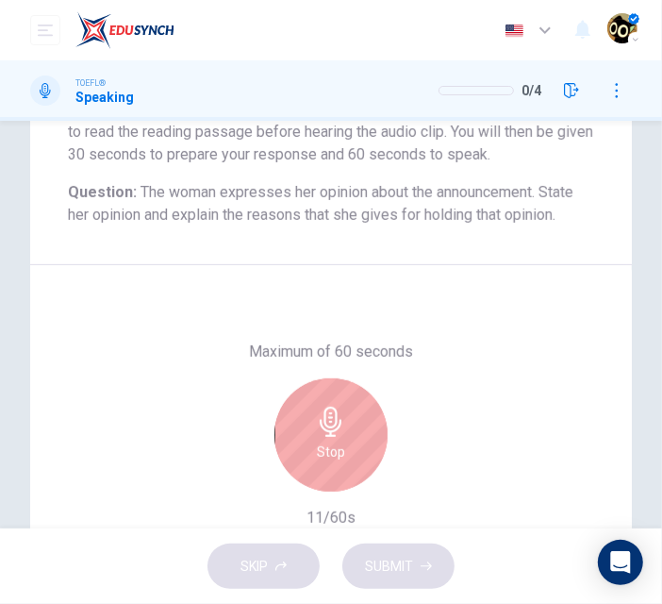
scroll to position [364, 0]
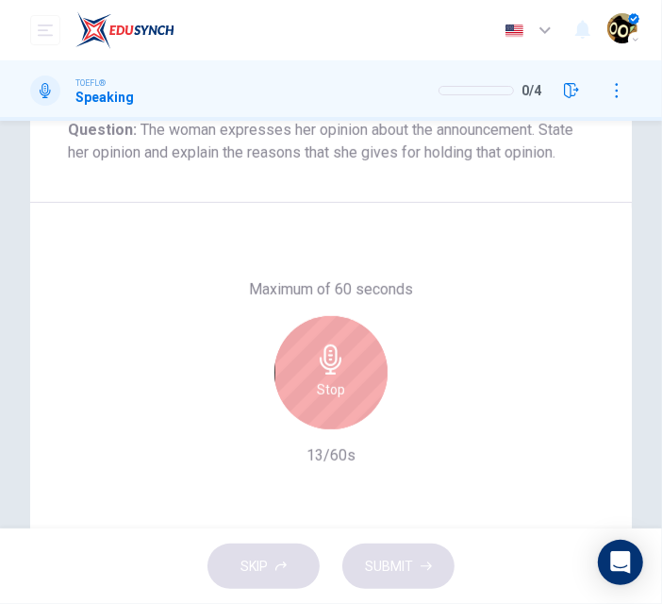
click at [371, 393] on div "Stop" at bounding box center [331, 372] width 113 height 113
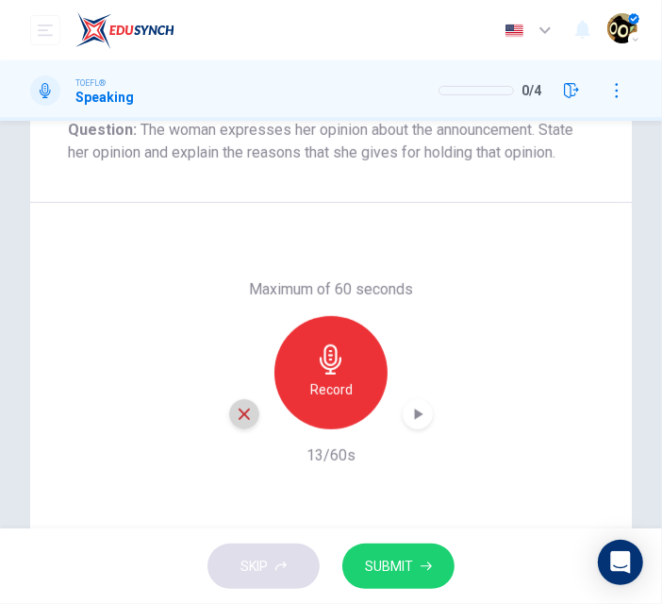
click at [229, 410] on div "button" at bounding box center [244, 414] width 30 height 30
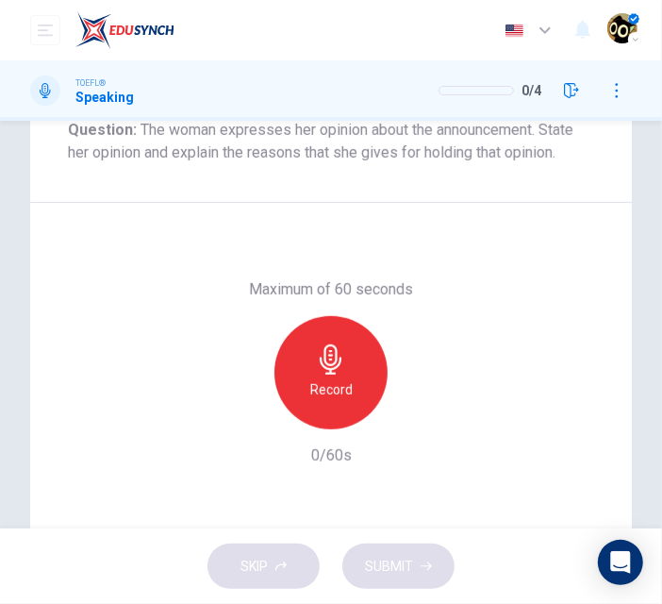
click at [333, 380] on h6 "Record" at bounding box center [331, 389] width 42 height 23
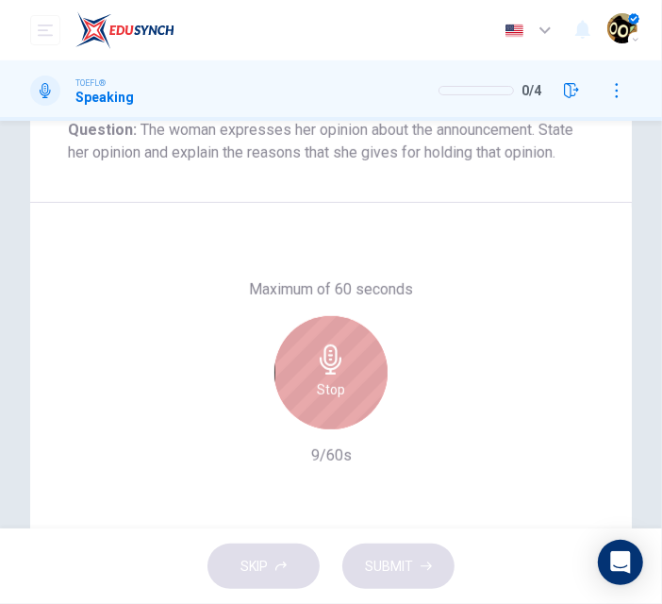
click at [333, 342] on div "Stop" at bounding box center [331, 372] width 113 height 113
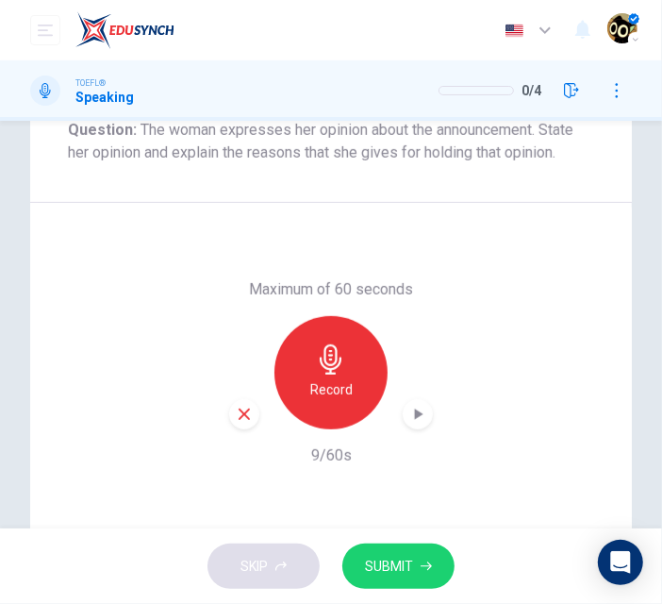
click at [234, 424] on div "button" at bounding box center [244, 414] width 30 height 30
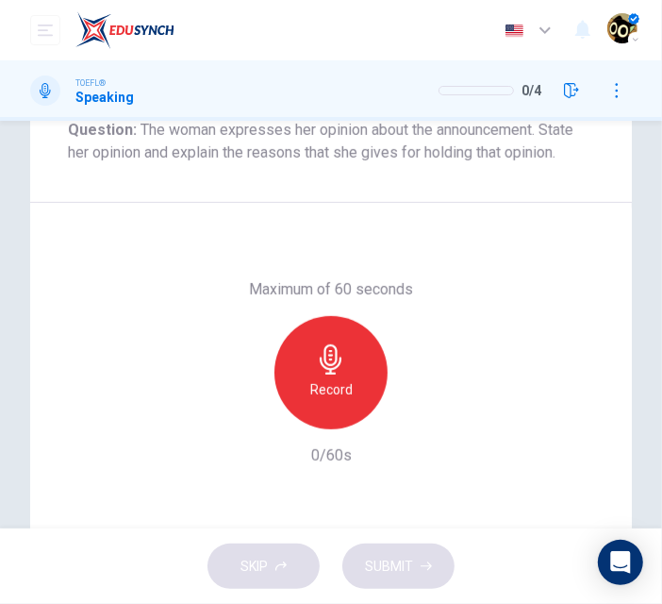
click at [303, 361] on div "Record" at bounding box center [331, 372] width 113 height 113
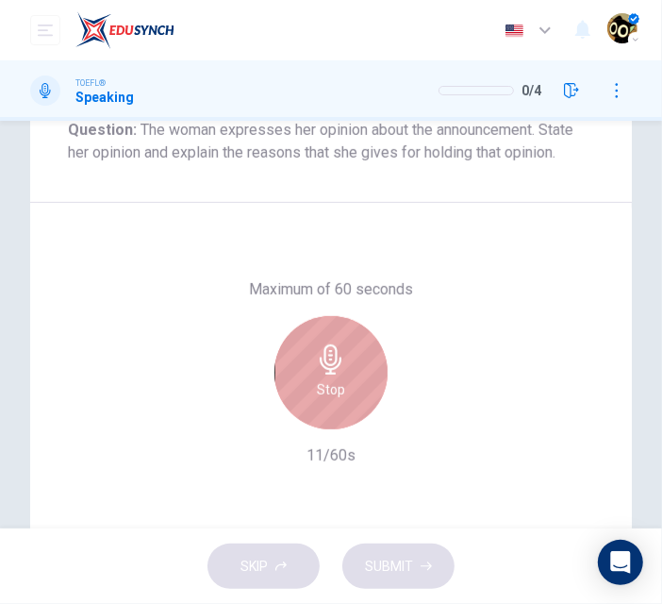
click at [343, 380] on div "Stop" at bounding box center [331, 372] width 113 height 113
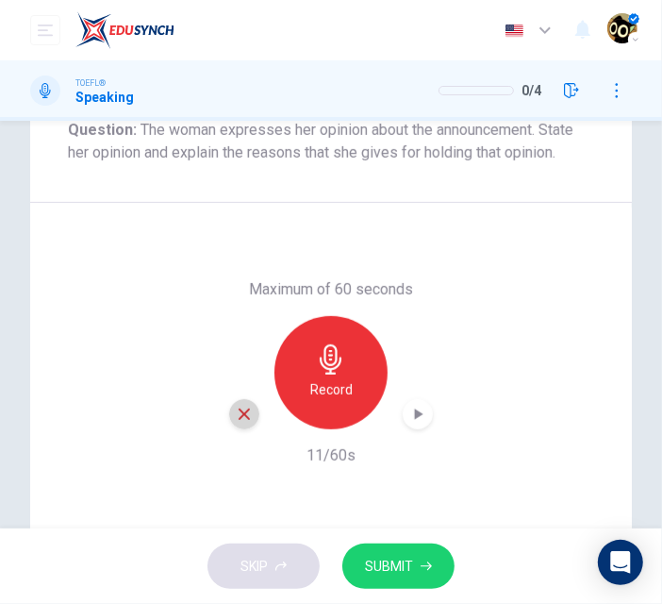
click at [240, 427] on div "button" at bounding box center [244, 414] width 30 height 30
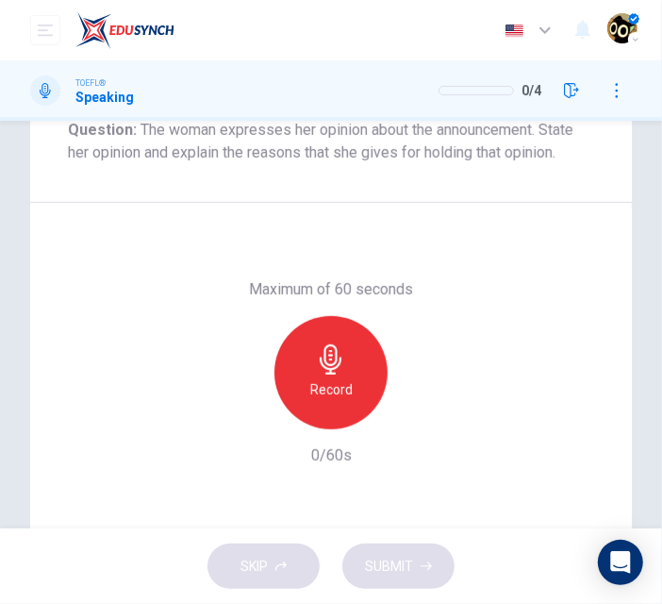
click at [320, 390] on h6 "Record" at bounding box center [331, 389] width 42 height 23
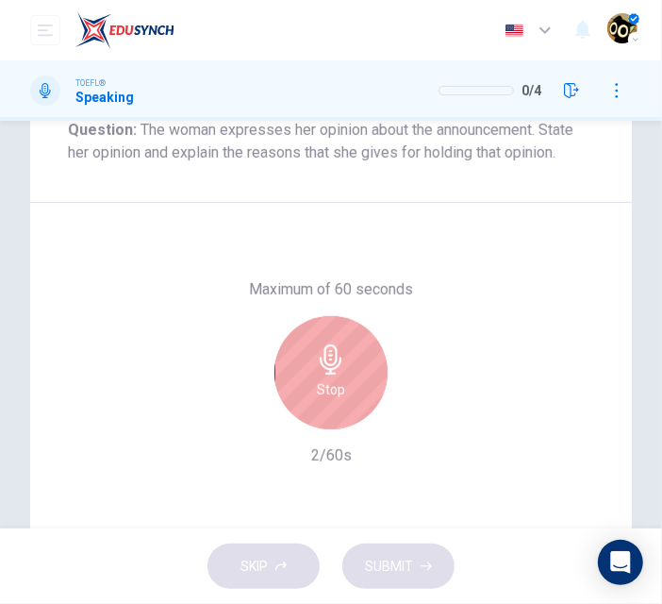
click at [336, 376] on div "Stop" at bounding box center [331, 372] width 113 height 113
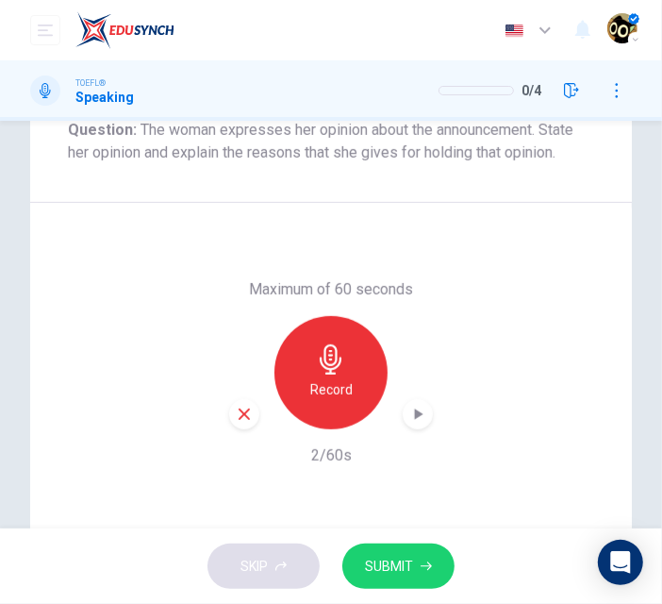
click at [240, 422] on div "button" at bounding box center [244, 414] width 30 height 30
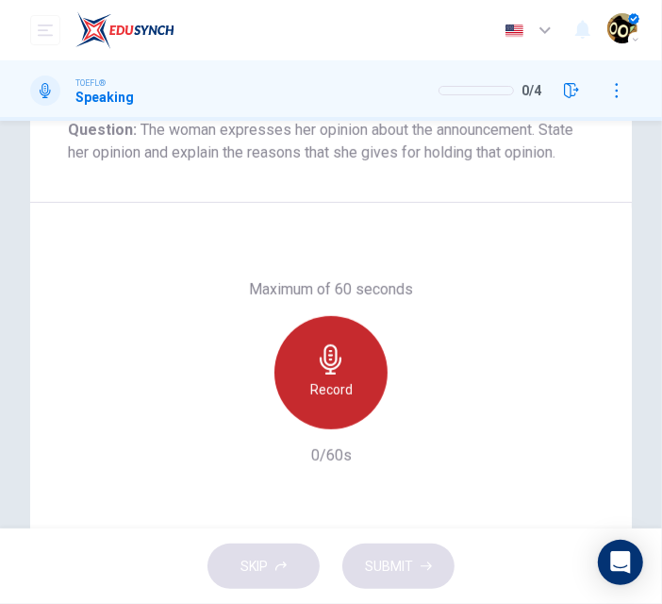
click at [358, 362] on div "Record" at bounding box center [331, 372] width 113 height 113
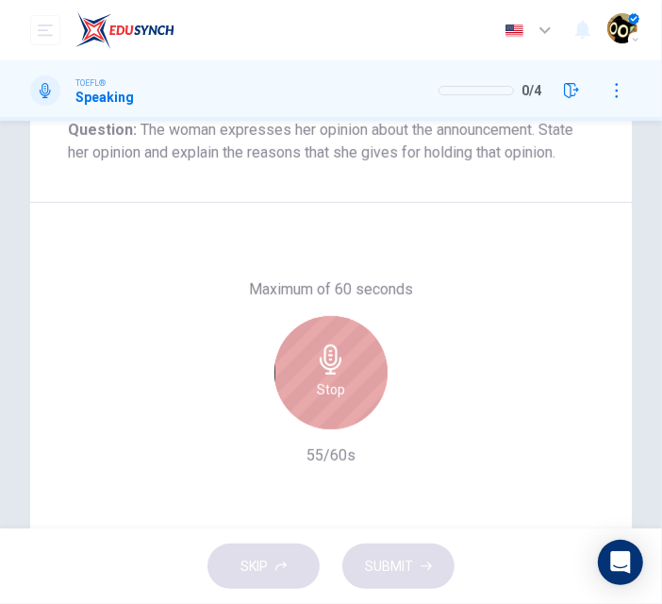
click at [335, 398] on h6 "Stop" at bounding box center [331, 389] width 28 height 23
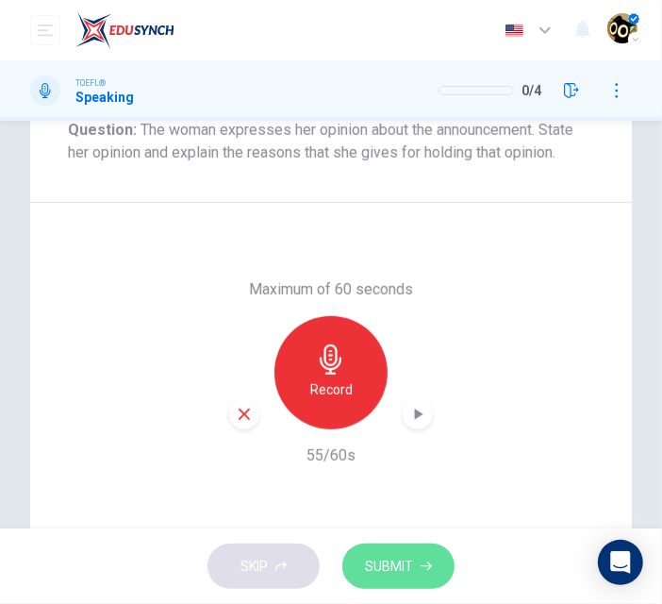
click at [392, 555] on span "SUBMIT" at bounding box center [389, 567] width 48 height 24
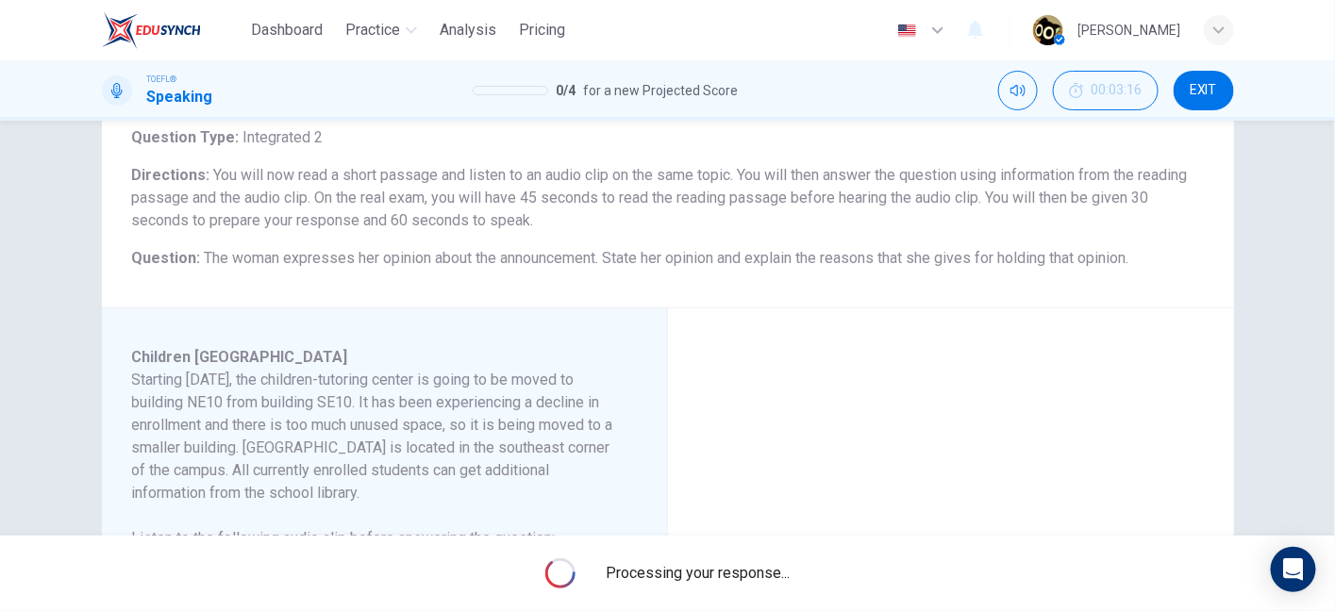
scroll to position [124, 0]
drag, startPoint x: 589, startPoint y: 196, endPoint x: 638, endPoint y: 200, distance: 49.2
click at [638, 200] on span "You will now read a short passage and listen to an audio clip on the same topic…" at bounding box center [660, 196] width 1056 height 63
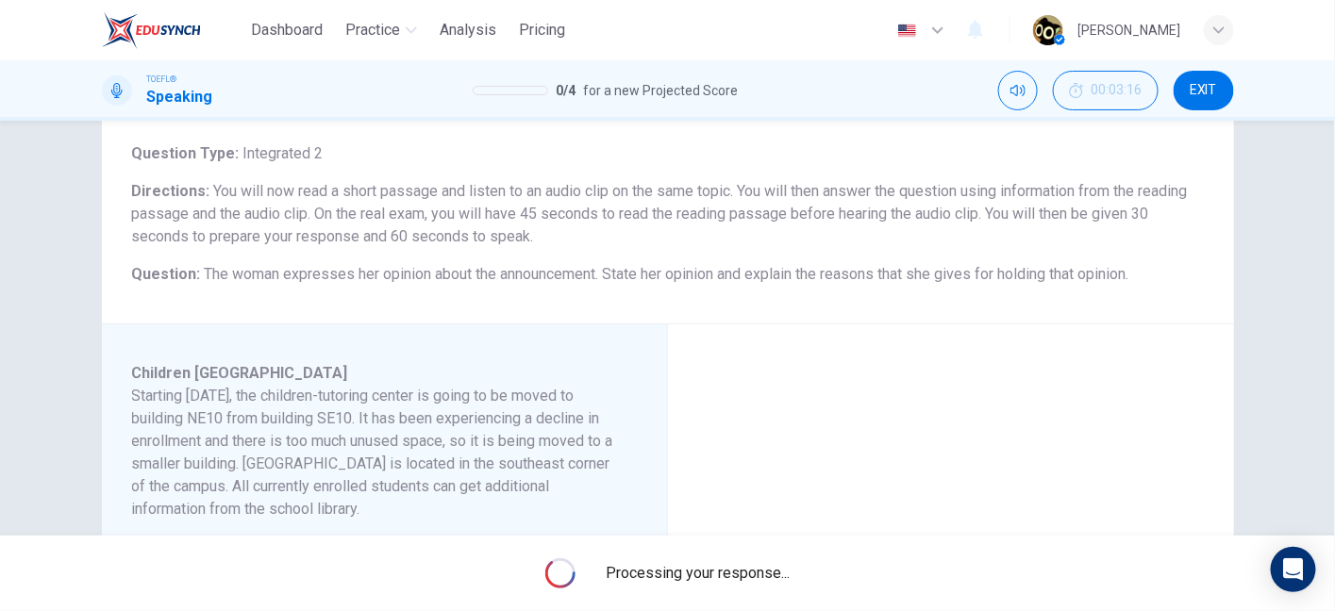
scroll to position [108, 0]
drag, startPoint x: 581, startPoint y: 213, endPoint x: 639, endPoint y: 225, distance: 58.6
click at [639, 225] on h6 "Directions : You will now read a short passage and listen to an audio clip on t…" at bounding box center [668, 213] width 1072 height 68
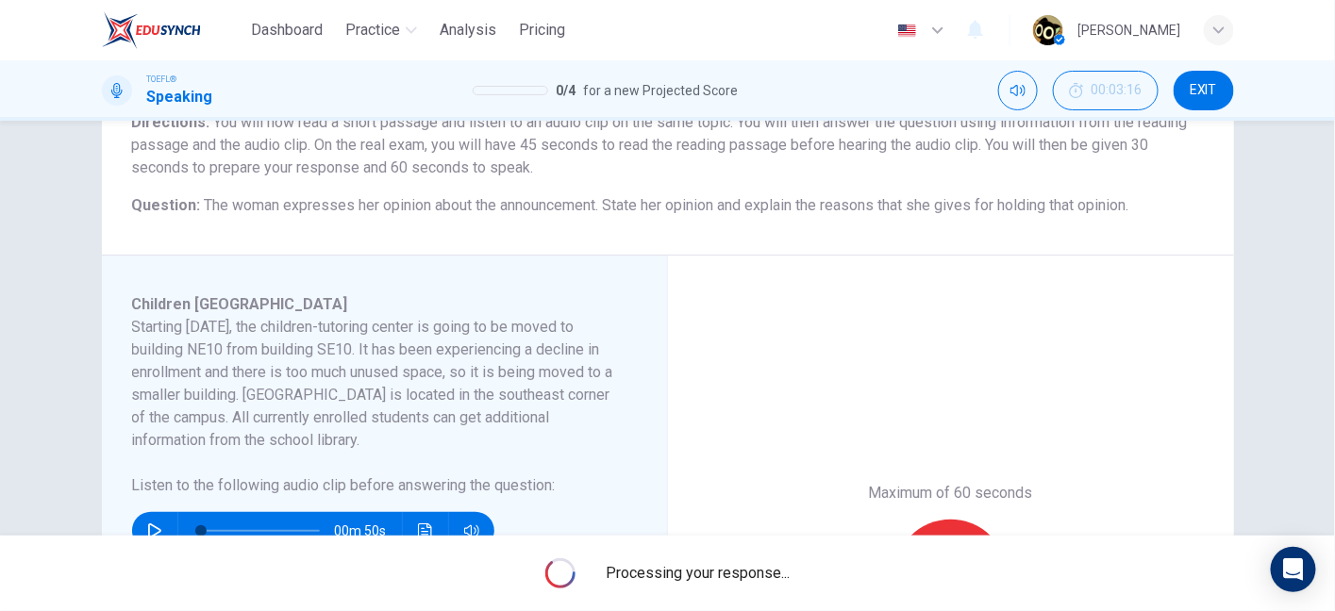
scroll to position [175, 0]
click at [581, 149] on span "You will now read a short passage and listen to an audio clip on the same topic…" at bounding box center [660, 145] width 1056 height 63
click at [166, 172] on span "You will now read a short passage and listen to an audio clip on the same topic…" at bounding box center [660, 145] width 1056 height 63
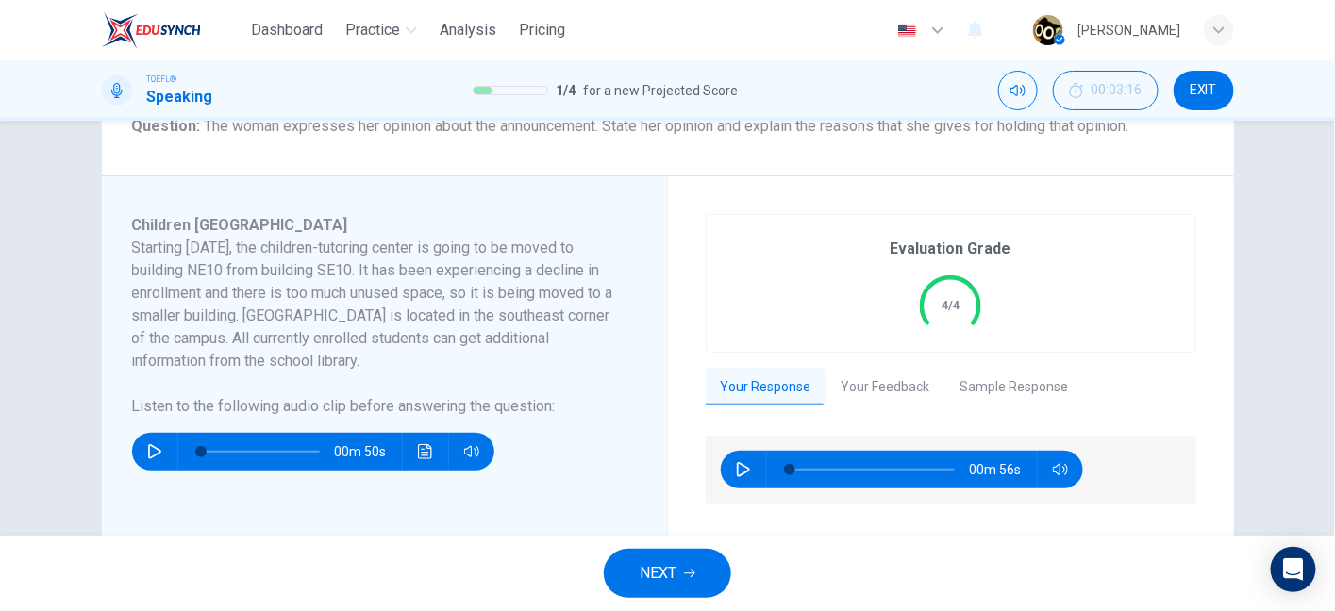
scroll to position [253, 0]
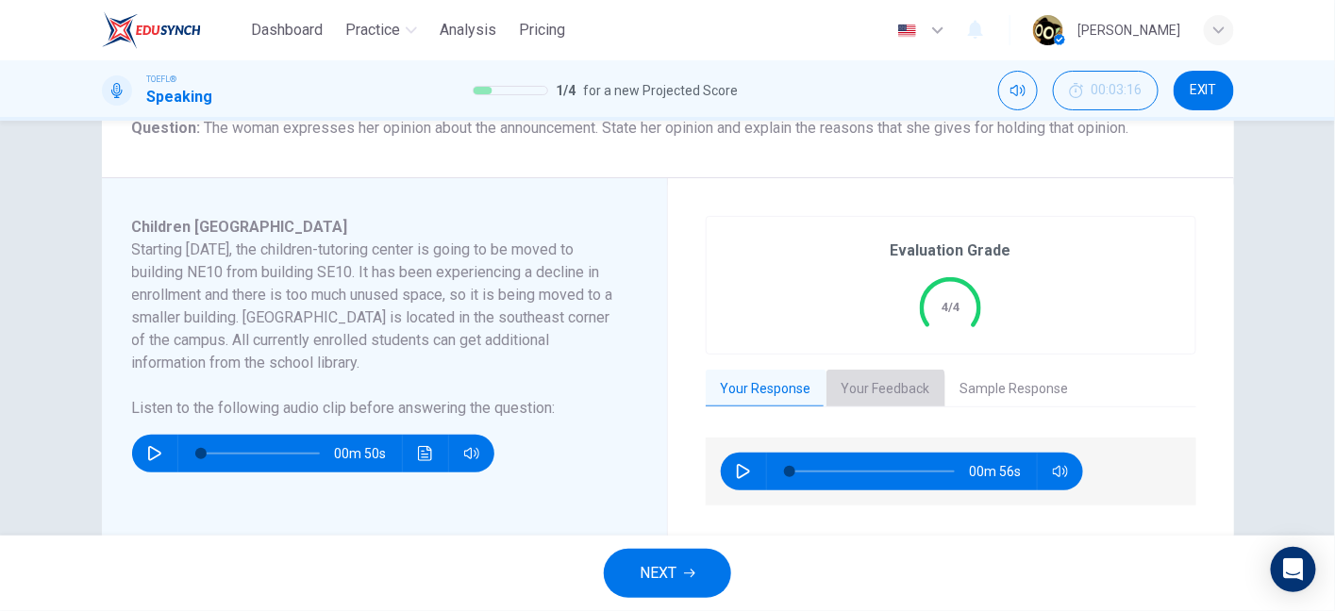
click at [841, 397] on button "Your Feedback" at bounding box center [885, 390] width 119 height 40
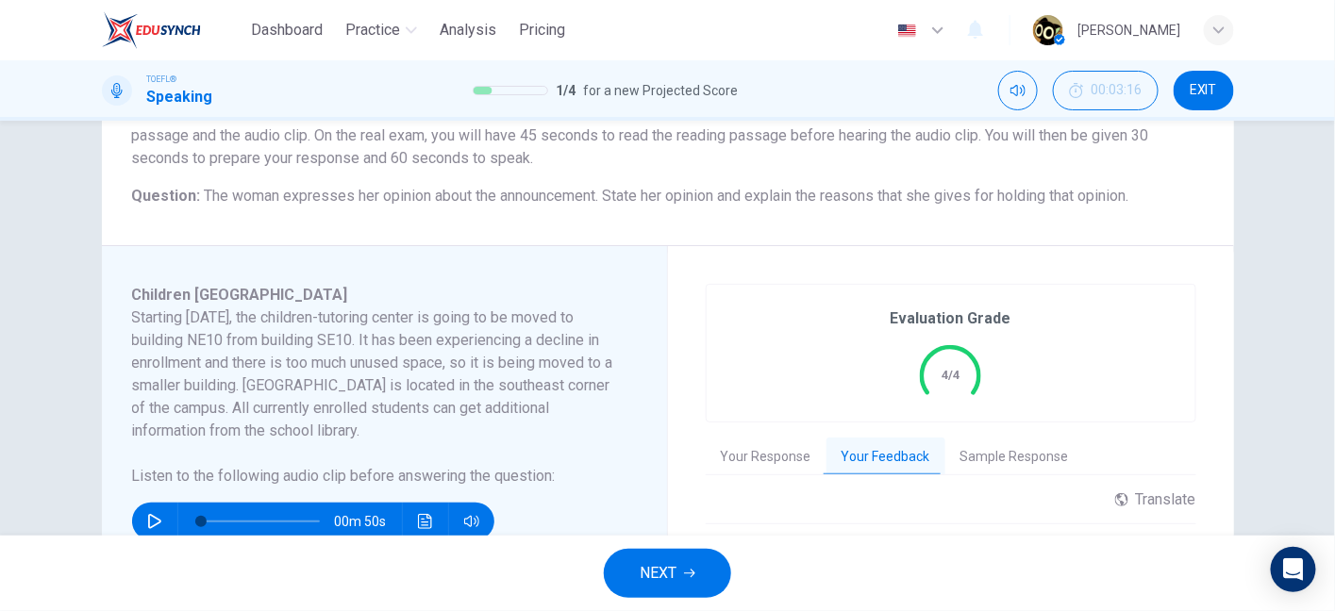
scroll to position [184, 0]
click at [679, 565] on button "NEXT" at bounding box center [667, 573] width 127 height 49
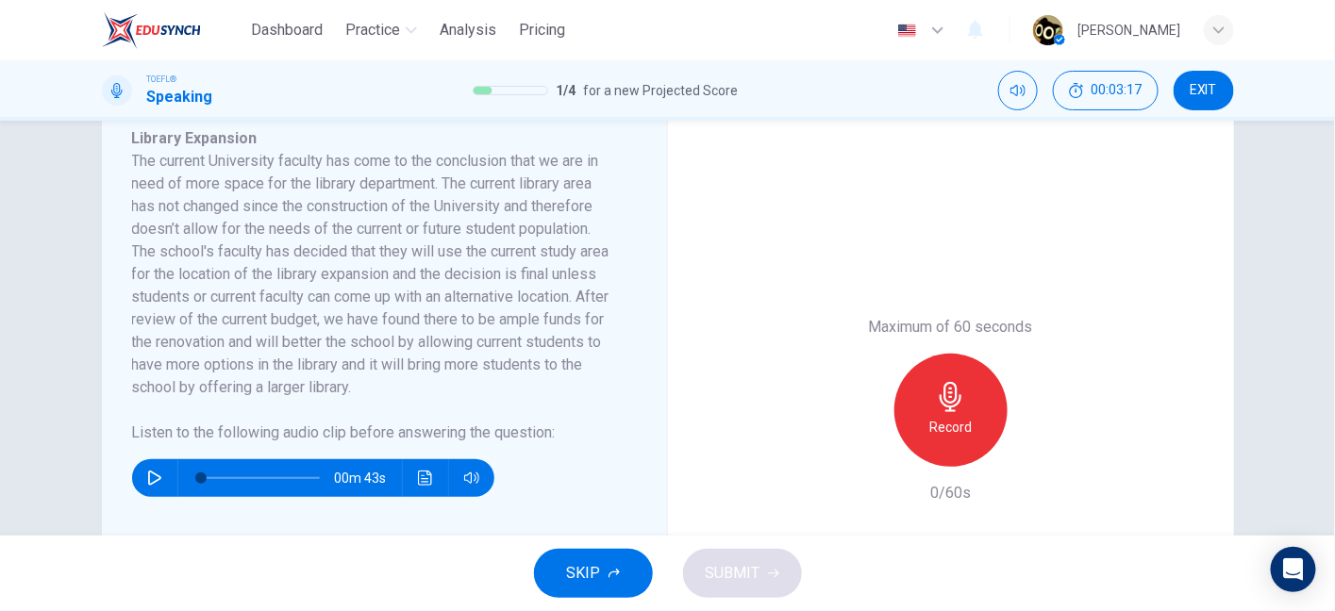
scroll to position [344, 0]
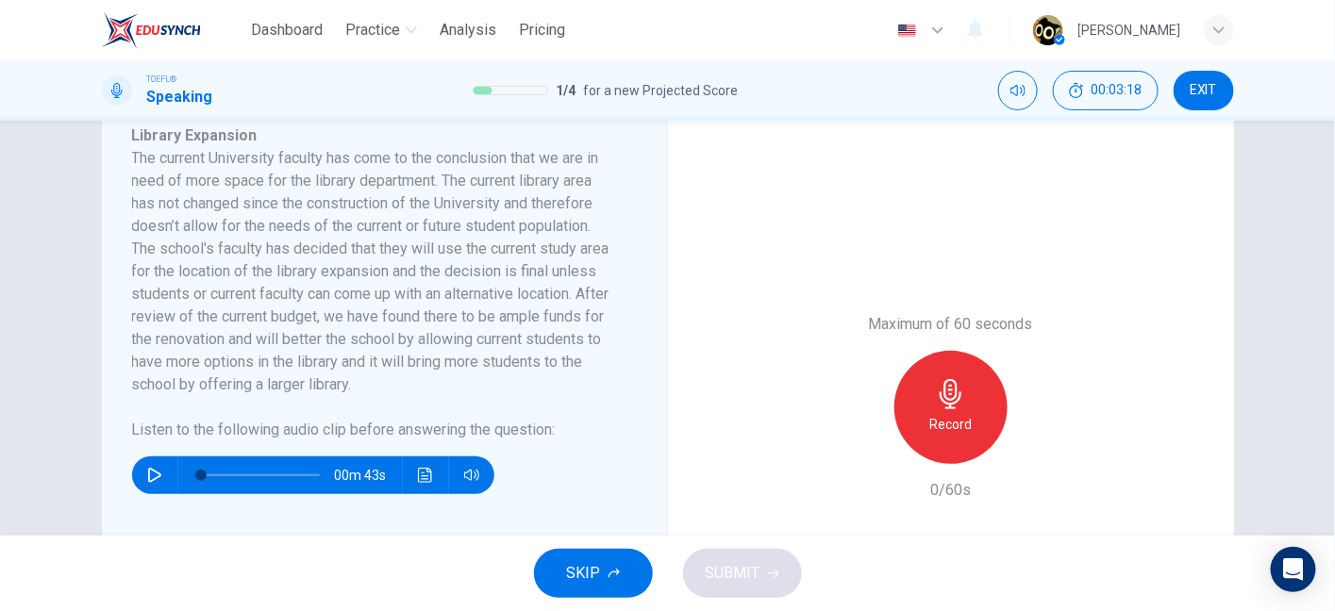
click at [160, 469] on button "button" at bounding box center [155, 476] width 30 height 38
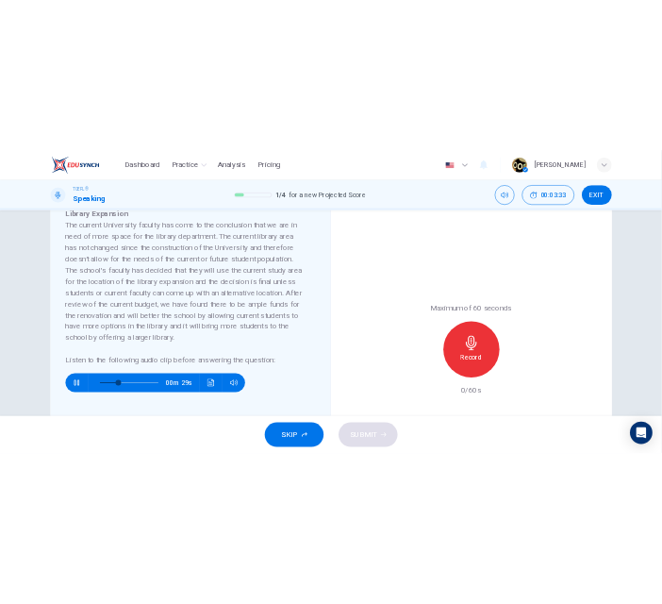
scroll to position [314, 0]
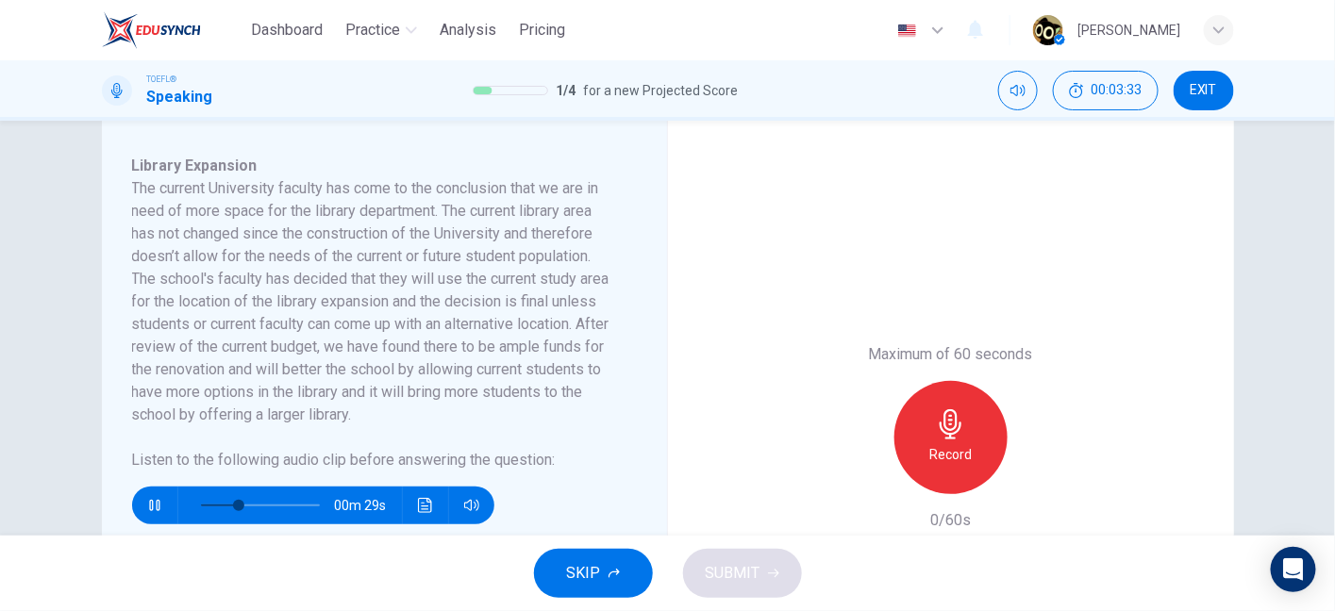
type input "34"
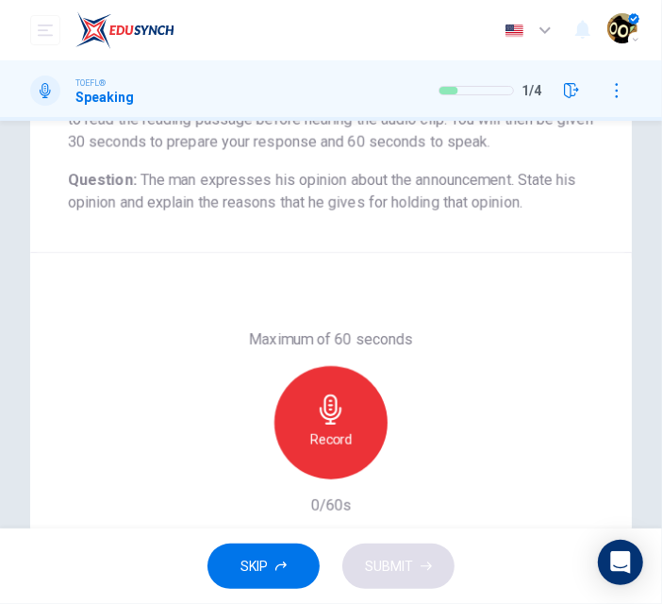
click at [452, 420] on div "Maximum of 60 seconds Record 0/60s" at bounding box center [331, 422] width 526 height 189
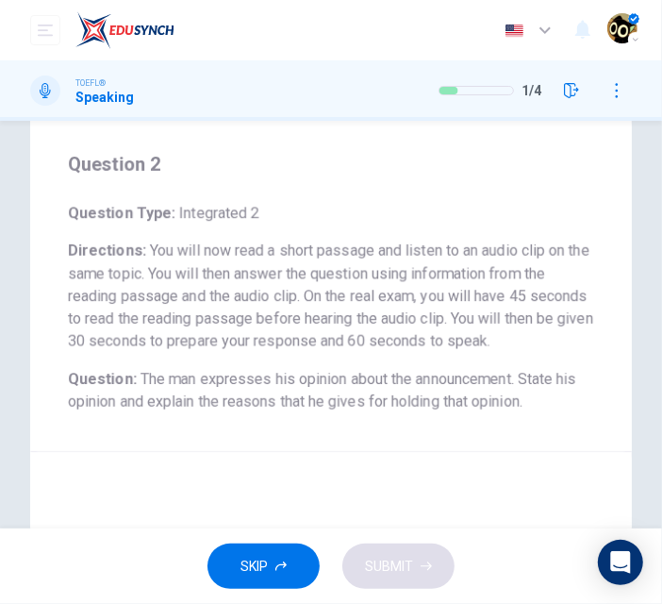
scroll to position [0, 0]
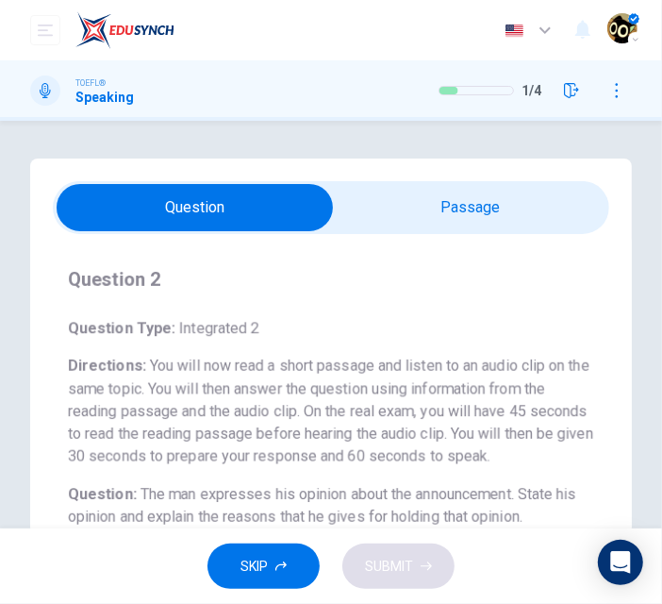
click at [428, 187] on input "checkbox" at bounding box center [194, 207] width 835 height 47
checkbox input "true"
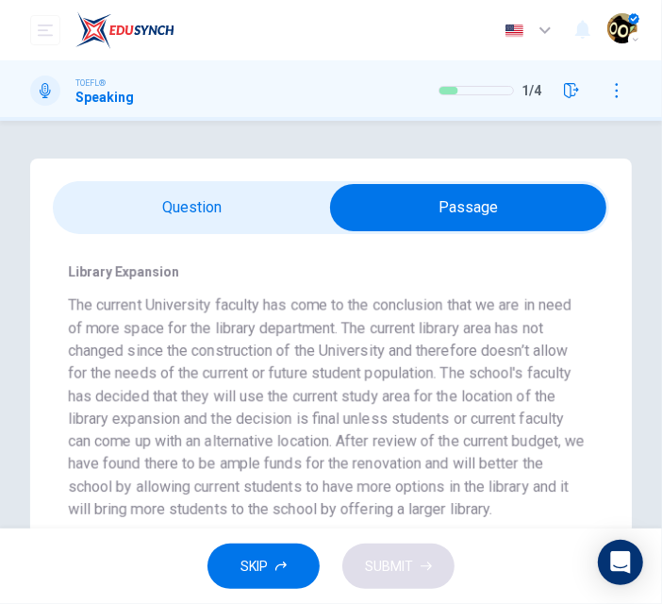
scroll to position [196, 0]
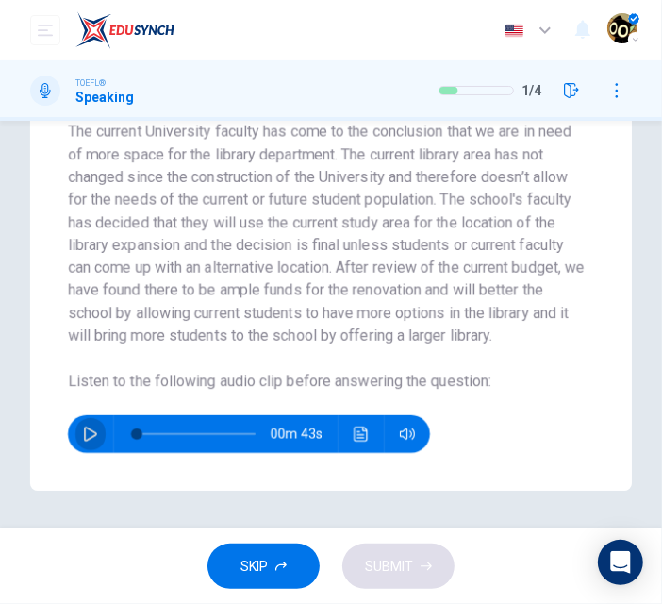
click at [89, 441] on icon "button" at bounding box center [90, 433] width 15 height 15
type input "0"
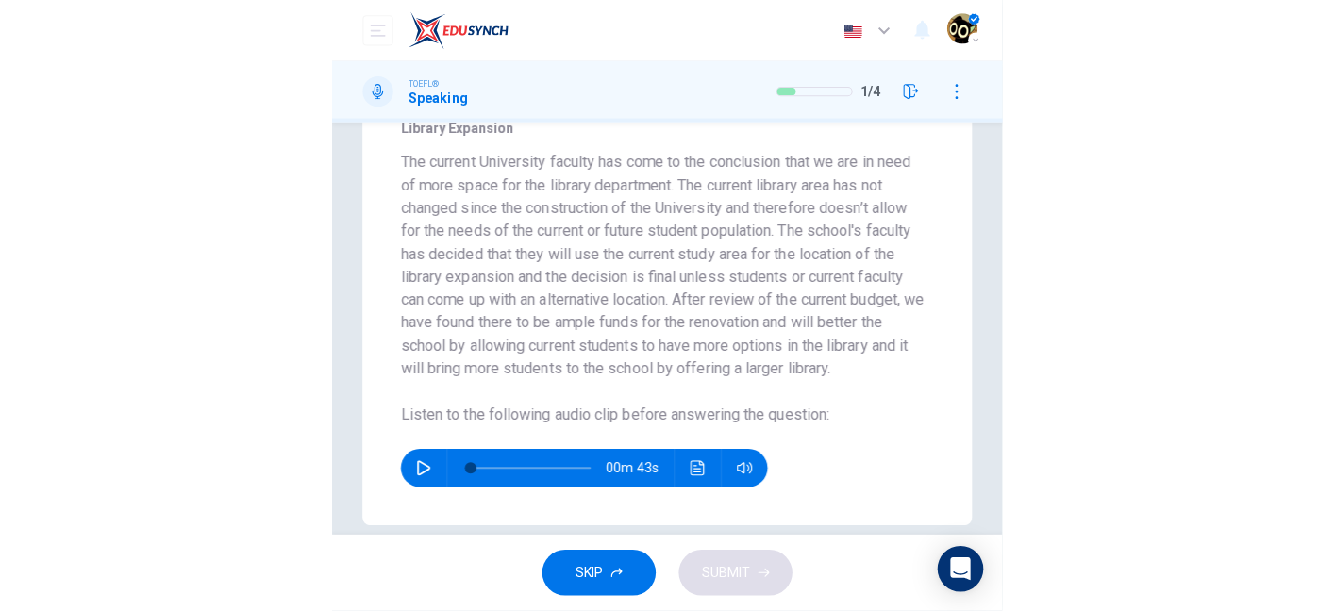
scroll to position [137, 0]
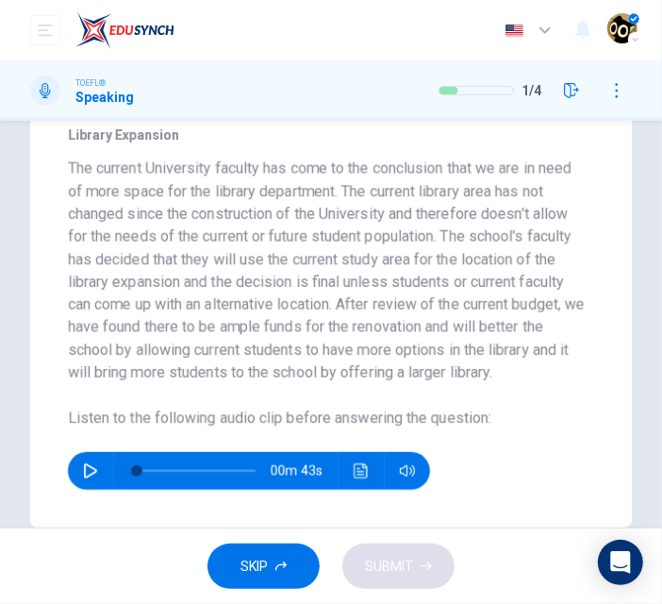
click at [233, 168] on h6 "The current University faculty has come to the conclusion that we are in need o…" at bounding box center [327, 271] width 519 height 226
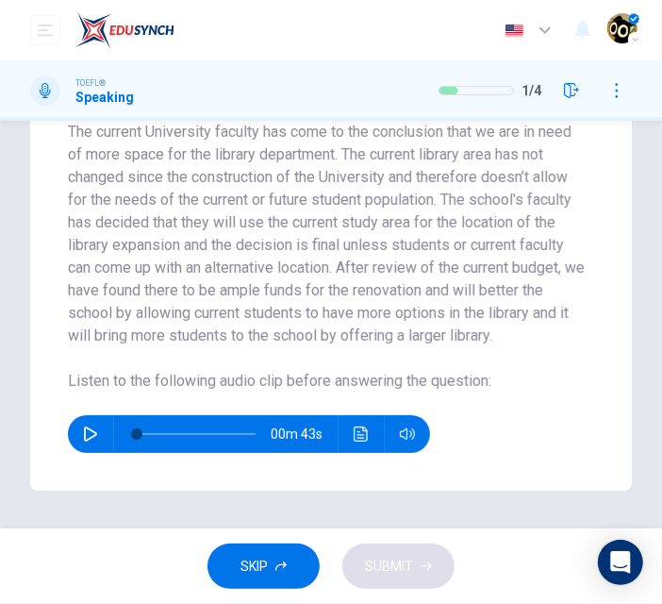
scroll to position [0, 0]
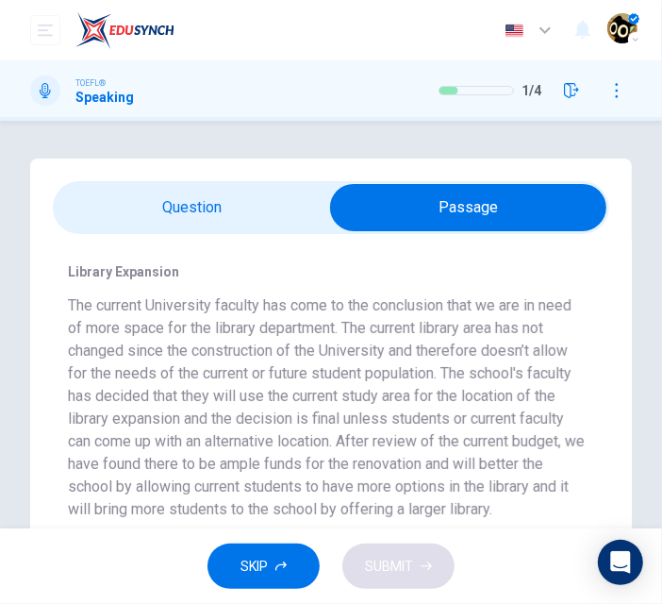
click at [244, 199] on input "checkbox" at bounding box center [468, 207] width 835 height 47
checkbox input "false"
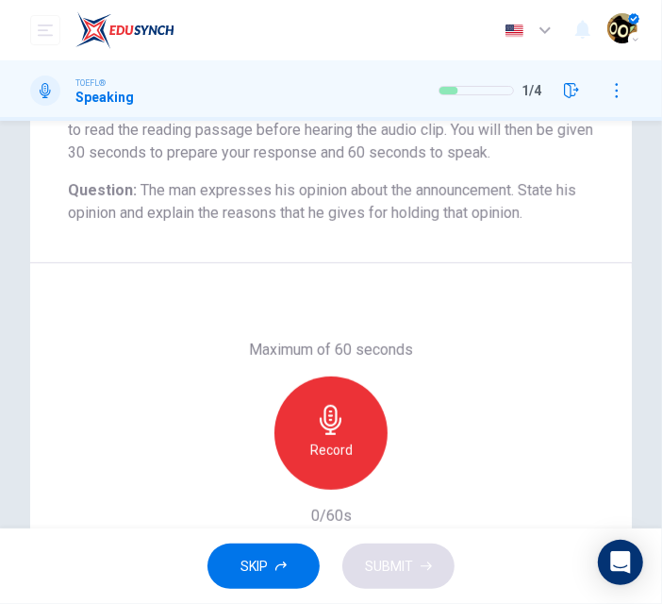
scroll to position [305, 0]
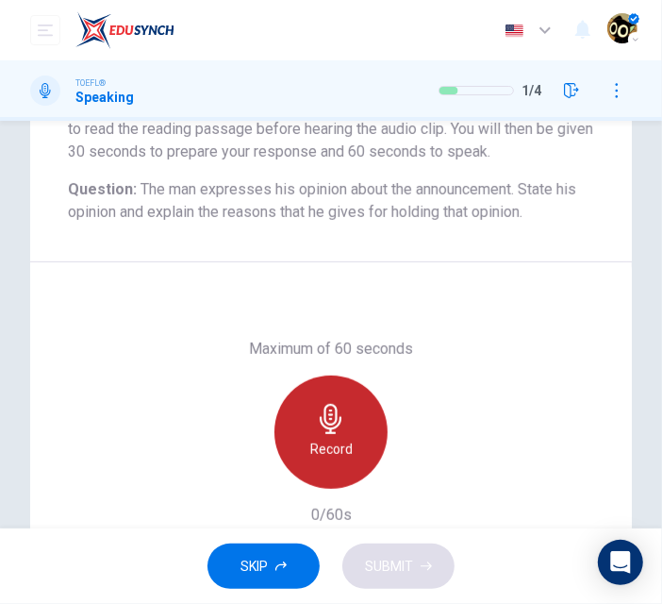
click at [318, 441] on h6 "Record" at bounding box center [331, 449] width 42 height 23
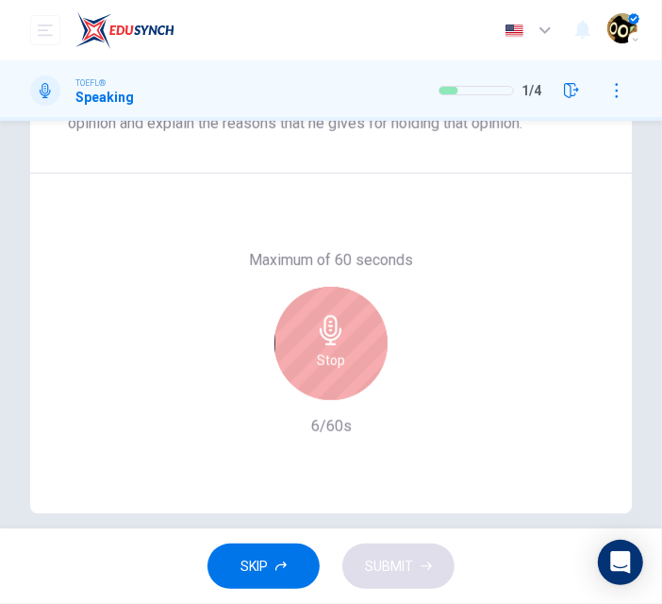
scroll to position [395, 0]
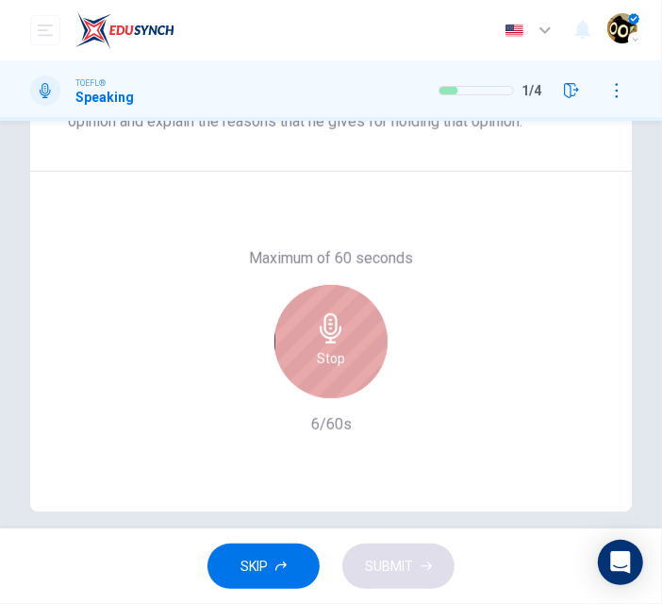
click at [328, 386] on div "Stop" at bounding box center [331, 341] width 113 height 113
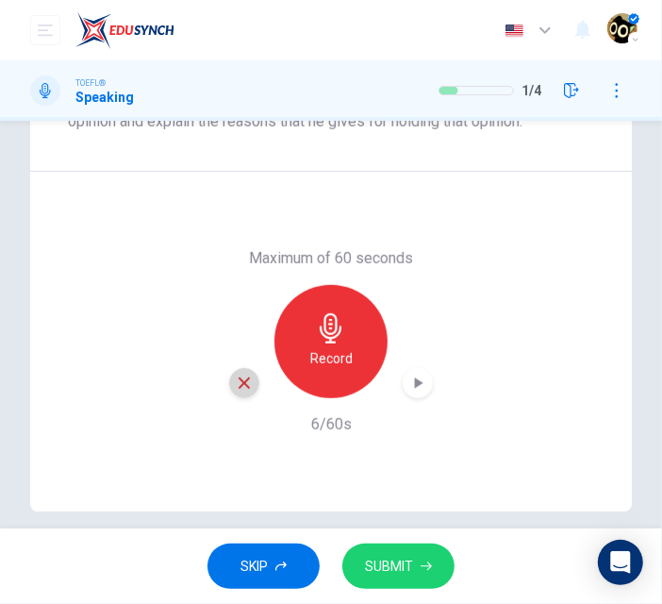
click at [243, 391] on div "button" at bounding box center [244, 383] width 30 height 30
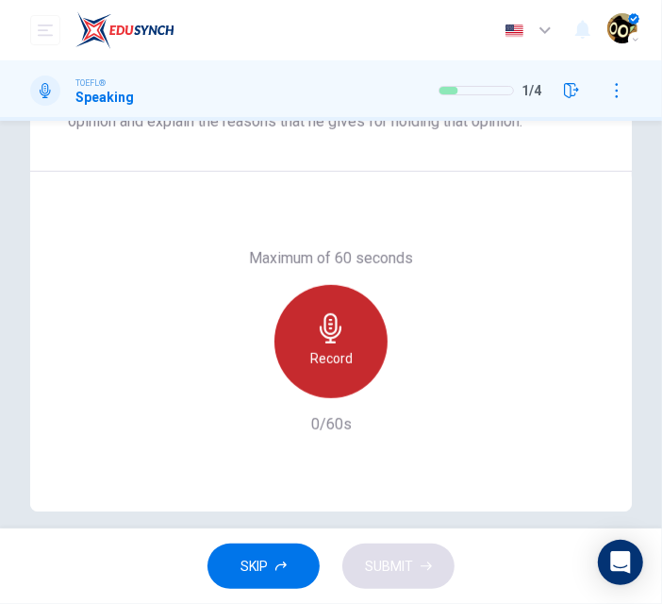
click at [325, 353] on h6 "Record" at bounding box center [331, 358] width 42 height 23
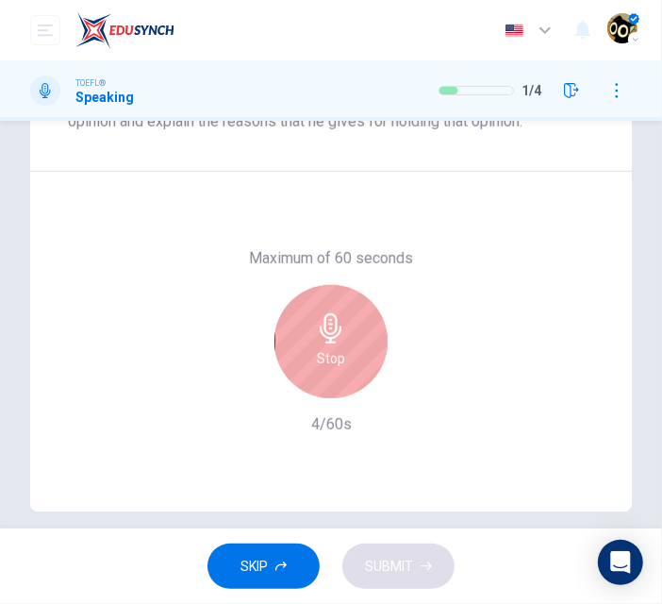
click at [352, 339] on div "Stop" at bounding box center [331, 341] width 113 height 113
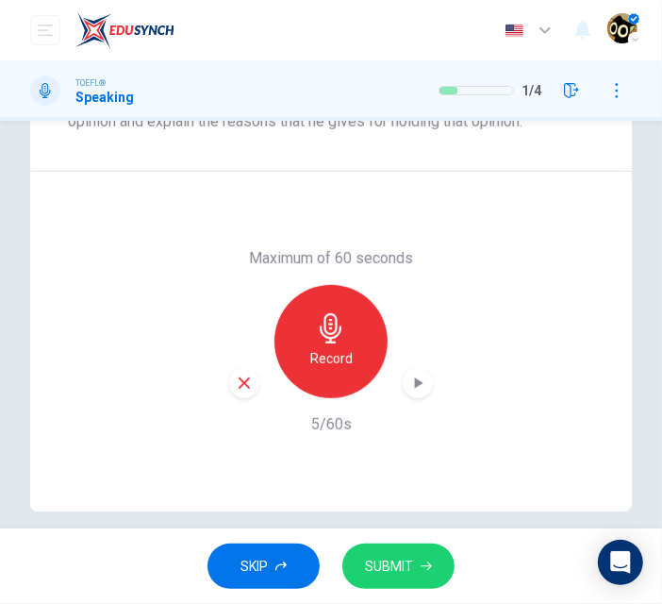
click at [236, 379] on icon "button" at bounding box center [244, 383] width 17 height 17
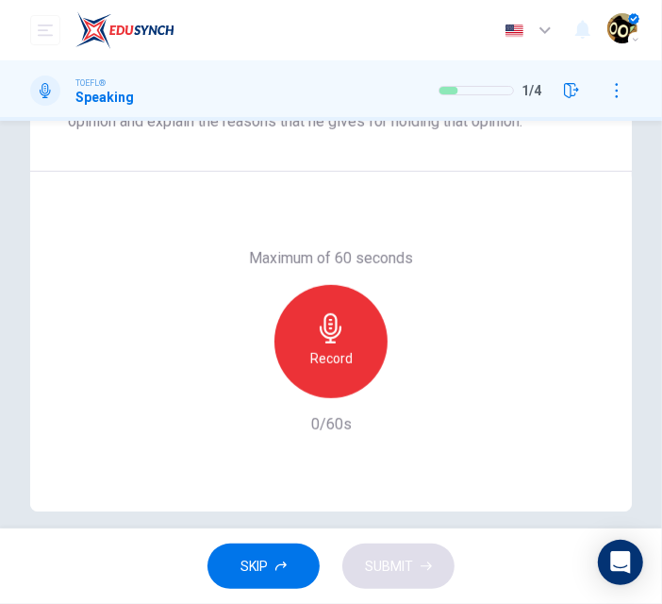
click at [331, 357] on h6 "Record" at bounding box center [331, 358] width 42 height 23
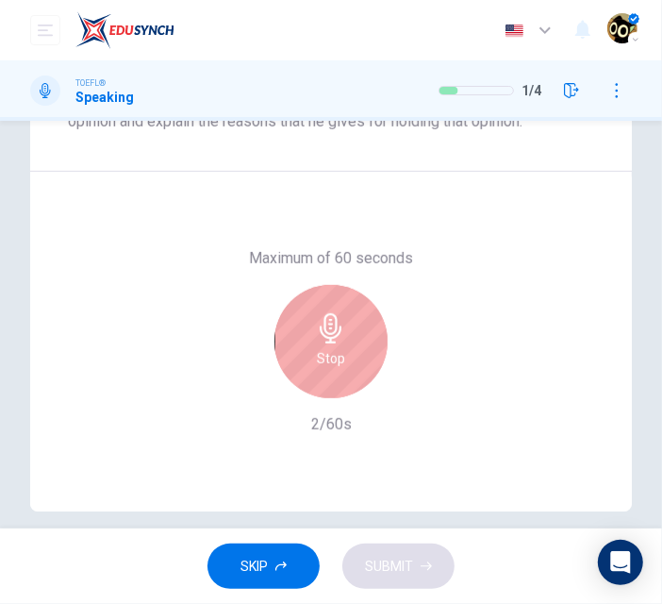
click at [267, 314] on div "Stop" at bounding box center [331, 341] width 204 height 113
click at [297, 331] on div "Stop" at bounding box center [331, 341] width 113 height 113
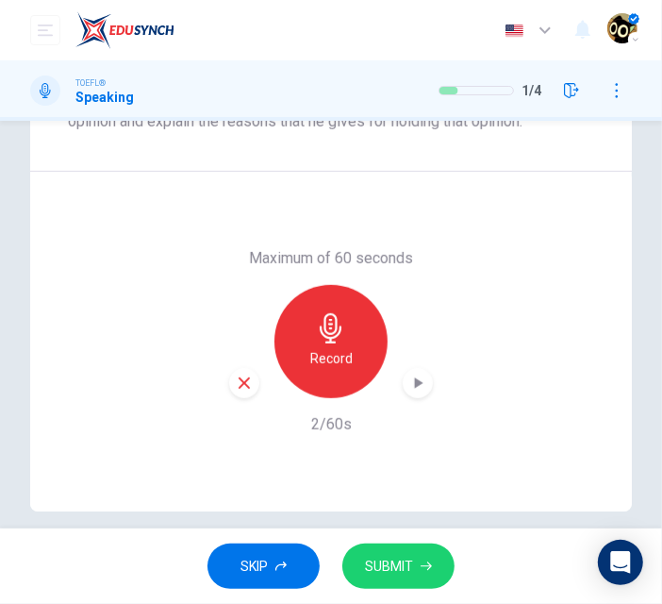
click at [261, 358] on div "Record" at bounding box center [331, 341] width 204 height 113
click at [236, 380] on icon "button" at bounding box center [244, 383] width 17 height 17
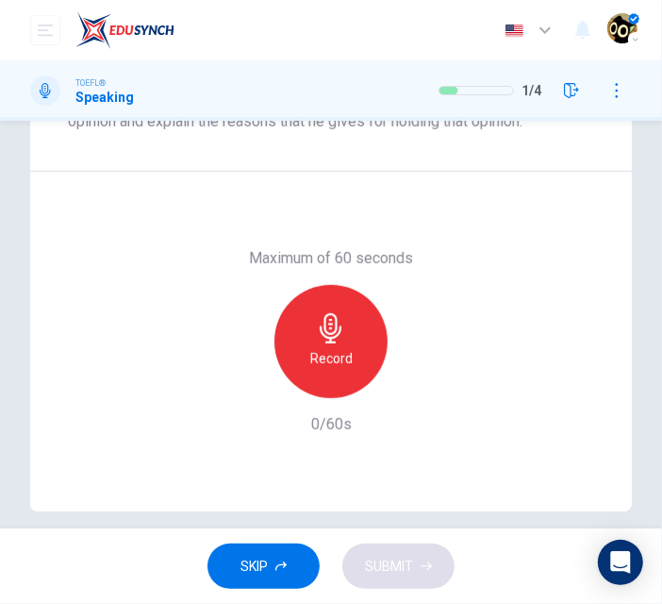
click at [310, 351] on h6 "Record" at bounding box center [331, 358] width 42 height 23
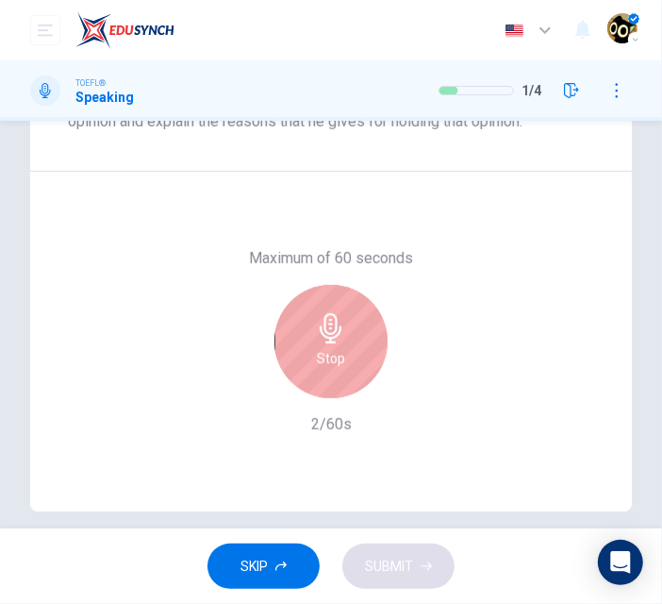
click at [330, 294] on div "Stop" at bounding box center [331, 341] width 113 height 113
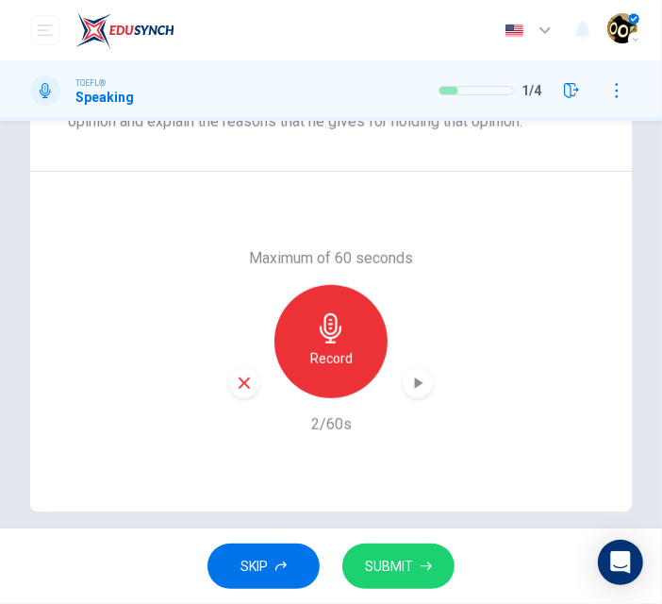
click at [255, 376] on div "Record" at bounding box center [331, 341] width 204 height 113
click at [241, 382] on icon "button" at bounding box center [244, 382] width 11 height 11
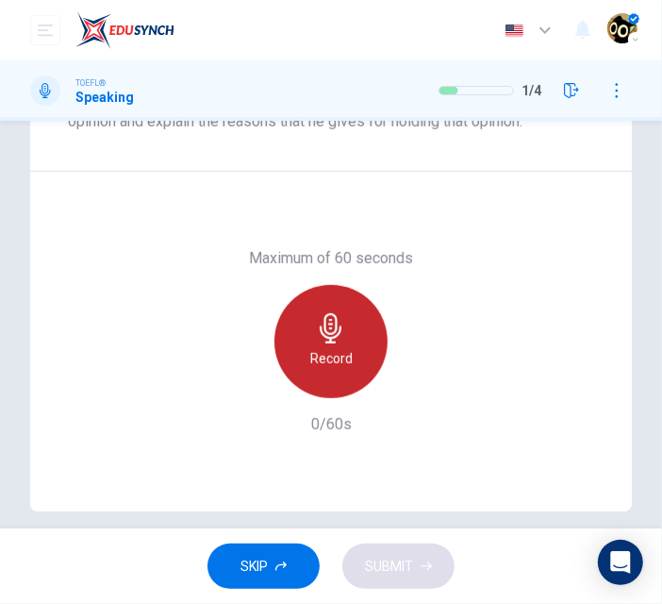
click at [302, 347] on div "Record" at bounding box center [331, 341] width 113 height 113
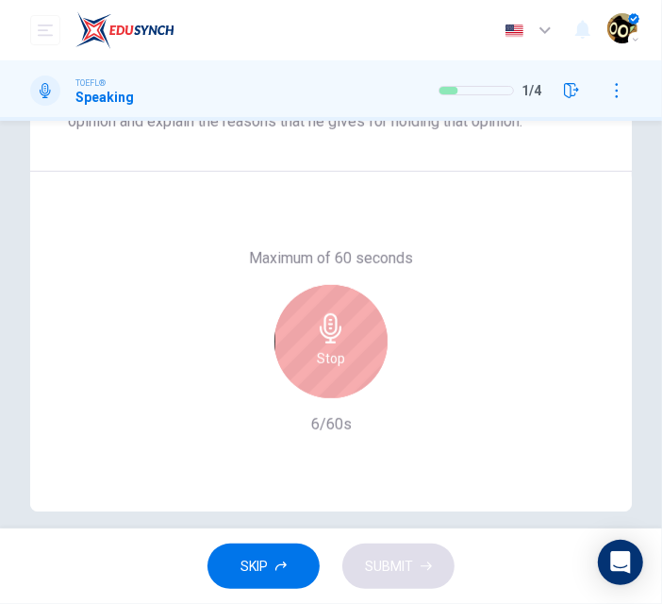
click at [308, 321] on div "Stop" at bounding box center [331, 341] width 113 height 113
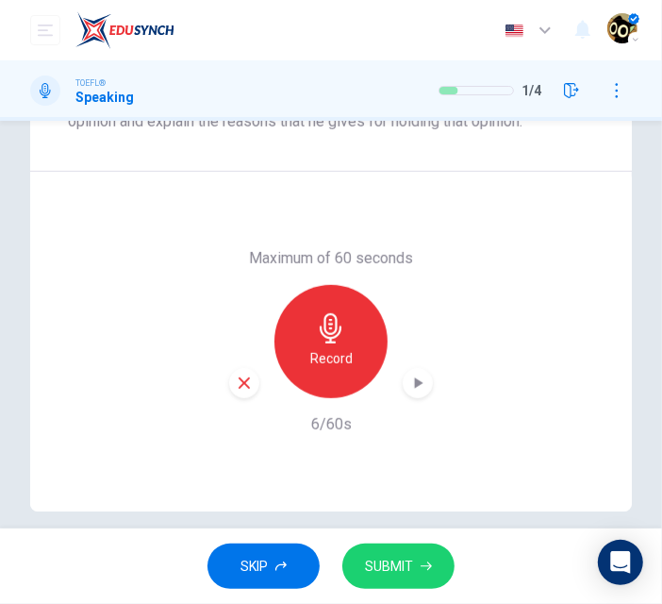
click at [236, 375] on icon "button" at bounding box center [244, 383] width 17 height 17
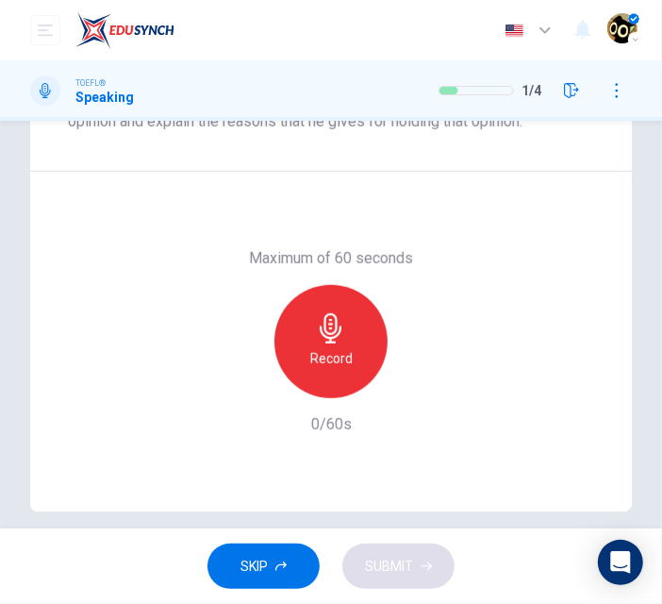
click at [342, 347] on h6 "Record" at bounding box center [331, 358] width 42 height 23
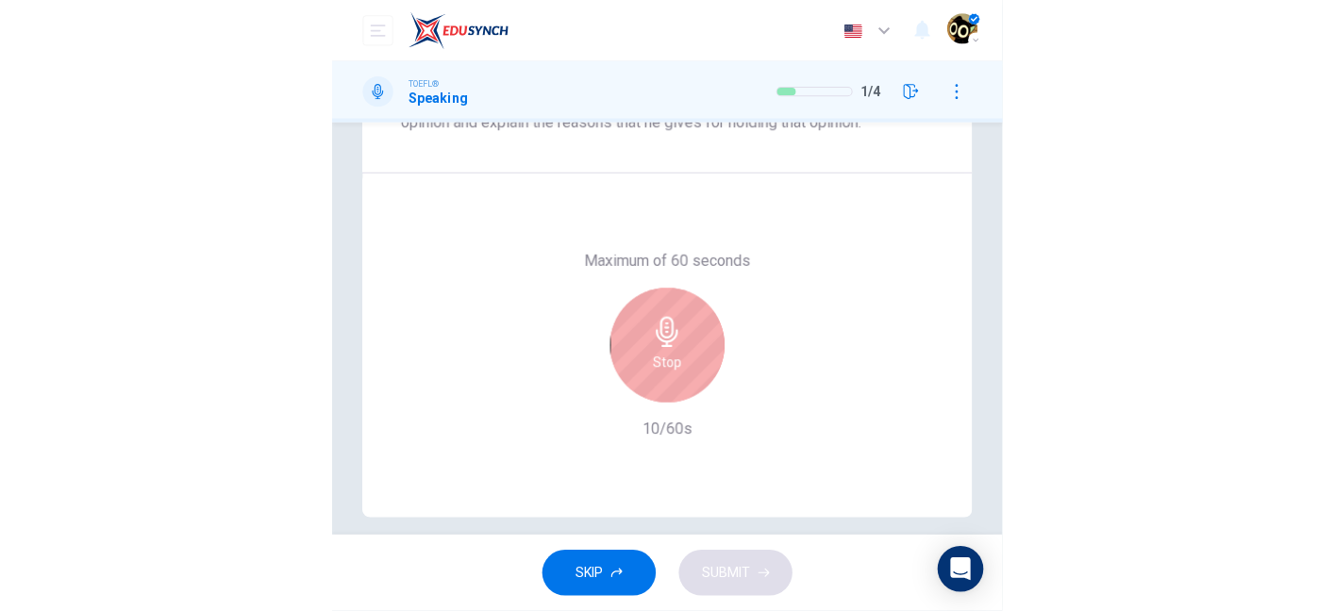
scroll to position [391, 0]
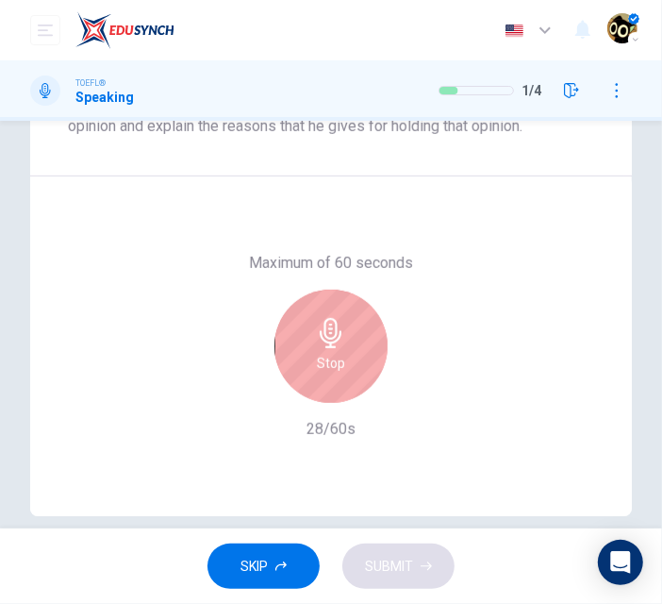
click at [295, 366] on div "Stop" at bounding box center [331, 346] width 113 height 113
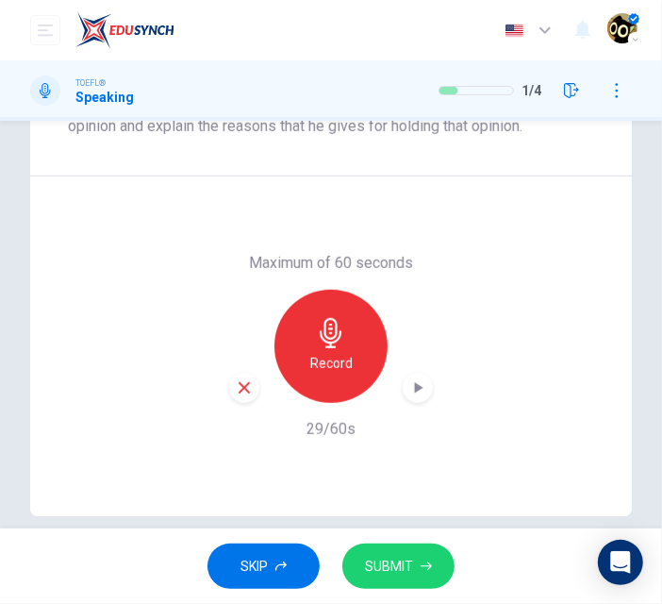
click at [229, 385] on div "button" at bounding box center [244, 388] width 30 height 30
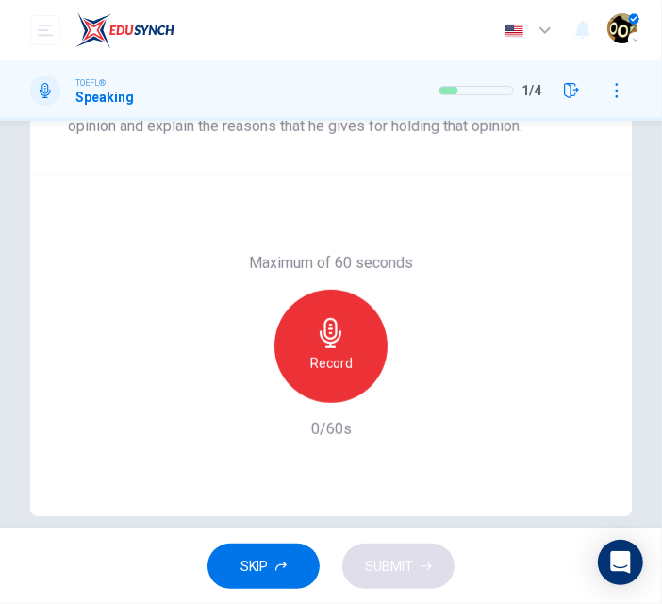
click at [303, 372] on div "Record" at bounding box center [331, 346] width 113 height 113
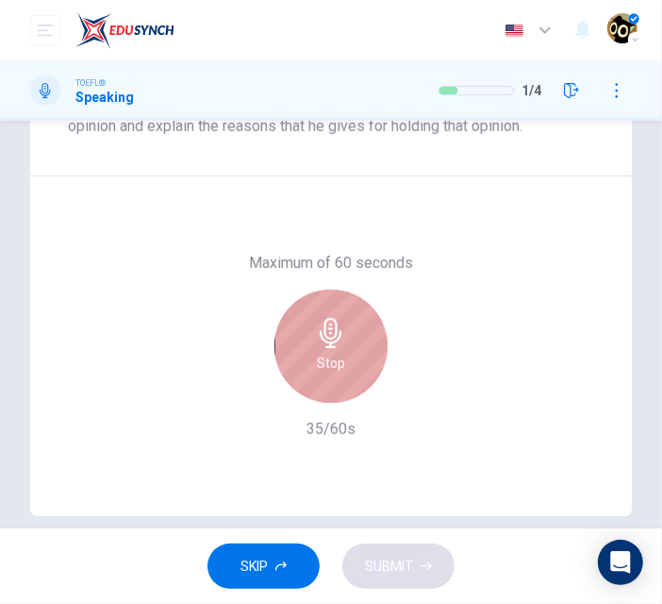
click at [330, 326] on icon "button" at bounding box center [331, 333] width 30 height 30
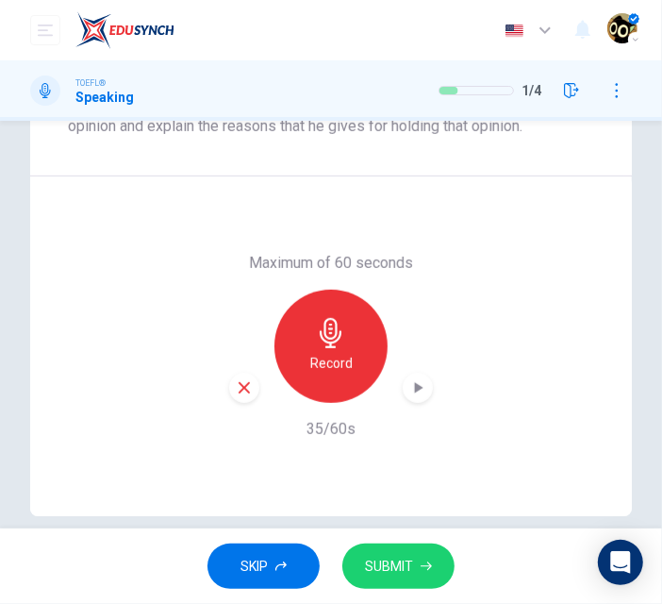
click at [241, 386] on icon "button" at bounding box center [244, 387] width 11 height 11
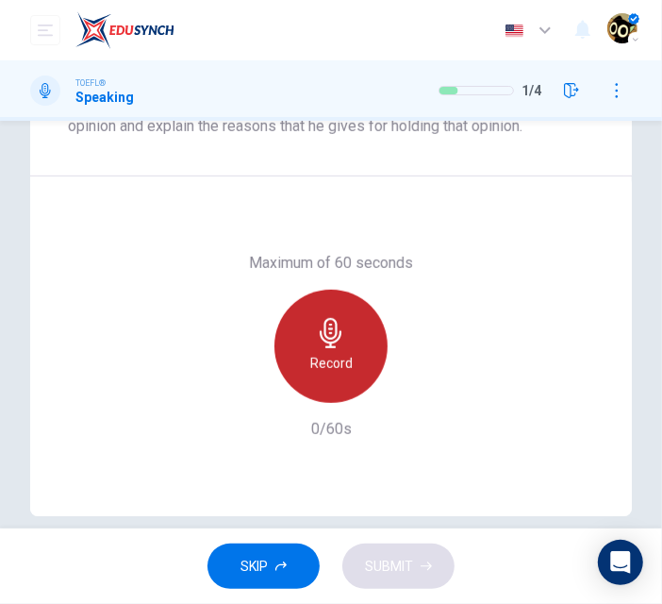
click at [339, 339] on icon "button" at bounding box center [331, 333] width 30 height 30
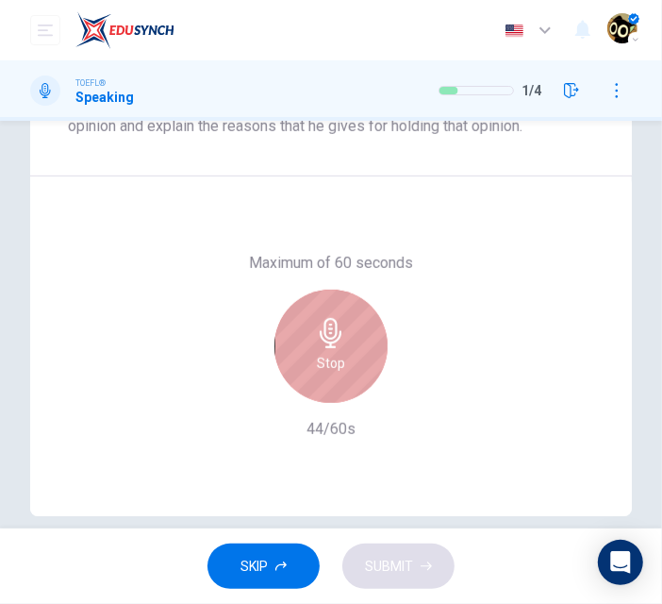
click at [363, 342] on div "Stop" at bounding box center [331, 346] width 113 height 113
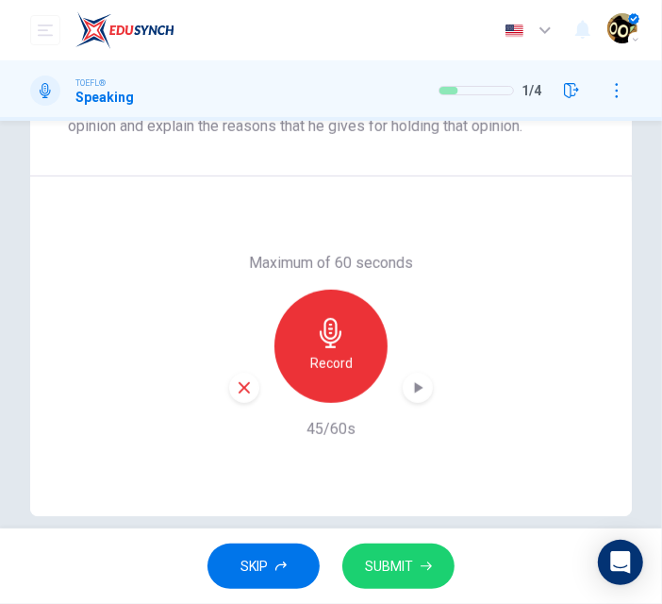
click at [239, 391] on icon "button" at bounding box center [244, 387] width 11 height 11
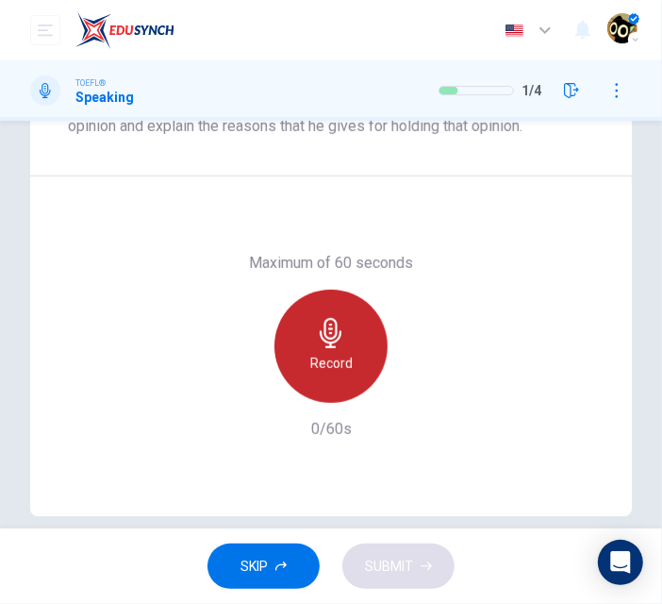
click at [349, 373] on div "Record" at bounding box center [331, 346] width 113 height 113
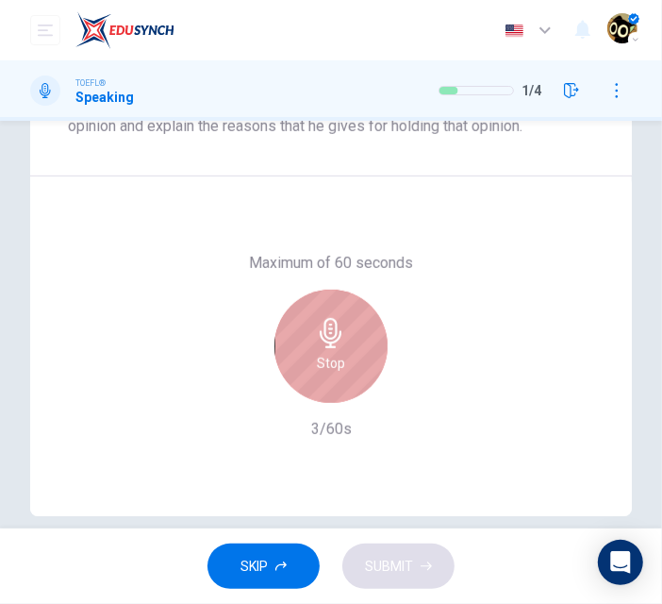
click at [306, 323] on div "Stop" at bounding box center [331, 346] width 113 height 113
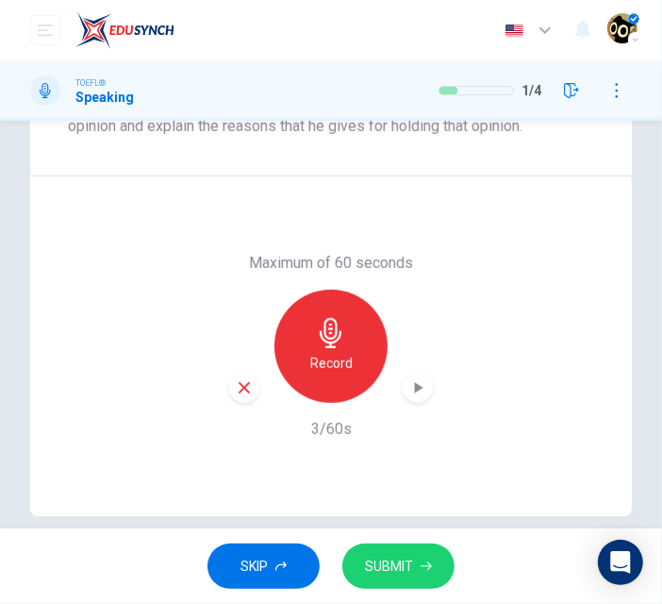
click at [239, 375] on div "button" at bounding box center [244, 388] width 30 height 30
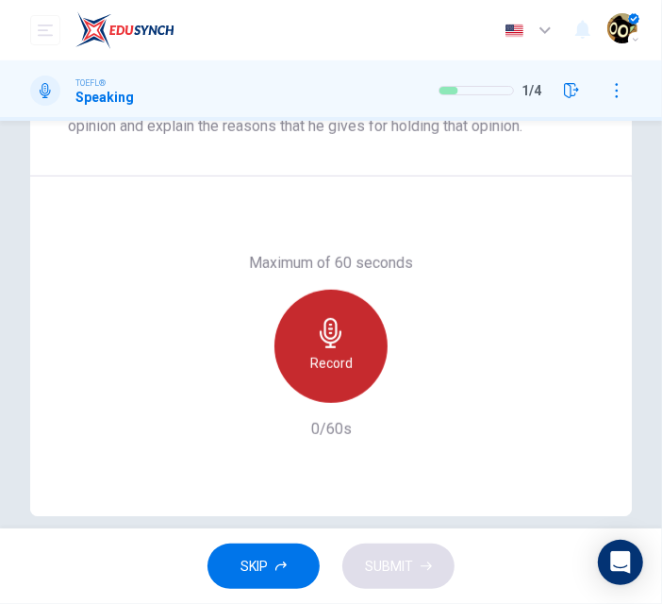
click at [287, 359] on div "Record" at bounding box center [331, 346] width 113 height 113
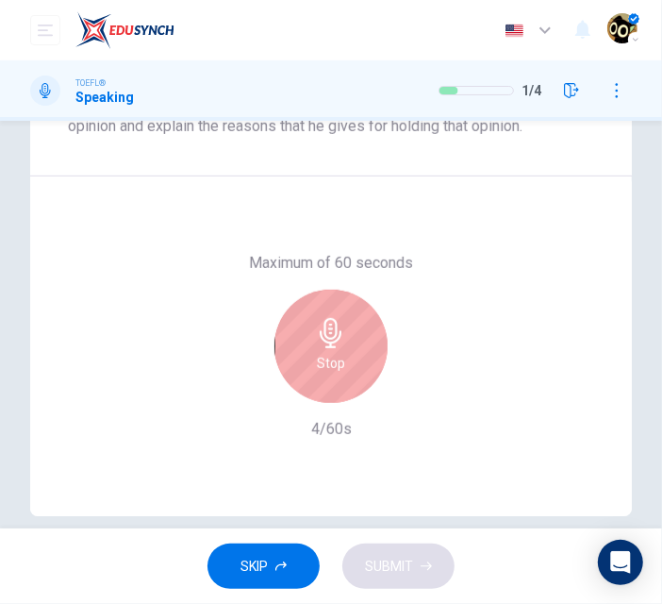
click at [241, 416] on div "Maximum of 60 seconds Stop 4/60s" at bounding box center [331, 346] width 526 height 189
click at [317, 358] on h6 "Stop" at bounding box center [331, 363] width 28 height 23
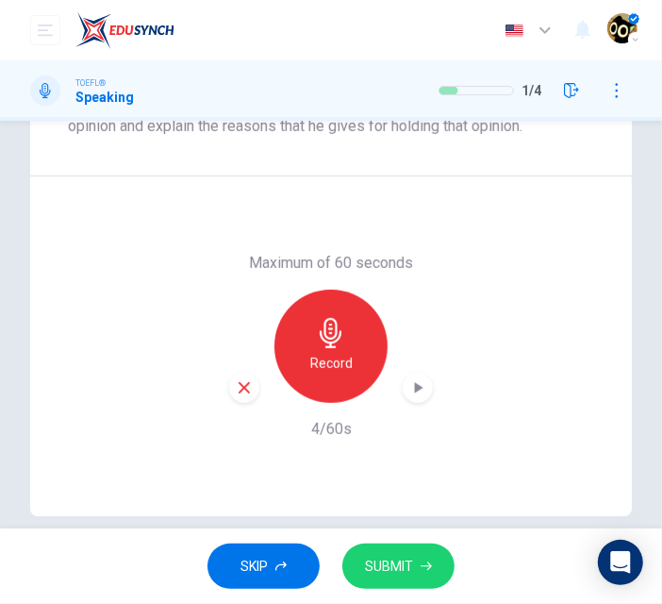
click at [229, 391] on div "button" at bounding box center [244, 388] width 30 height 30
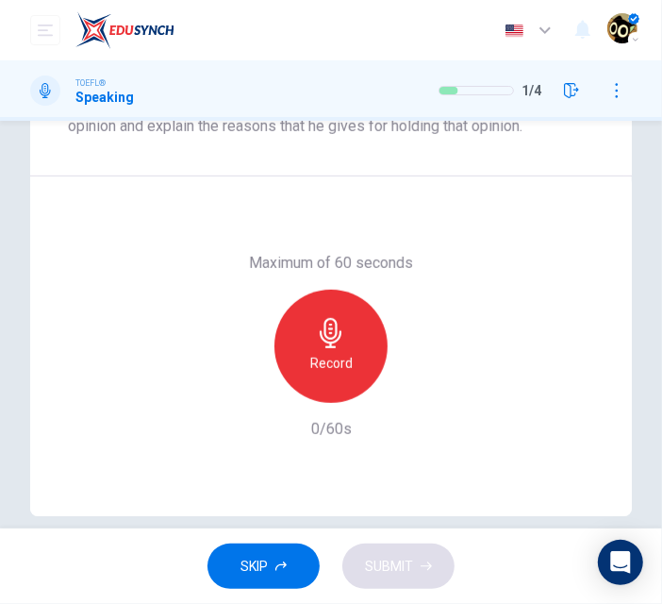
click at [319, 358] on h6 "Record" at bounding box center [331, 363] width 42 height 23
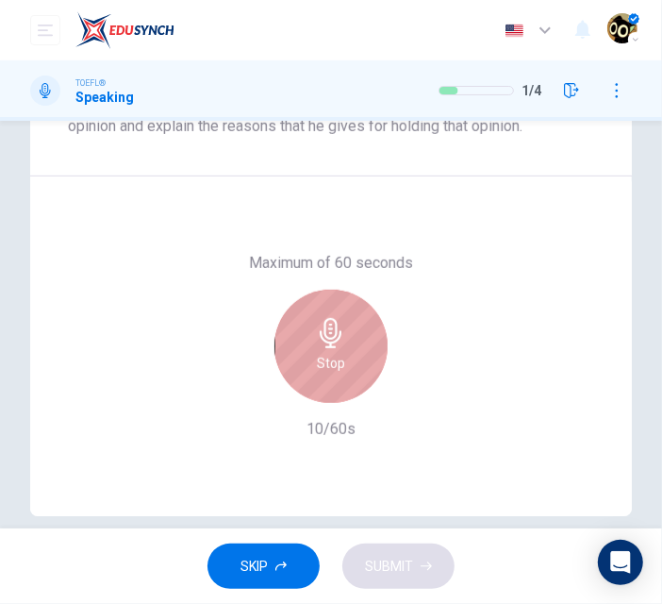
click at [316, 342] on icon "button" at bounding box center [331, 333] width 30 height 30
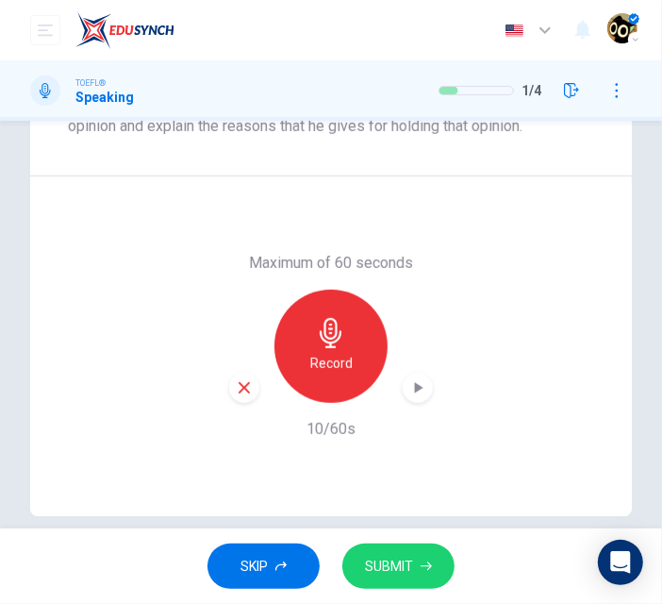
click at [229, 402] on div "Record" at bounding box center [331, 346] width 204 height 113
click at [236, 391] on icon "button" at bounding box center [244, 387] width 17 height 17
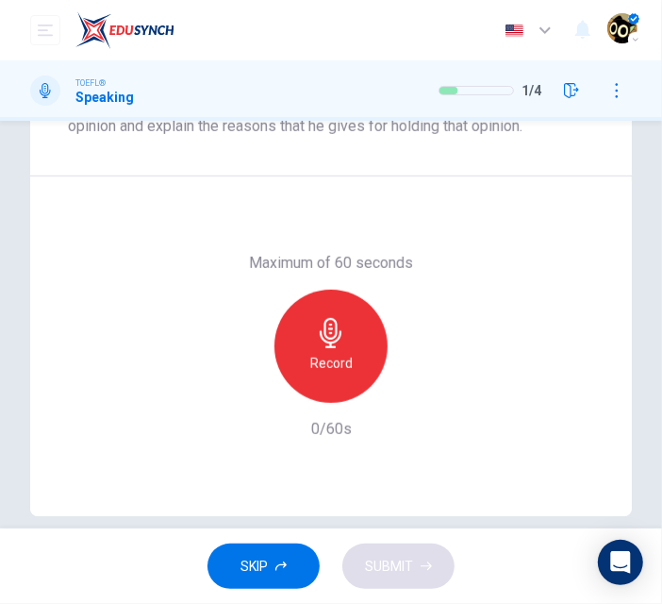
click at [303, 353] on div "Record" at bounding box center [331, 346] width 113 height 113
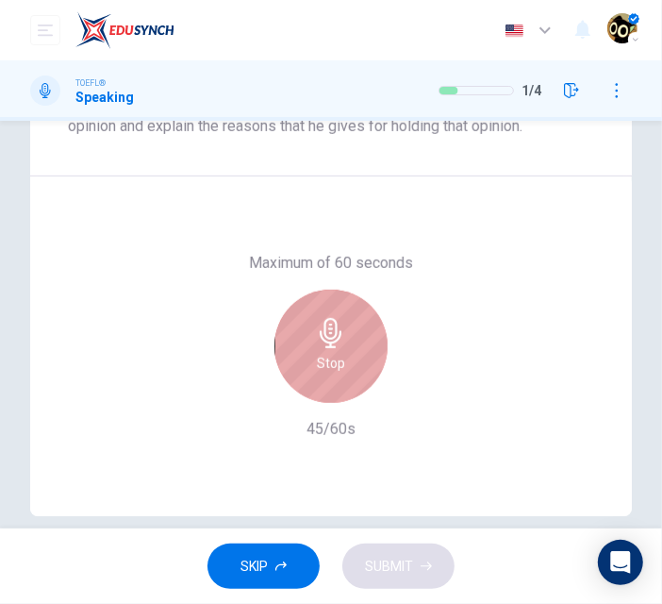
click at [321, 349] on div "Stop" at bounding box center [331, 346] width 113 height 113
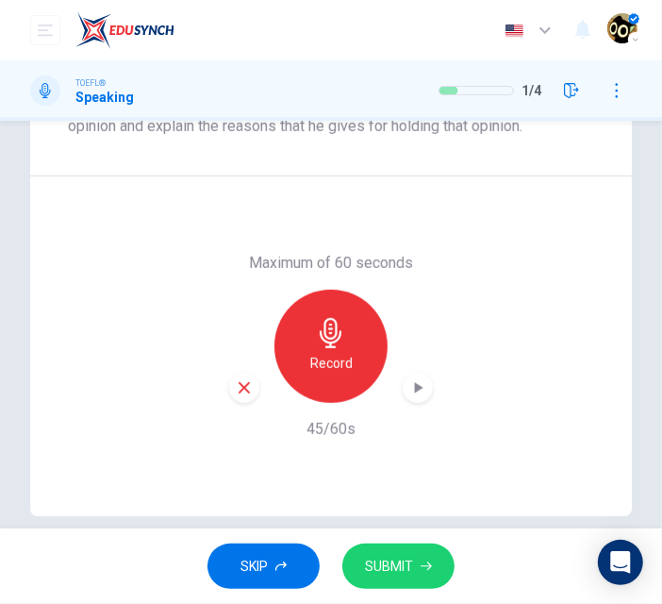
click at [416, 558] on button "SUBMIT" at bounding box center [398, 566] width 112 height 46
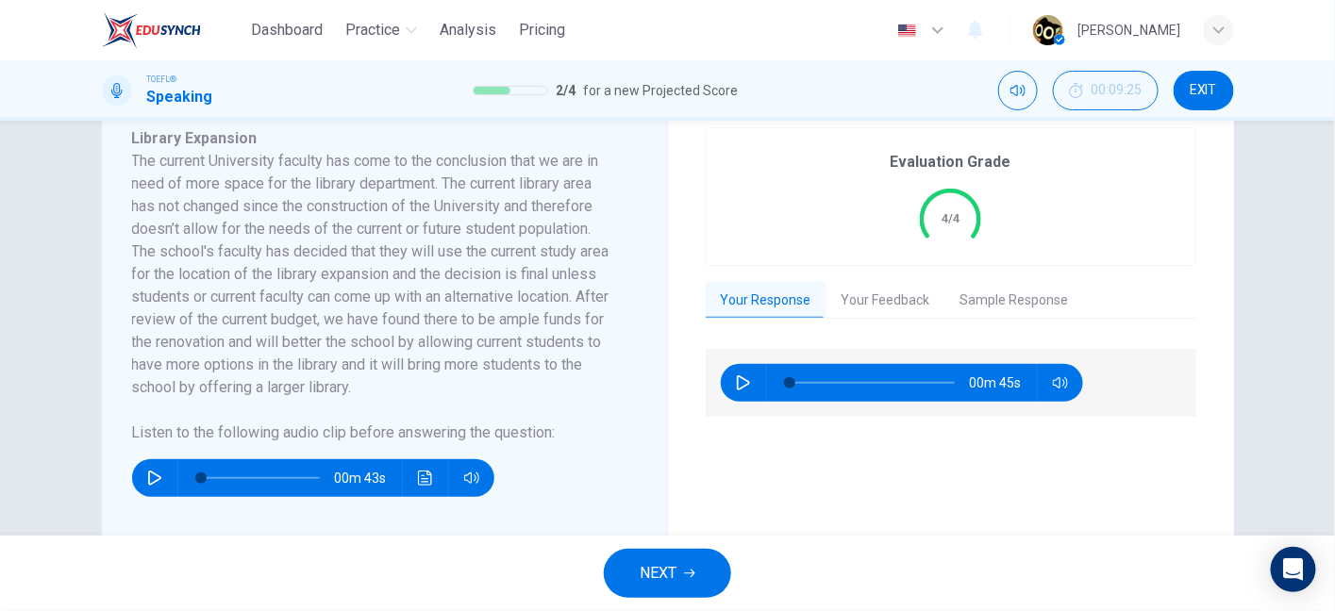
scroll to position [258, 0]
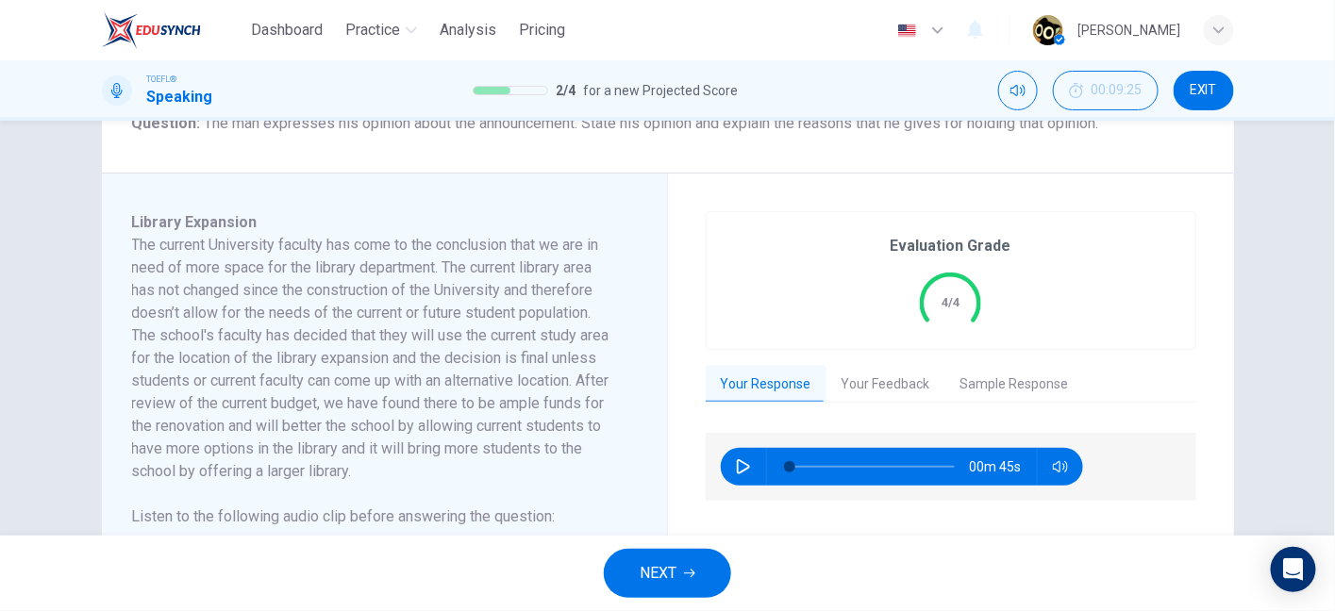
click at [665, 557] on button "NEXT" at bounding box center [667, 573] width 127 height 49
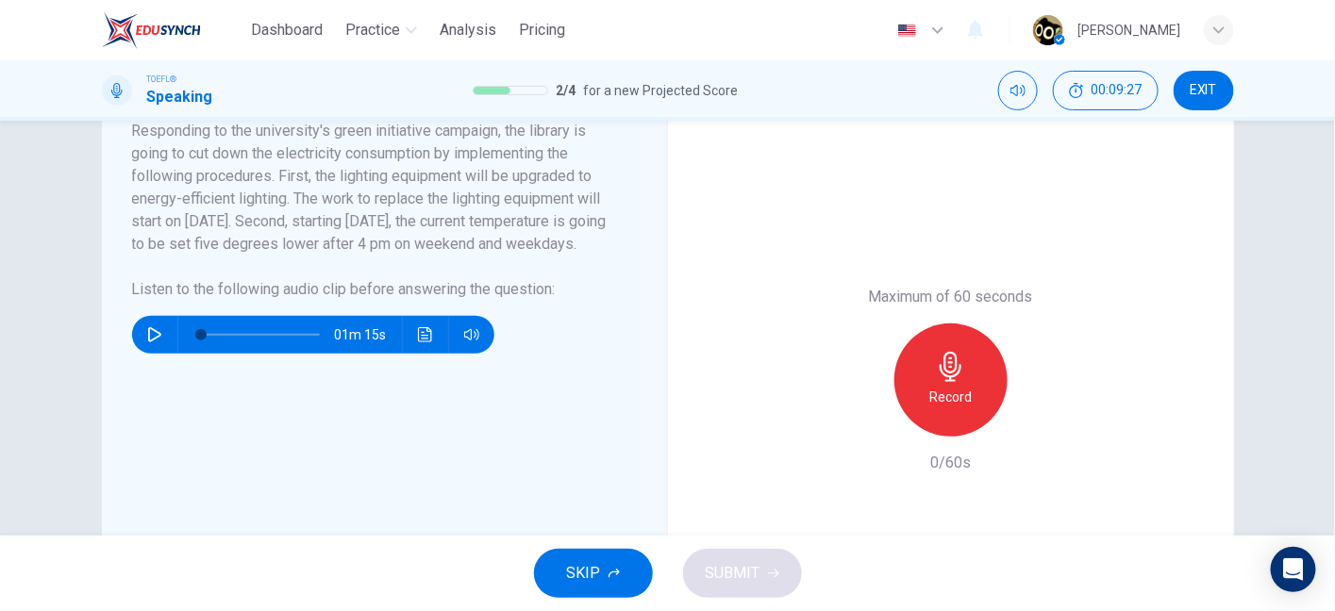
scroll to position [94, 0]
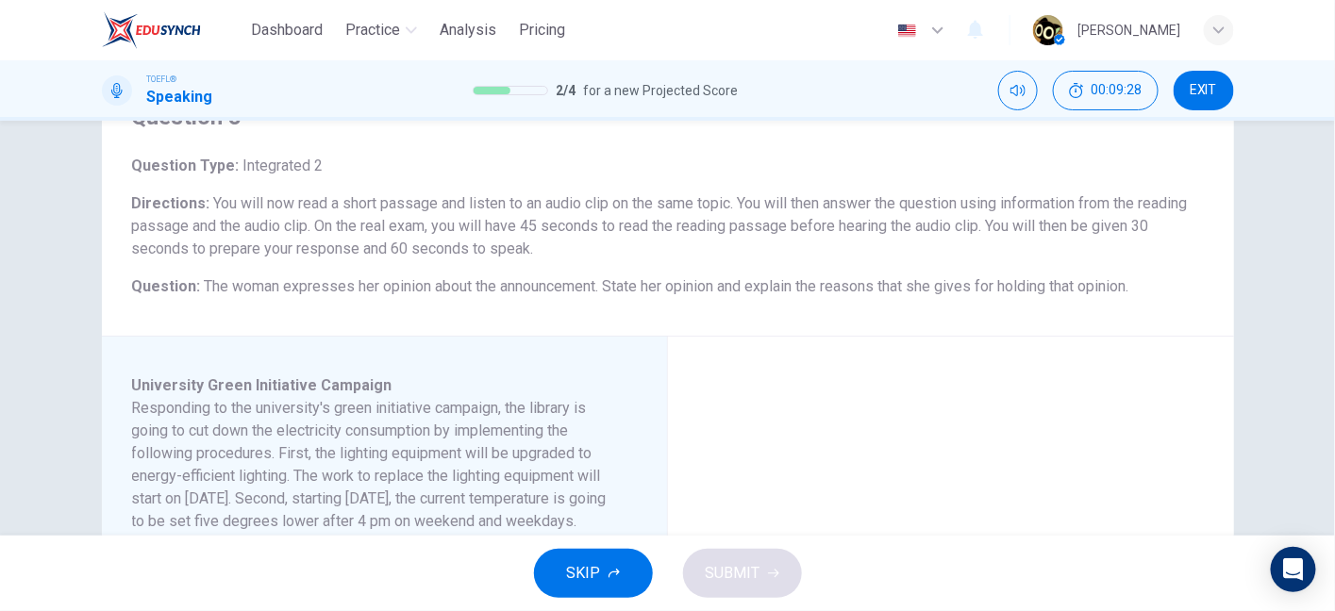
drag, startPoint x: 361, startPoint y: 255, endPoint x: 473, endPoint y: 256, distance: 111.3
click at [473, 256] on span "You will now read a short passage and listen to an audio clip on the same topic…" at bounding box center [660, 225] width 1056 height 63
drag, startPoint x: 608, startPoint y: 225, endPoint x: 649, endPoint y: 218, distance: 42.2
click at [649, 218] on span "You will now read a short passage and listen to an audio clip on the same topic…" at bounding box center [660, 225] width 1056 height 63
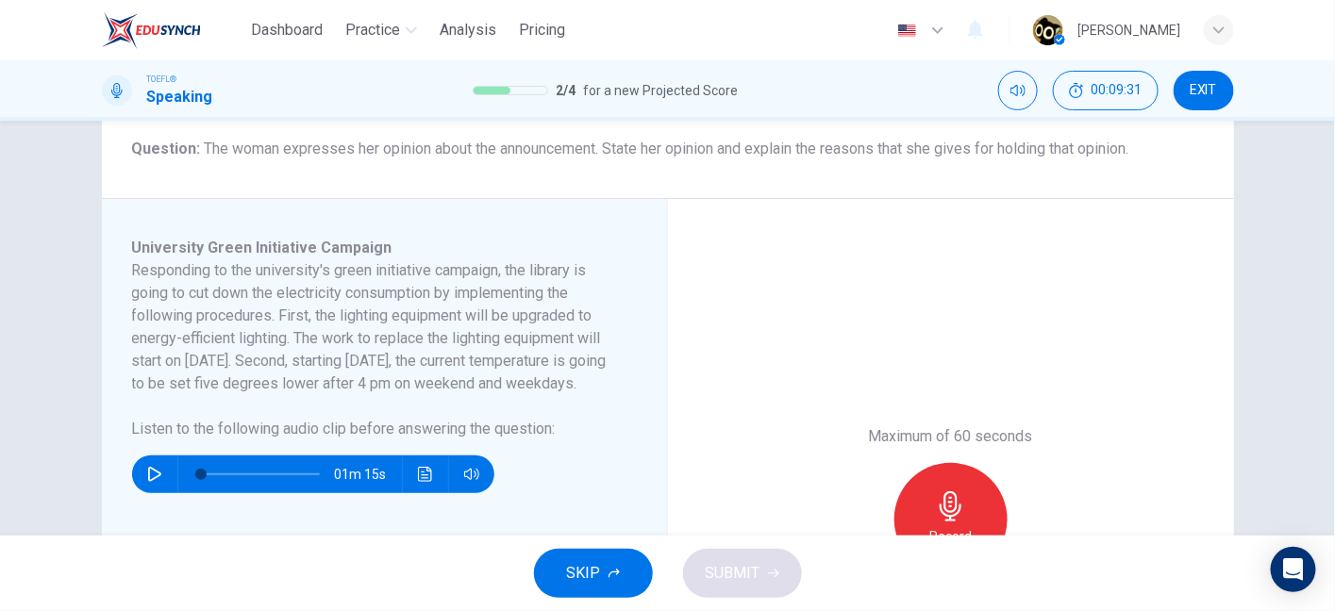
scroll to position [266, 0]
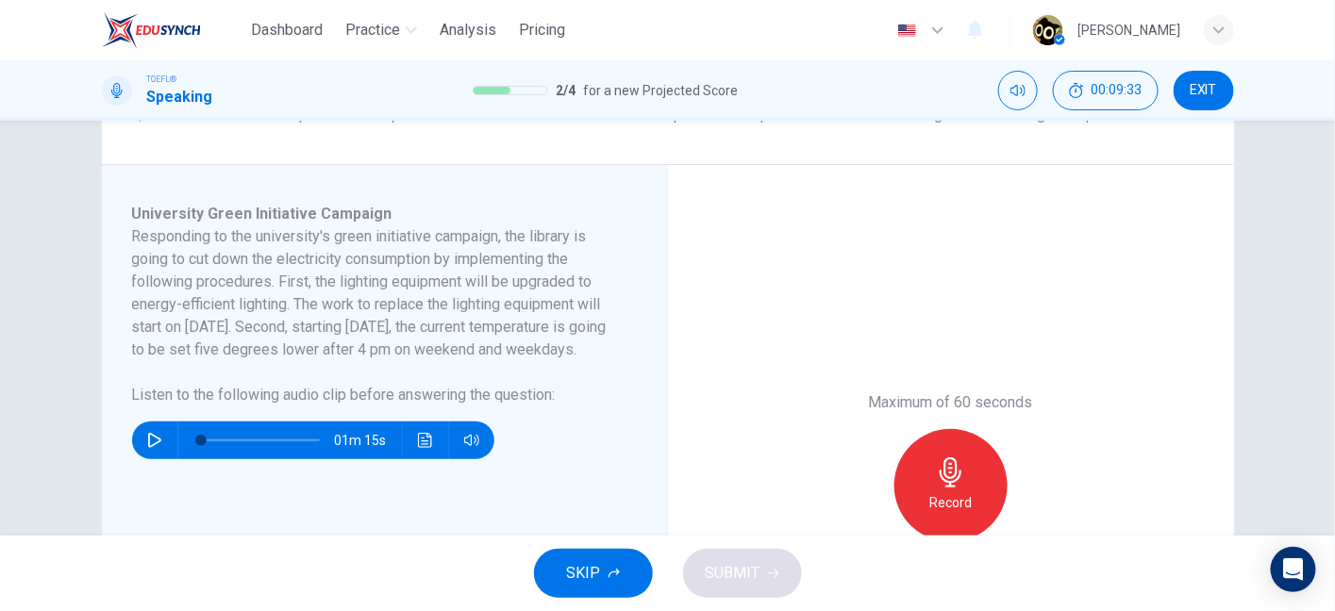
drag, startPoint x: 135, startPoint y: 241, endPoint x: 333, endPoint y: 255, distance: 198.5
click at [333, 255] on h6 "Responding to the university's green initiative campaign, the library is going …" at bounding box center [373, 293] width 482 height 136
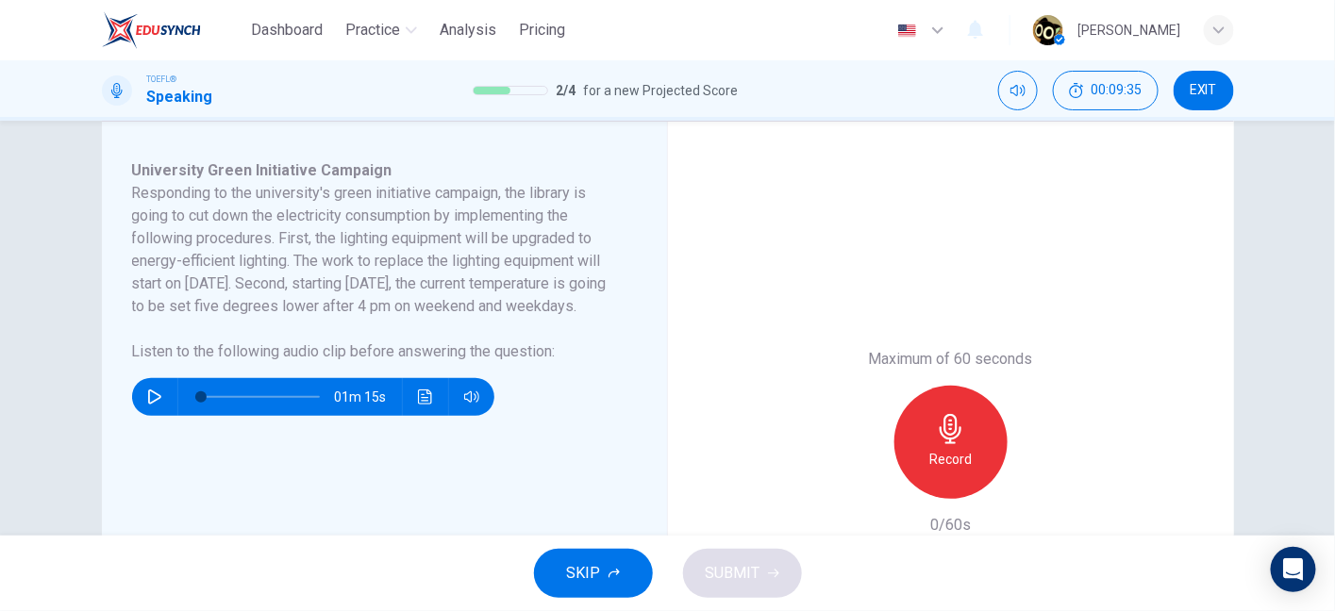
scroll to position [309, 0]
drag, startPoint x: 318, startPoint y: 237, endPoint x: 431, endPoint y: 319, distance: 139.8
click at [431, 318] on h6 "Responding to the university's green initiative campaign, the library is going …" at bounding box center [373, 250] width 482 height 136
drag, startPoint x: 325, startPoint y: 292, endPoint x: 437, endPoint y: 294, distance: 111.3
click at [437, 294] on h6 "Responding to the university's green initiative campaign, the library is going …" at bounding box center [373, 250] width 482 height 136
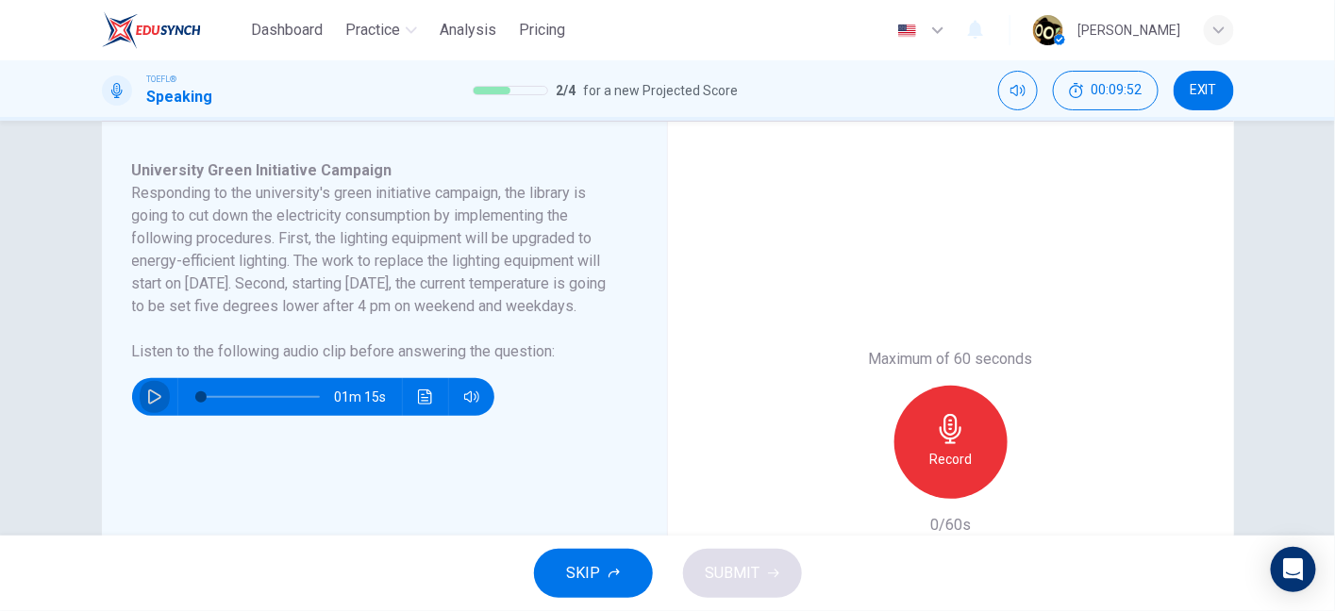
click at [153, 405] on icon "button" at bounding box center [154, 397] width 15 height 15
type input "8"
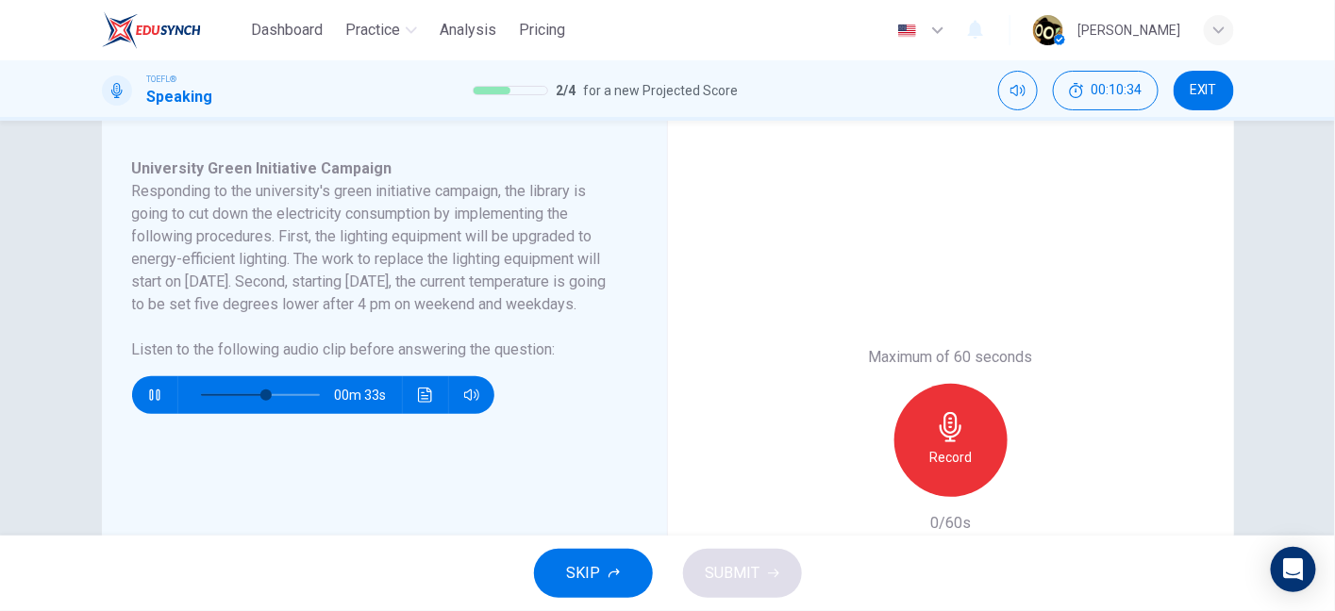
scroll to position [312, 0]
click at [519, 360] on h6 "Listen to the following audio clip before answering the question :" at bounding box center [373, 349] width 482 height 23
click at [529, 360] on h6 "Listen to the following audio clip before answering the question :" at bounding box center [373, 349] width 482 height 23
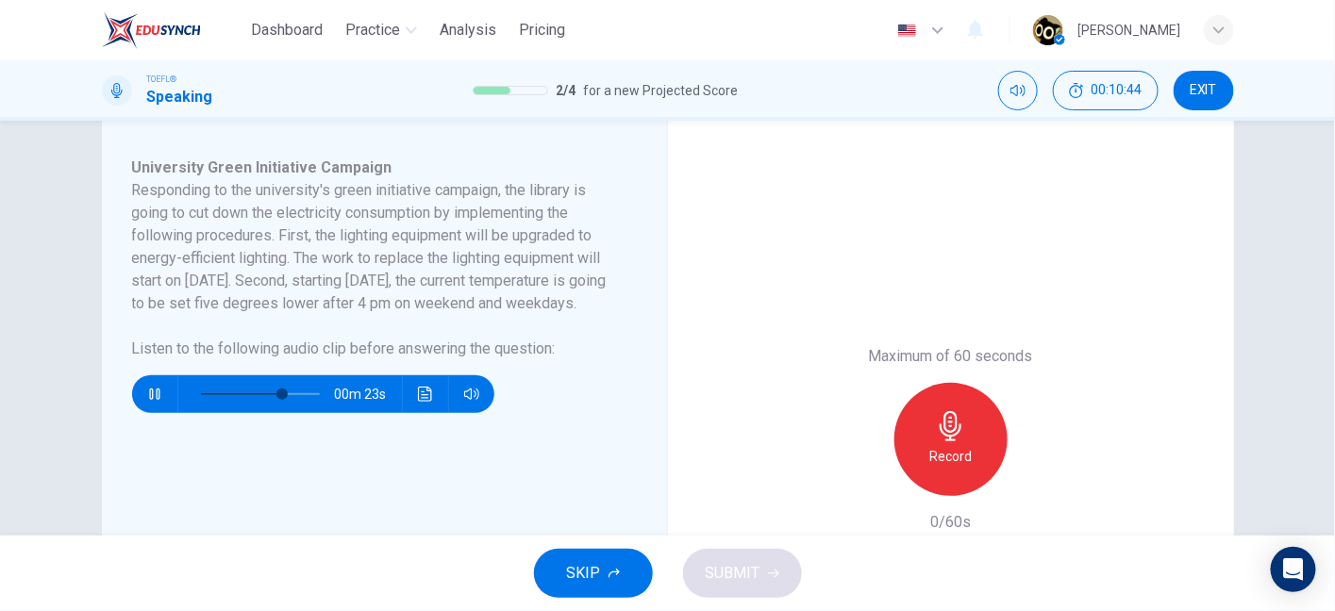
click at [529, 360] on h6 "Listen to the following audio clip before answering the question :" at bounding box center [373, 349] width 482 height 23
click at [534, 413] on div "00m 22s" at bounding box center [373, 386] width 482 height 53
click at [539, 360] on h6 "Listen to the following audio clip before answering the question :" at bounding box center [373, 349] width 482 height 23
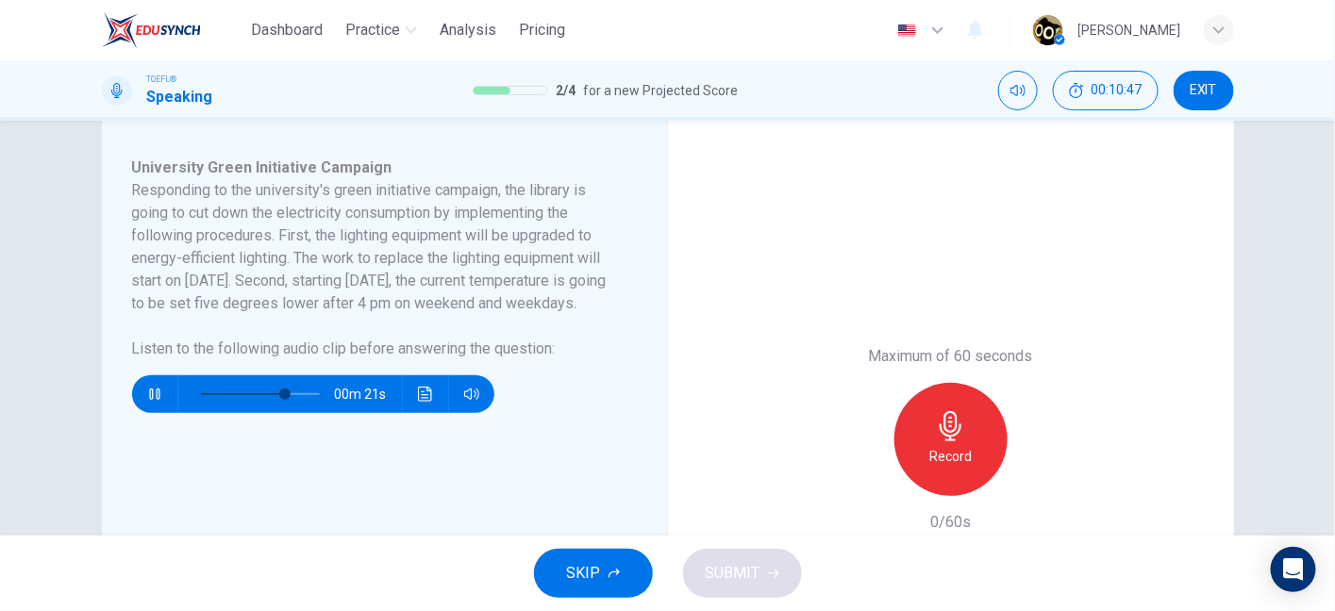
click at [539, 360] on h6 "Listen to the following audio clip before answering the question :" at bounding box center [373, 349] width 482 height 23
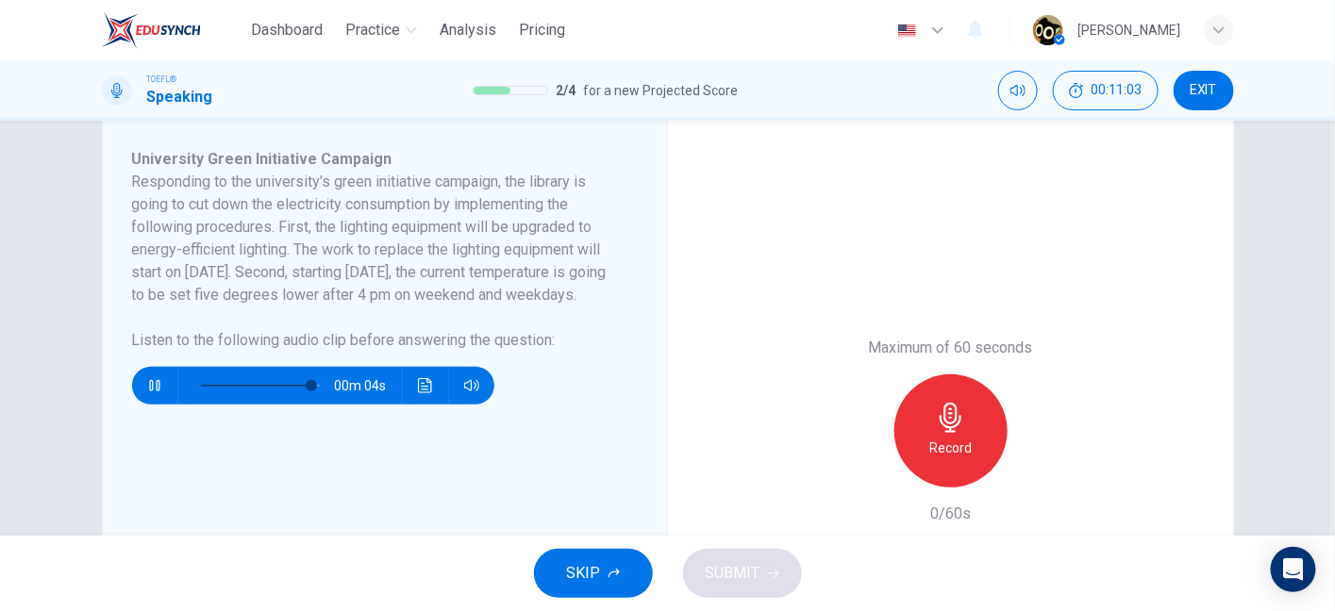
scroll to position [337, 0]
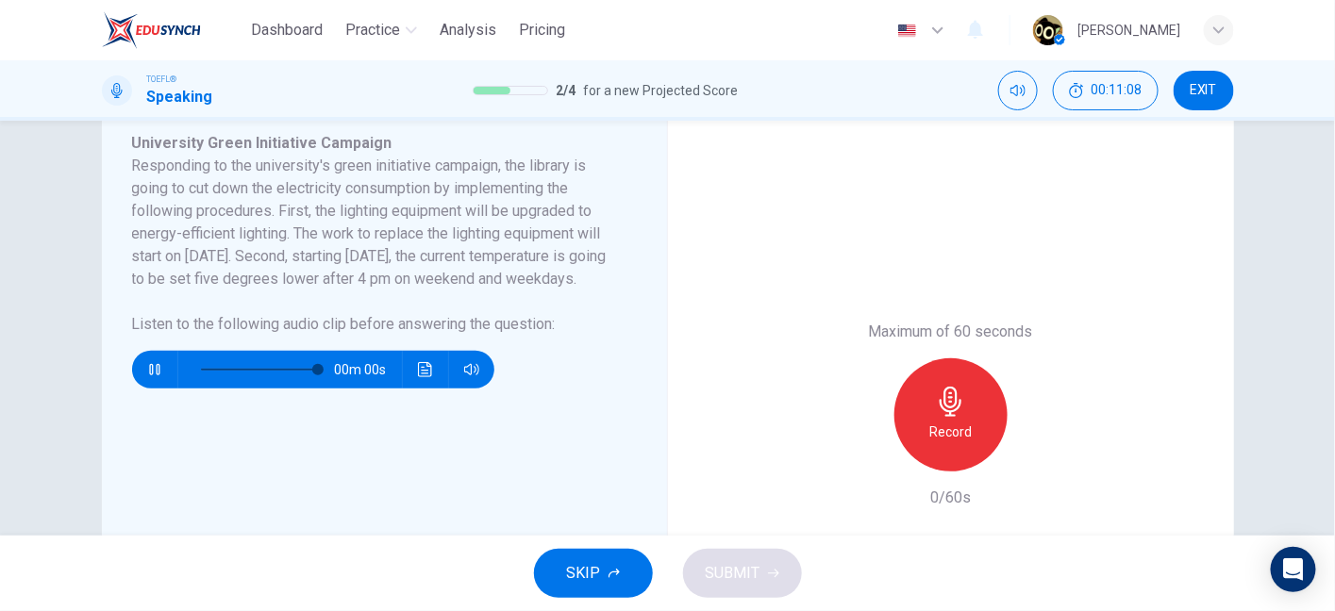
type input "0"
click at [943, 410] on icon "button" at bounding box center [951, 402] width 22 height 30
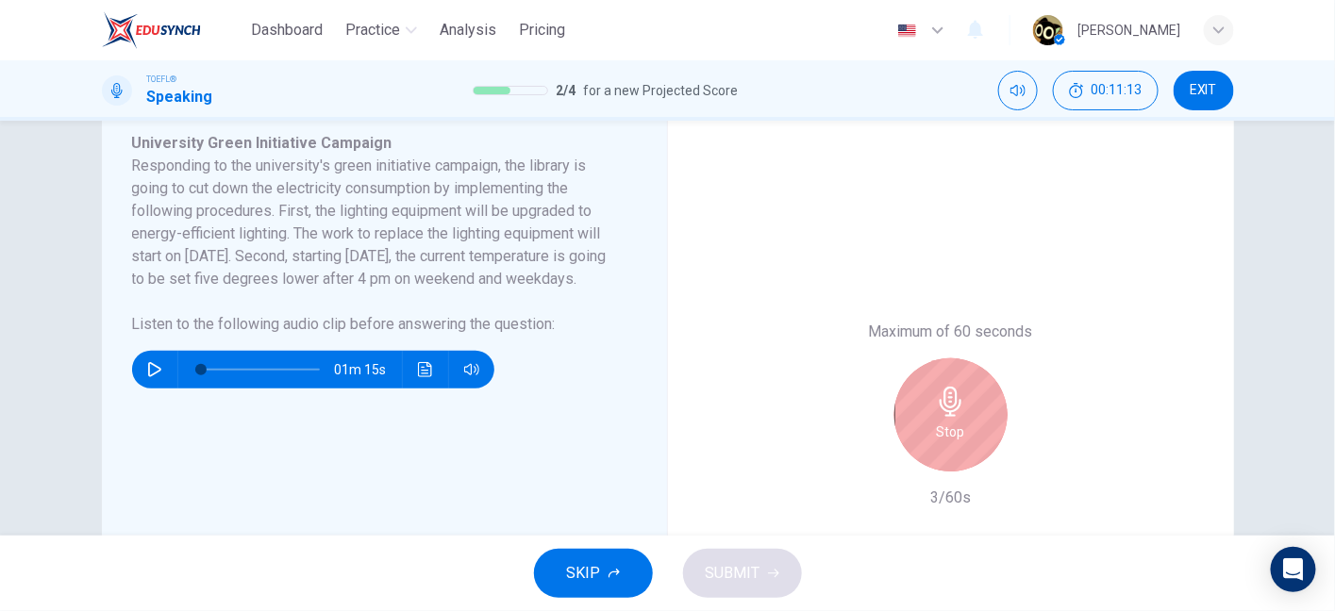
drag, startPoint x: 306, startPoint y: 152, endPoint x: 370, endPoint y: 166, distance: 65.7
click at [370, 166] on div "University Green Initiative Campaign Responding to the university's green initi…" at bounding box center [392, 415] width 520 height 566
click at [370, 166] on h6 "Responding to the university's green initiative campaign, the library is going …" at bounding box center [373, 223] width 482 height 136
drag, startPoint x: 370, startPoint y: 166, endPoint x: 408, endPoint y: 160, distance: 38.2
click at [408, 160] on h6 "Responding to the university's green initiative campaign, the library is going …" at bounding box center [373, 223] width 482 height 136
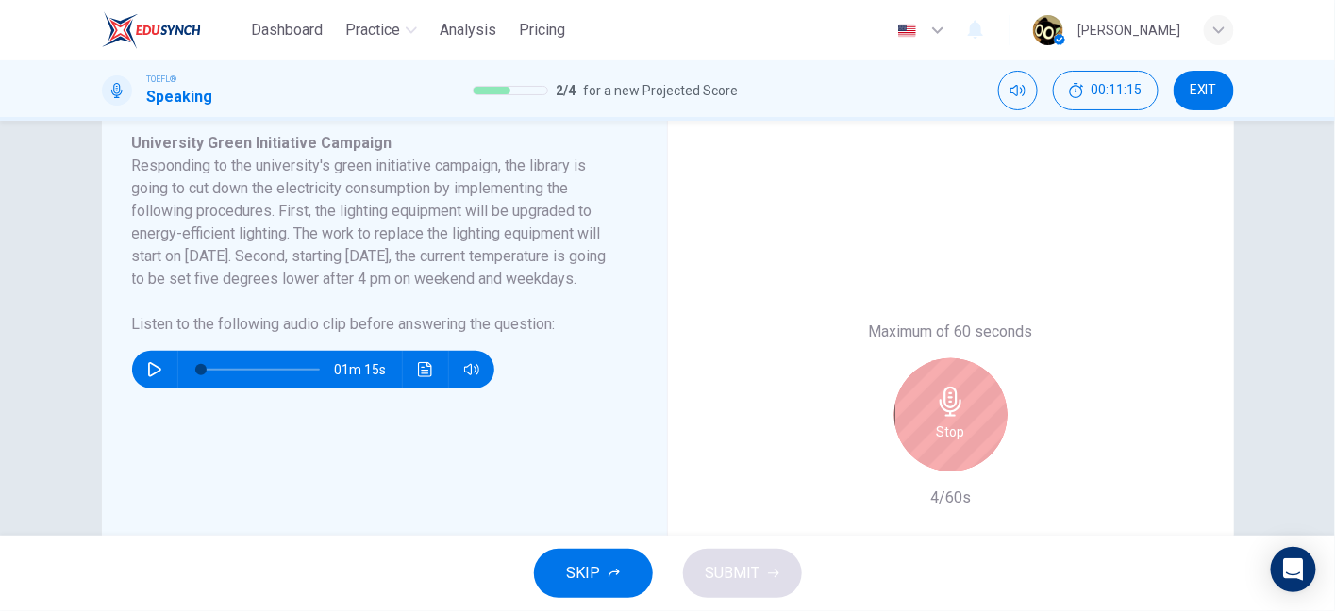
click at [408, 160] on h6 "Responding to the university's green initiative campaign, the library is going …" at bounding box center [373, 223] width 482 height 136
drag, startPoint x: 408, startPoint y: 160, endPoint x: 459, endPoint y: 174, distance: 53.5
click at [459, 174] on h6 "Responding to the university's green initiative campaign, the library is going …" at bounding box center [373, 223] width 482 height 136
click at [466, 171] on h6 "Responding to the university's green initiative campaign, the library is going …" at bounding box center [373, 223] width 482 height 136
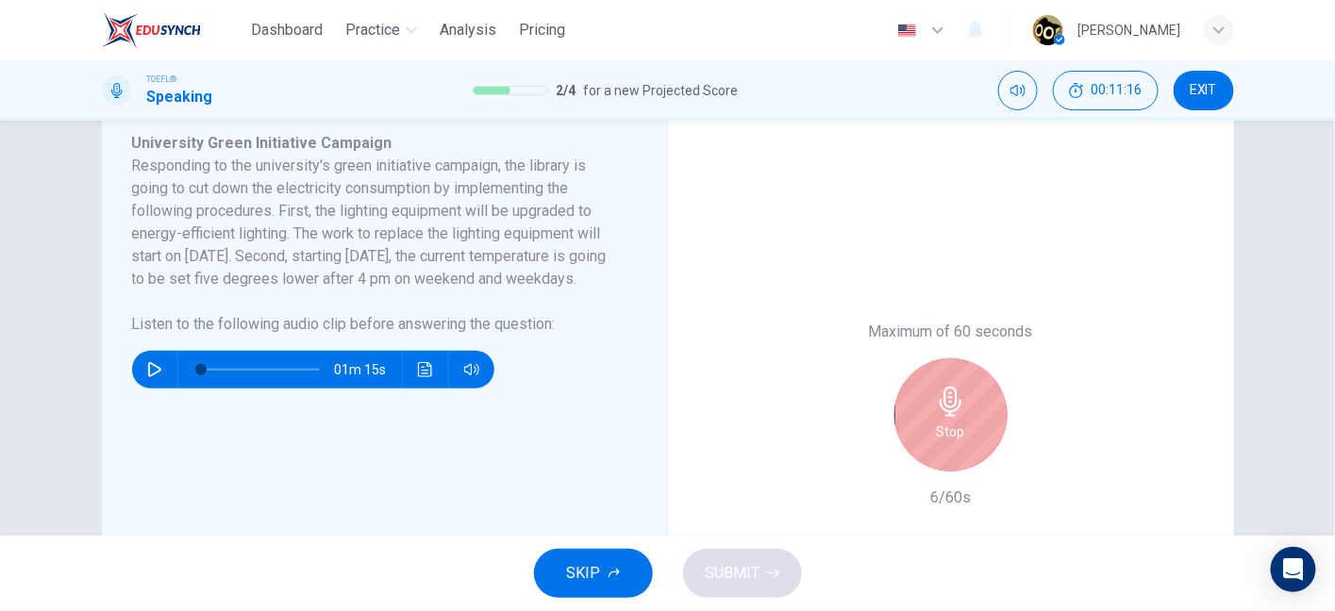
click at [466, 171] on h6 "Responding to the university's green initiative campaign, the library is going …" at bounding box center [373, 223] width 482 height 136
drag, startPoint x: 182, startPoint y: 191, endPoint x: 320, endPoint y: 191, distance: 137.7
click at [320, 191] on h6 "Responding to the university's green initiative campaign, the library is going …" at bounding box center [373, 223] width 482 height 136
drag, startPoint x: 320, startPoint y: 191, endPoint x: 397, endPoint y: 190, distance: 77.4
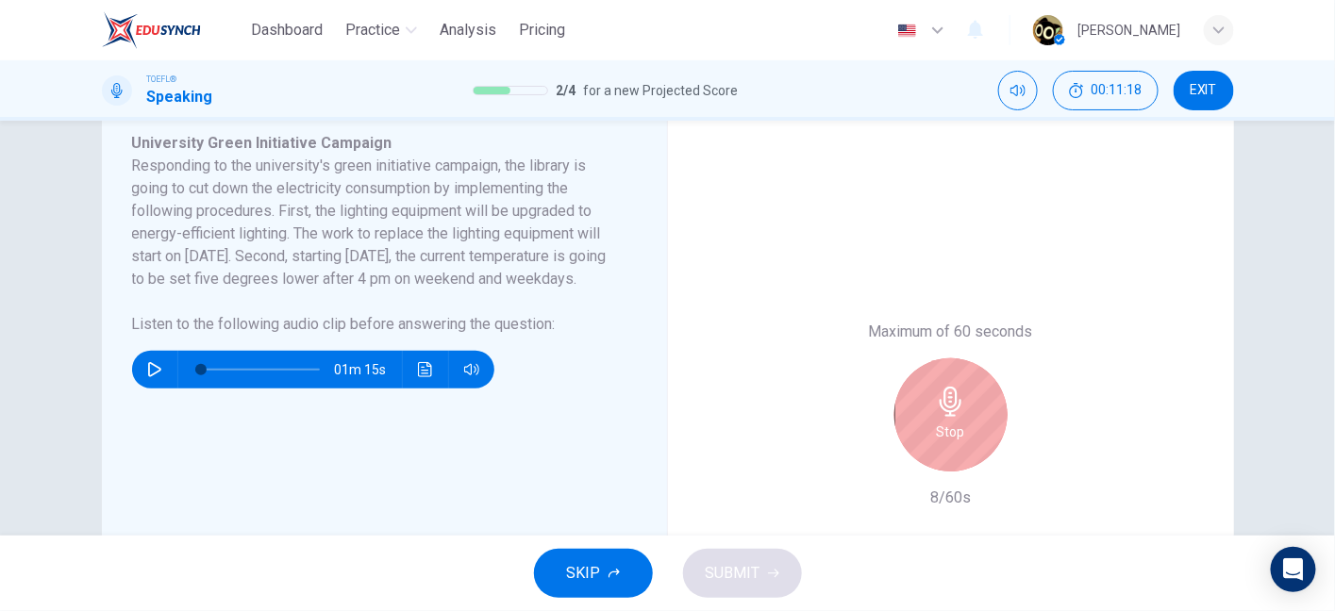
click at [397, 190] on h6 "Responding to the university's green initiative campaign, the library is going …" at bounding box center [373, 223] width 482 height 136
drag, startPoint x: 429, startPoint y: 190, endPoint x: 471, endPoint y: 190, distance: 41.5
click at [471, 190] on h6 "Responding to the university's green initiative campaign, the library is going …" at bounding box center [373, 223] width 482 height 136
drag, startPoint x: 144, startPoint y: 211, endPoint x: 291, endPoint y: 215, distance: 147.2
click at [291, 215] on h6 "Responding to the university's green initiative campaign, the library is going …" at bounding box center [373, 223] width 482 height 136
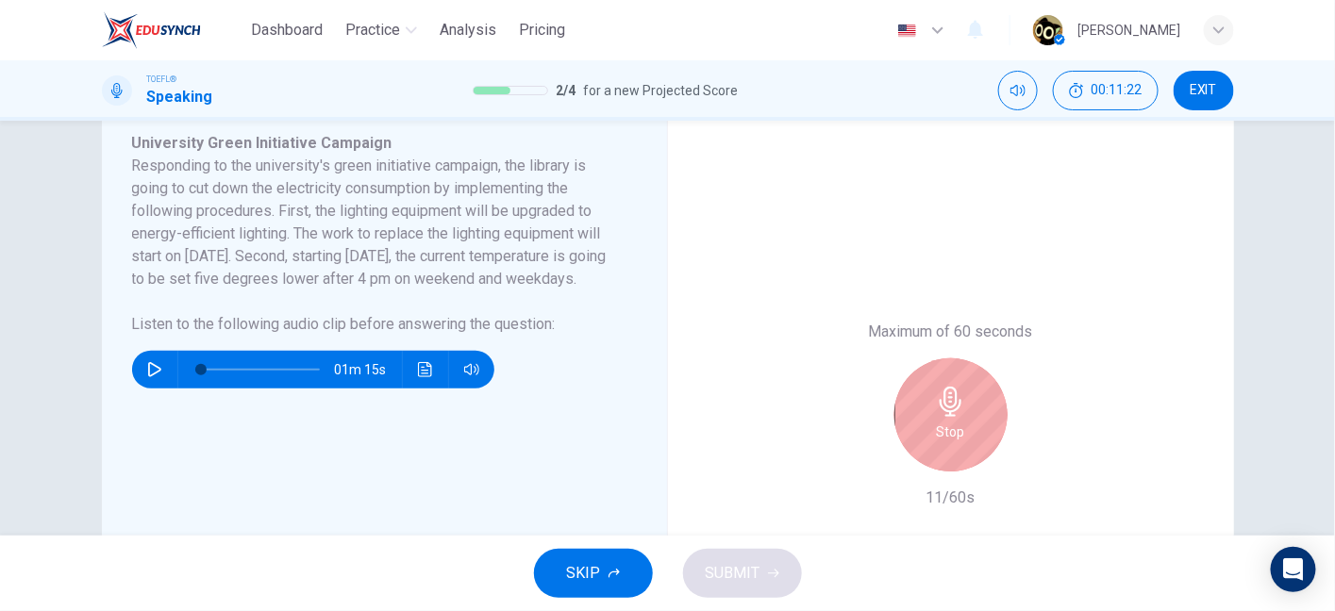
drag, startPoint x: 327, startPoint y: 215, endPoint x: 422, endPoint y: 205, distance: 94.9
click at [422, 205] on h6 "Responding to the university's green initiative campaign, the library is going …" at bounding box center [373, 223] width 482 height 136
drag, startPoint x: 307, startPoint y: 213, endPoint x: 352, endPoint y: 211, distance: 45.3
click at [352, 211] on h6 "Responding to the university's green initiative campaign, the library is going …" at bounding box center [373, 223] width 482 height 136
drag, startPoint x: 276, startPoint y: 214, endPoint x: 450, endPoint y: 221, distance: 173.7
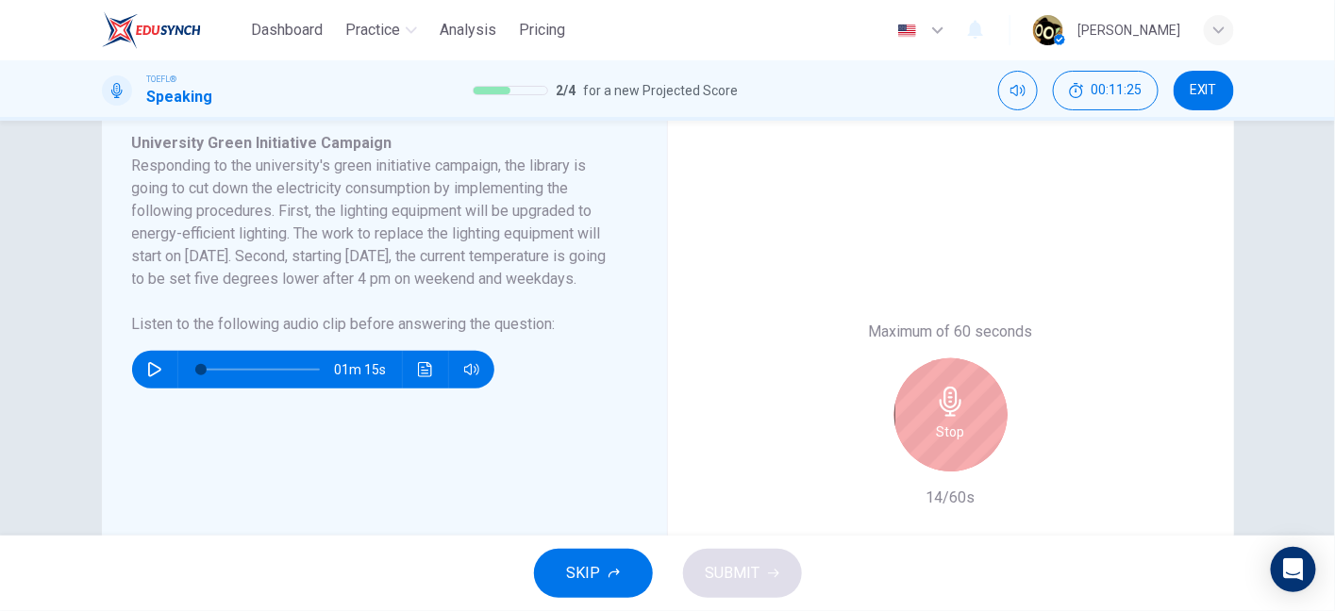
click at [450, 221] on h6 "Responding to the university's green initiative campaign, the library is going …" at bounding box center [373, 223] width 482 height 136
drag, startPoint x: 399, startPoint y: 223, endPoint x: 535, endPoint y: 221, distance: 135.9
click at [535, 221] on h6 "Responding to the university's green initiative campaign, the library is going …" at bounding box center [373, 223] width 482 height 136
click at [919, 427] on div "Stop" at bounding box center [950, 414] width 113 height 113
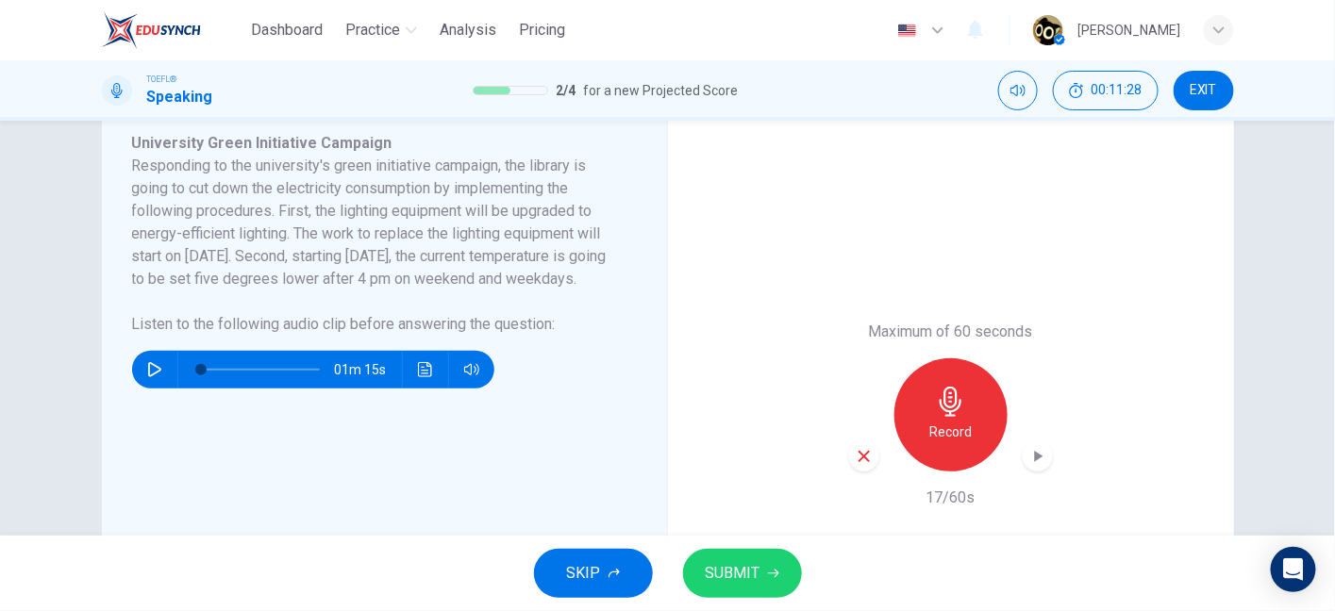
click at [842, 466] on div "Maximum of 60 seconds Record 17/60s" at bounding box center [951, 414] width 566 height 641
click at [864, 466] on div "button" at bounding box center [864, 456] width 30 height 30
click at [944, 437] on h6 "Record" at bounding box center [950, 432] width 42 height 23
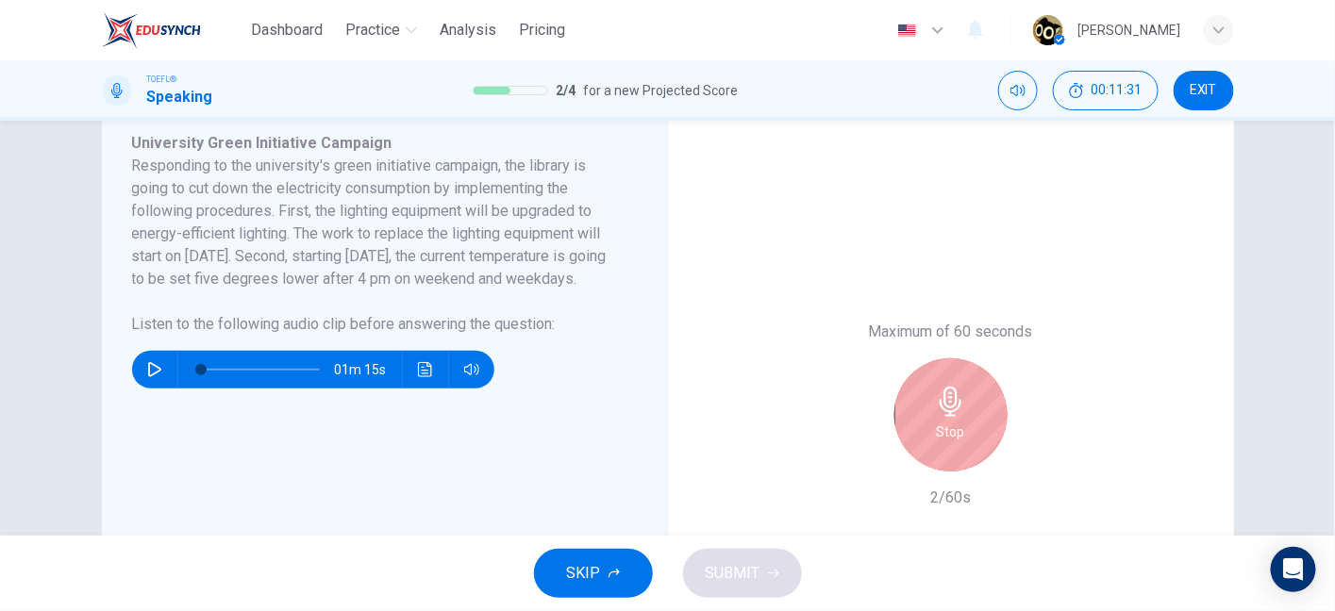
drag, startPoint x: 154, startPoint y: 184, endPoint x: 341, endPoint y: 194, distance: 187.1
click at [341, 194] on h6 "Responding to the university's green initiative campaign, the library is going …" at bounding box center [373, 223] width 482 height 136
drag, startPoint x: 391, startPoint y: 183, endPoint x: 475, endPoint y: 191, distance: 84.3
click at [475, 191] on h6 "Responding to the university's green initiative campaign, the library is going …" at bounding box center [373, 223] width 482 height 136
drag, startPoint x: 201, startPoint y: 214, endPoint x: 283, endPoint y: 224, distance: 82.6
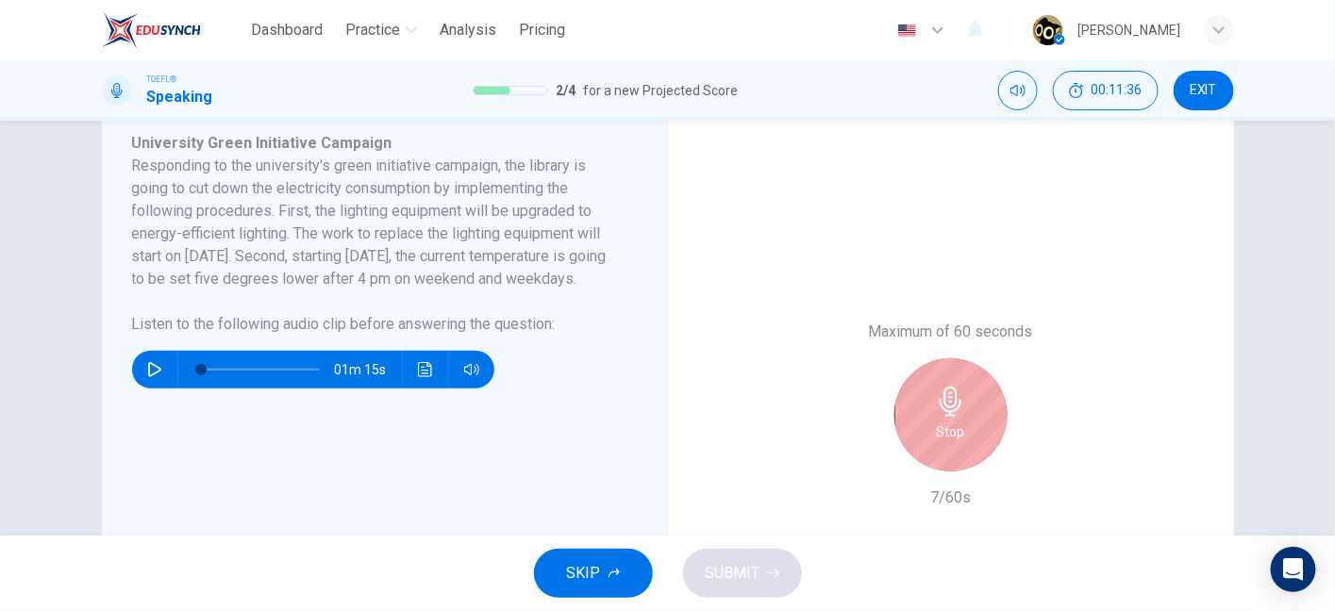
click at [283, 224] on h6 "Responding to the university's green initiative campaign, the library is going …" at bounding box center [373, 223] width 482 height 136
drag, startPoint x: 348, startPoint y: 213, endPoint x: 449, endPoint y: 219, distance: 101.1
click at [449, 219] on h6 "Responding to the university's green initiative campaign, the library is going …" at bounding box center [373, 223] width 482 height 136
drag, startPoint x: 394, startPoint y: 210, endPoint x: 508, endPoint y: 217, distance: 113.4
click at [508, 217] on h6 "Responding to the university's green initiative campaign, the library is going …" at bounding box center [373, 223] width 482 height 136
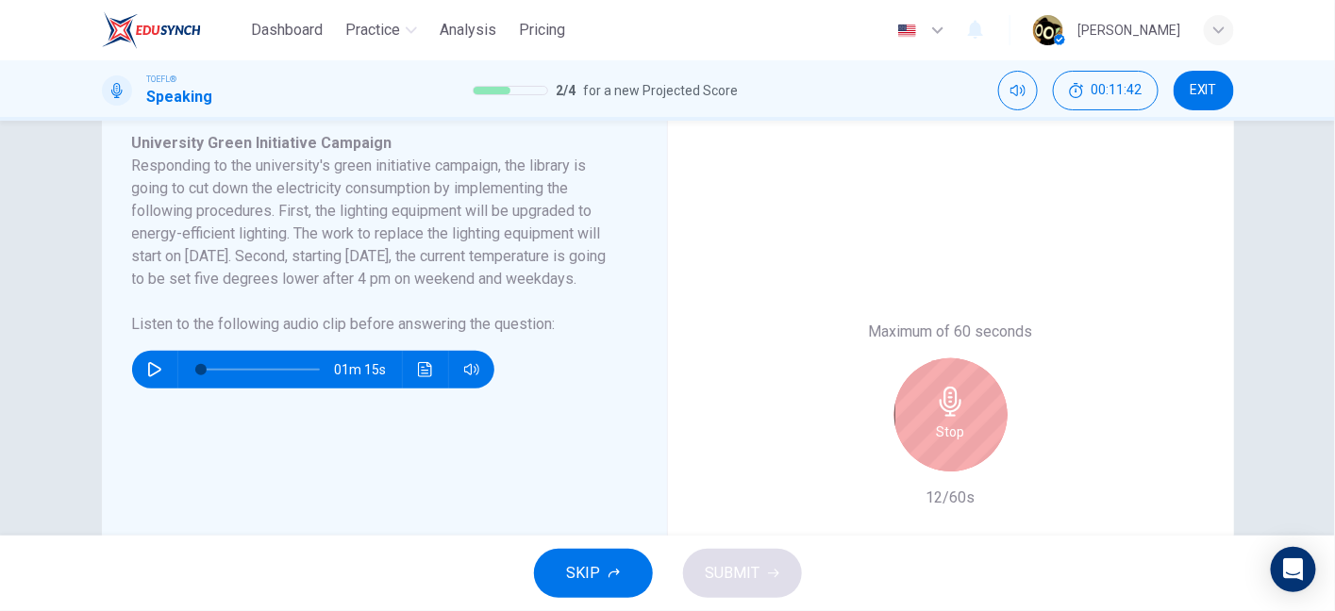
drag, startPoint x: 135, startPoint y: 237, endPoint x: 167, endPoint y: 239, distance: 32.1
click at [167, 239] on h6 "Responding to the university's green initiative campaign, the library is going …" at bounding box center [373, 223] width 482 height 136
drag, startPoint x: 213, startPoint y: 241, endPoint x: 266, endPoint y: 238, distance: 53.0
click at [266, 238] on h6 "Responding to the university's green initiative campaign, the library is going …" at bounding box center [373, 223] width 482 height 136
drag, startPoint x: 385, startPoint y: 264, endPoint x: 442, endPoint y: 260, distance: 57.7
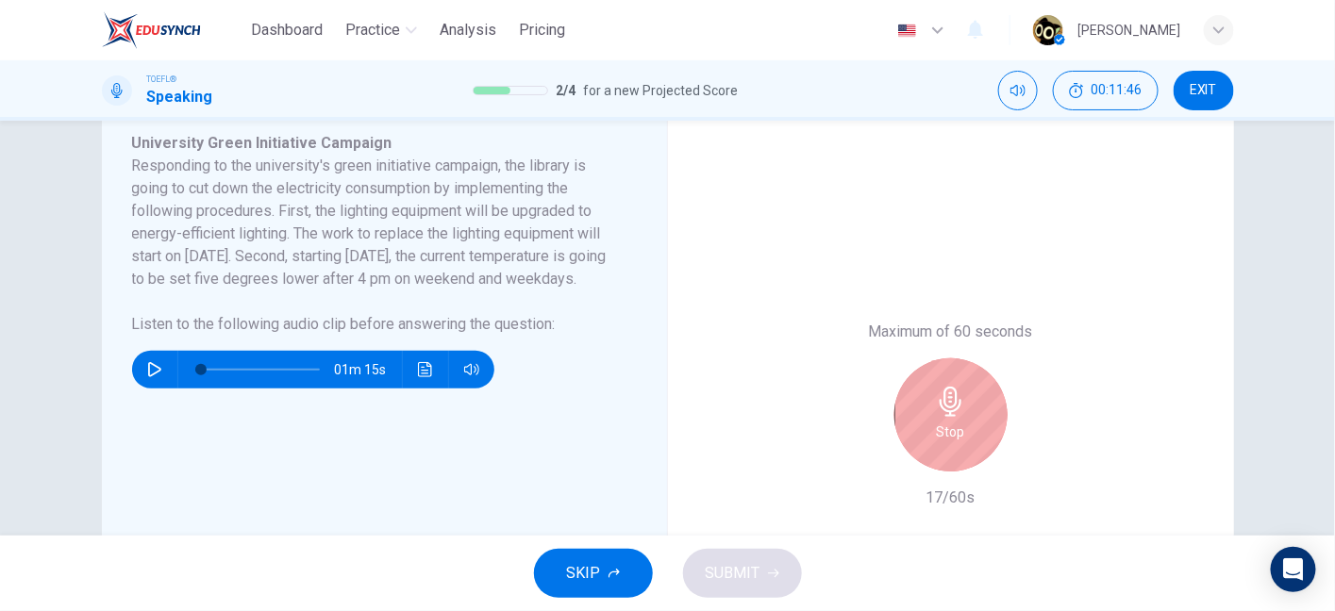
click at [442, 260] on h6 "Responding to the university's green initiative campaign, the library is going …" at bounding box center [373, 223] width 482 height 136
drag, startPoint x: 168, startPoint y: 284, endPoint x: 311, endPoint y: 285, distance: 143.4
click at [311, 285] on h6 "Responding to the university's green initiative campaign, the library is going …" at bounding box center [373, 223] width 482 height 136
drag, startPoint x: 395, startPoint y: 279, endPoint x: 475, endPoint y: 268, distance: 81.0
click at [475, 268] on h6 "Responding to the university's green initiative campaign, the library is going …" at bounding box center [373, 223] width 482 height 136
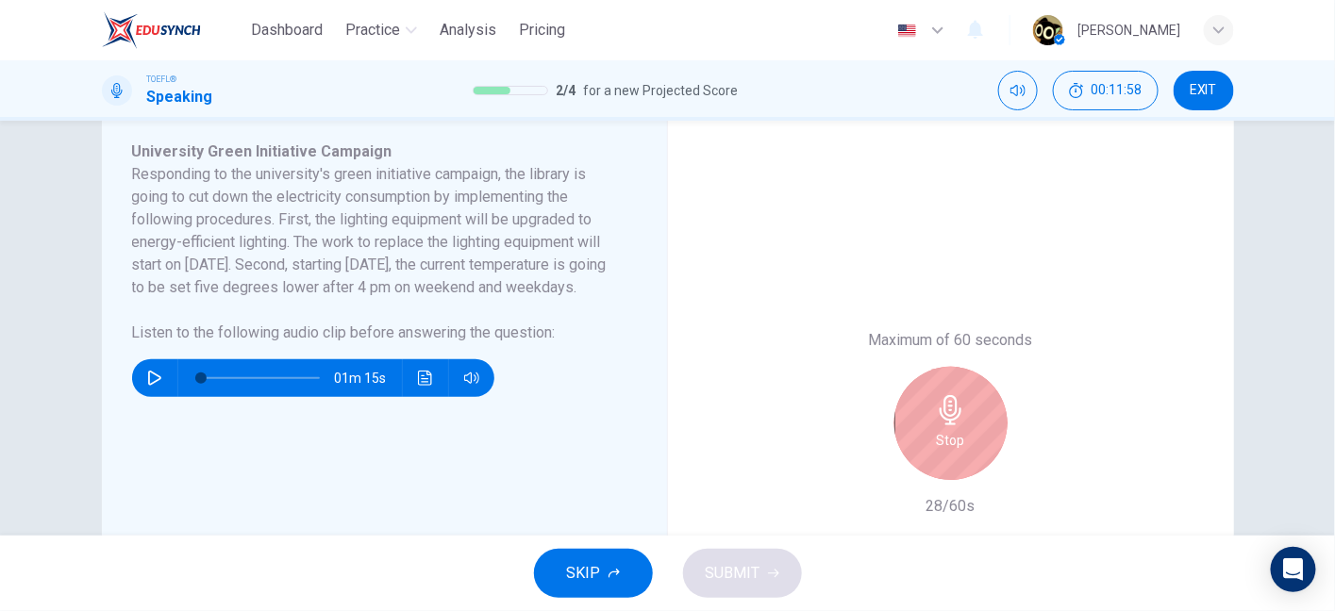
scroll to position [326, 0]
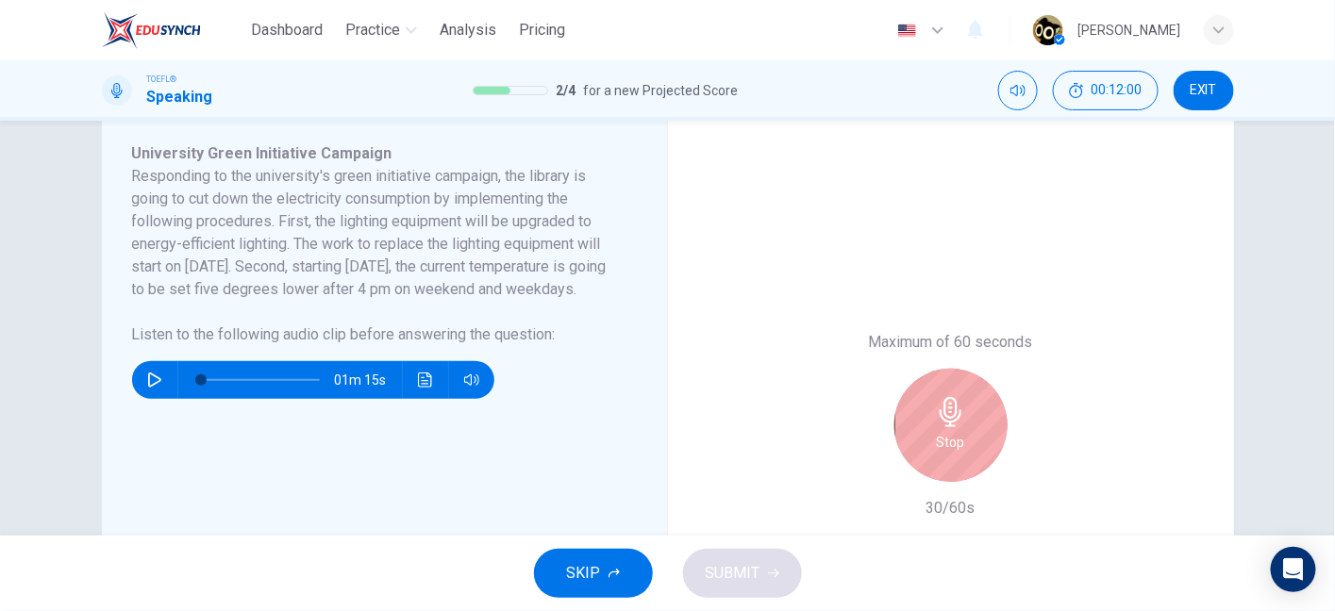
drag, startPoint x: 301, startPoint y: 215, endPoint x: 356, endPoint y: 223, distance: 55.2
click at [356, 223] on h6 "Responding to the university's green initiative campaign, the library is going …" at bounding box center [373, 233] width 482 height 136
drag, startPoint x: 356, startPoint y: 223, endPoint x: 426, endPoint y: 225, distance: 70.8
click at [426, 225] on h6 "Responding to the university's green initiative campaign, the library is going …" at bounding box center [373, 233] width 482 height 136
drag, startPoint x: 442, startPoint y: 228, endPoint x: 465, endPoint y: 229, distance: 22.7
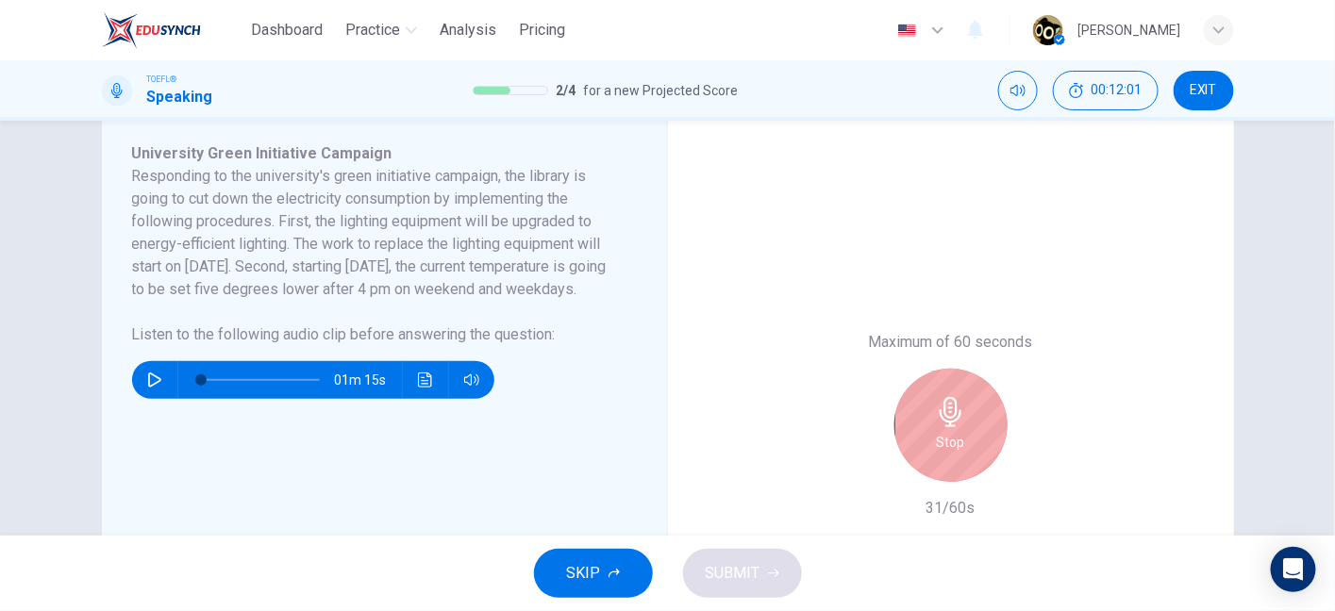
click at [465, 229] on h6 "Responding to the university's green initiative campaign, the library is going …" at bounding box center [373, 233] width 482 height 136
click at [963, 428] on div "Stop" at bounding box center [950, 425] width 113 height 113
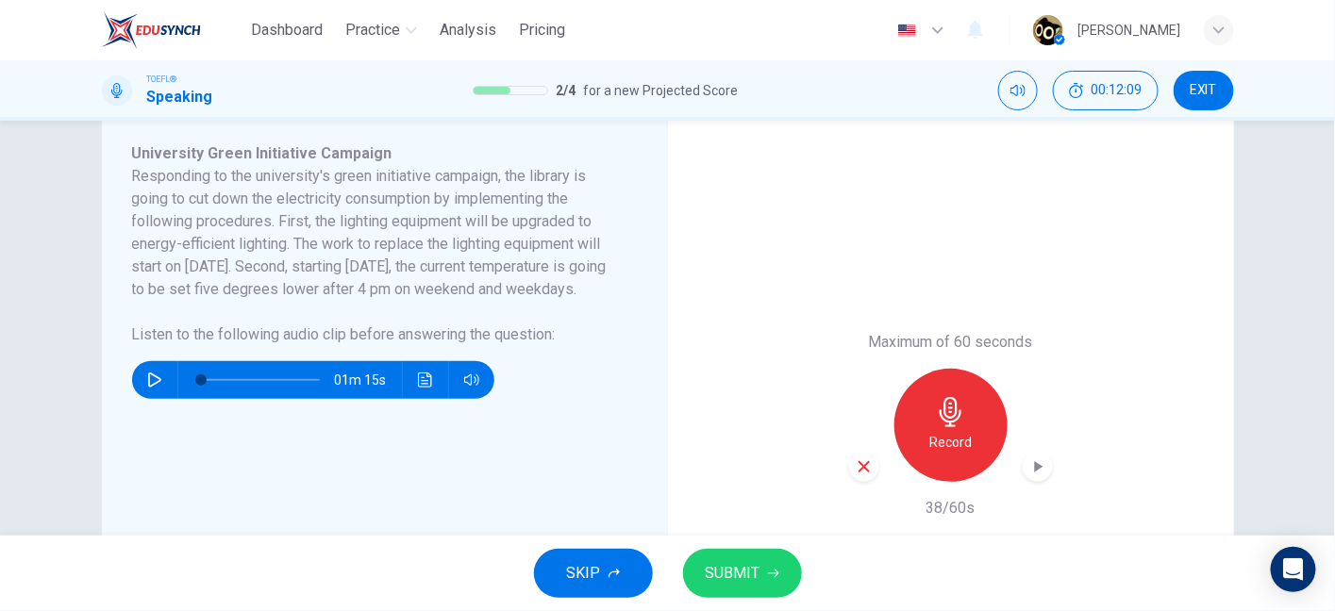
click at [865, 461] on icon "button" at bounding box center [864, 466] width 17 height 17
click at [961, 448] on h6 "Record" at bounding box center [950, 442] width 42 height 23
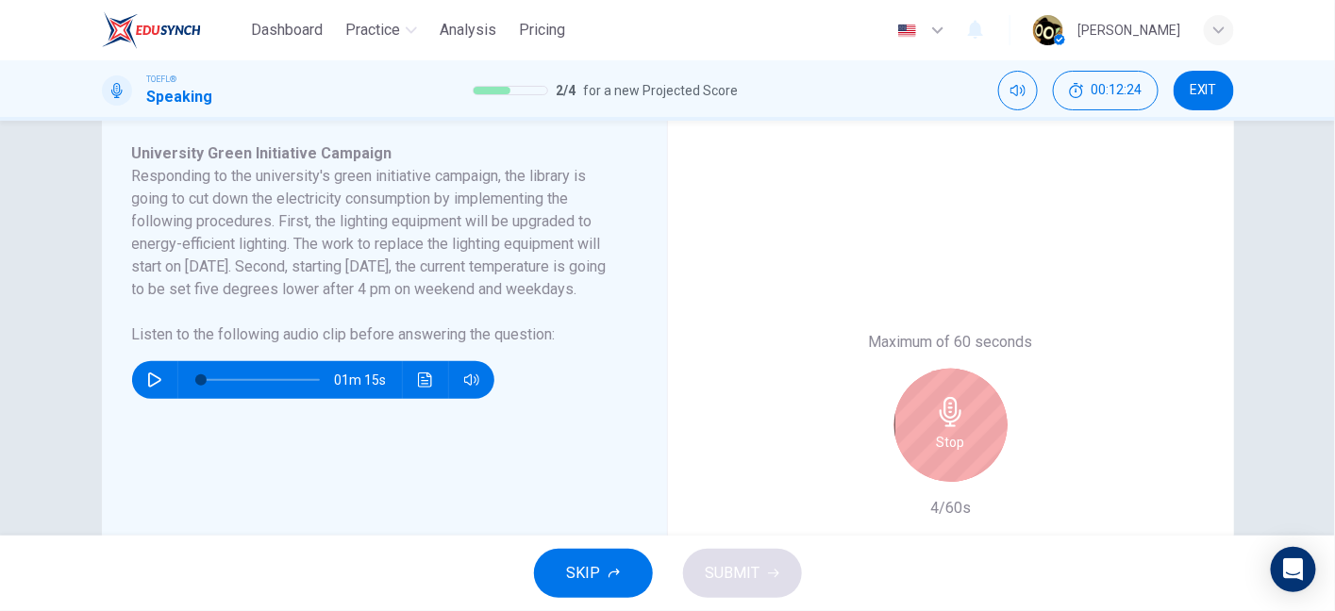
click at [957, 441] on h6 "Stop" at bounding box center [951, 442] width 28 height 23
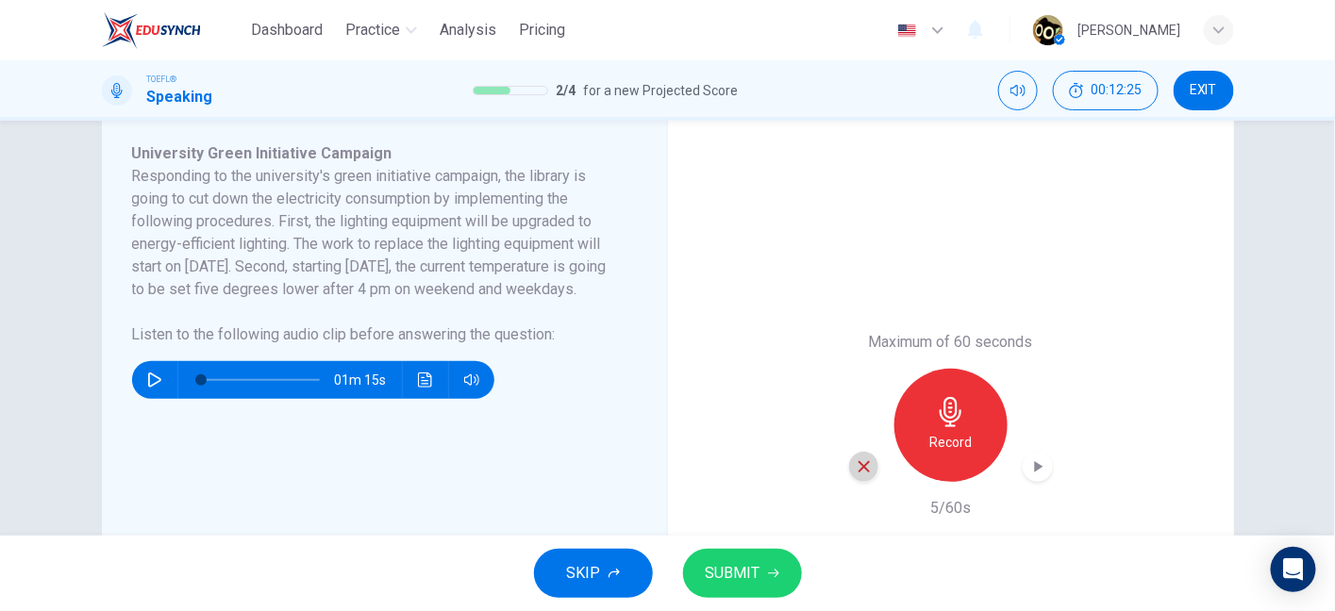
click at [865, 469] on icon "button" at bounding box center [864, 466] width 17 height 17
click at [931, 443] on h6 "Record" at bounding box center [950, 442] width 42 height 23
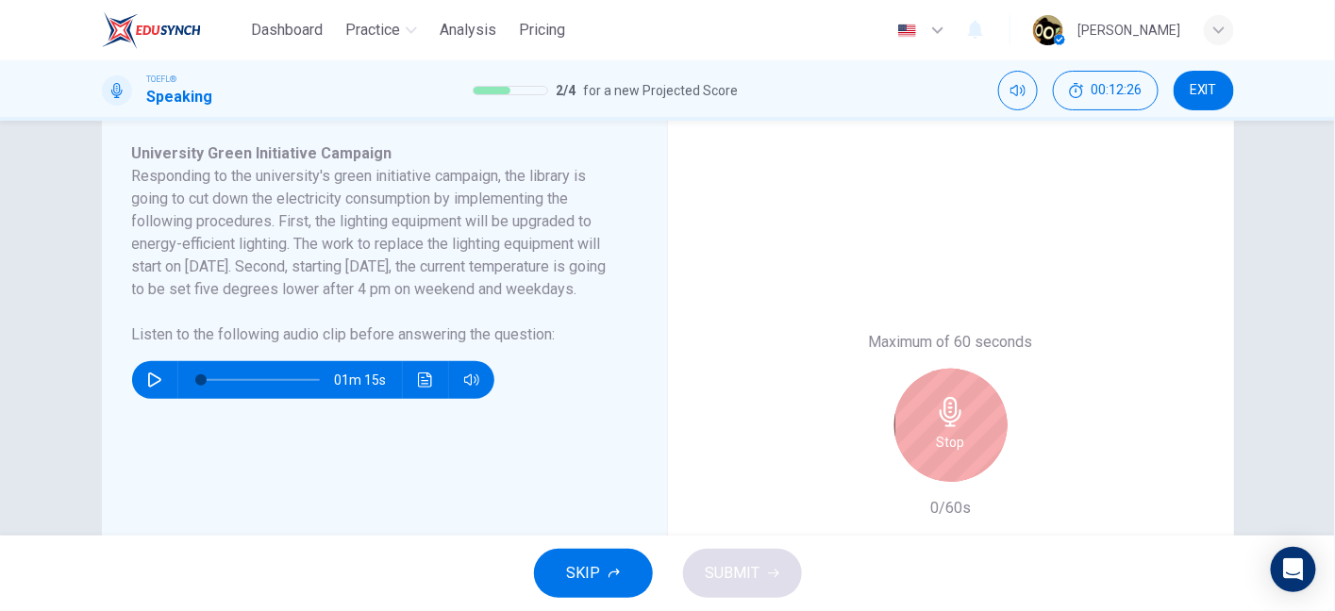
click at [957, 498] on h6 "0/60s" at bounding box center [950, 508] width 41 height 23
click at [931, 473] on div "Stop" at bounding box center [950, 425] width 113 height 113
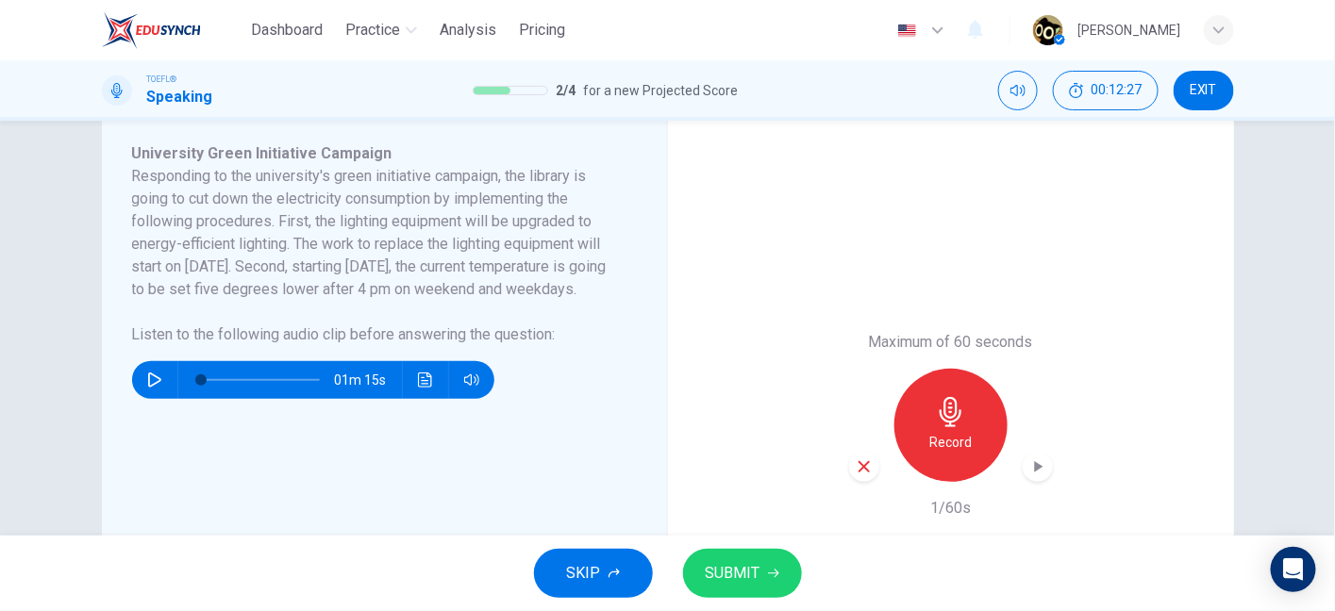
click at [849, 482] on div "Maximum of 60 seconds Record 1/60s" at bounding box center [951, 425] width 204 height 189
click at [859, 471] on icon "button" at bounding box center [864, 466] width 17 height 17
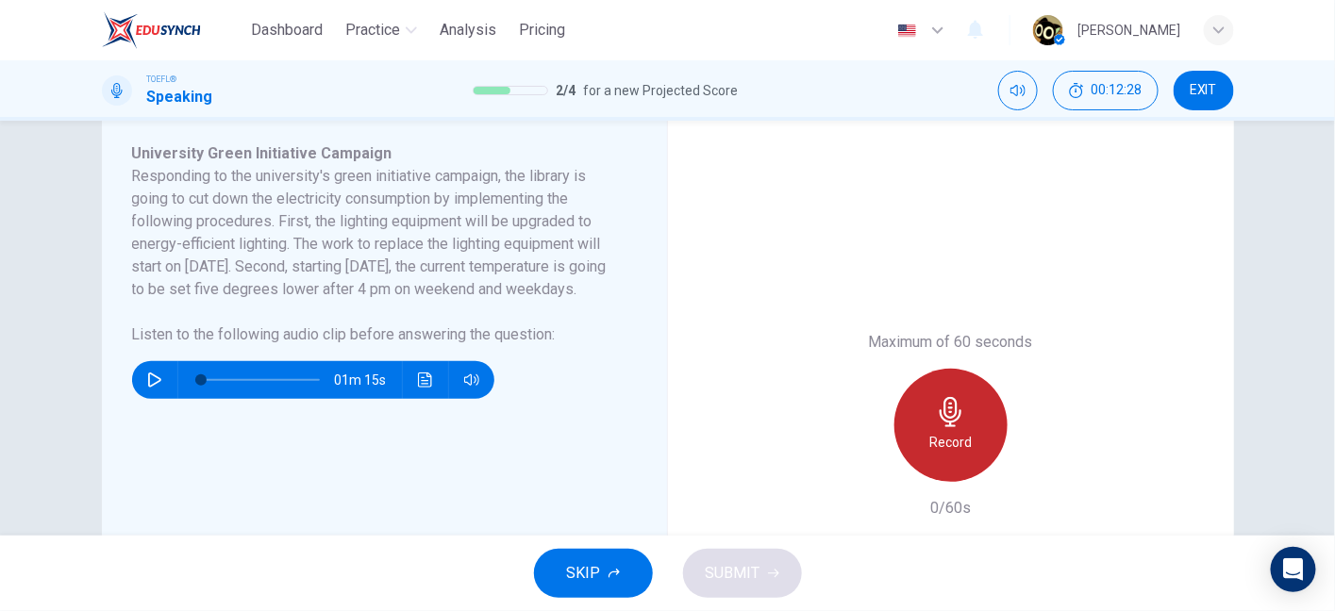
click at [940, 420] on icon "button" at bounding box center [951, 412] width 22 height 30
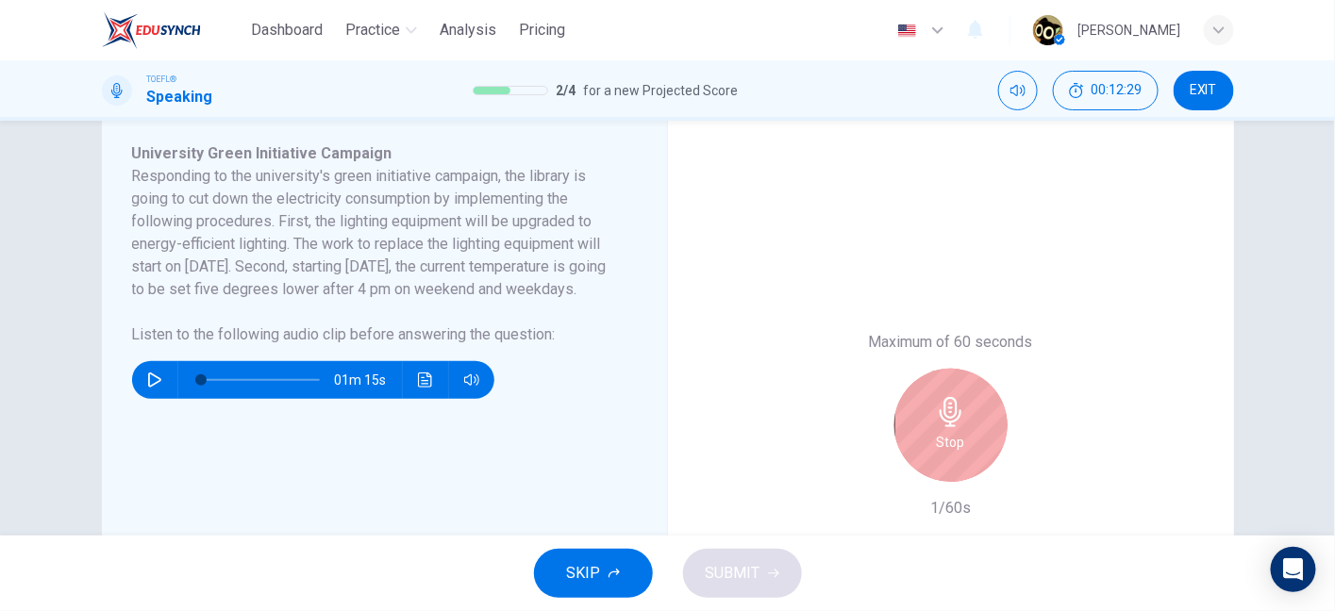
click at [966, 446] on div "Stop" at bounding box center [950, 425] width 113 height 113
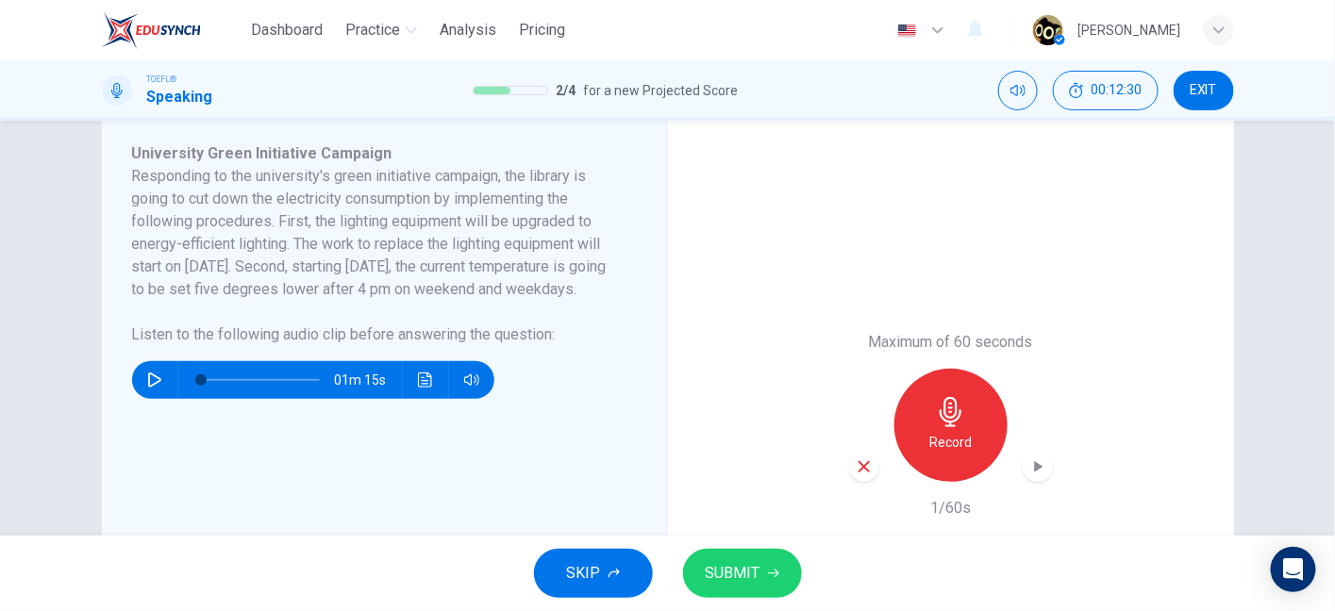
click at [872, 472] on div "button" at bounding box center [864, 467] width 30 height 30
click at [931, 435] on h6 "Record" at bounding box center [950, 442] width 42 height 23
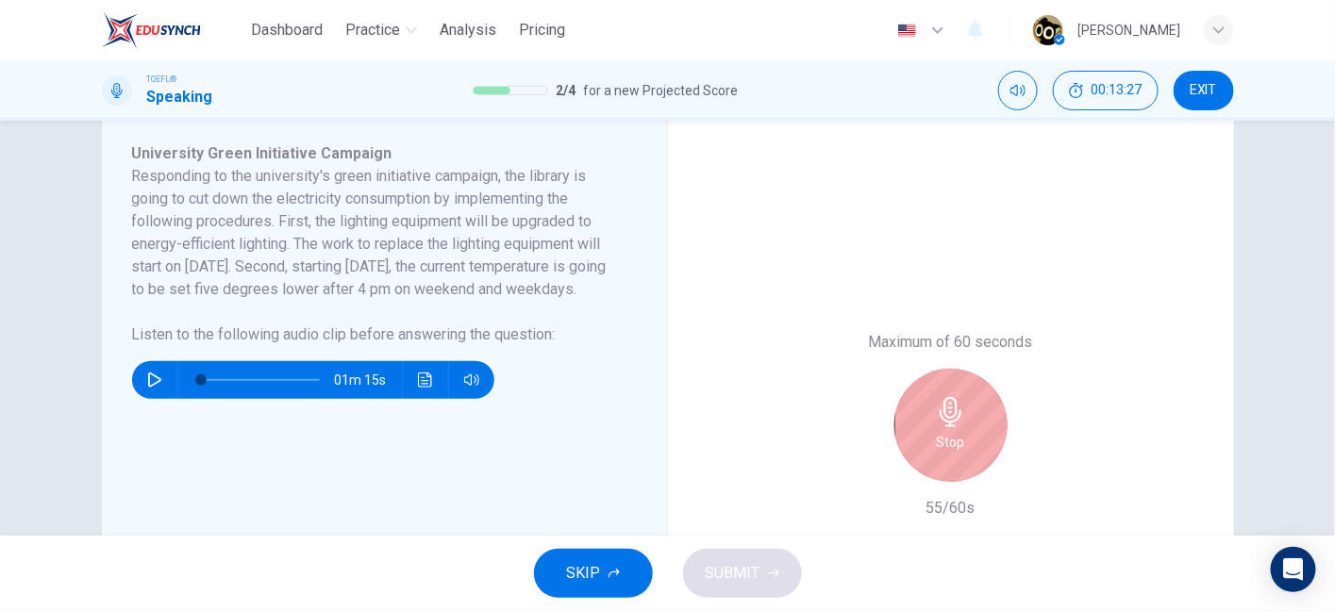
click at [970, 425] on div "Stop" at bounding box center [950, 425] width 113 height 113
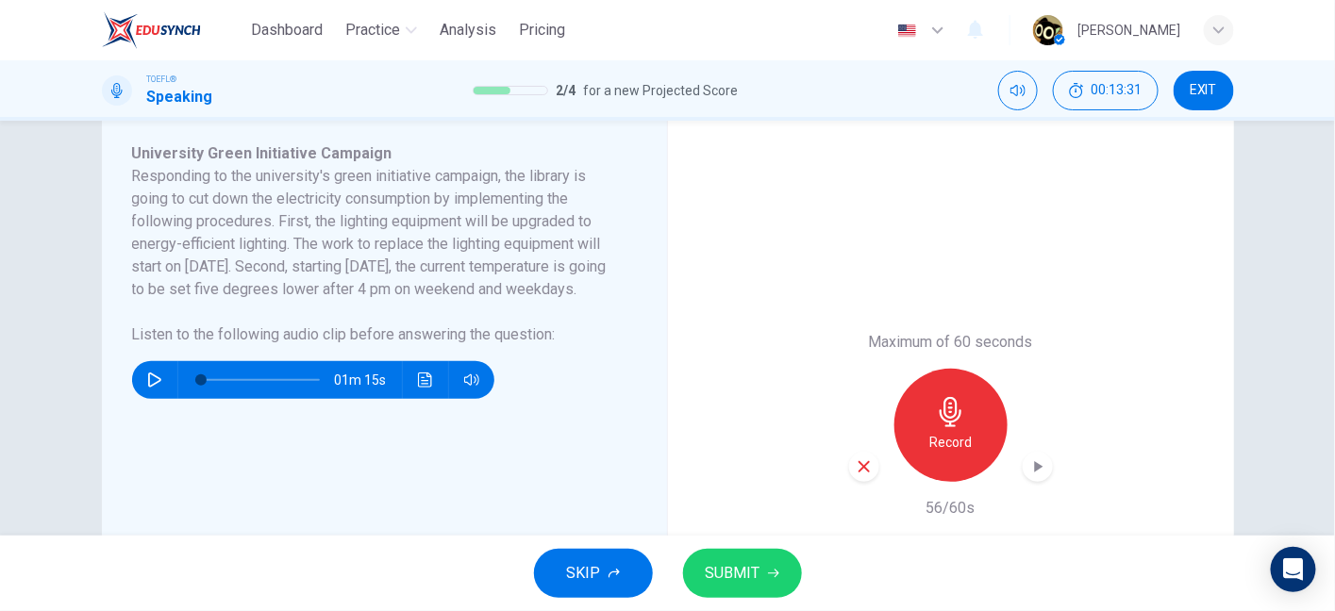
click at [969, 415] on div "Record" at bounding box center [950, 425] width 113 height 113
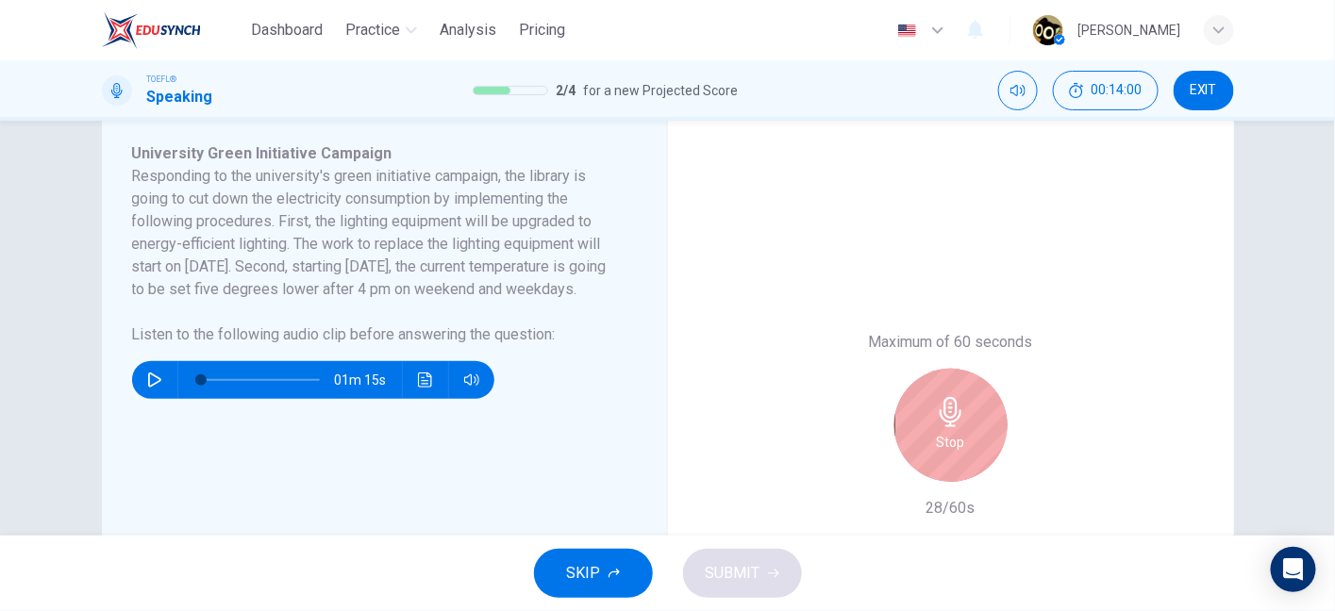
click at [945, 446] on h6 "Stop" at bounding box center [951, 442] width 28 height 23
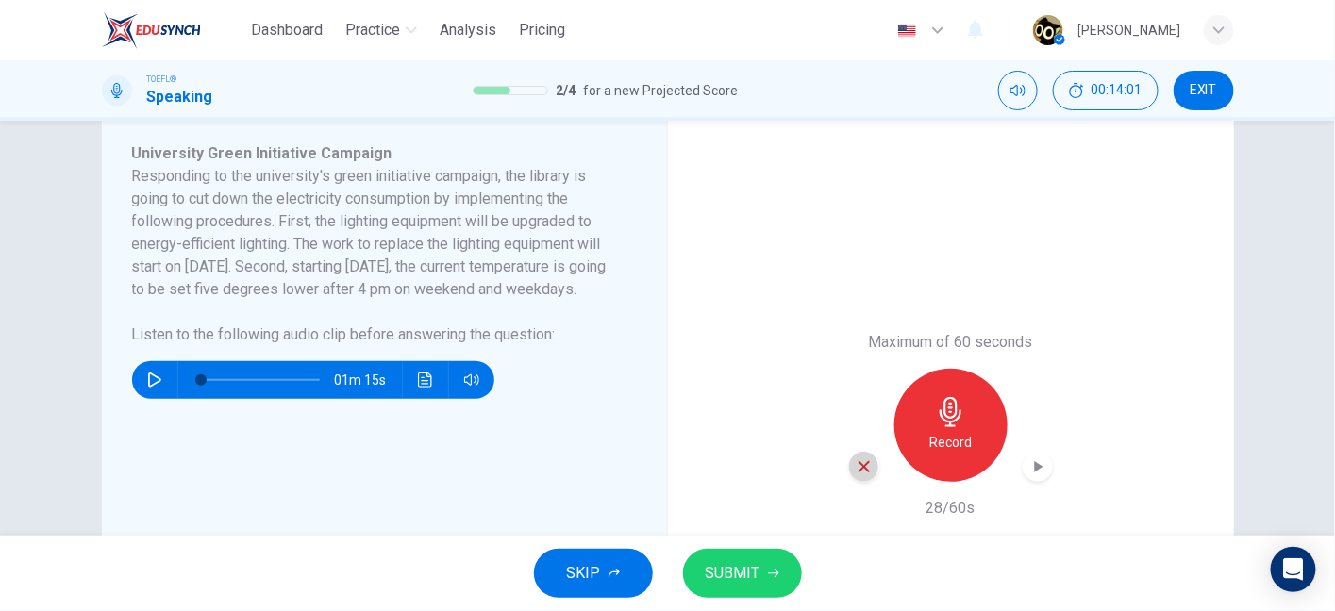
click at [856, 473] on icon "button" at bounding box center [864, 466] width 17 height 17
click at [947, 440] on h6 "Record" at bounding box center [950, 442] width 42 height 23
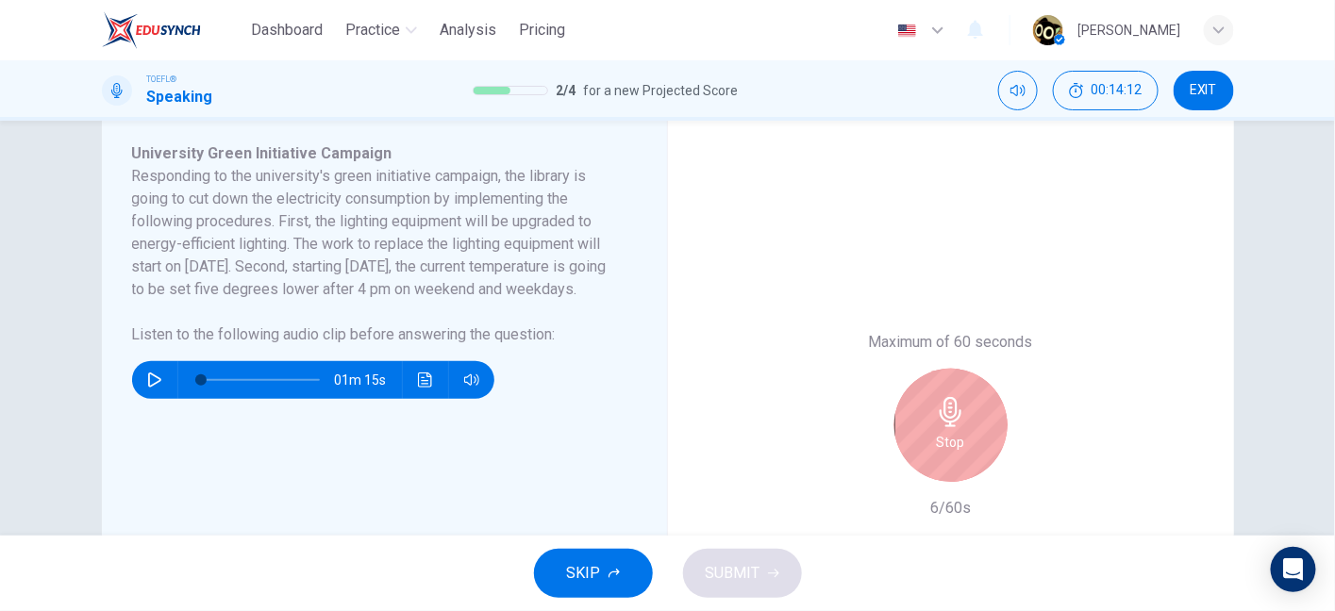
click at [955, 431] on h6 "Stop" at bounding box center [951, 442] width 28 height 23
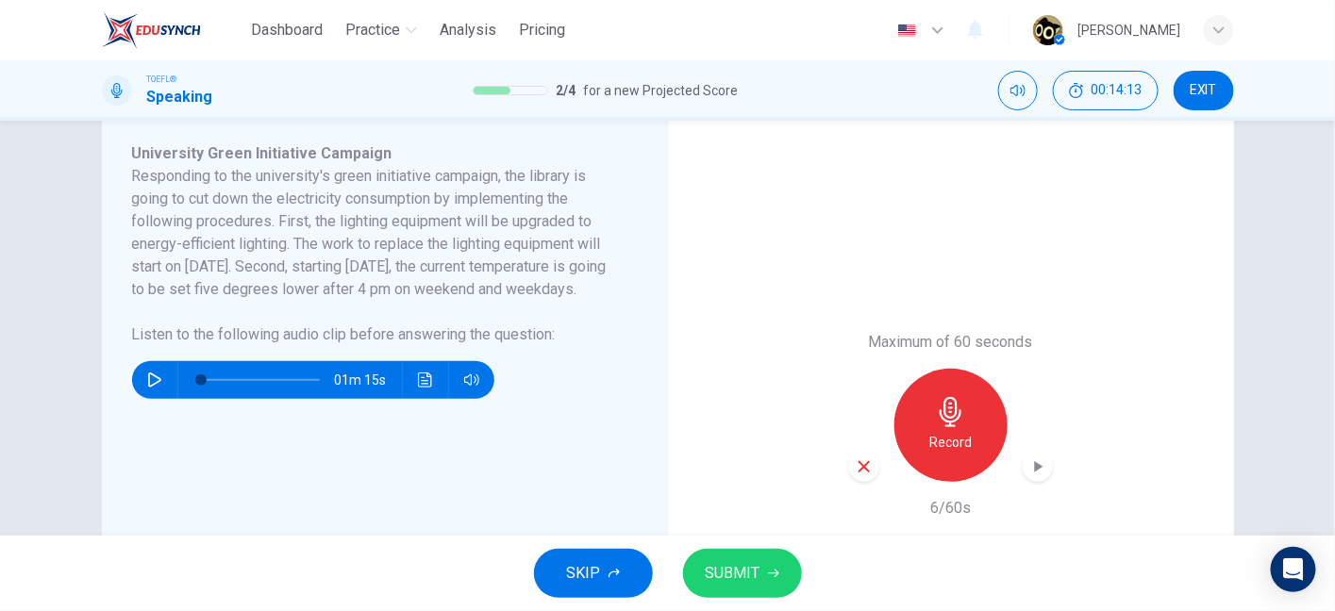
click at [858, 475] on div "button" at bounding box center [864, 467] width 30 height 30
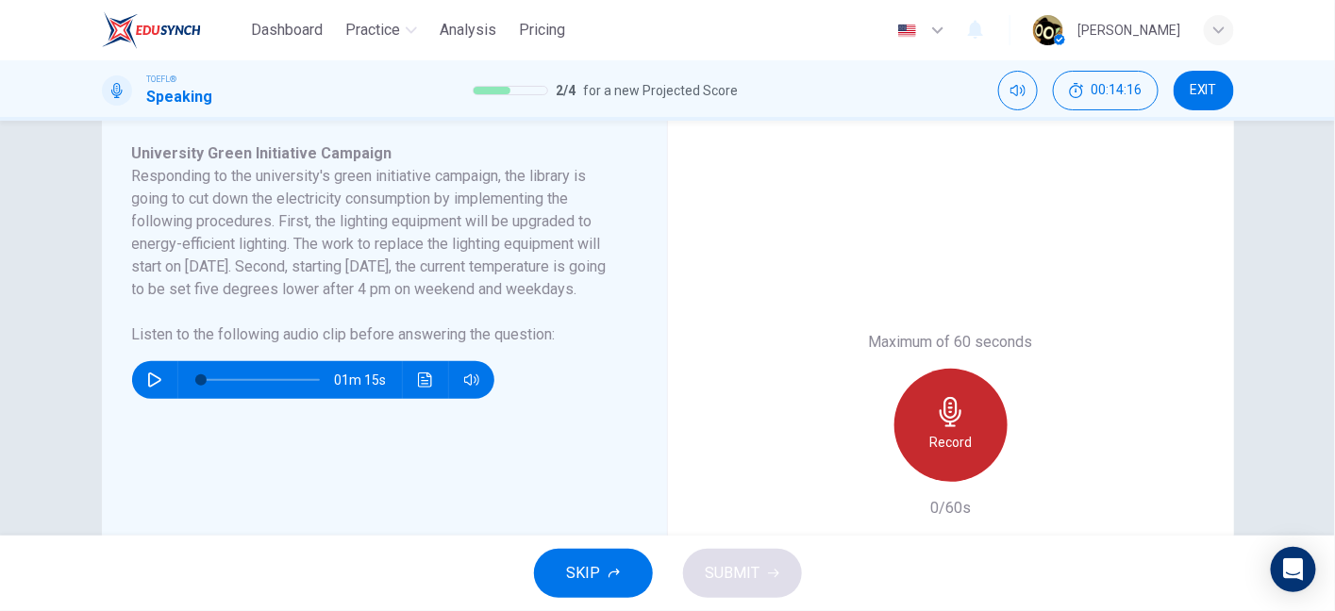
click at [977, 440] on div "Record" at bounding box center [950, 425] width 113 height 113
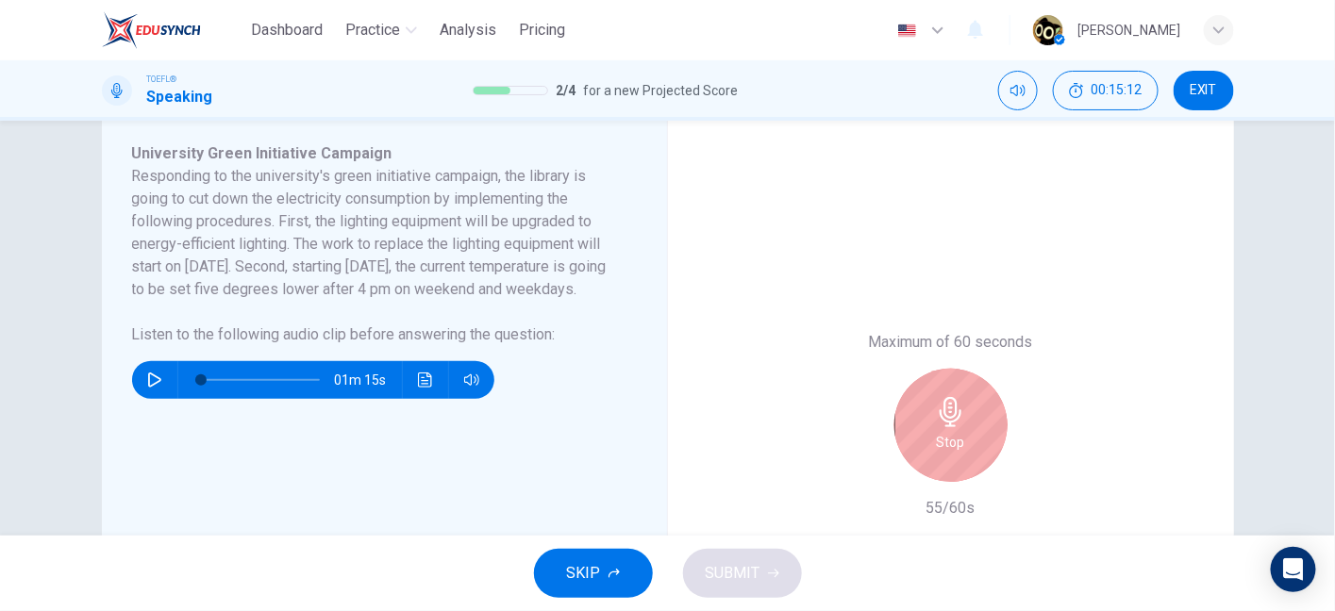
click at [924, 432] on div "Stop" at bounding box center [950, 425] width 113 height 113
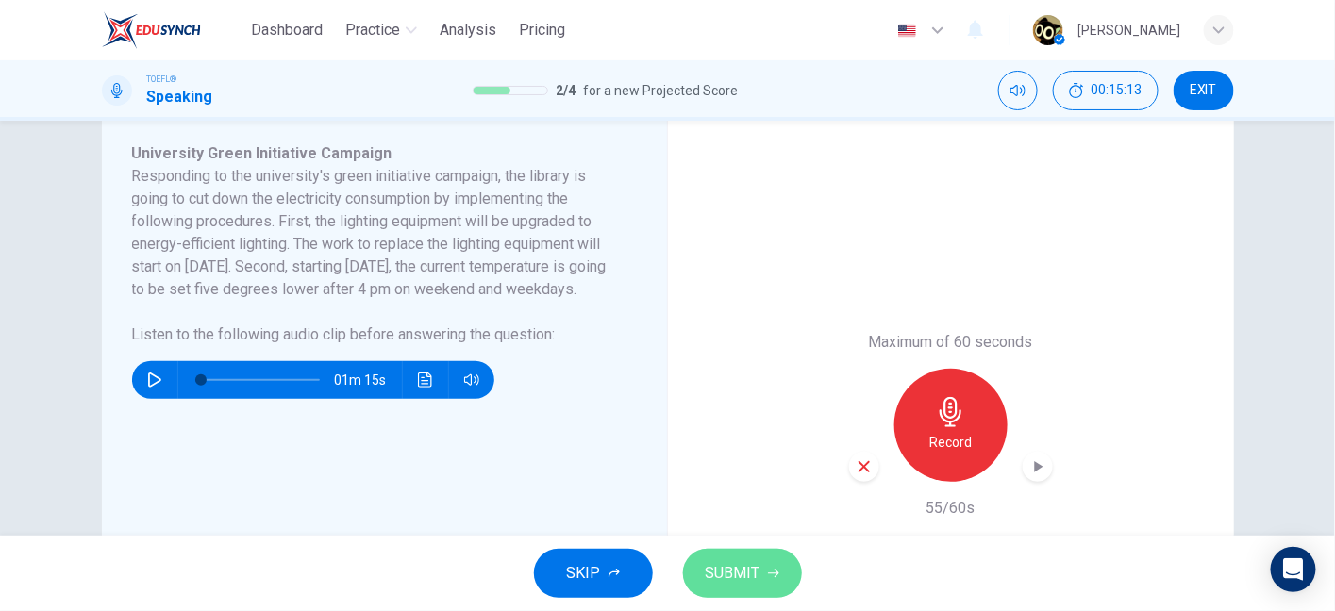
click at [750, 564] on span "SUBMIT" at bounding box center [733, 573] width 55 height 26
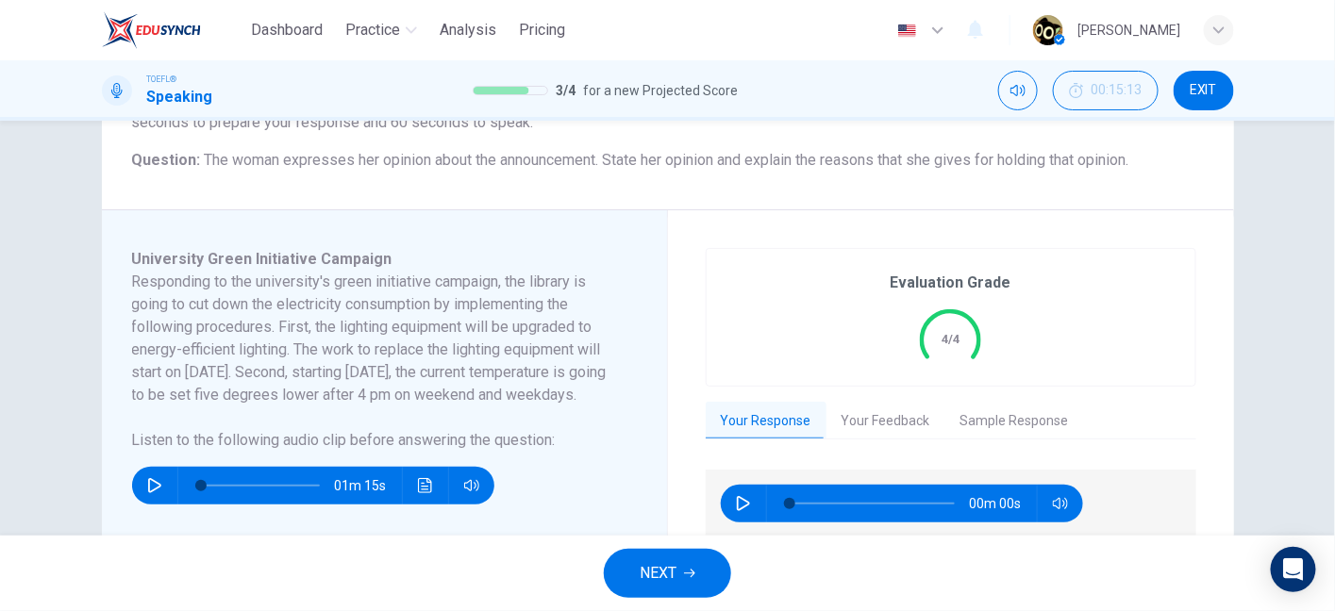
scroll to position [218, 0]
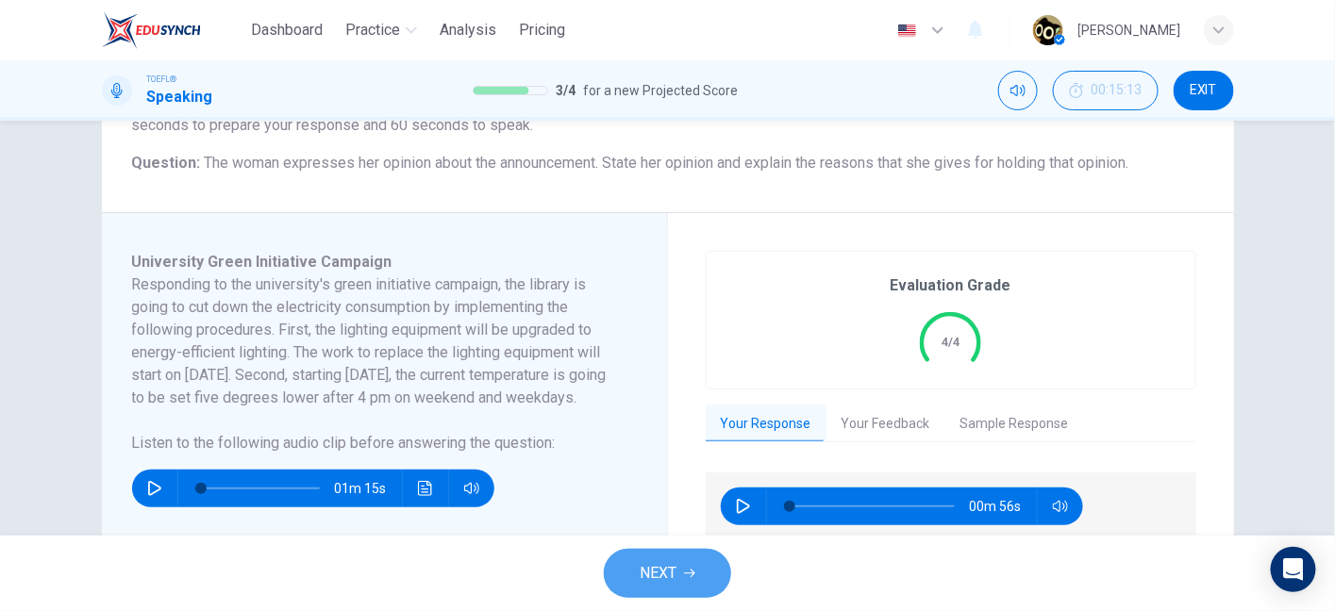
click at [696, 564] on button "NEXT" at bounding box center [667, 573] width 127 height 49
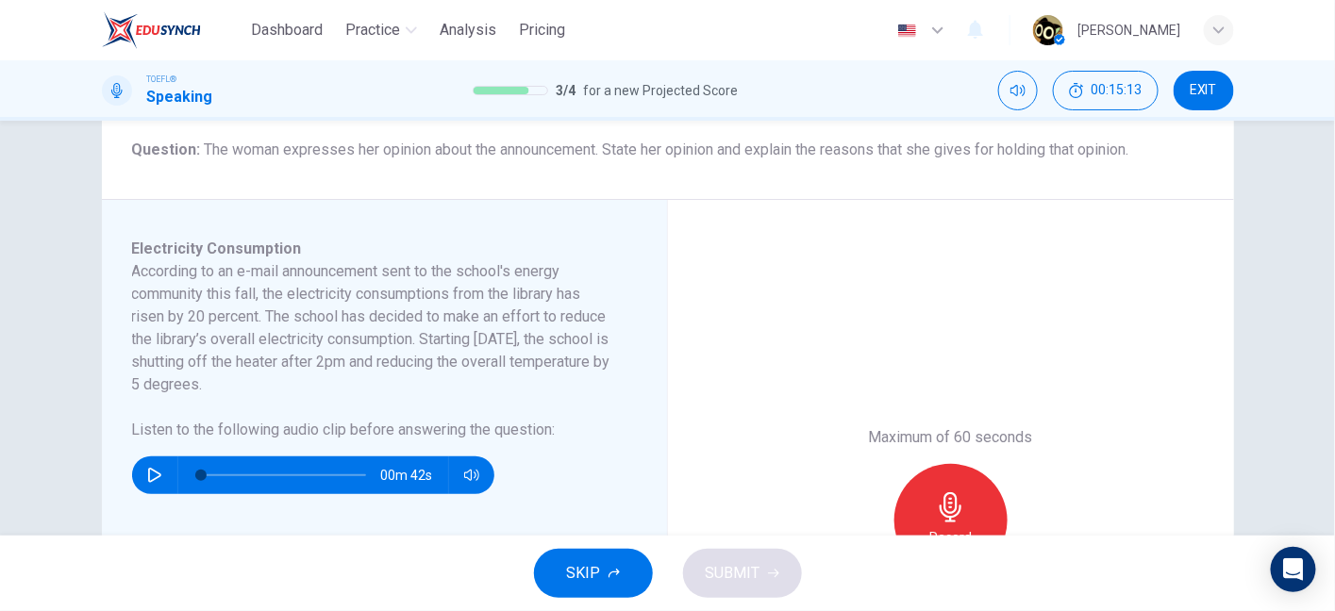
scroll to position [237, 0]
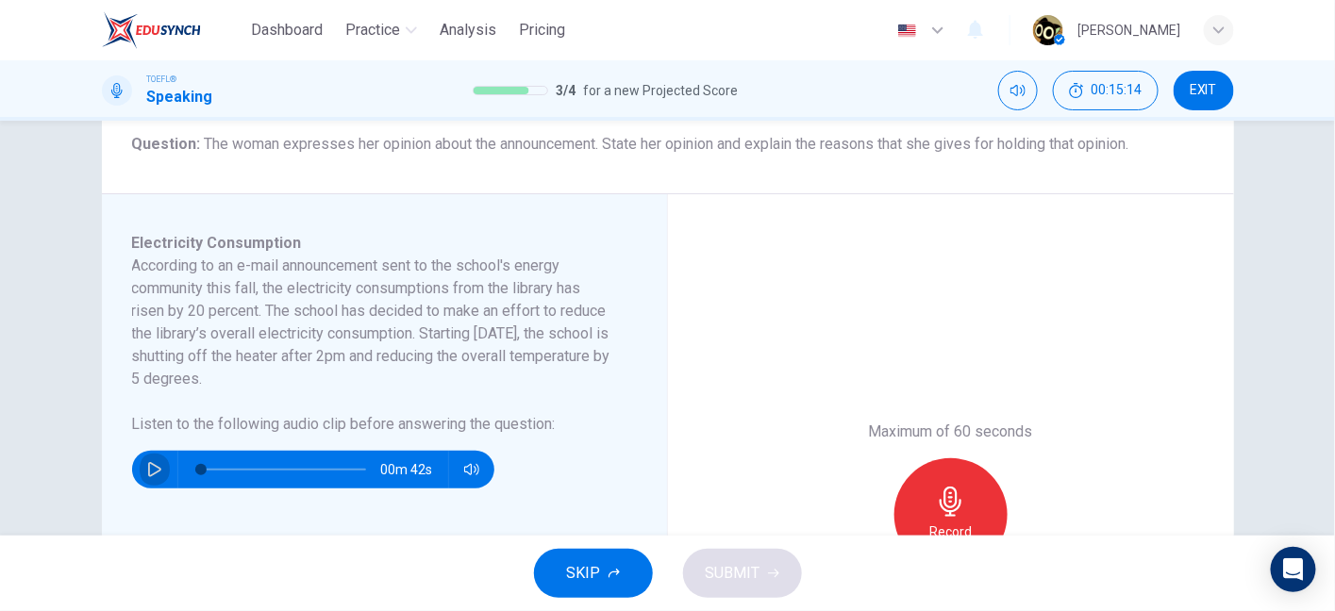
click at [147, 473] on icon "button" at bounding box center [154, 469] width 15 height 15
drag, startPoint x: 408, startPoint y: 258, endPoint x: 427, endPoint y: 375, distance: 119.4
click at [427, 375] on h6 "According to an e-mail announcement sent to the school's energy community this …" at bounding box center [373, 323] width 482 height 136
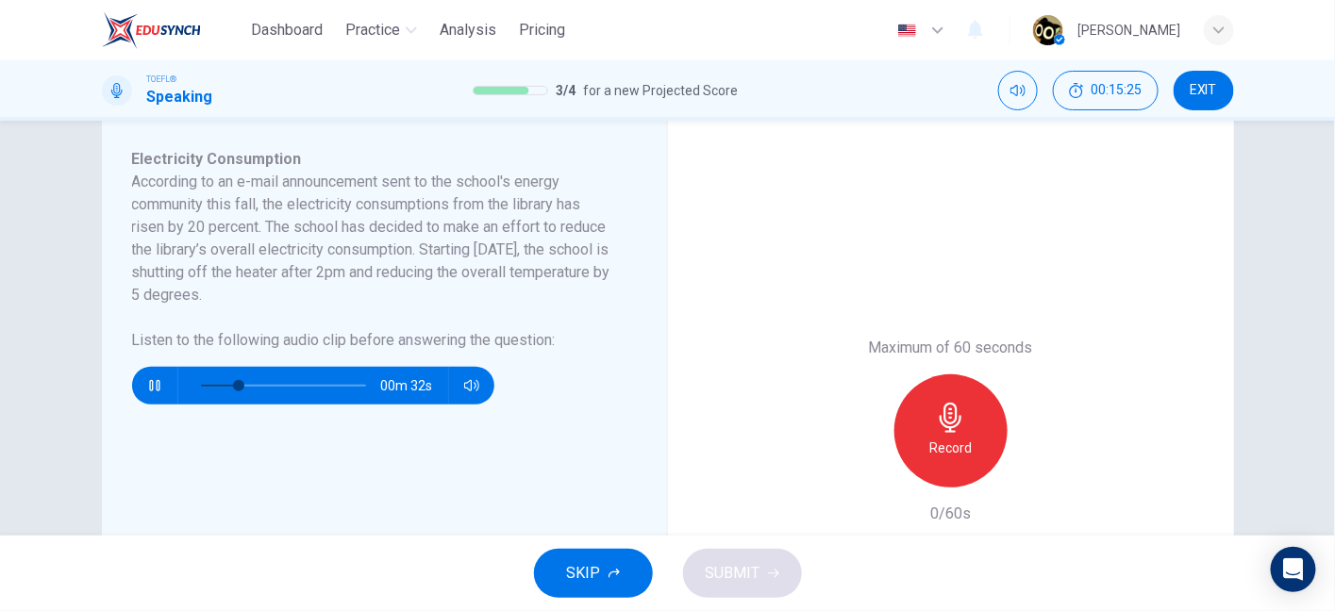
scroll to position [323, 0]
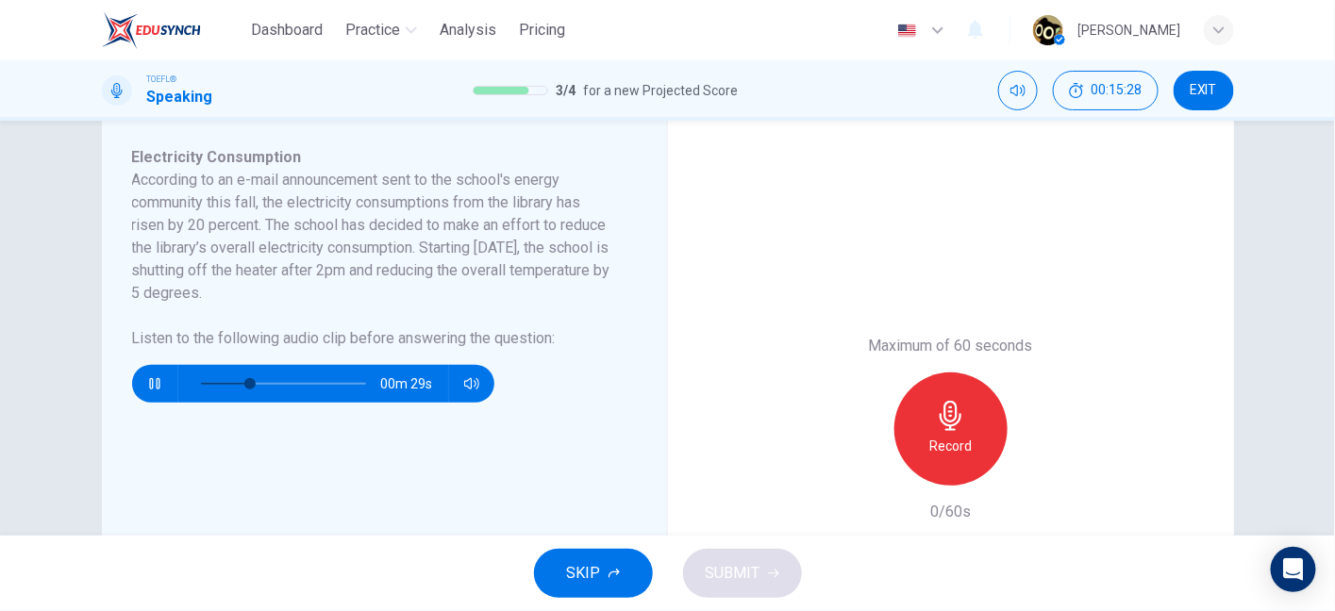
click at [478, 272] on h6 "According to an e-mail announcement sent to the school's energy community this …" at bounding box center [373, 237] width 482 height 136
drag, startPoint x: 478, startPoint y: 272, endPoint x: 568, endPoint y: 271, distance: 89.6
click at [568, 271] on h6 "According to an e-mail announcement sent to the school's energy community this …" at bounding box center [373, 237] width 482 height 136
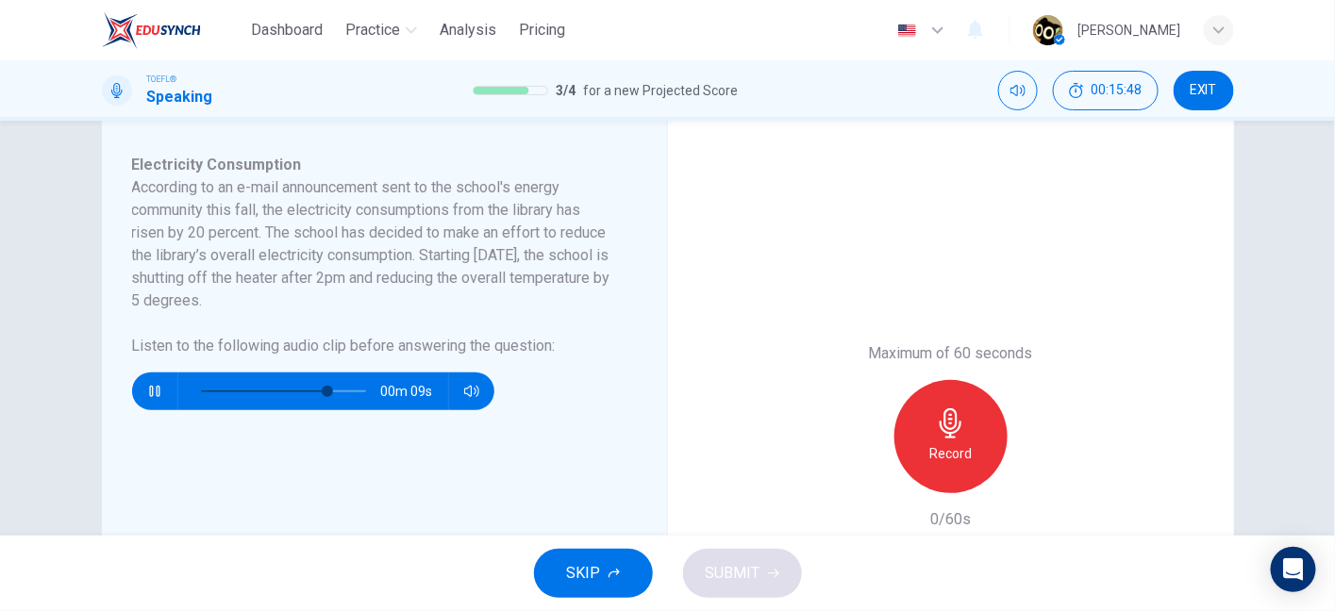
scroll to position [309, 0]
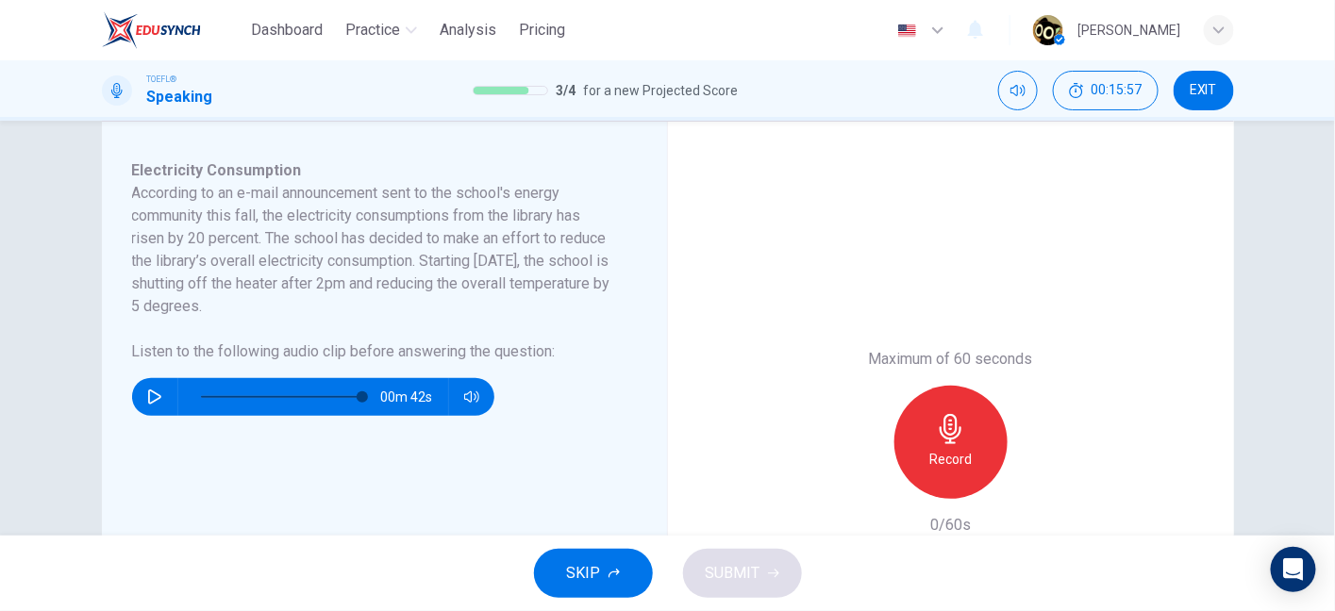
type input "0"
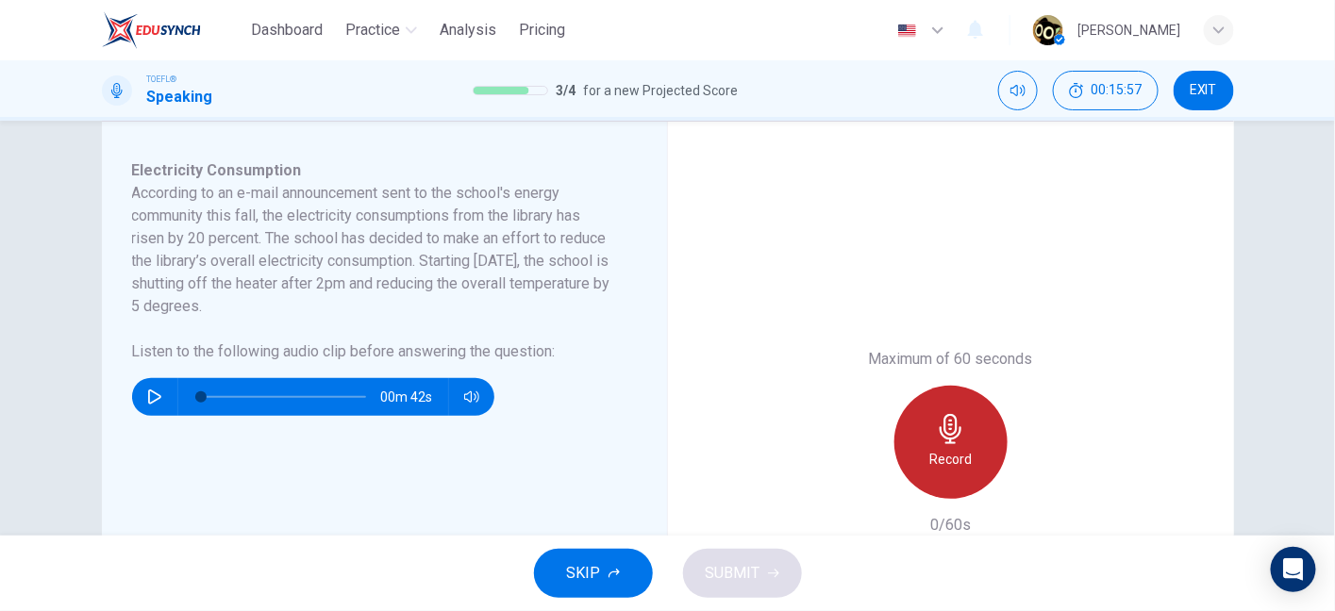
click at [946, 451] on h6 "Record" at bounding box center [950, 459] width 42 height 23
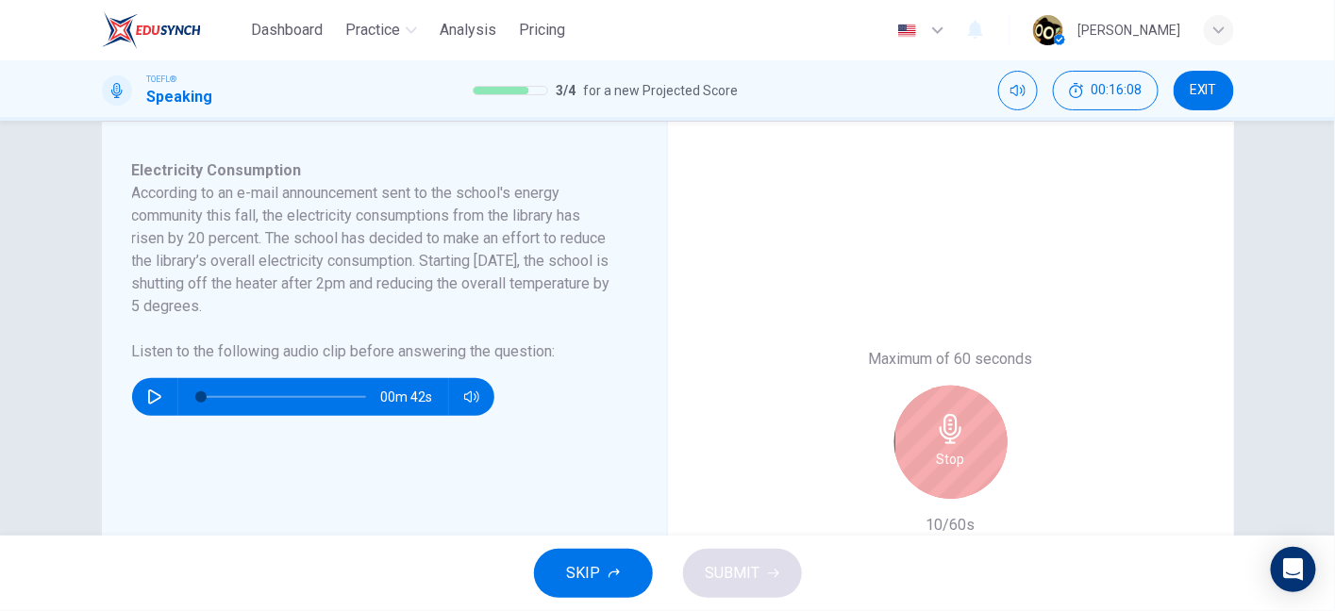
click at [939, 405] on div "Stop" at bounding box center [950, 442] width 113 height 113
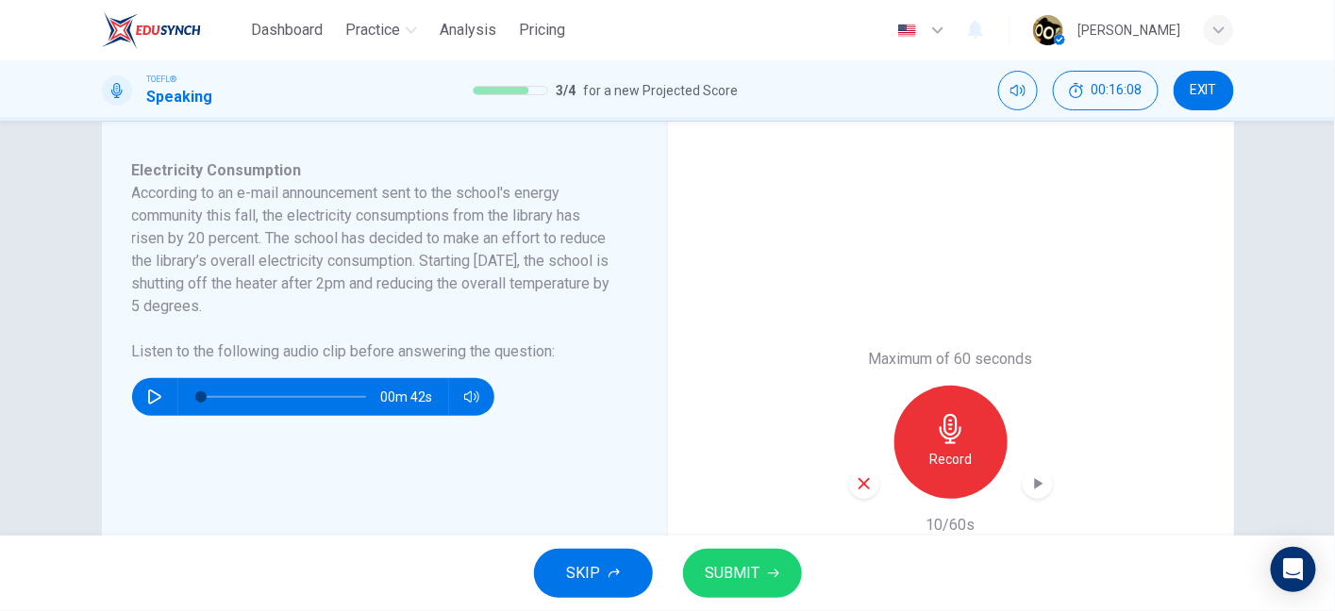
click at [863, 478] on icon "button" at bounding box center [863, 483] width 11 height 11
click at [957, 448] on h6 "Record" at bounding box center [950, 459] width 42 height 23
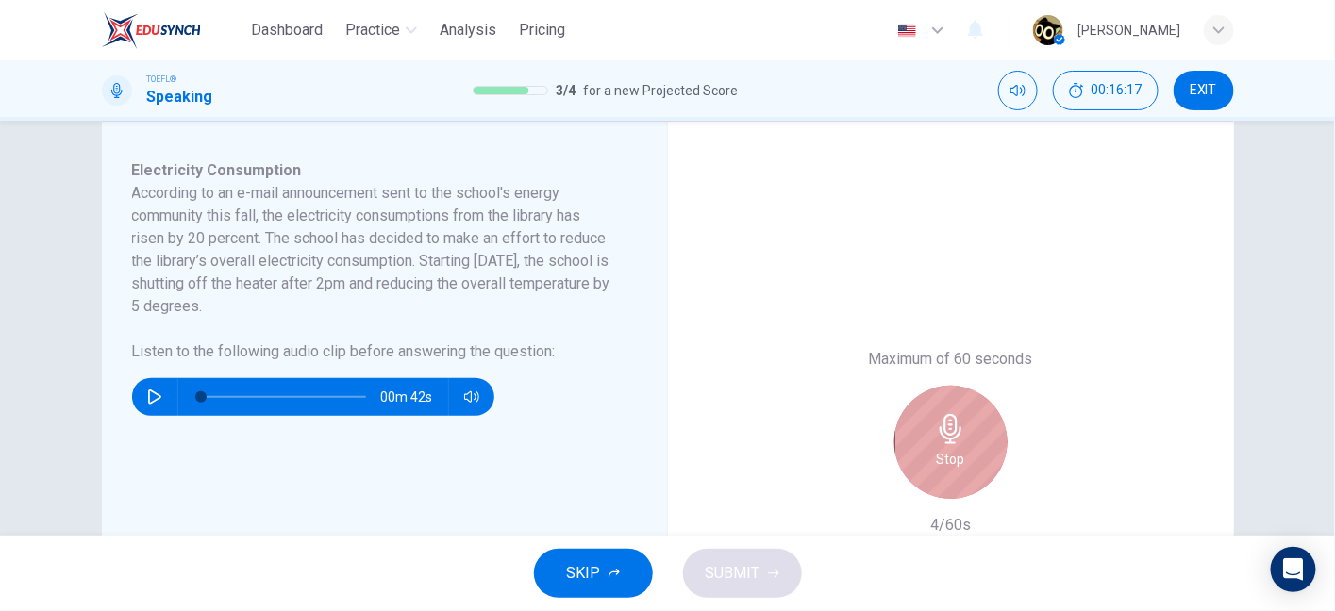
click at [943, 457] on h6 "Stop" at bounding box center [951, 459] width 28 height 23
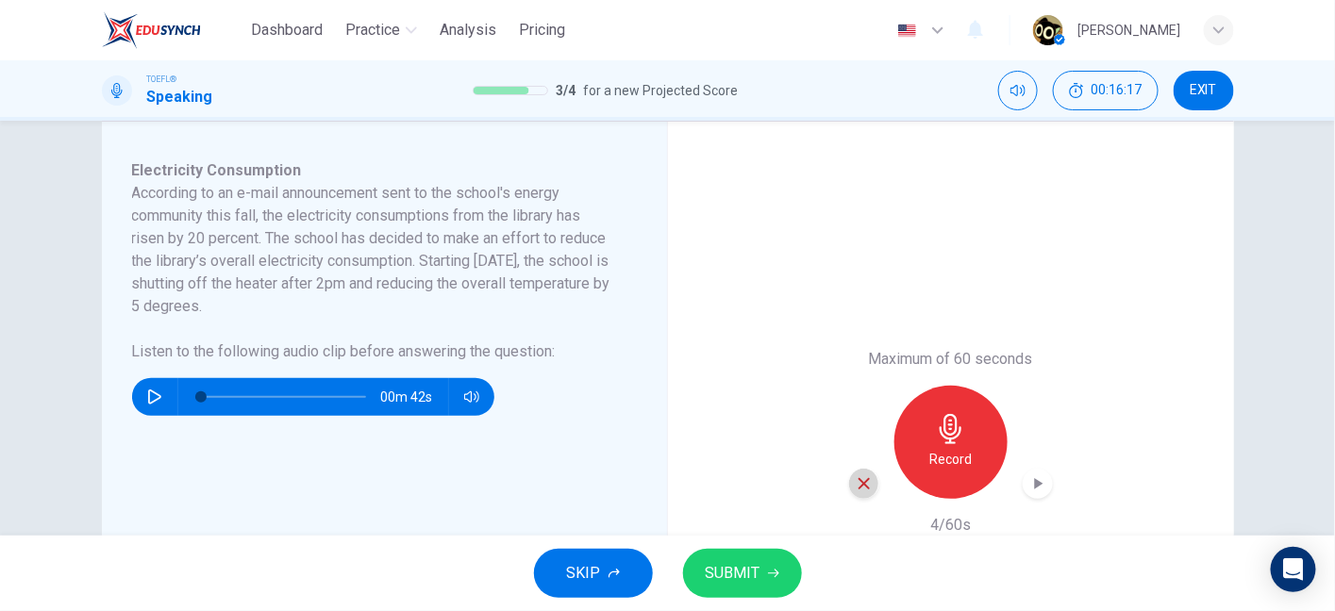
click at [857, 475] on icon "button" at bounding box center [864, 483] width 17 height 17
click at [907, 451] on div "Record" at bounding box center [950, 442] width 113 height 113
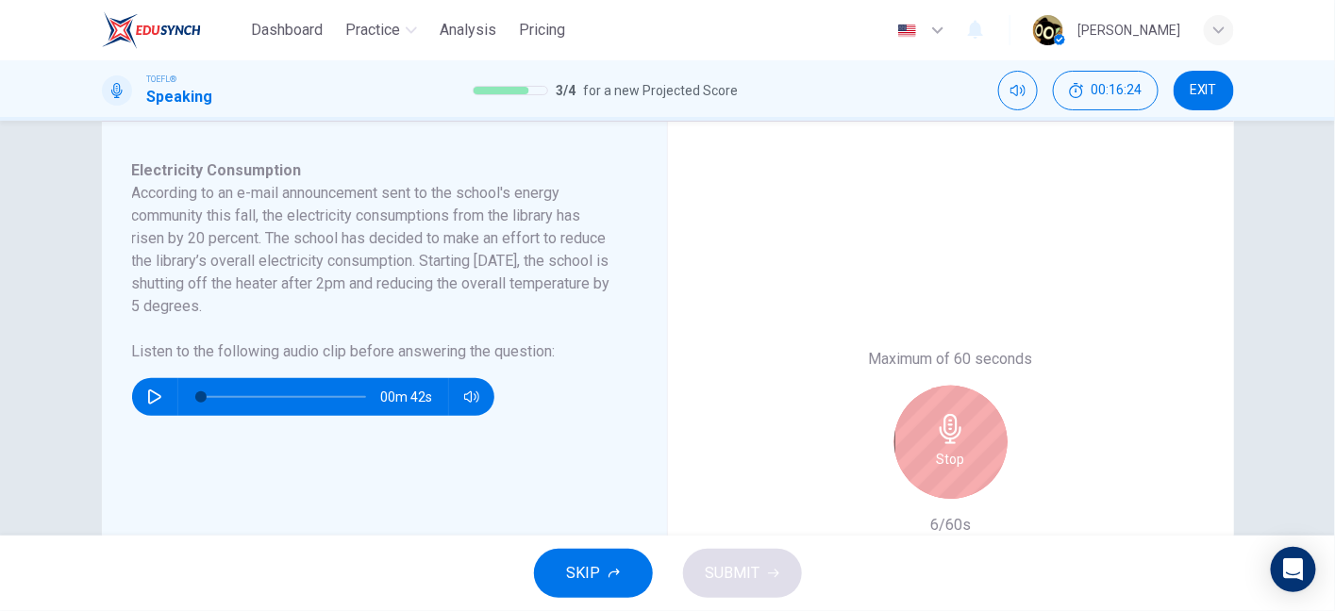
drag, startPoint x: 305, startPoint y: 212, endPoint x: 422, endPoint y: 211, distance: 117.0
click at [422, 211] on h6 "According to an e-mail announcement sent to the school's energy community this …" at bounding box center [373, 250] width 482 height 136
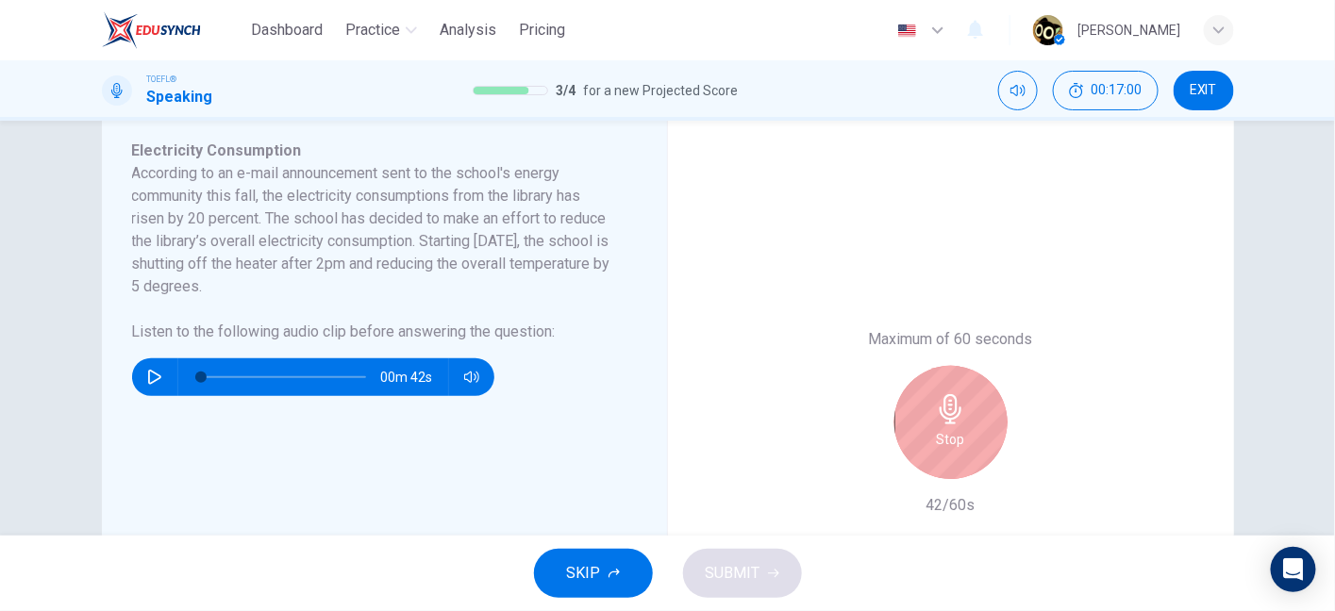
scroll to position [331, 0]
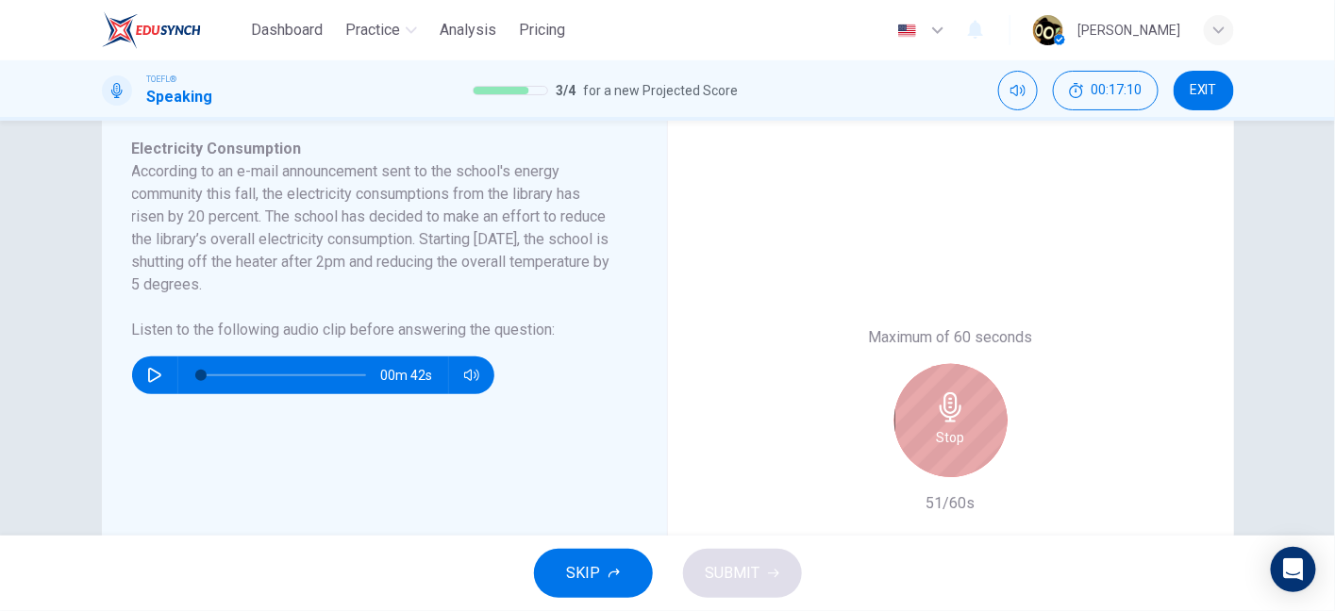
click at [960, 407] on div "Stop" at bounding box center [950, 420] width 113 height 113
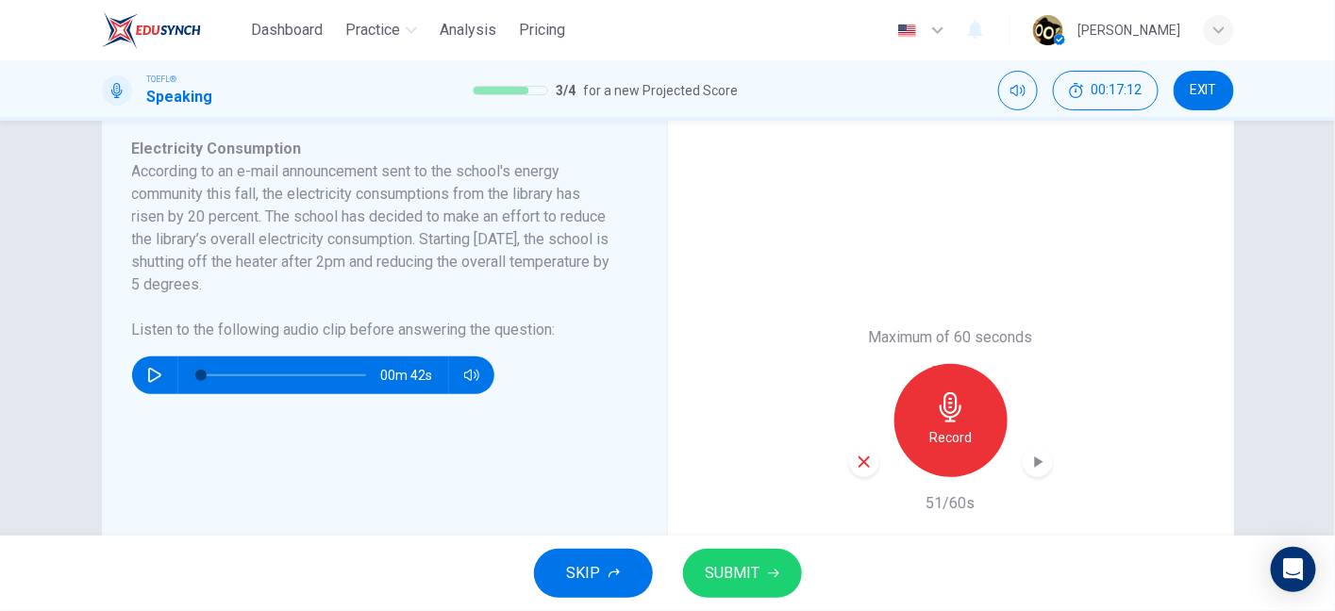
click at [729, 581] on span "SUBMIT" at bounding box center [733, 573] width 55 height 26
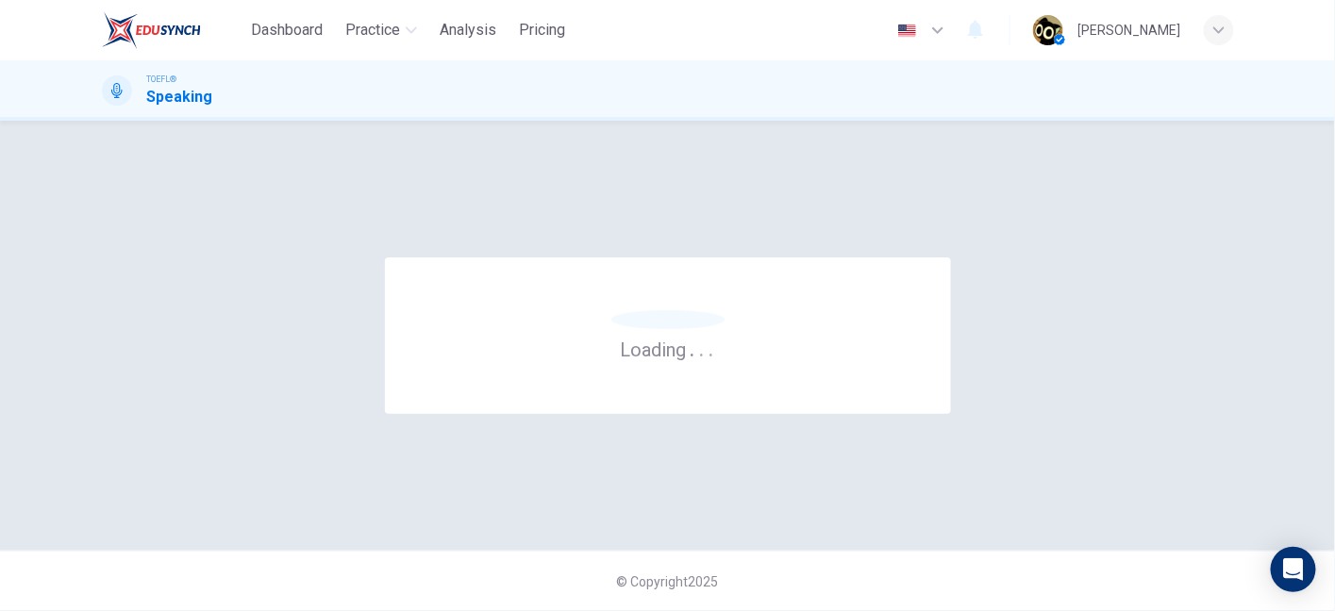
scroll to position [0, 0]
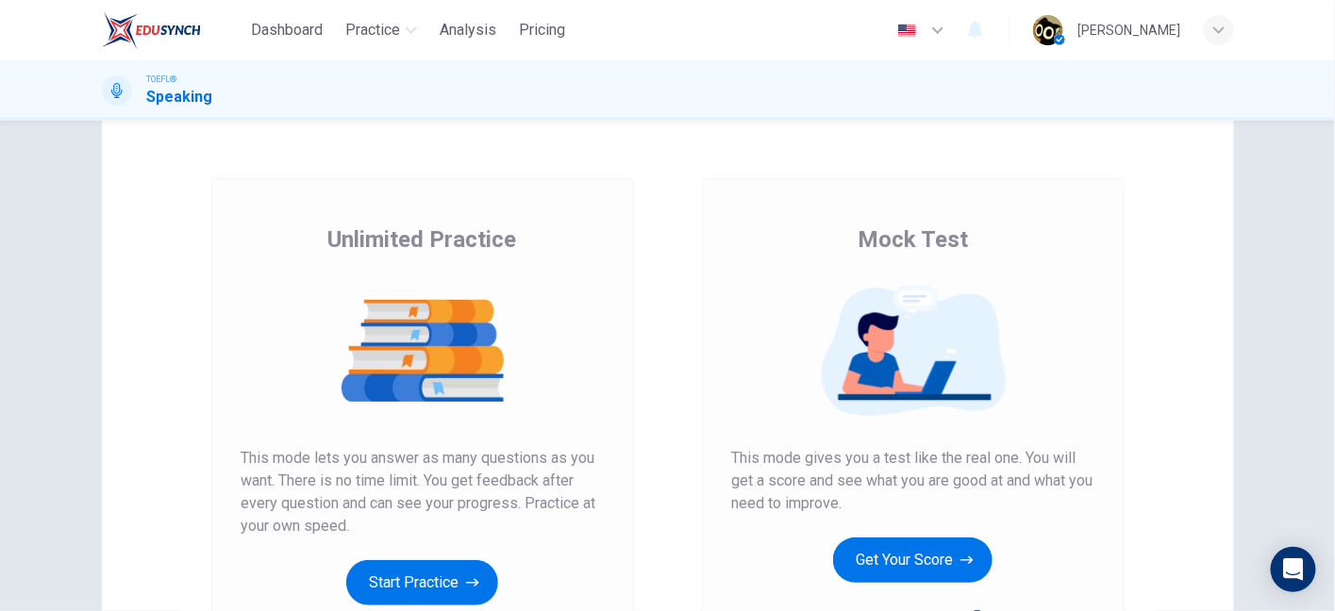
scroll to position [57, 0]
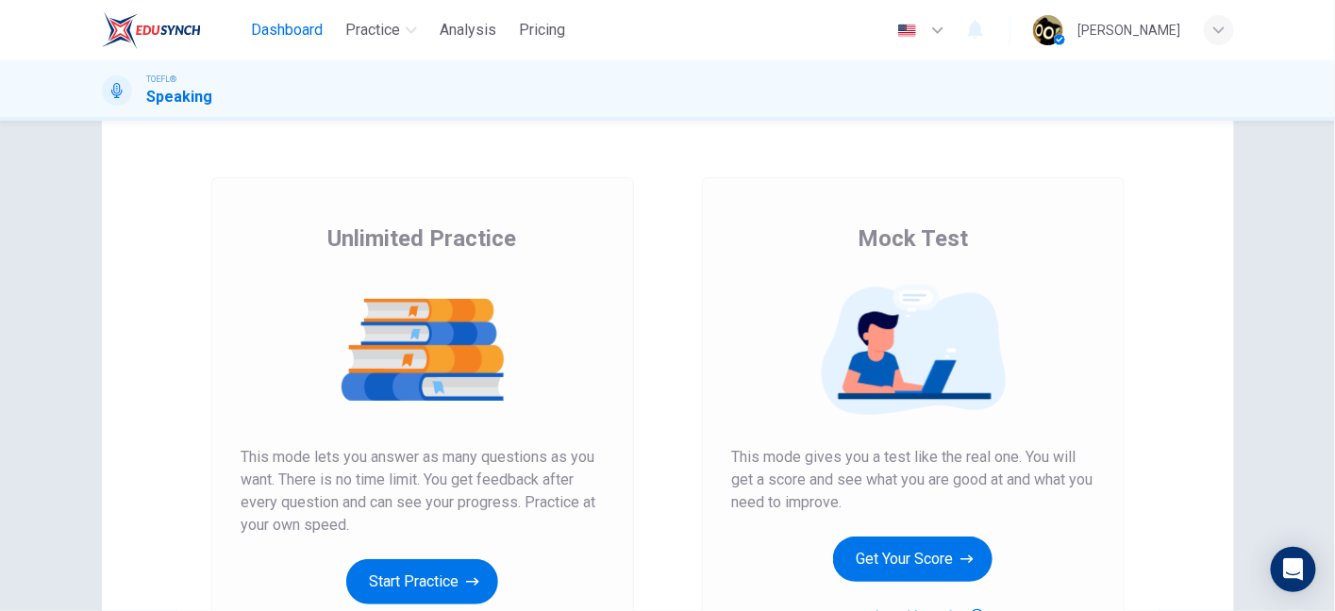
click at [285, 24] on span "Dashboard" at bounding box center [287, 30] width 72 height 23
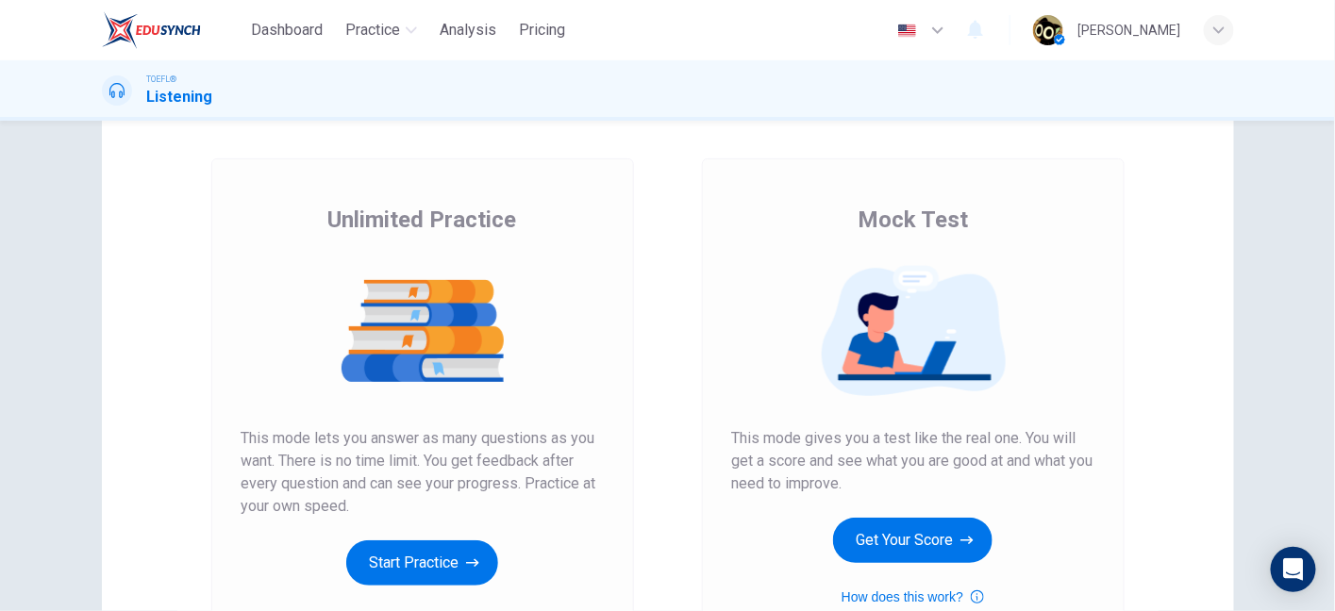
scroll to position [73, 0]
